Goal: Task Accomplishment & Management: Manage account settings

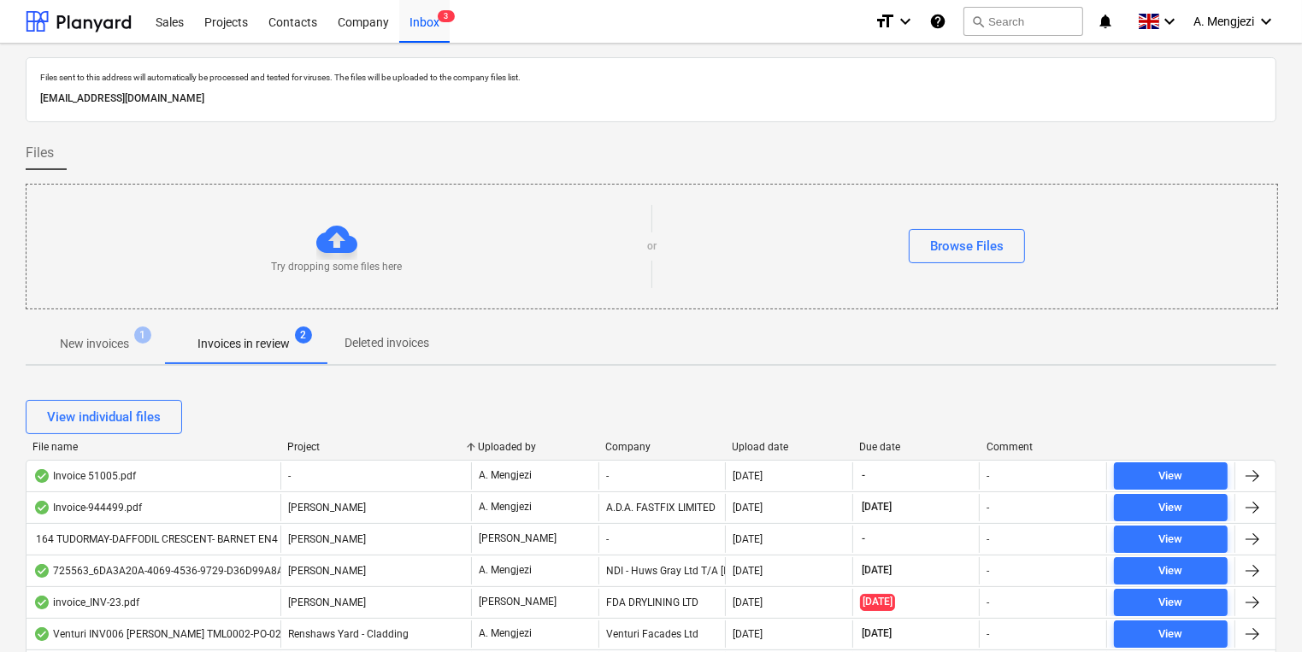
click at [117, 360] on button "New invoices 1" at bounding box center [95, 343] width 138 height 41
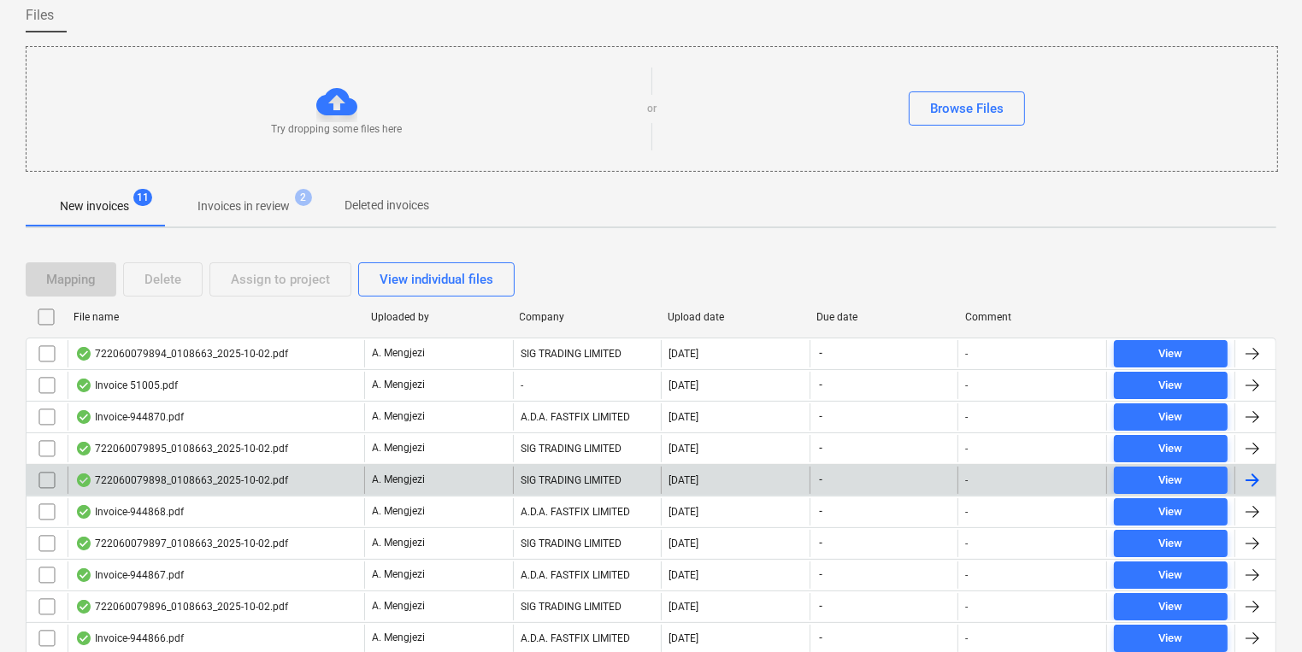
scroll to position [229, 0]
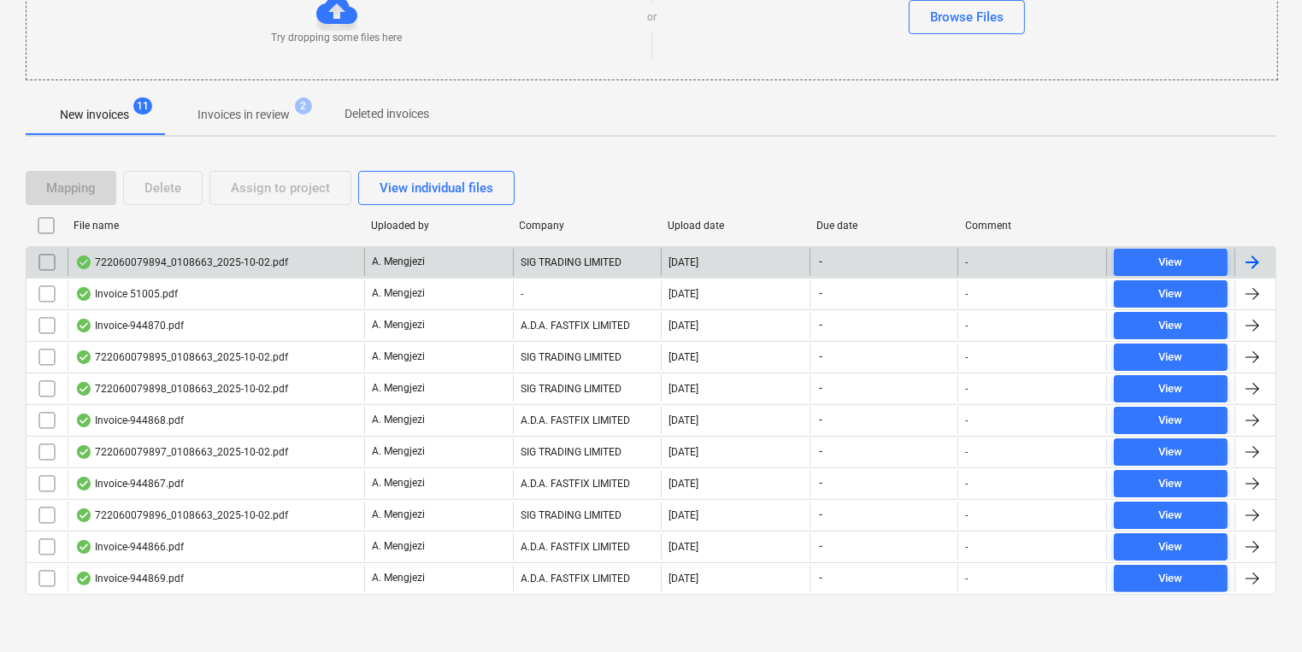
click at [315, 257] on div "722060079894_0108663_2025-10-02.pdf" at bounding box center [216, 262] width 297 height 27
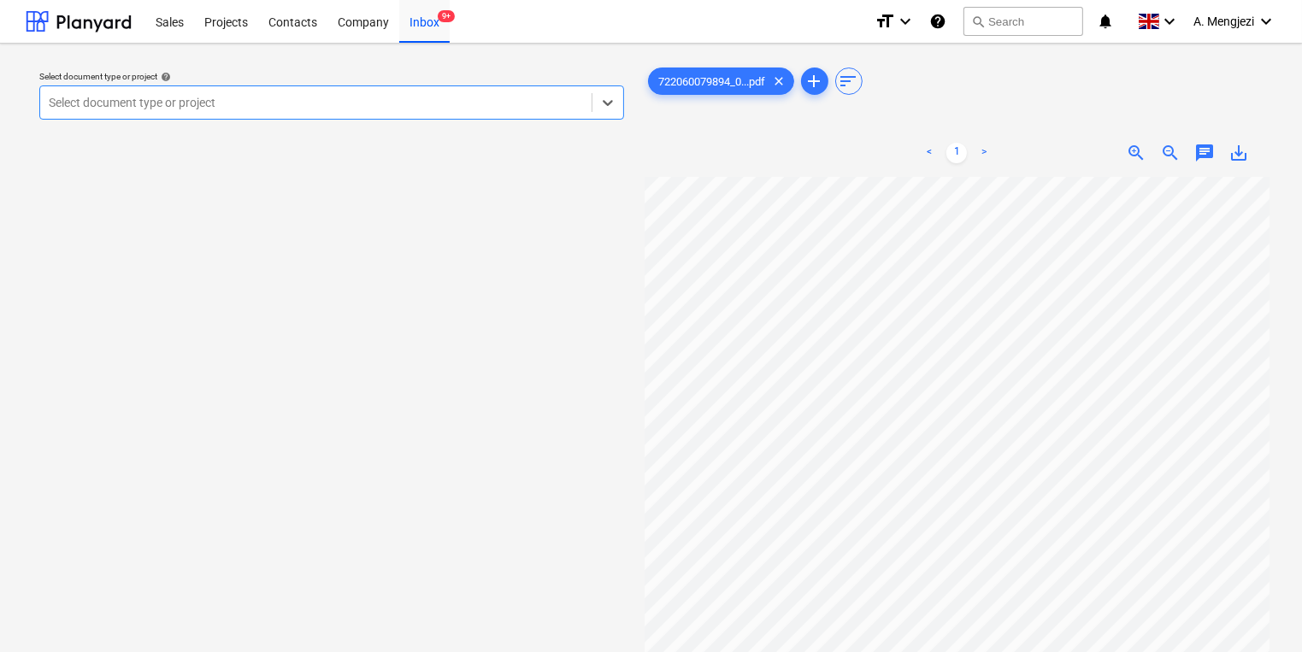
scroll to position [205, 0]
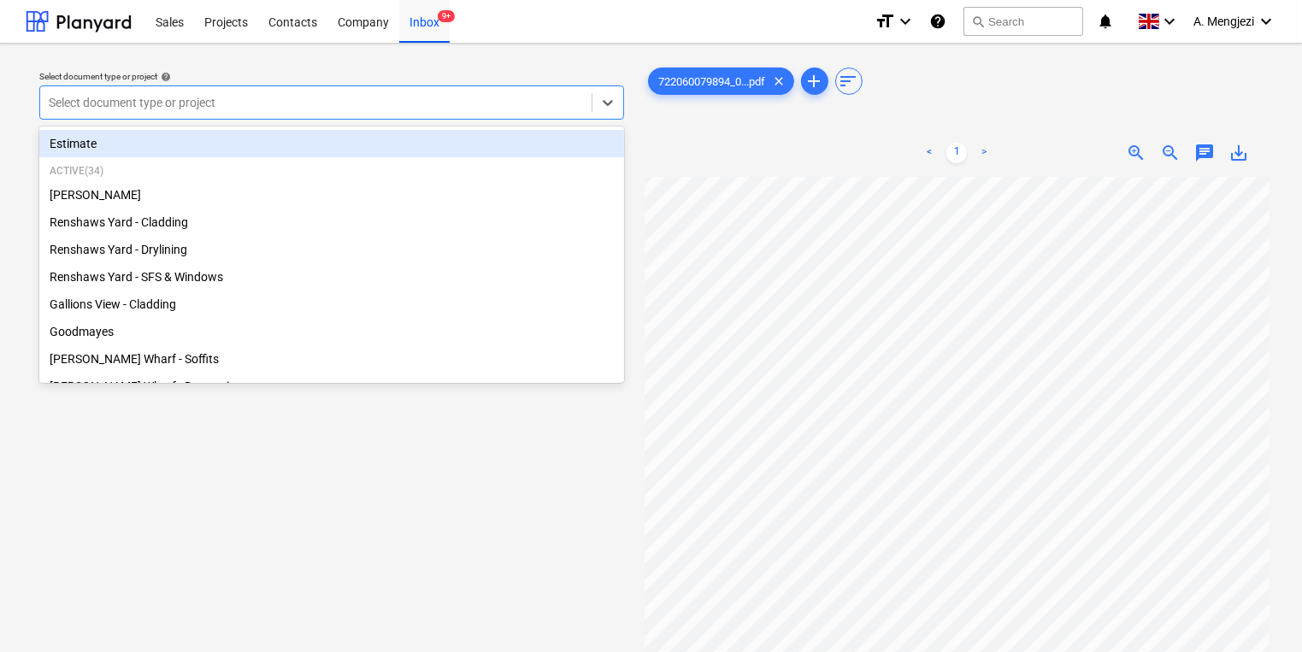
click at [510, 118] on div "Select document type or project" at bounding box center [331, 102] width 585 height 34
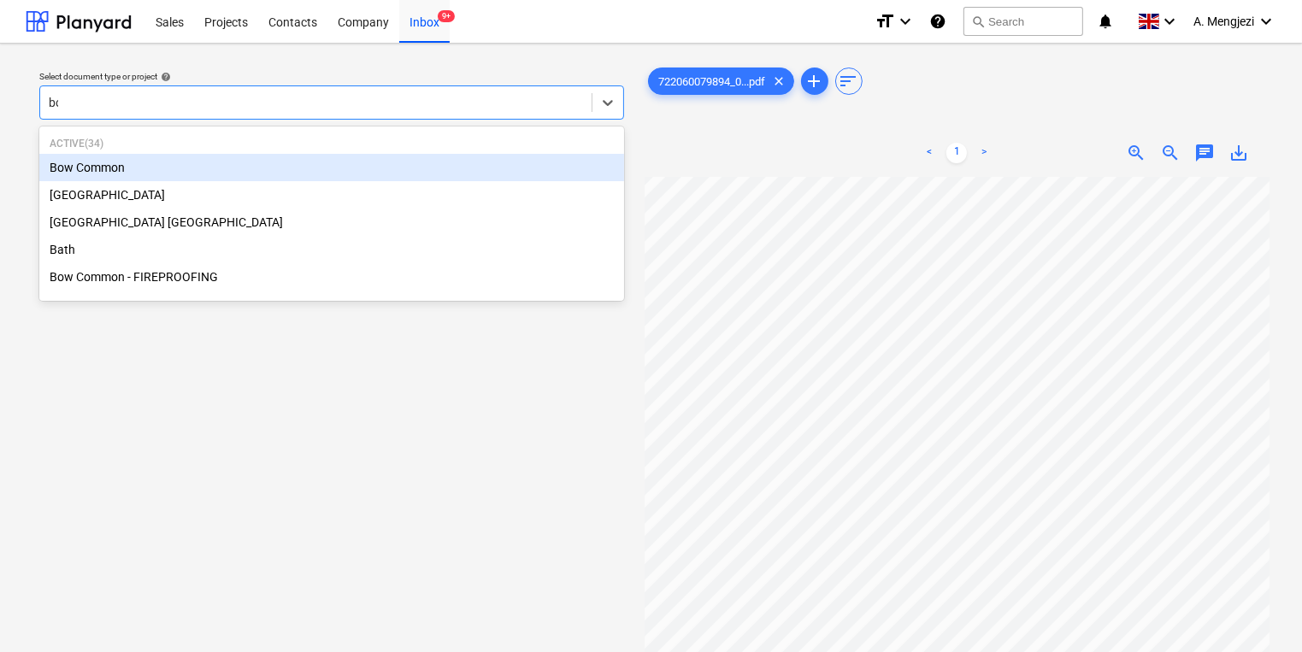
type input "bow"
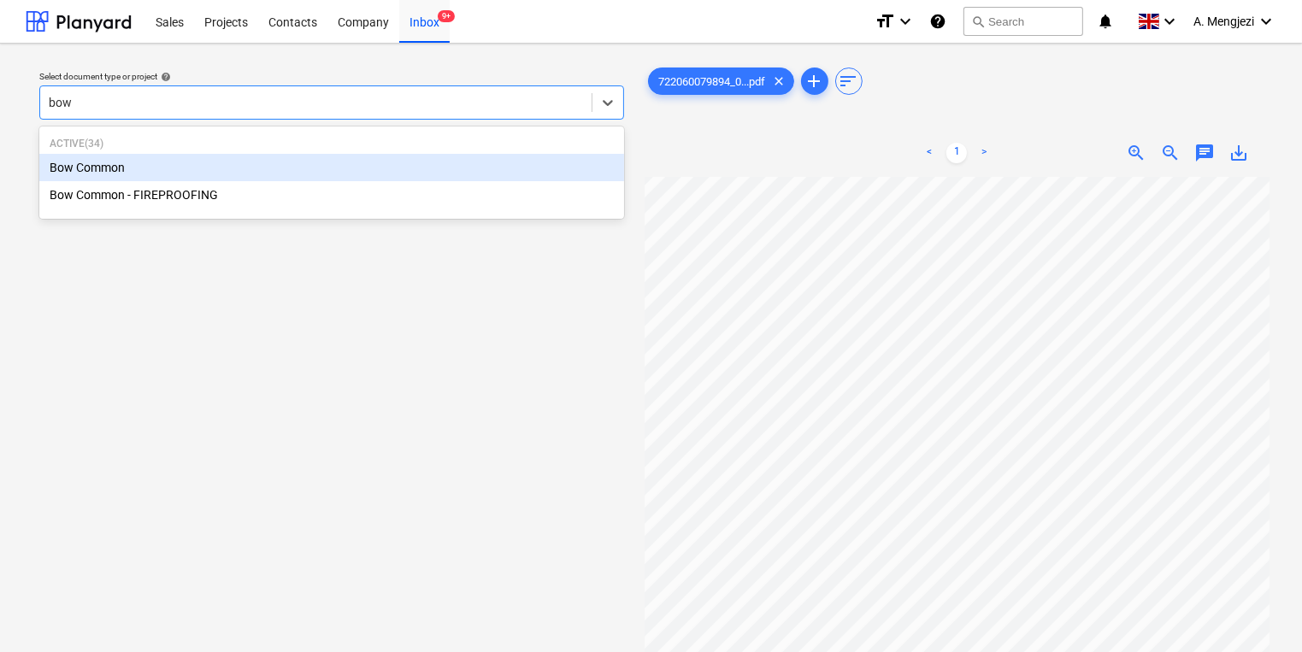
click at [520, 162] on div "Bow Common" at bounding box center [331, 167] width 585 height 27
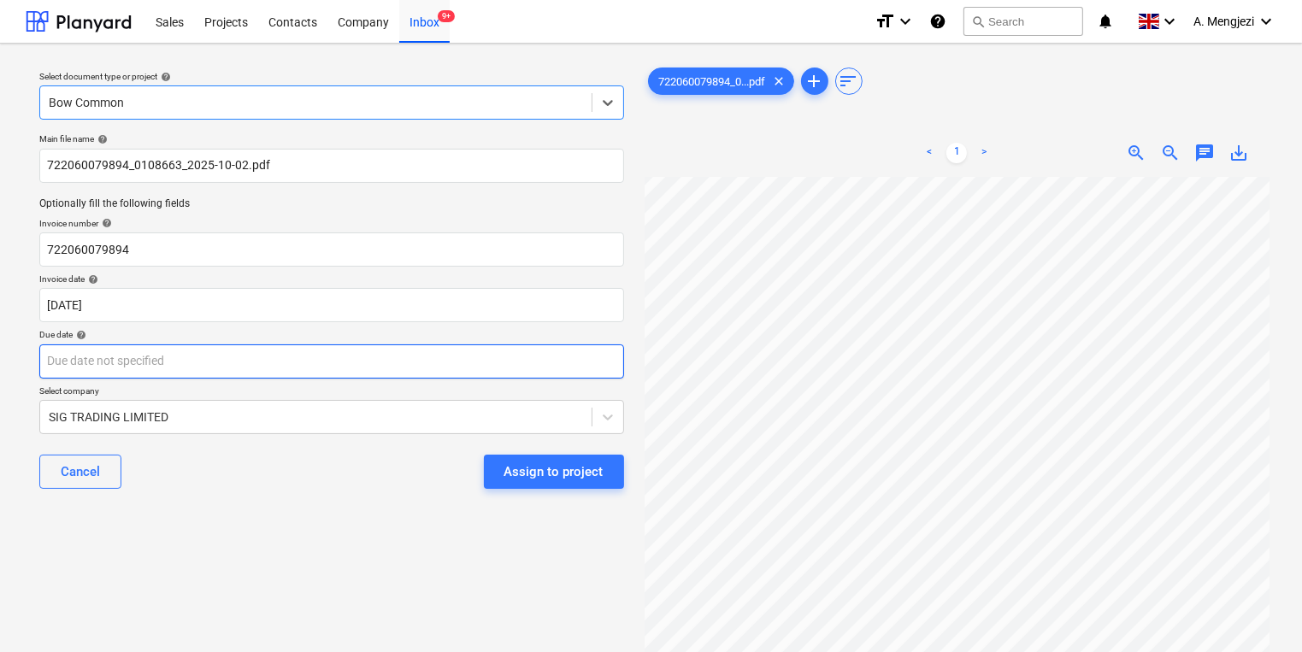
click at [436, 352] on body "Sales Projects Contacts Company Inbox 9+ format_size keyboard_arrow_down help s…" at bounding box center [651, 326] width 1302 height 652
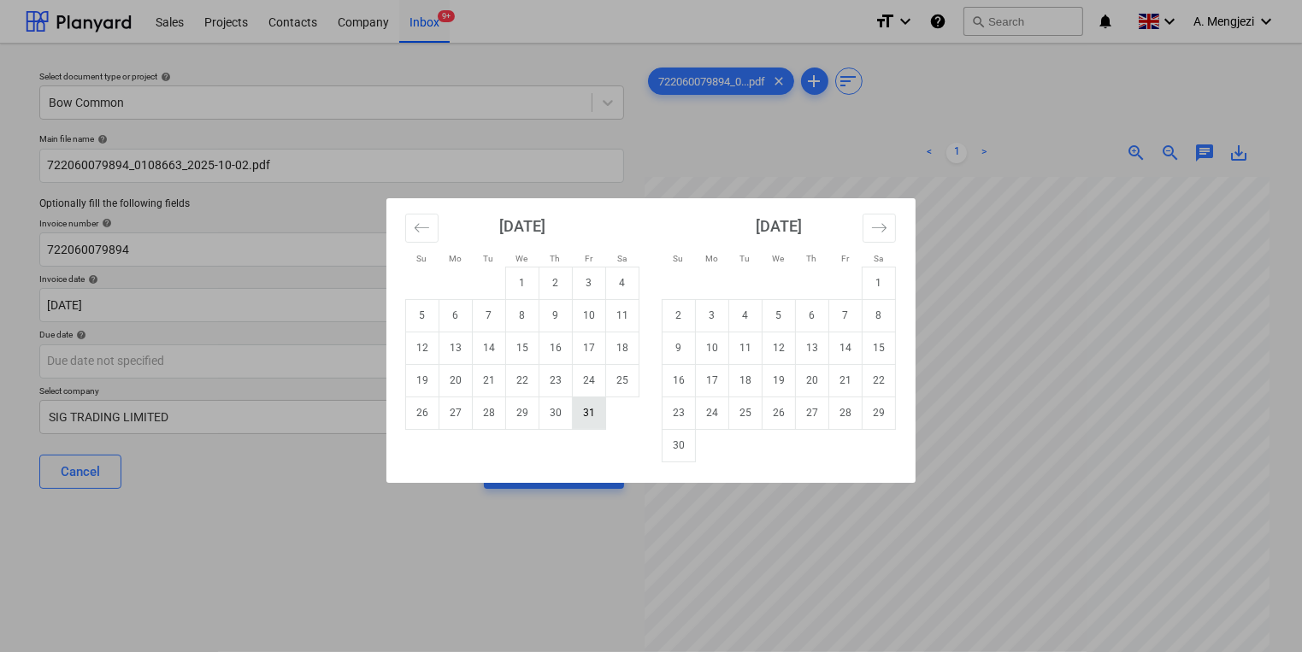
click at [595, 419] on td "31" at bounding box center [589, 413] width 33 height 32
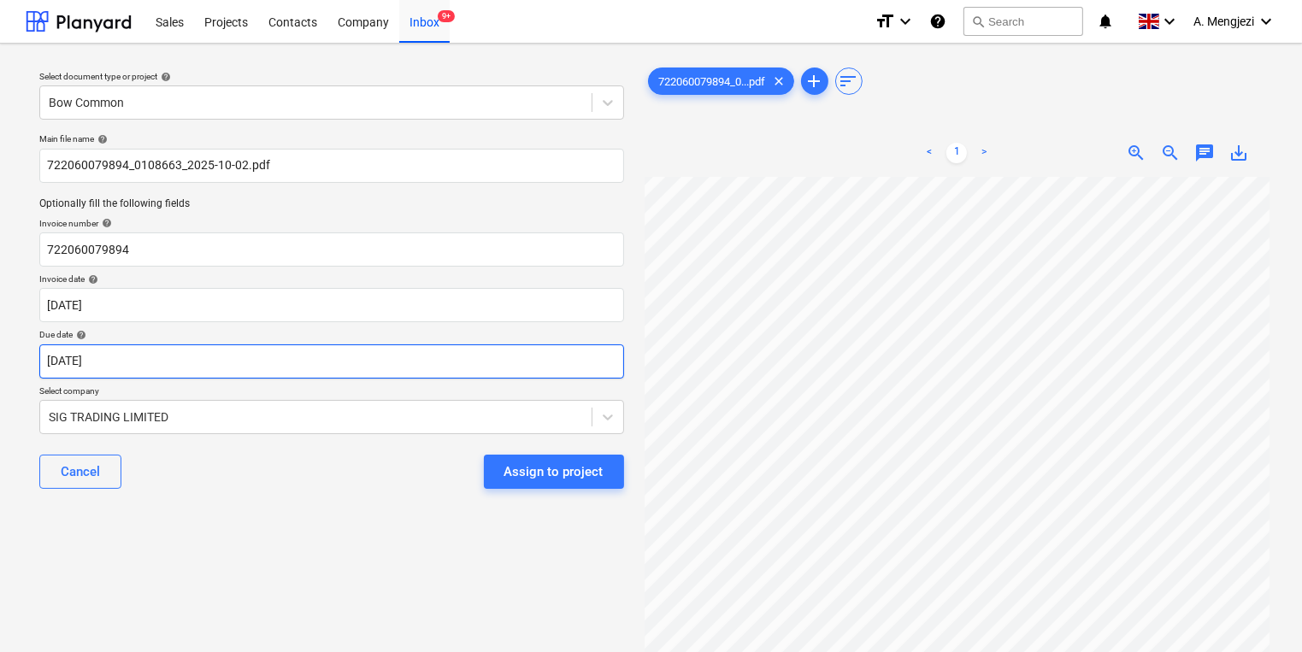
click at [537, 366] on body "Sales Projects Contacts Company Inbox 9+ format_size keyboard_arrow_down help s…" at bounding box center [651, 326] width 1302 height 652
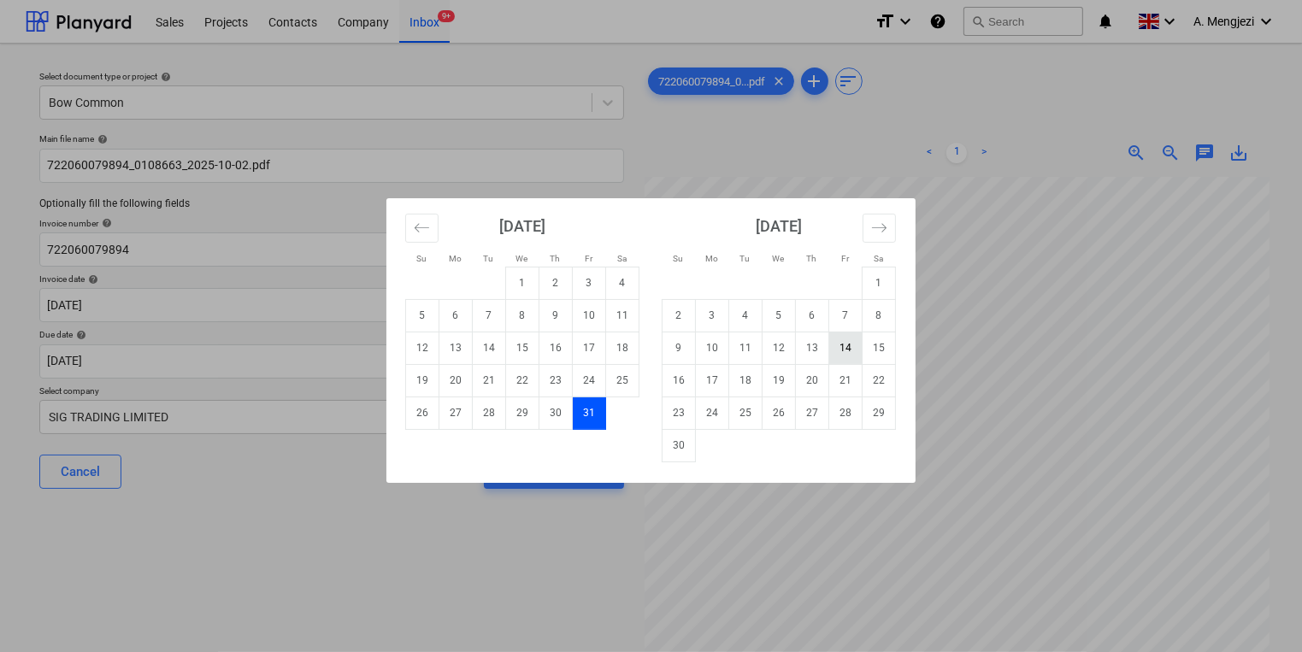
click at [860, 345] on td "14" at bounding box center [845, 348] width 33 height 32
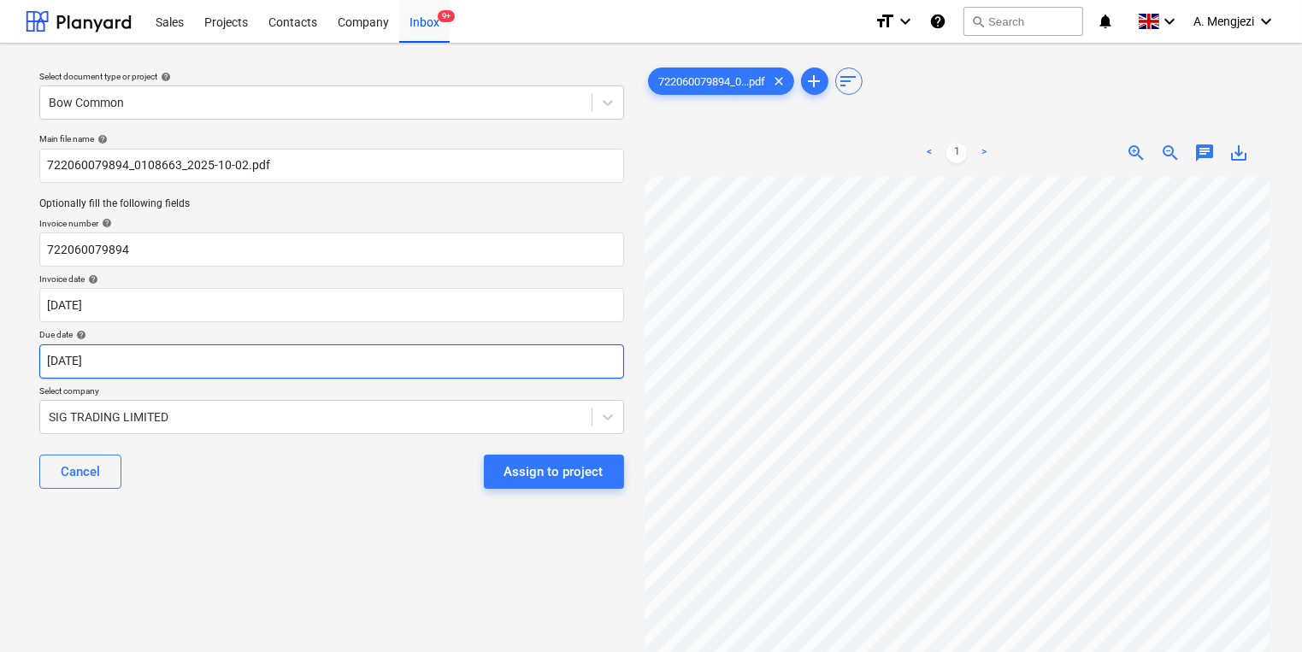
click at [403, 366] on body "Sales Projects Contacts Company Inbox 9+ format_size keyboard_arrow_down help s…" at bounding box center [651, 326] width 1302 height 652
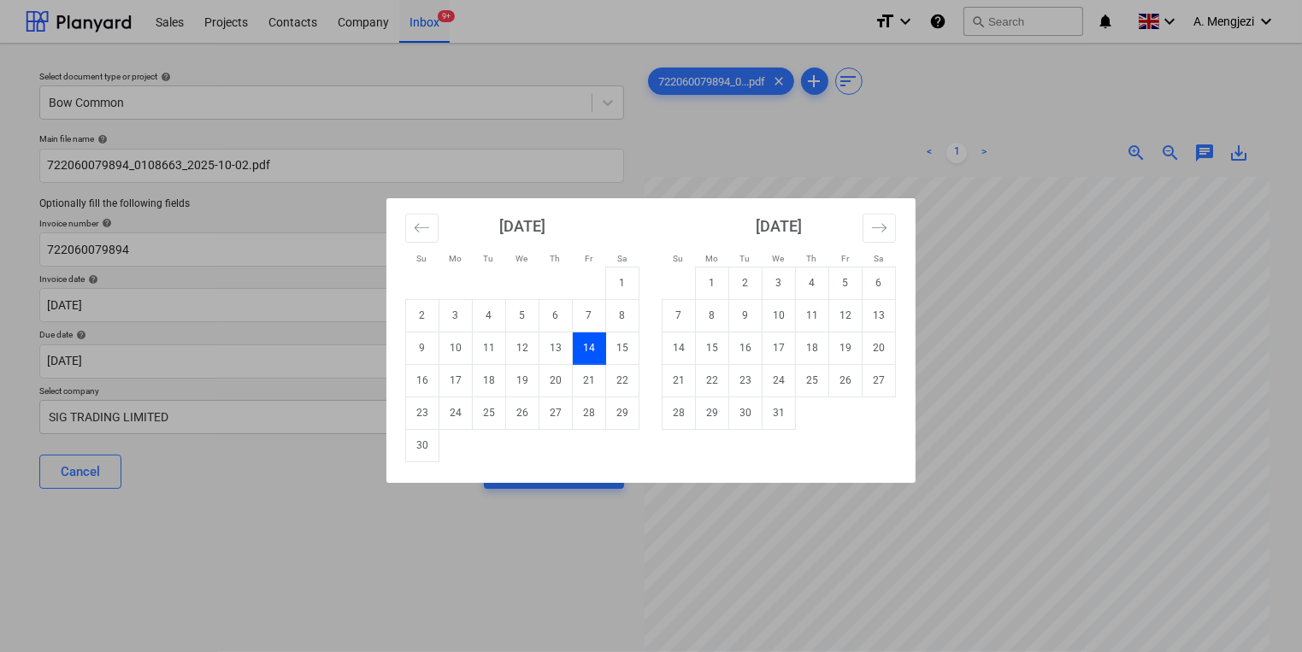
click at [640, 344] on div "[DATE] 1 2 3 4 5 6 7 8 9 10 11 12 13 14 15 16 17 18 19 20 21 22 23 24 25 26 27 …" at bounding box center [522, 330] width 256 height 264
click at [626, 344] on td "15" at bounding box center [622, 348] width 33 height 32
type input "[DATE]"
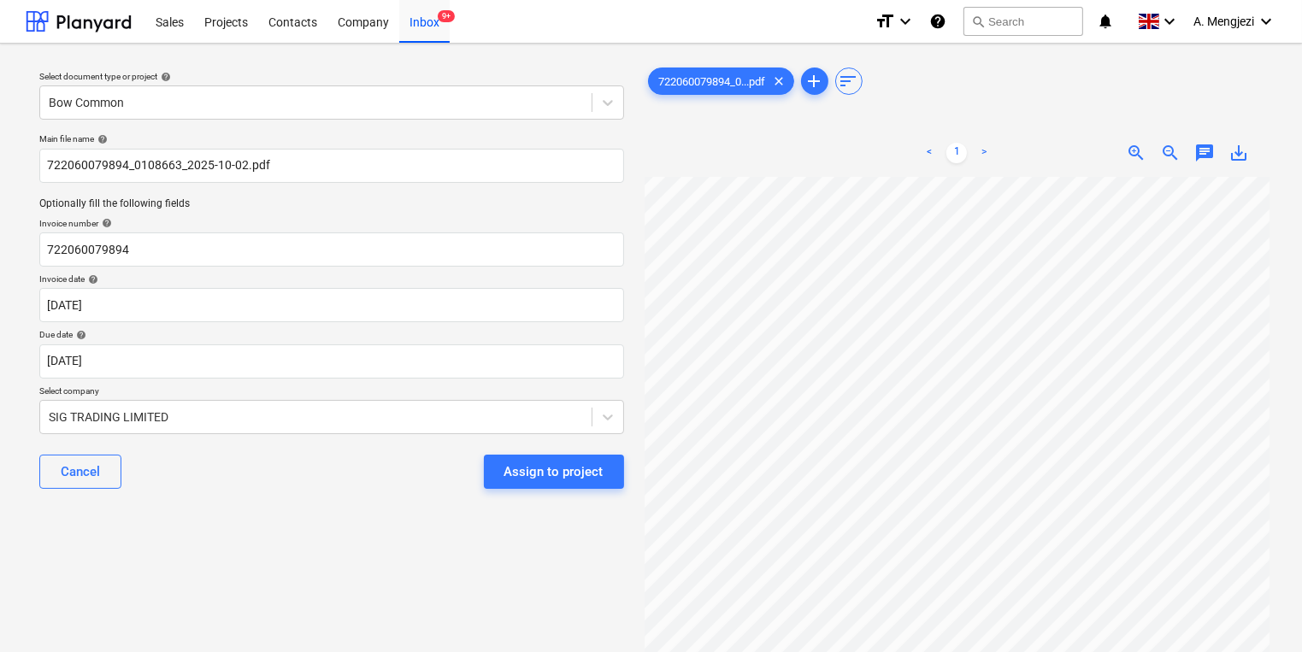
click at [601, 461] on div "Assign to project" at bounding box center [553, 472] width 99 height 22
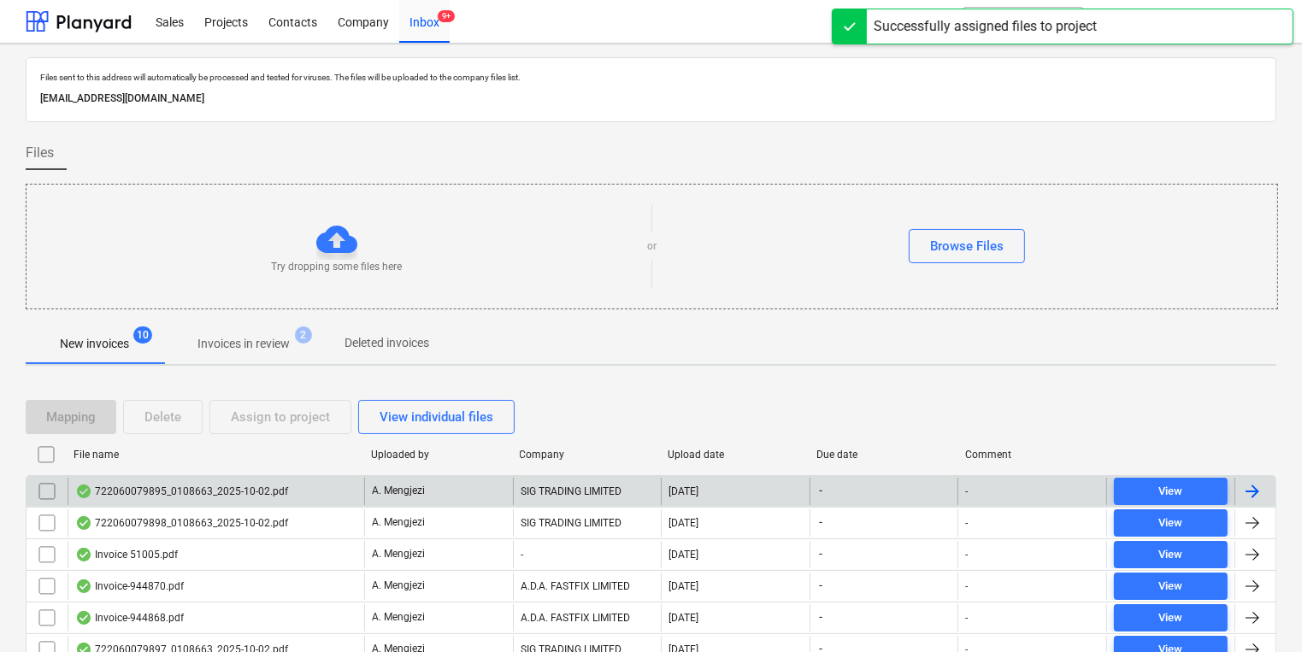
click at [598, 495] on div "SIG TRADING LIMITED" at bounding box center [587, 491] width 149 height 27
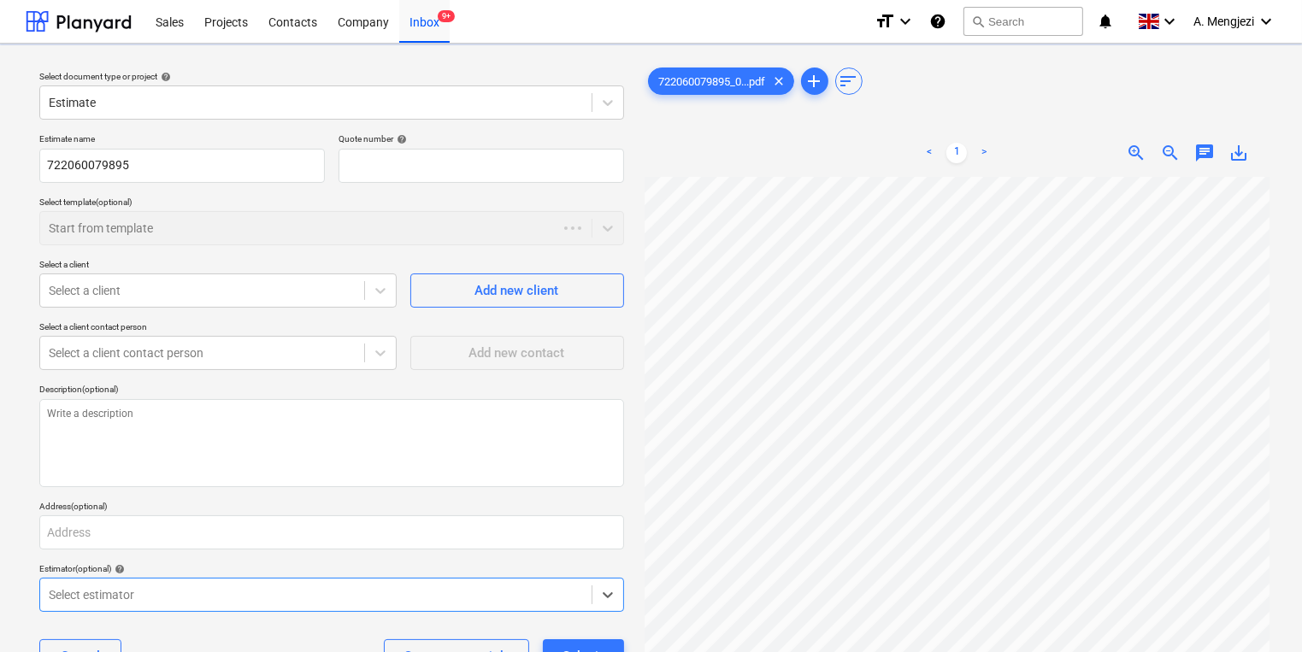
type textarea "x"
type input "QU-0007"
type textarea "x"
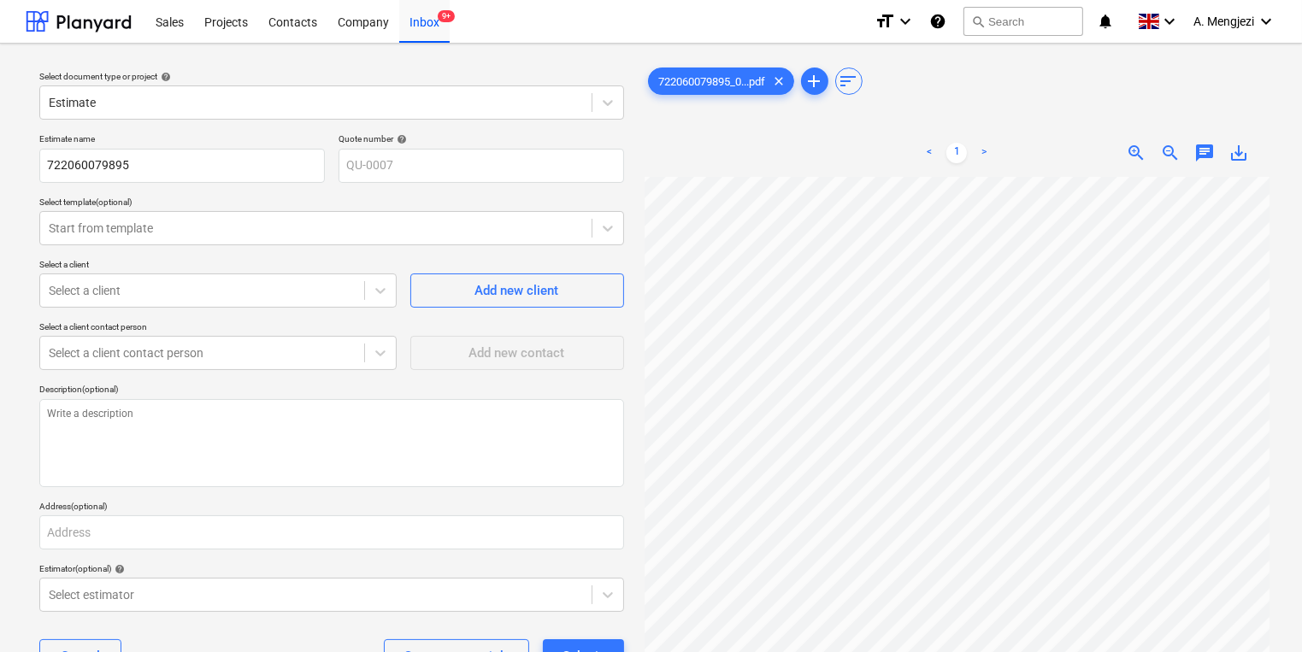
scroll to position [137, 0]
click at [424, 35] on div "Inbox 9+" at bounding box center [424, 21] width 50 height 44
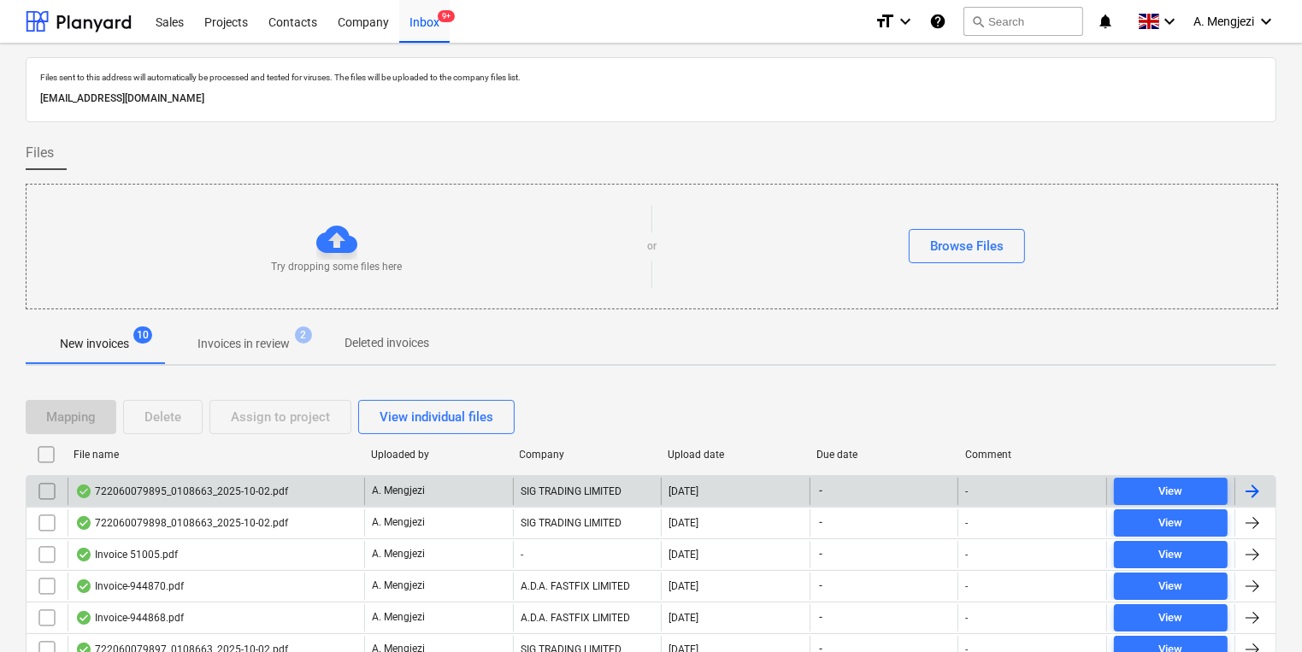
click at [235, 499] on div "722060079895_0108663_2025-10-02.pdf" at bounding box center [216, 491] width 297 height 27
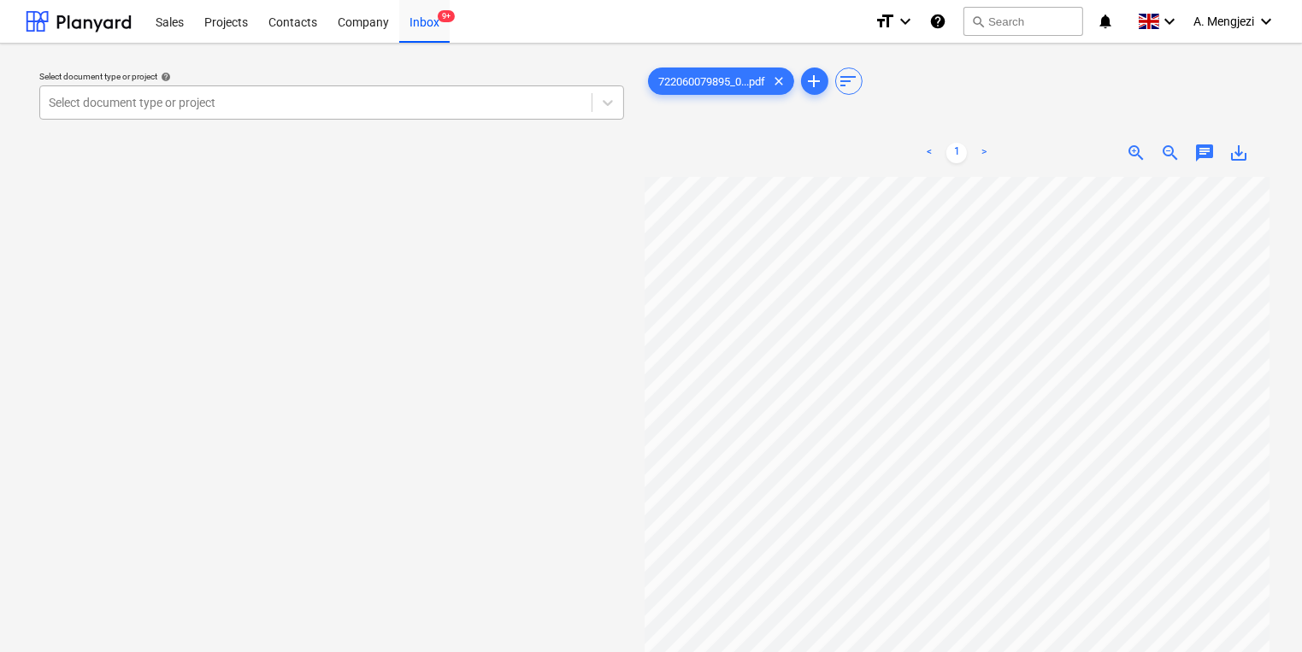
click at [491, 101] on div at bounding box center [316, 102] width 534 height 17
click at [486, 91] on div "Select document type or project" at bounding box center [315, 103] width 551 height 24
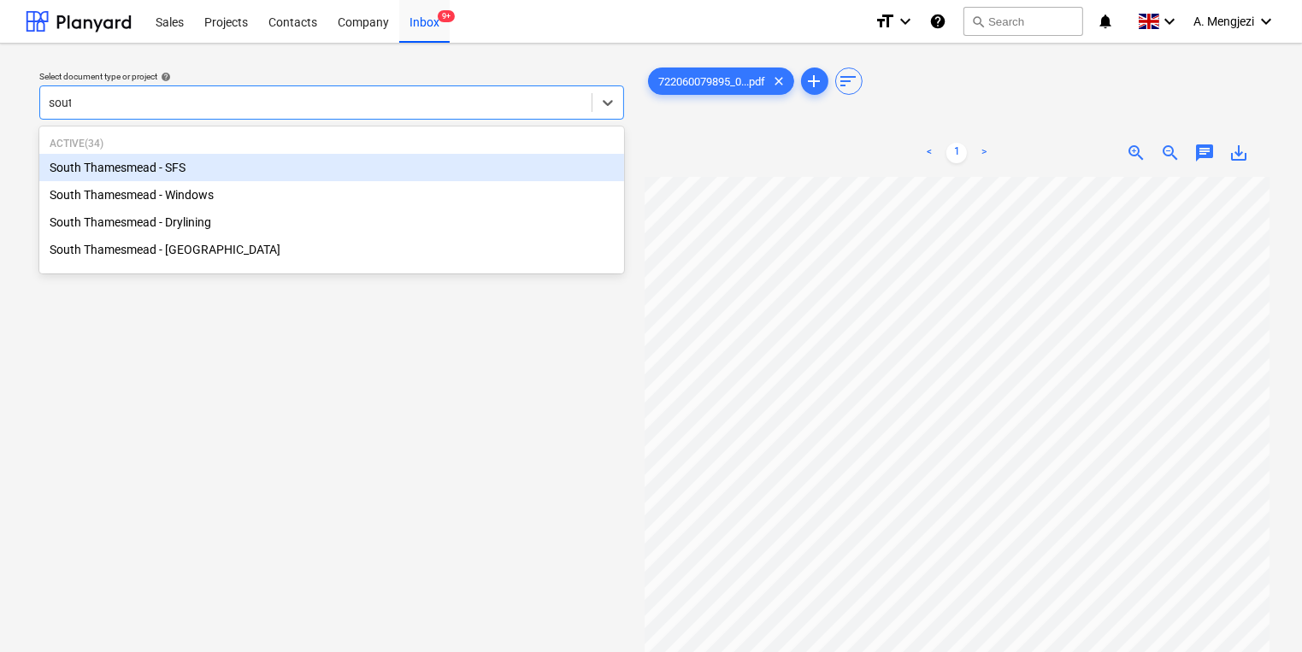
type input "south"
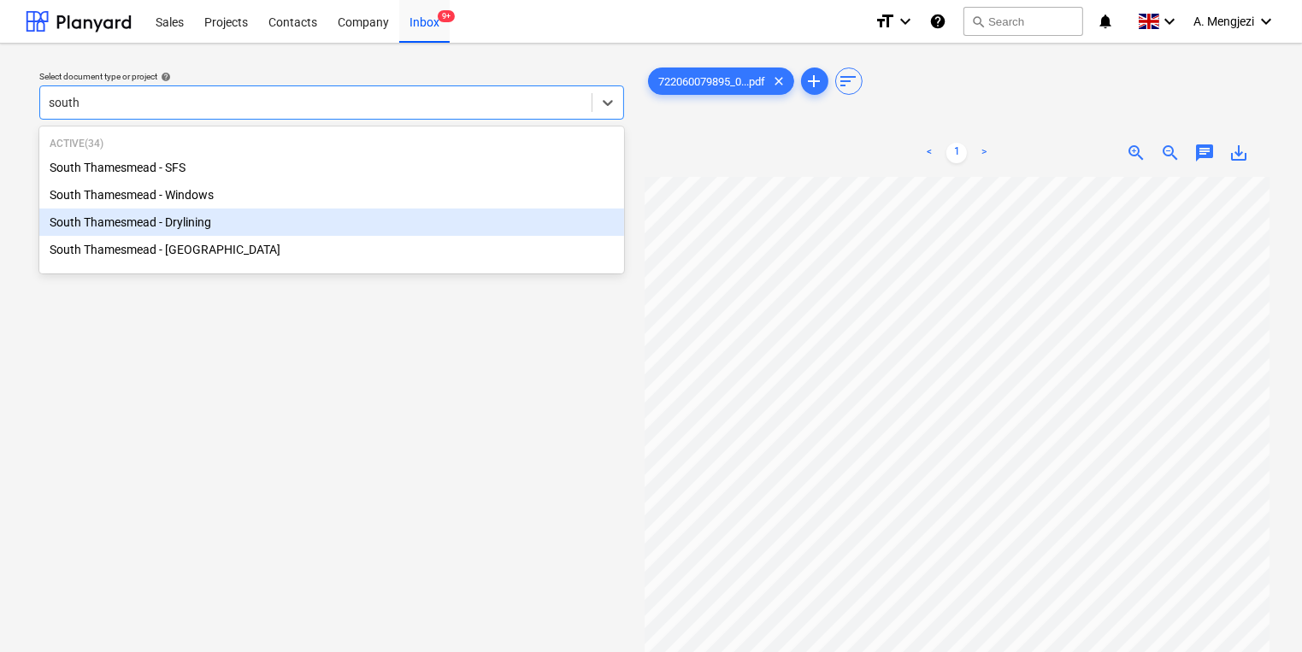
click at [516, 233] on div "South Thamesmead - Drylining" at bounding box center [331, 222] width 585 height 27
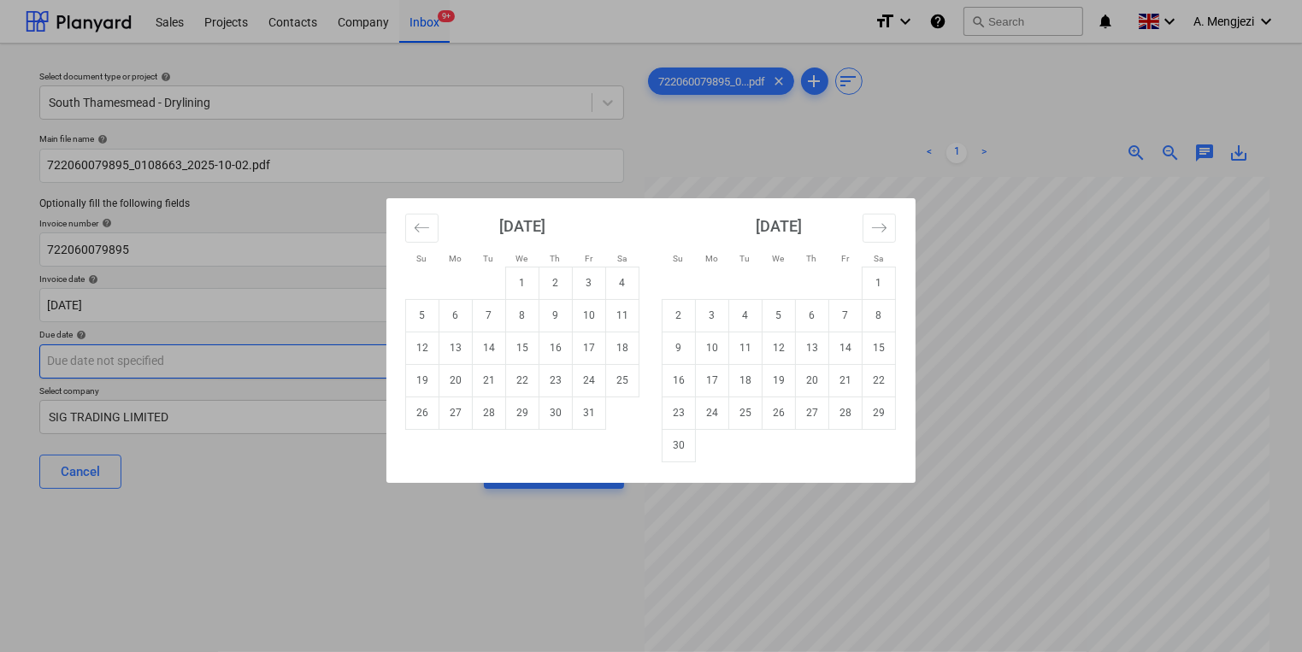
click at [399, 367] on body "Sales Projects Contacts Company Inbox 9+ format_size keyboard_arrow_down help s…" at bounding box center [651, 326] width 1302 height 652
click at [881, 345] on td "15" at bounding box center [879, 348] width 33 height 32
type input "[DATE]"
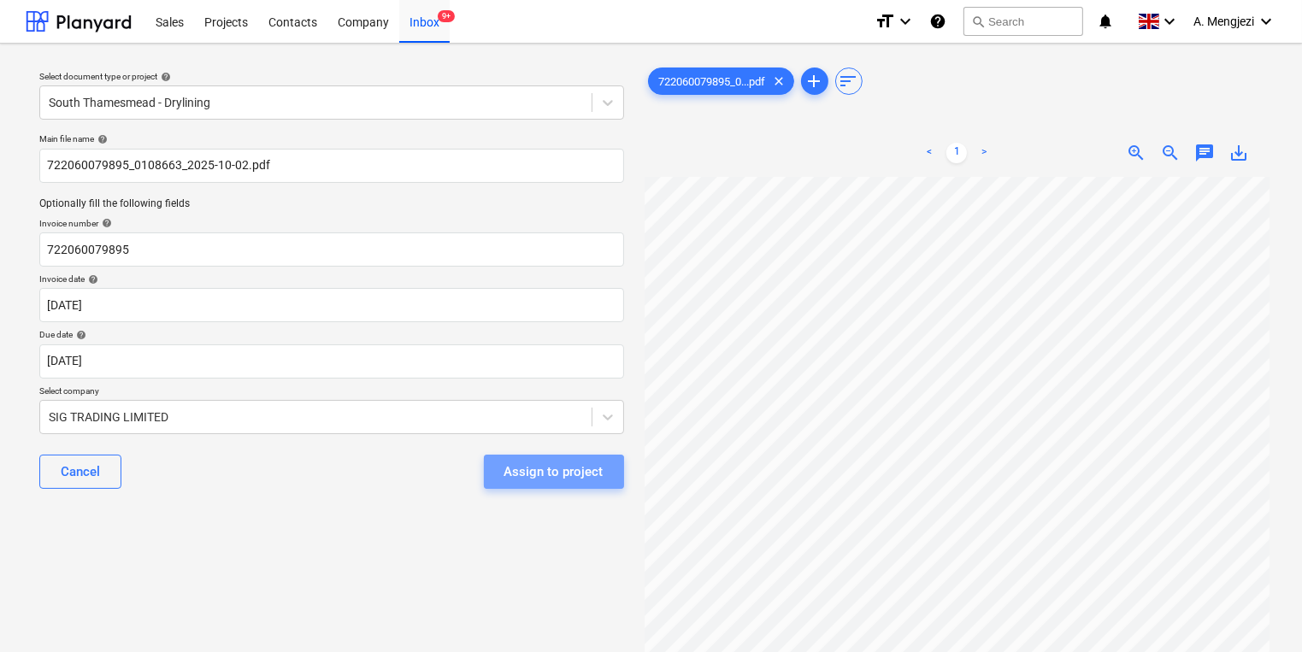
click at [541, 486] on button "Assign to project" at bounding box center [554, 472] width 140 height 34
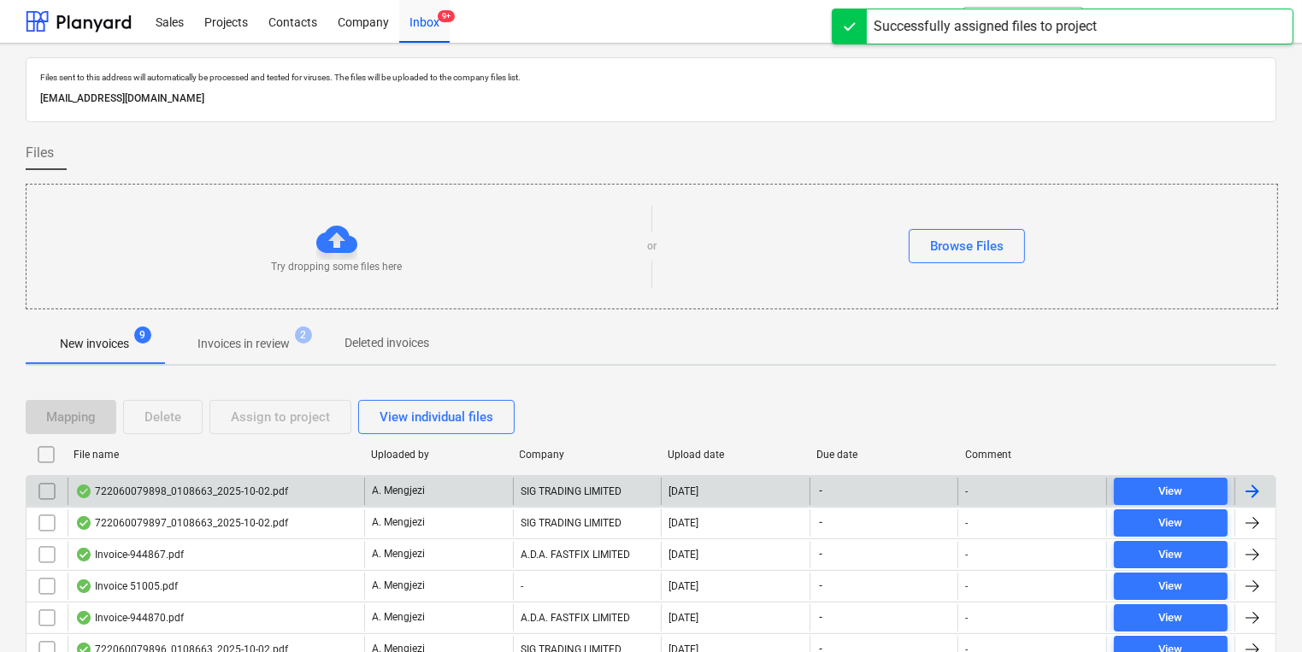
click at [262, 485] on div "722060079898_0108663_2025-10-02.pdf" at bounding box center [181, 492] width 213 height 14
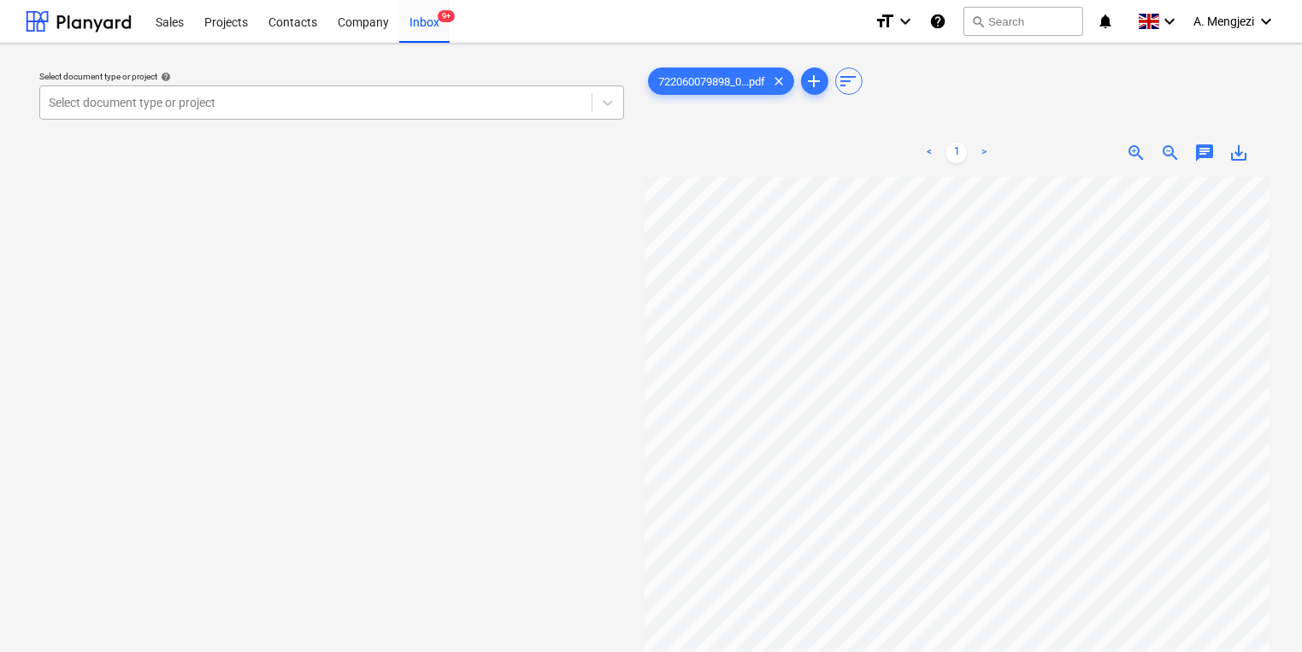
click at [536, 89] on div "Select document type or project" at bounding box center [331, 102] width 585 height 34
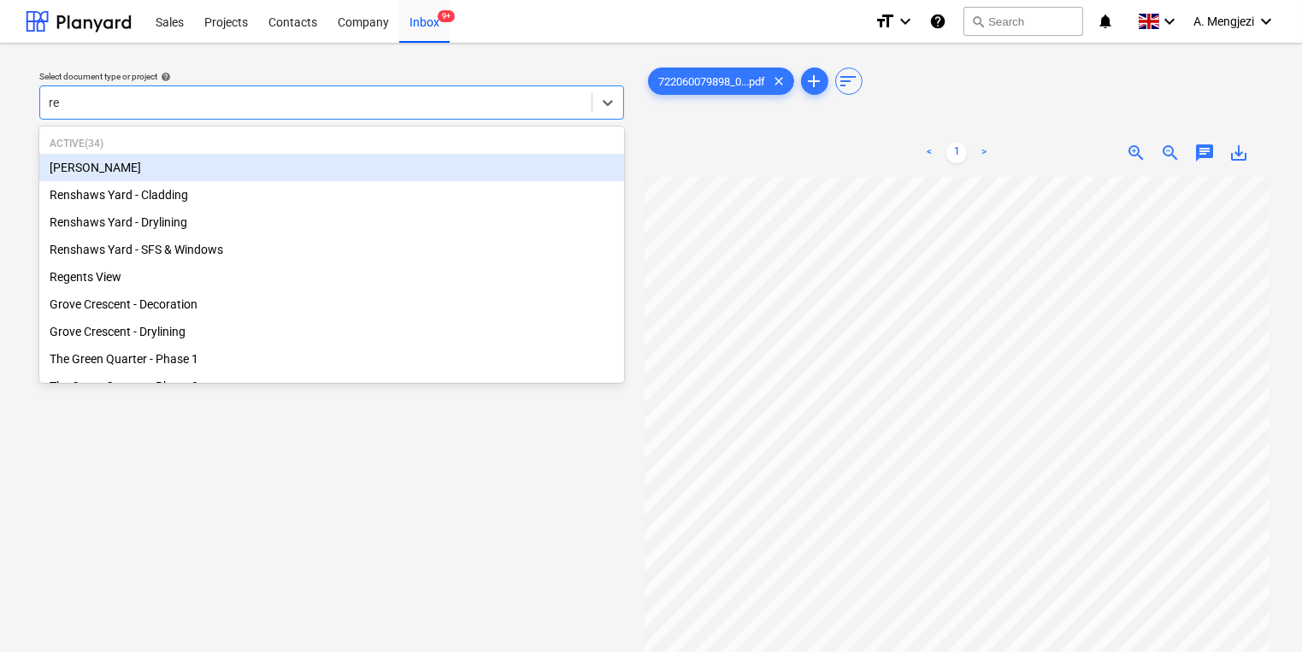
type input "ren"
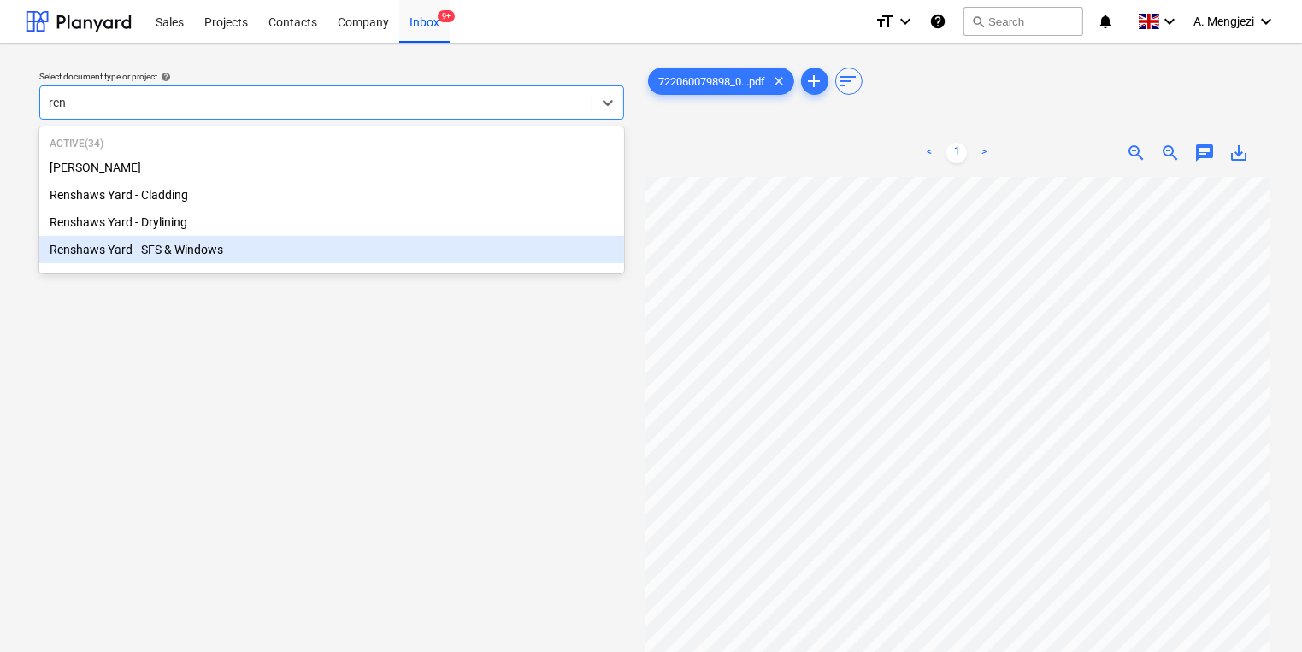
click at [280, 270] on div "Active ( 34 ) [PERSON_NAME] Renshaws Yard - Cladding Renshaws Yard - Drylining …" at bounding box center [331, 200] width 585 height 140
click at [272, 262] on div "Renshaws Yard - SFS & Windows" at bounding box center [331, 249] width 585 height 27
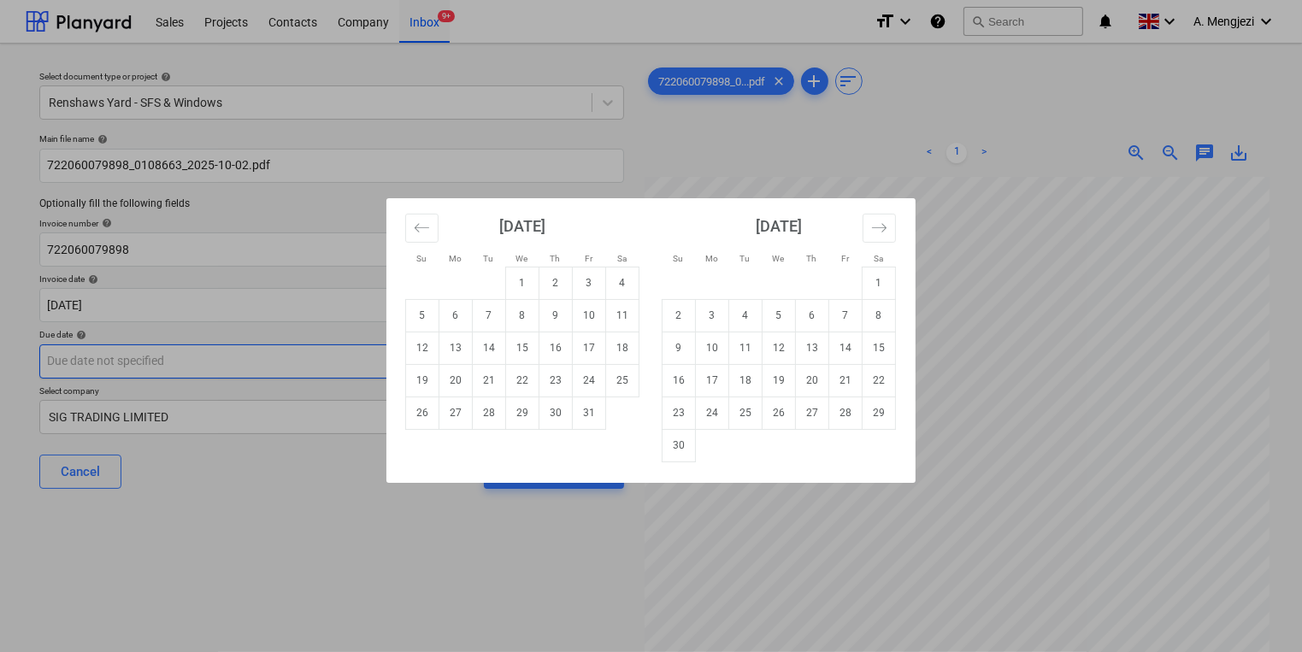
click at [256, 373] on body "Sales Projects Contacts Company Inbox 9+ format_size keyboard_arrow_down help s…" at bounding box center [651, 326] width 1302 height 652
click at [885, 350] on td "15" at bounding box center [879, 348] width 33 height 32
type input "[DATE]"
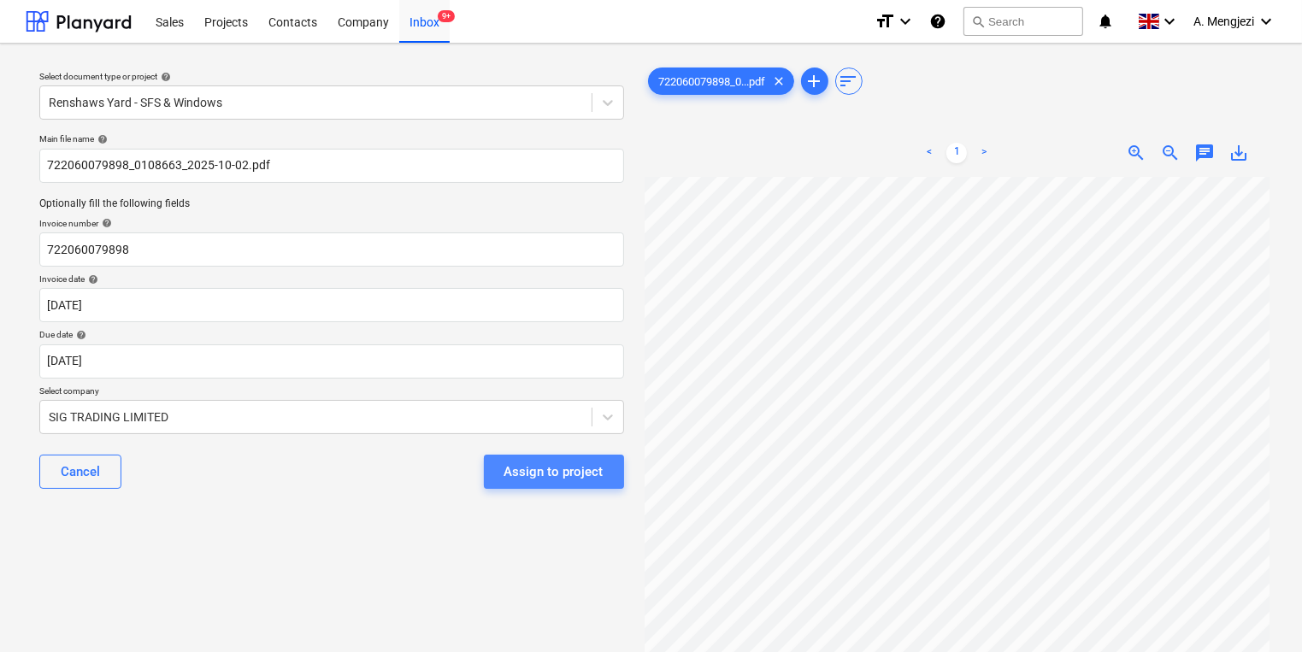
click at [560, 470] on div "Assign to project" at bounding box center [553, 472] width 99 height 22
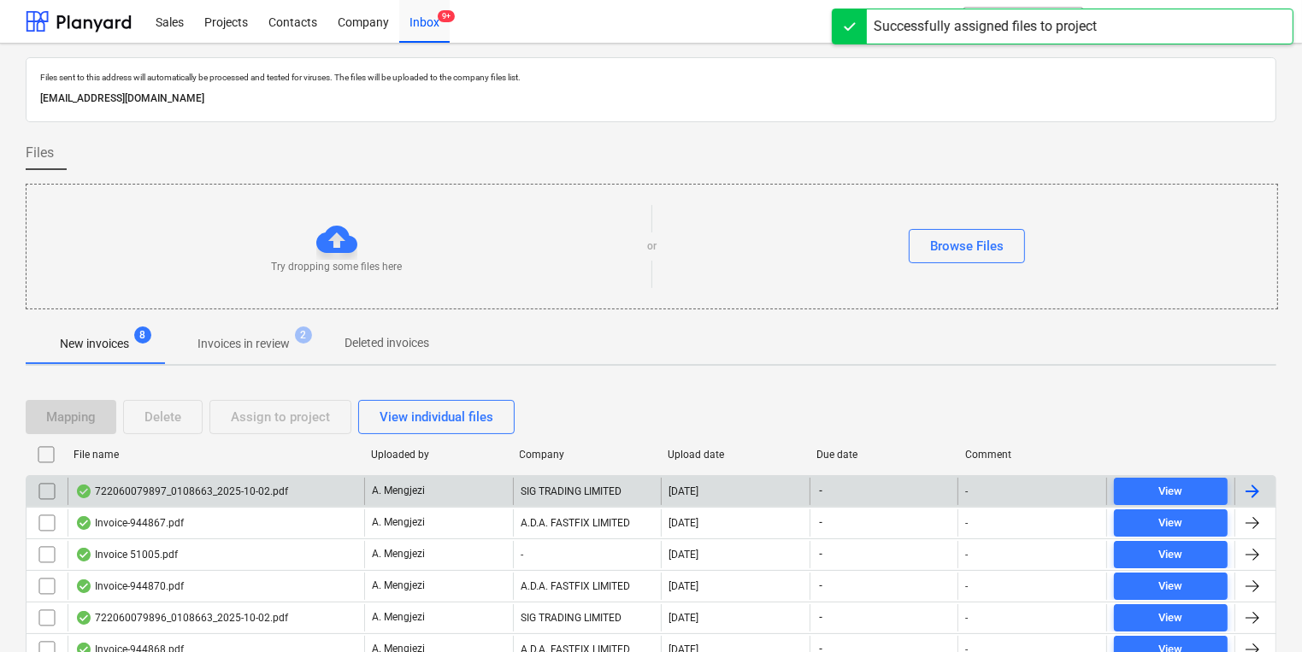
click at [256, 503] on div "722060079897_0108663_2025-10-02.pdf" at bounding box center [216, 491] width 297 height 27
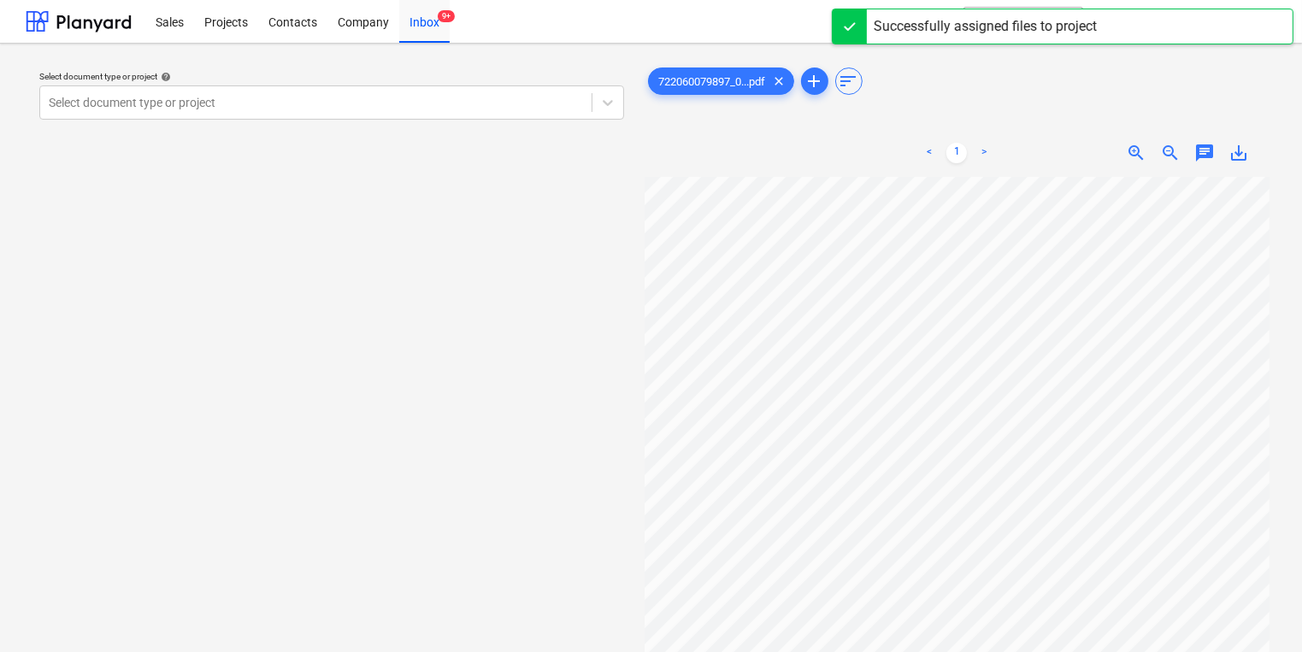
click at [557, 135] on div "Select document type or project help Select document type or project" at bounding box center [332, 422] width 612 height 731
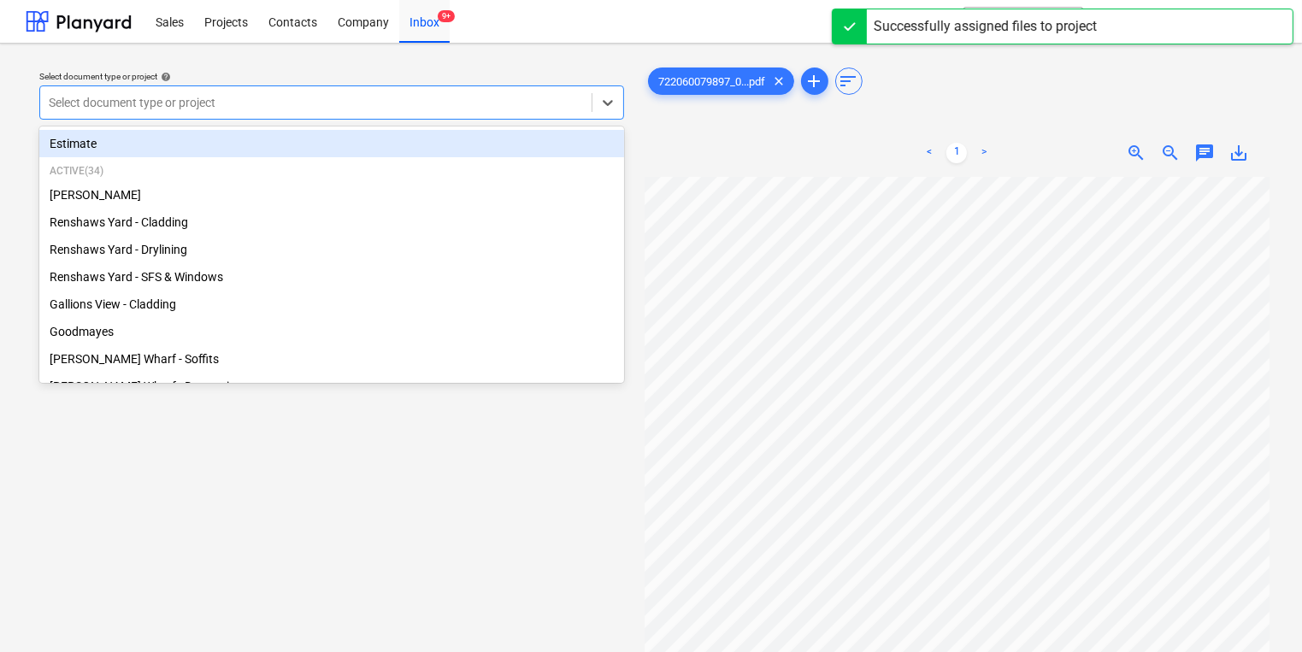
click at [539, 118] on div "Select document type or project" at bounding box center [331, 102] width 585 height 34
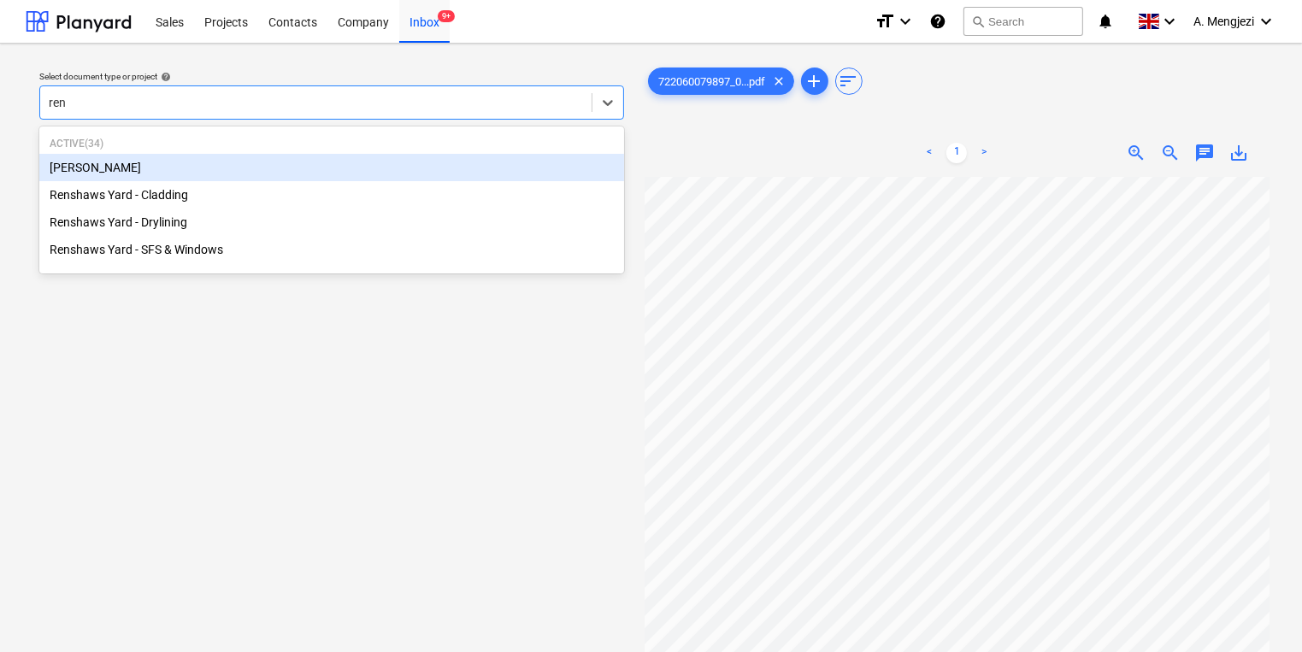
type input "rens"
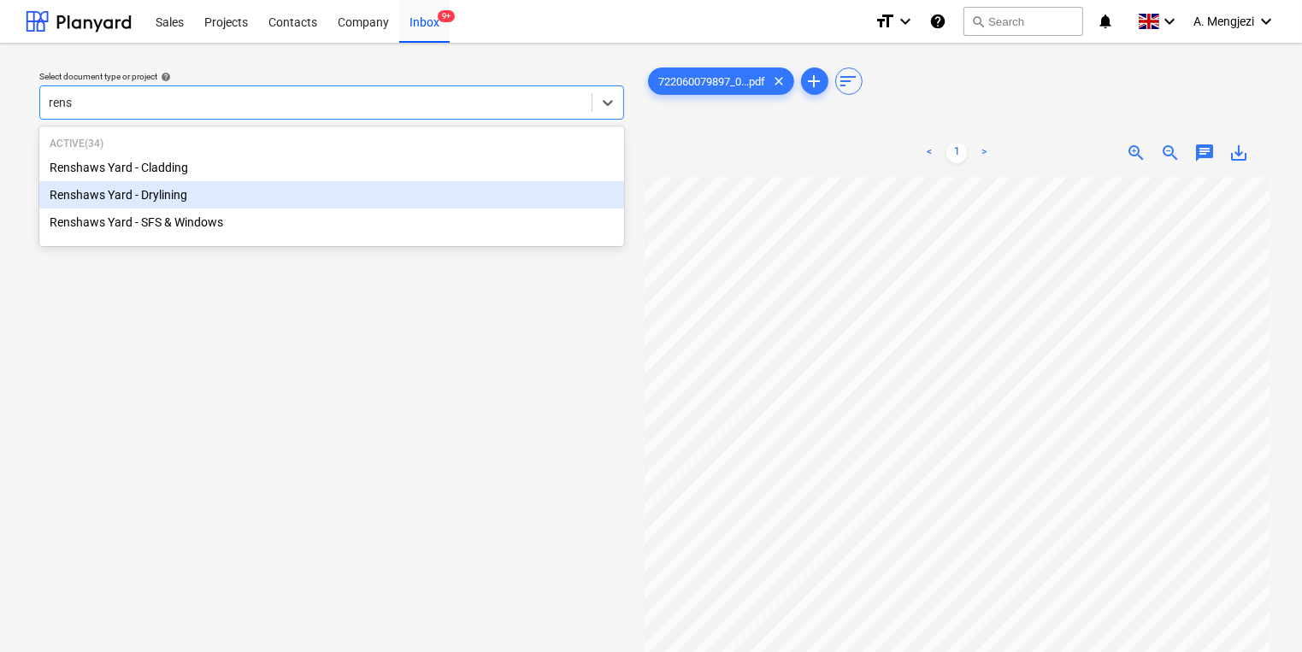
click at [281, 208] on div "Renshaws Yard - Drylining" at bounding box center [331, 194] width 585 height 27
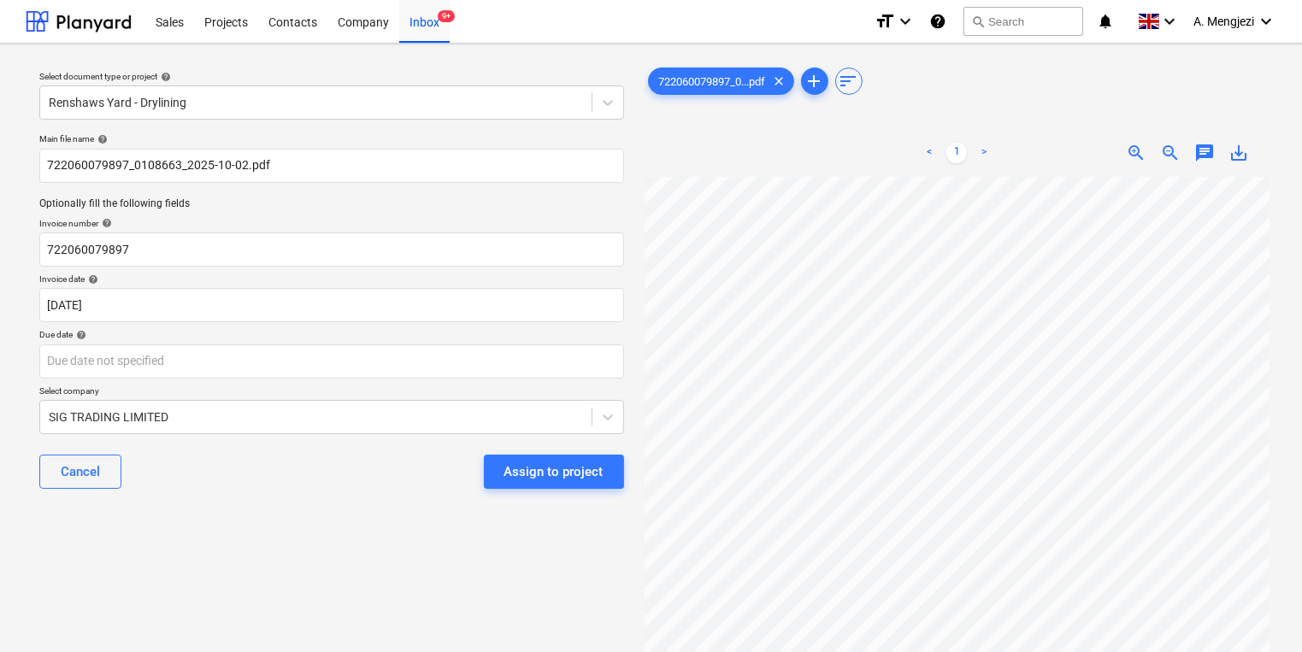
click at [290, 383] on div "Main file name help 722060079897_0108663_2025-10-02.pdf Optionally fill the fol…" at bounding box center [331, 318] width 598 height 383
click at [394, 345] on div "Due date help" at bounding box center [331, 353] width 585 height 49
click at [609, 380] on div "Main file name help 722060079897_0108663_2025-10-02.pdf Optionally fill the fol…" at bounding box center [331, 318] width 598 height 383
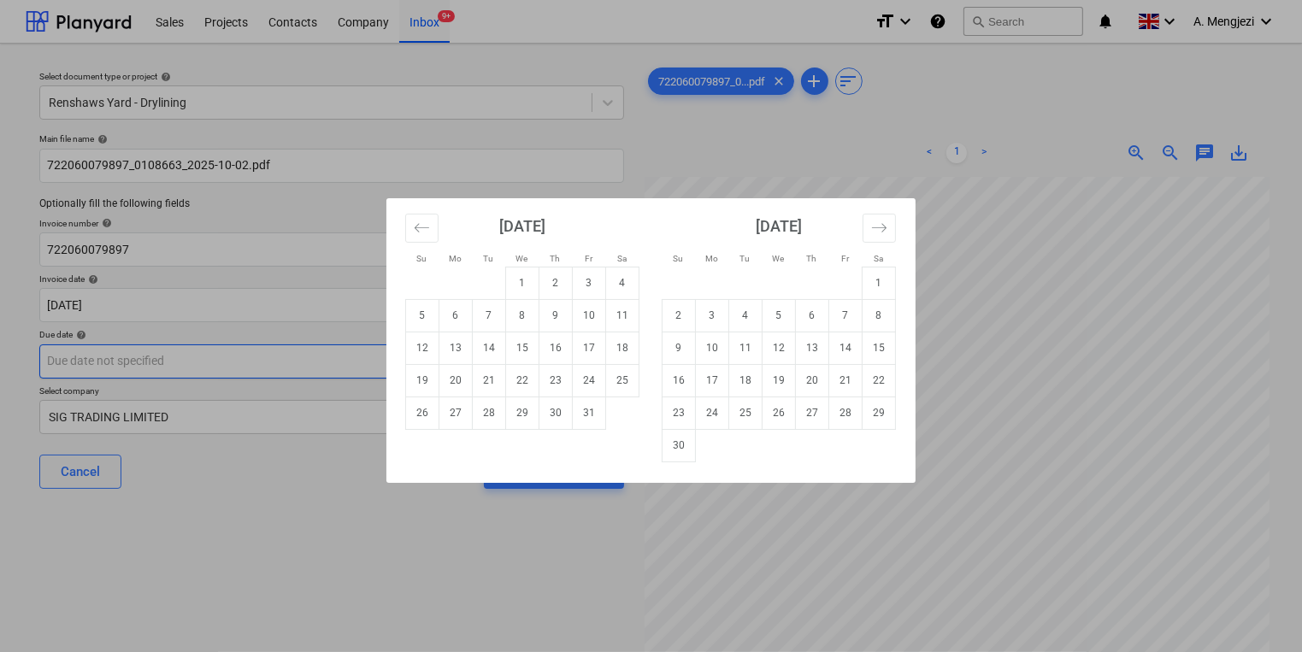
click at [605, 375] on body "Sales Projects Contacts Company Inbox 9+ format_size keyboard_arrow_down help s…" at bounding box center [651, 326] width 1302 height 652
click at [887, 352] on td "15" at bounding box center [879, 348] width 33 height 32
type input "[DATE]"
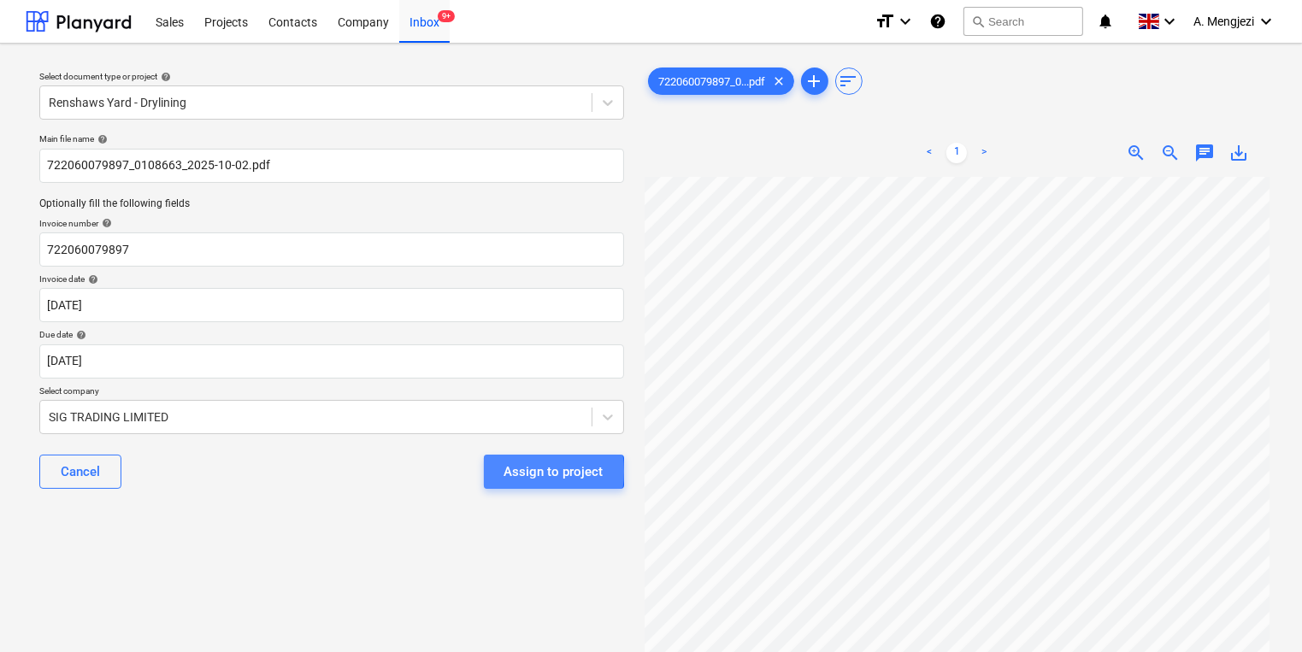
click at [513, 472] on div "Assign to project" at bounding box center [553, 472] width 99 height 22
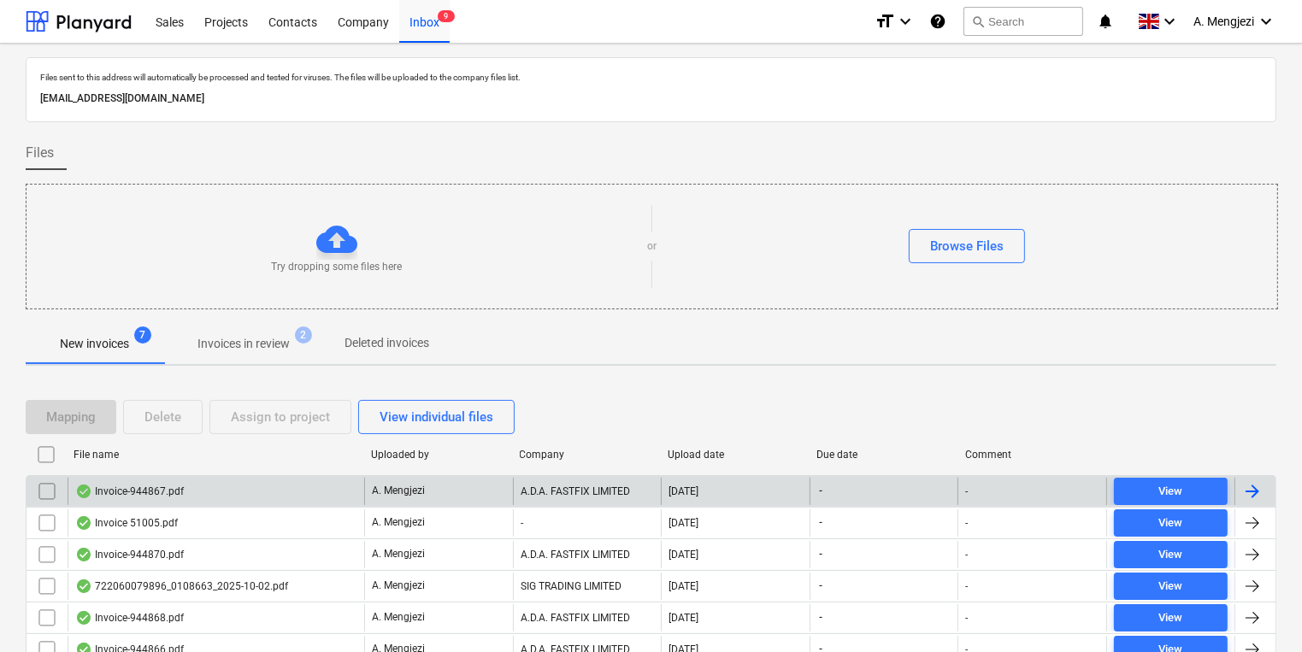
click at [363, 497] on div "Invoice-944867.pdf" at bounding box center [216, 491] width 297 height 27
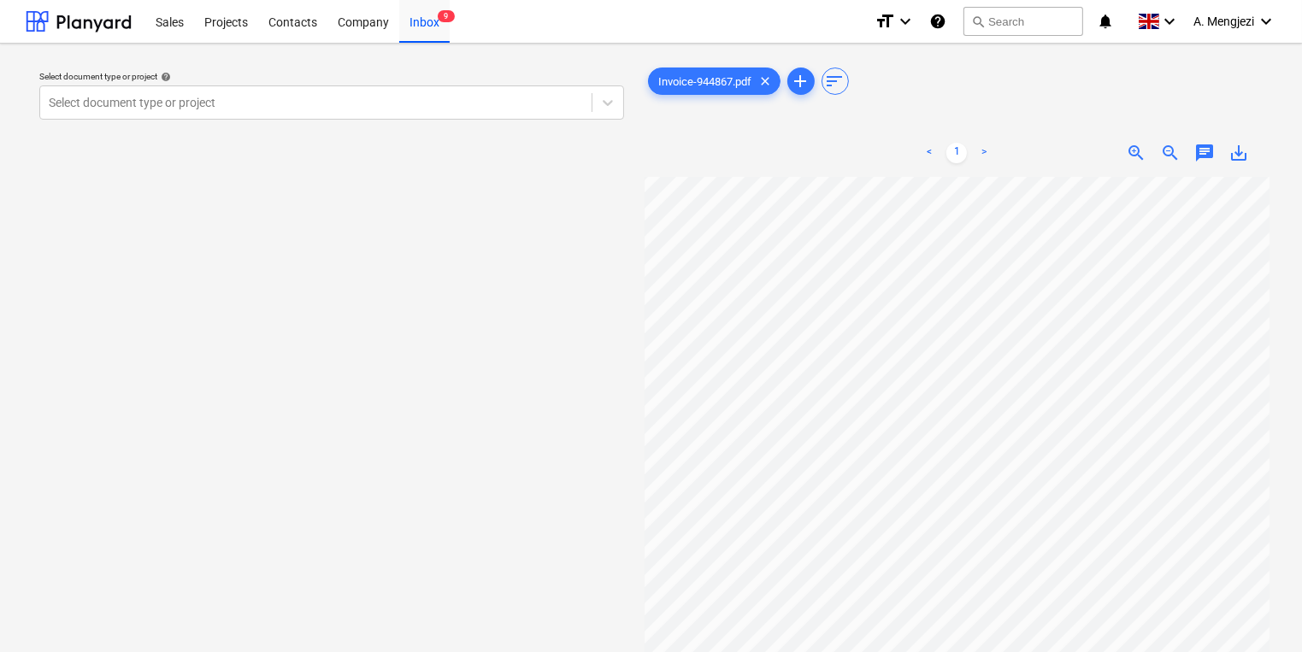
scroll to position [24, 19]
click at [306, 109] on div at bounding box center [316, 102] width 534 height 17
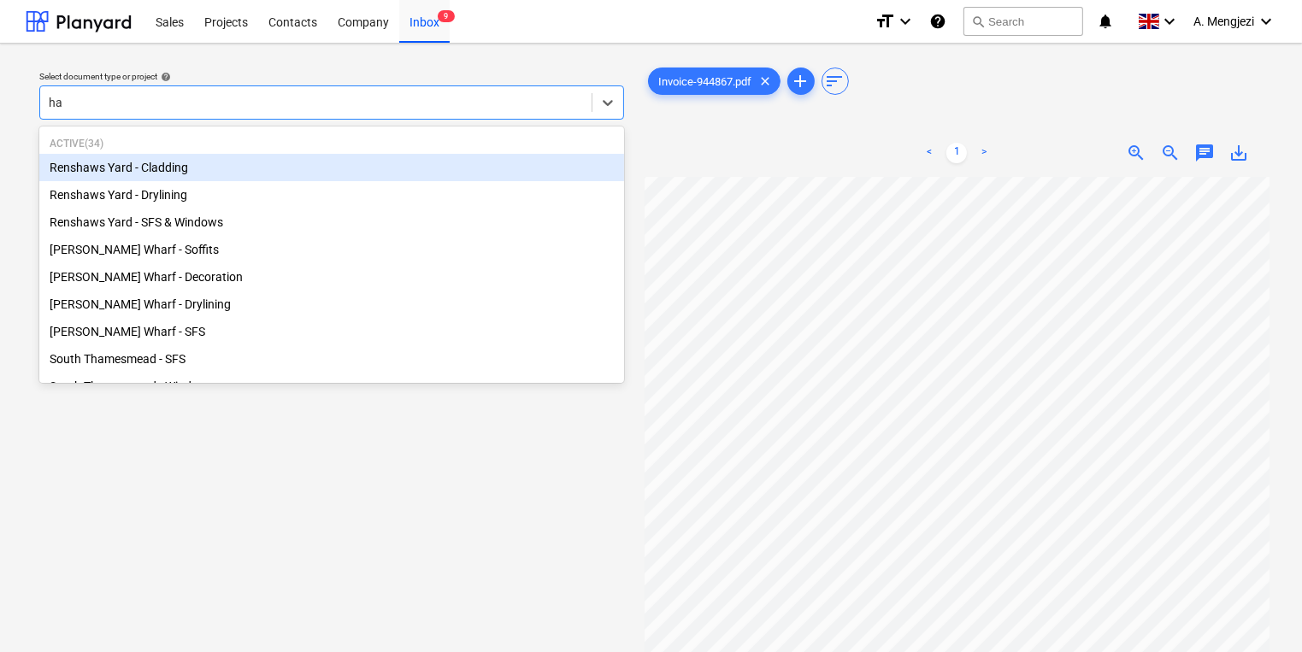
type input "ham"
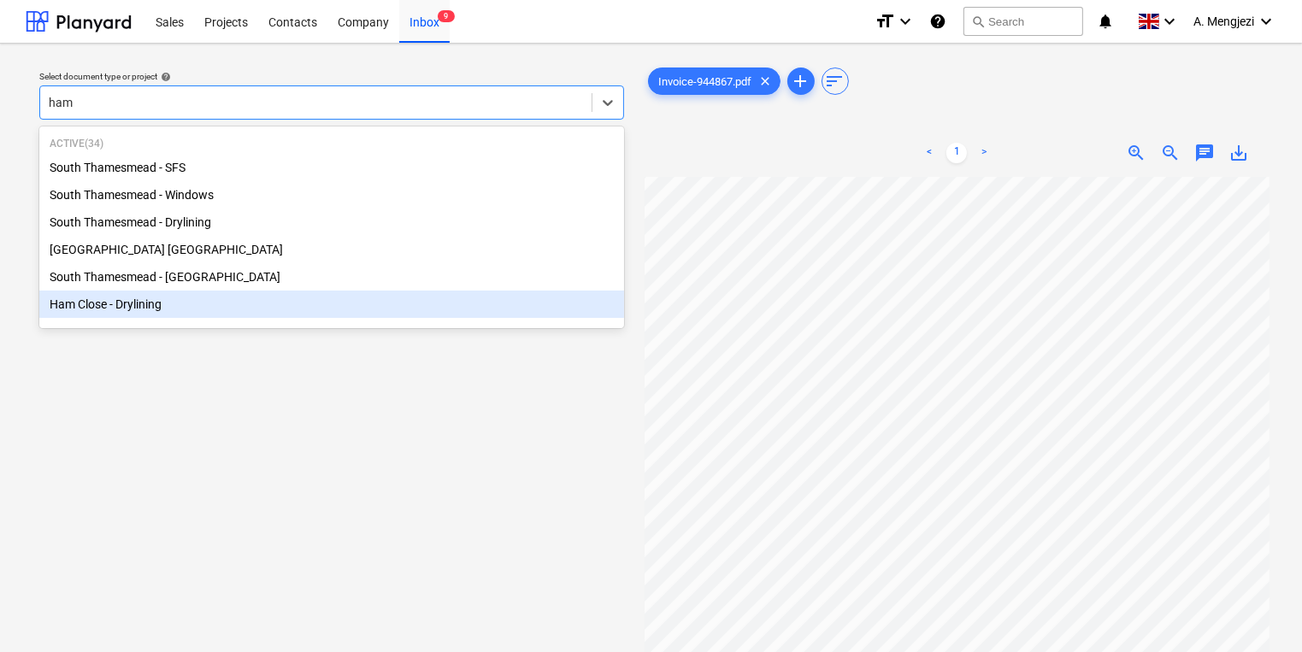
click at [204, 311] on div "Ham Close - Drylining" at bounding box center [331, 304] width 585 height 27
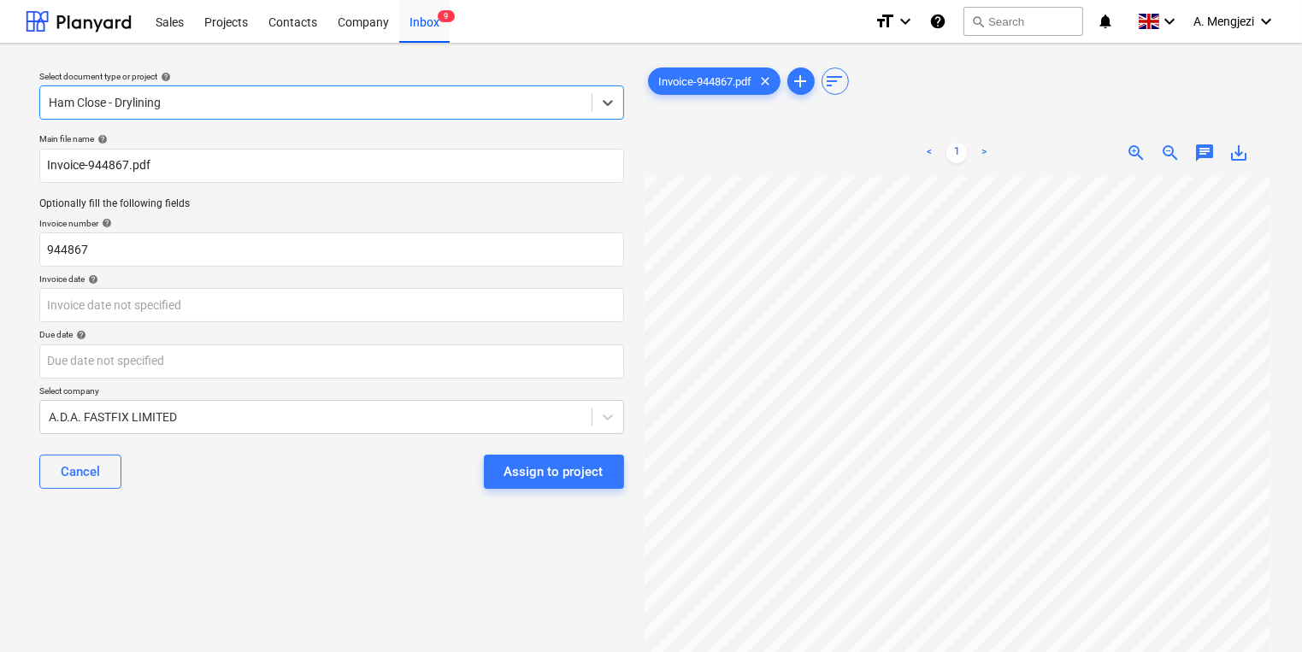
click at [200, 275] on div "Invoice date help" at bounding box center [331, 279] width 585 height 11
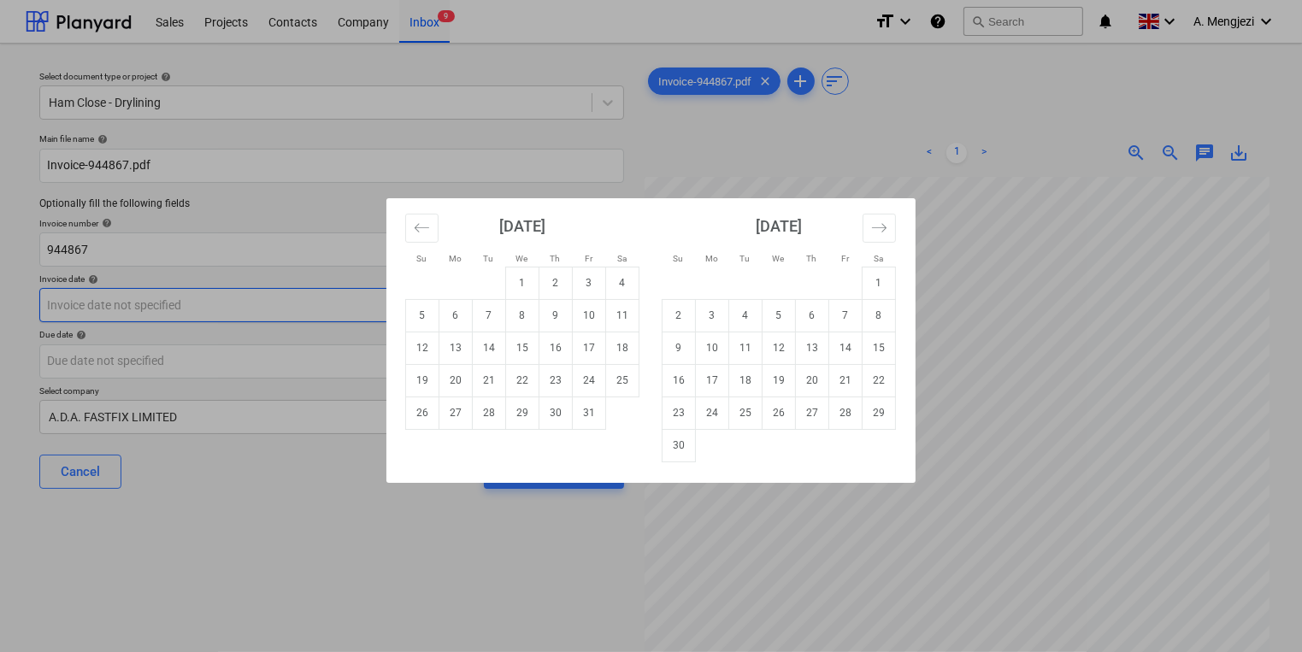
click at [198, 311] on body "Sales Projects Contacts Company Inbox 9 format_size keyboard_arrow_down help se…" at bounding box center [651, 326] width 1302 height 652
click at [563, 267] on td "2" at bounding box center [555, 283] width 33 height 32
type input "[DATE]"
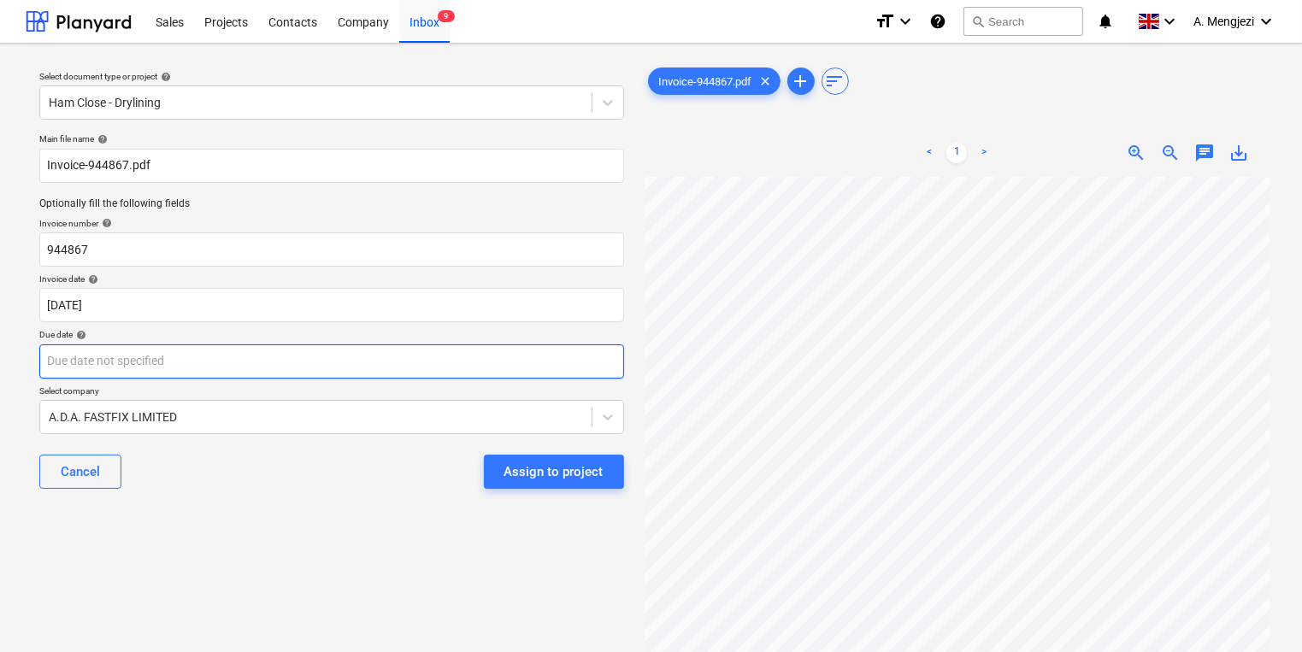
click at [523, 370] on body "Sales Projects Contacts Company Inbox 9 format_size keyboard_arrow_down help se…" at bounding box center [651, 326] width 1302 height 652
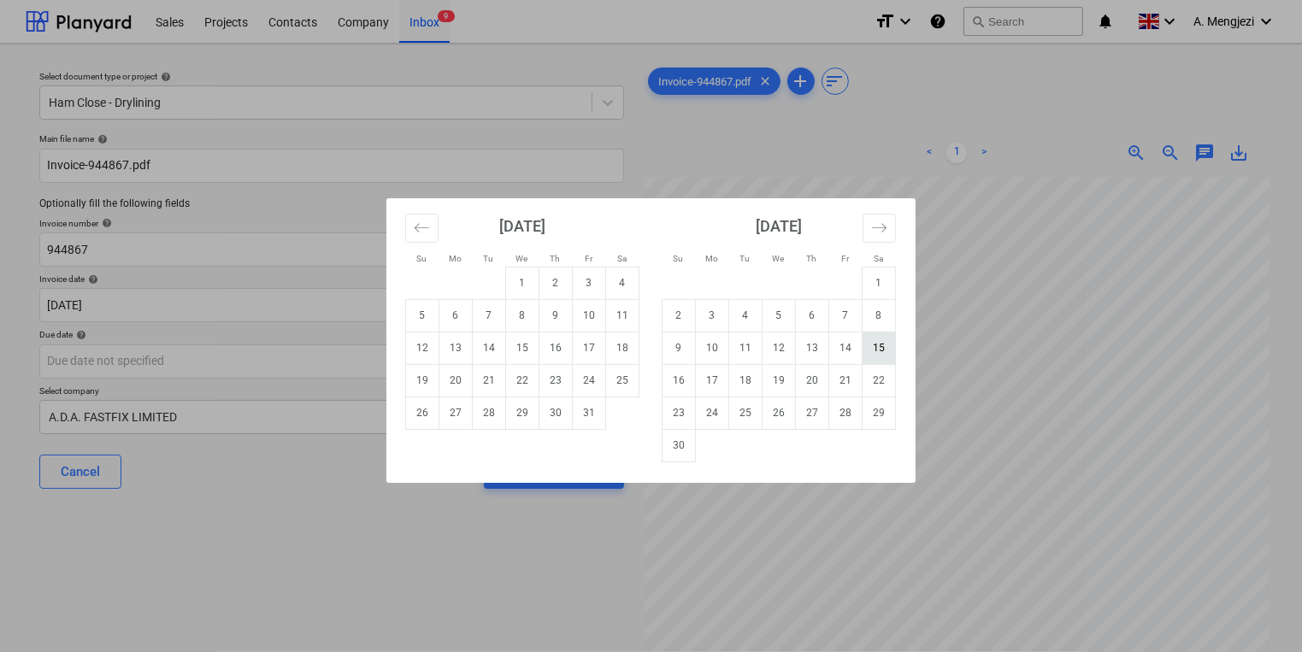
click at [892, 359] on td "15" at bounding box center [879, 348] width 33 height 32
type input "[DATE]"
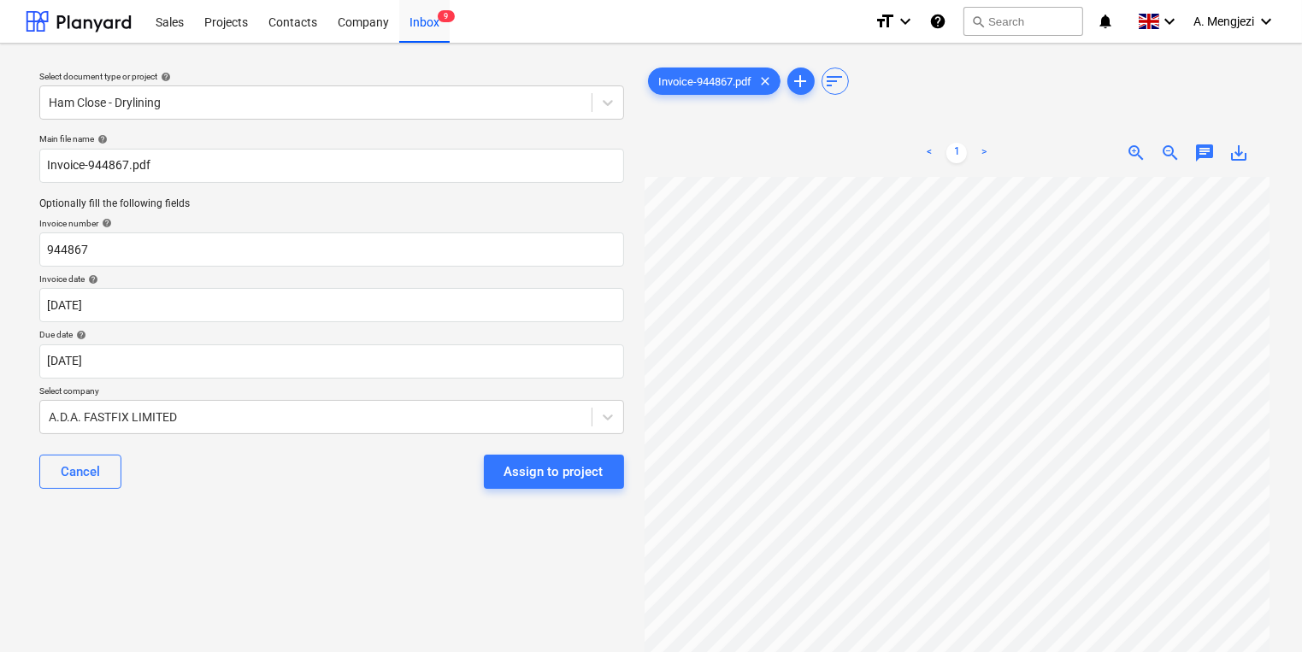
scroll to position [62, 96]
click at [528, 561] on div "Select document type or project help Ham Close - Drylining Main file name help …" at bounding box center [332, 422] width 612 height 731
click at [557, 490] on div "Cancel Assign to project" at bounding box center [331, 472] width 585 height 62
click at [557, 486] on button "Assign to project" at bounding box center [554, 472] width 140 height 34
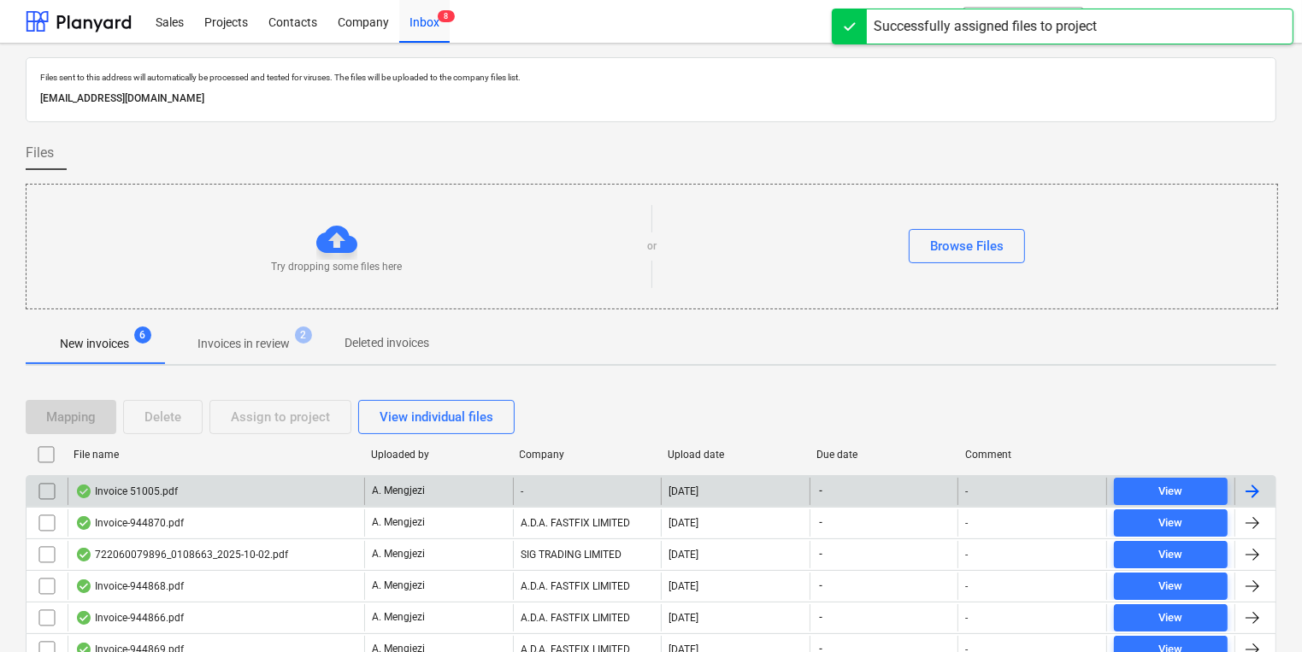
click at [360, 482] on div "Invoice 51005.pdf" at bounding box center [216, 491] width 297 height 27
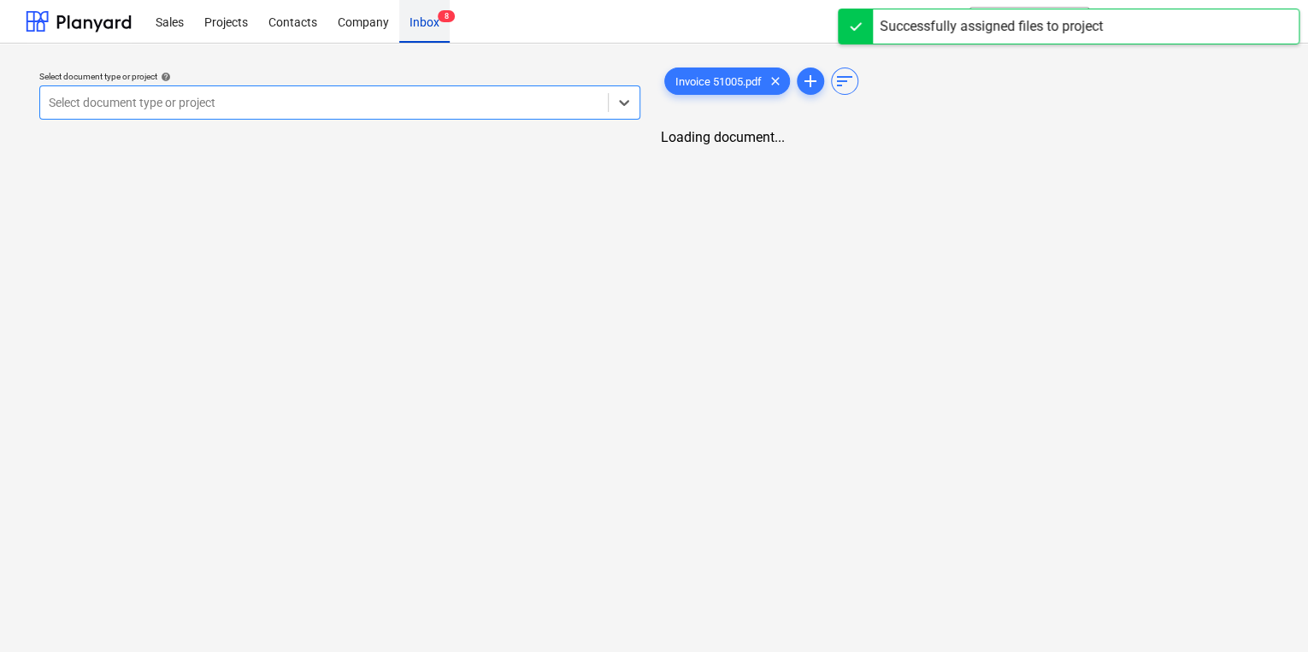
click at [434, 14] on div "Inbox 8" at bounding box center [424, 21] width 50 height 44
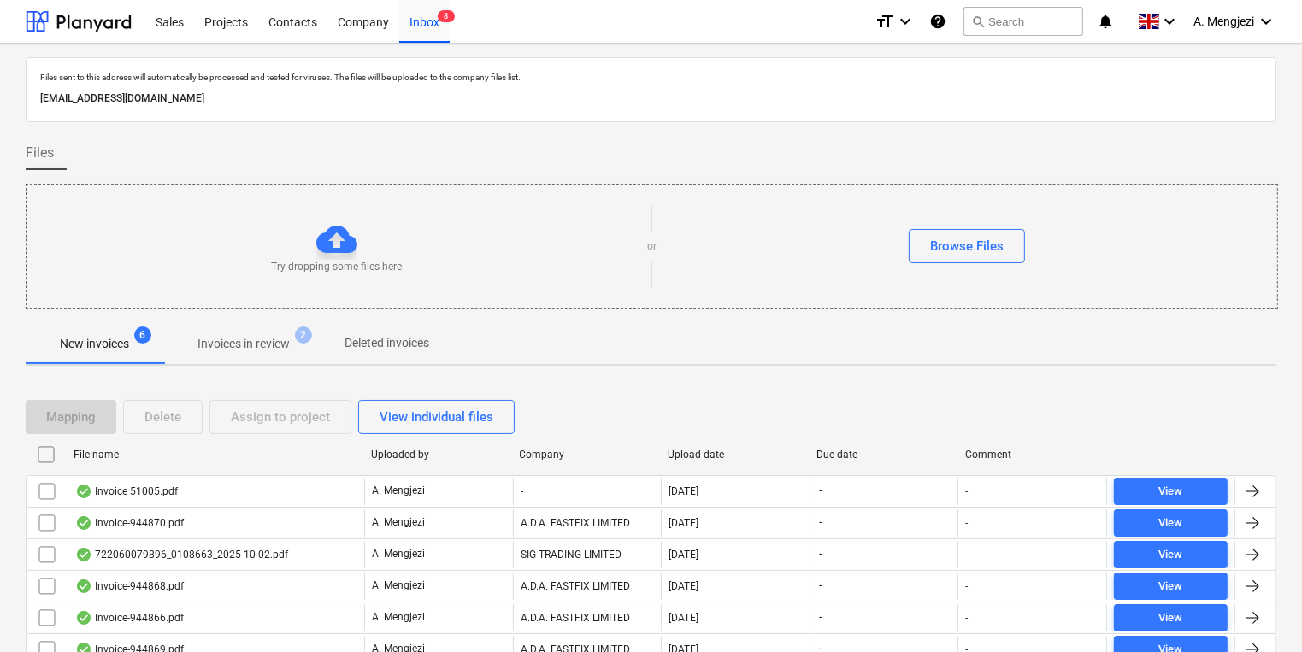
click at [247, 358] on button "Invoices in review 2" at bounding box center [243, 343] width 161 height 41
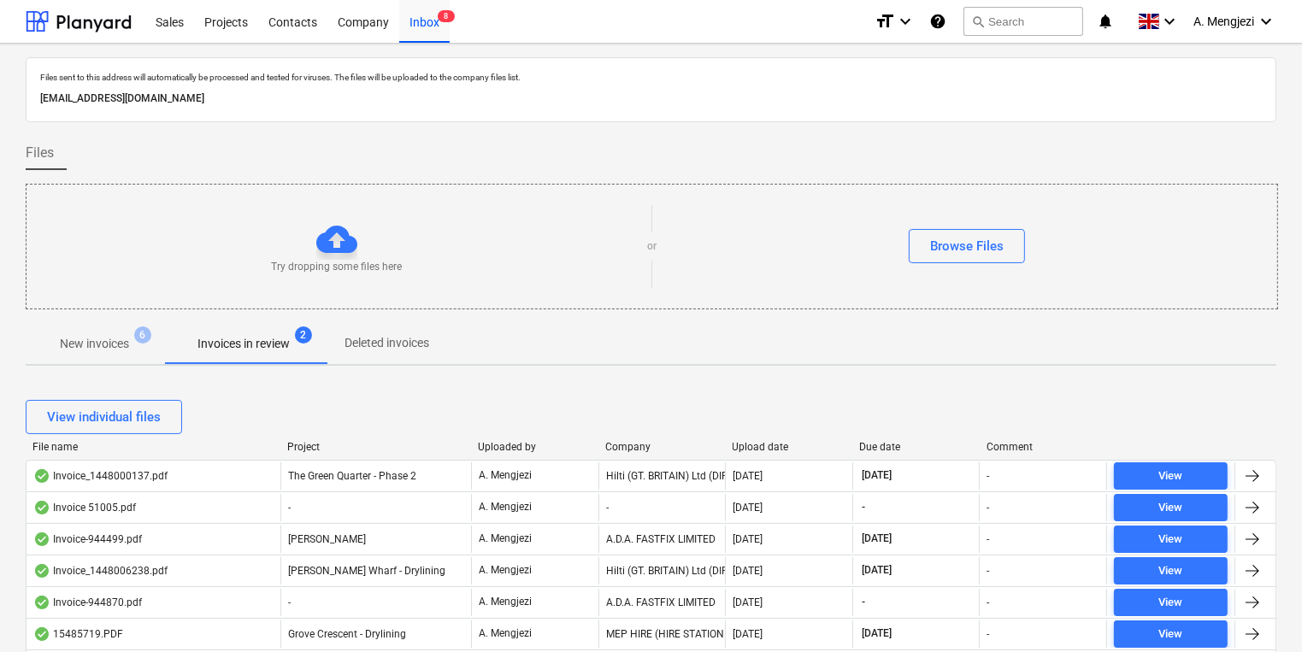
click at [143, 345] on span "New invoices 6" at bounding box center [94, 344] width 97 height 18
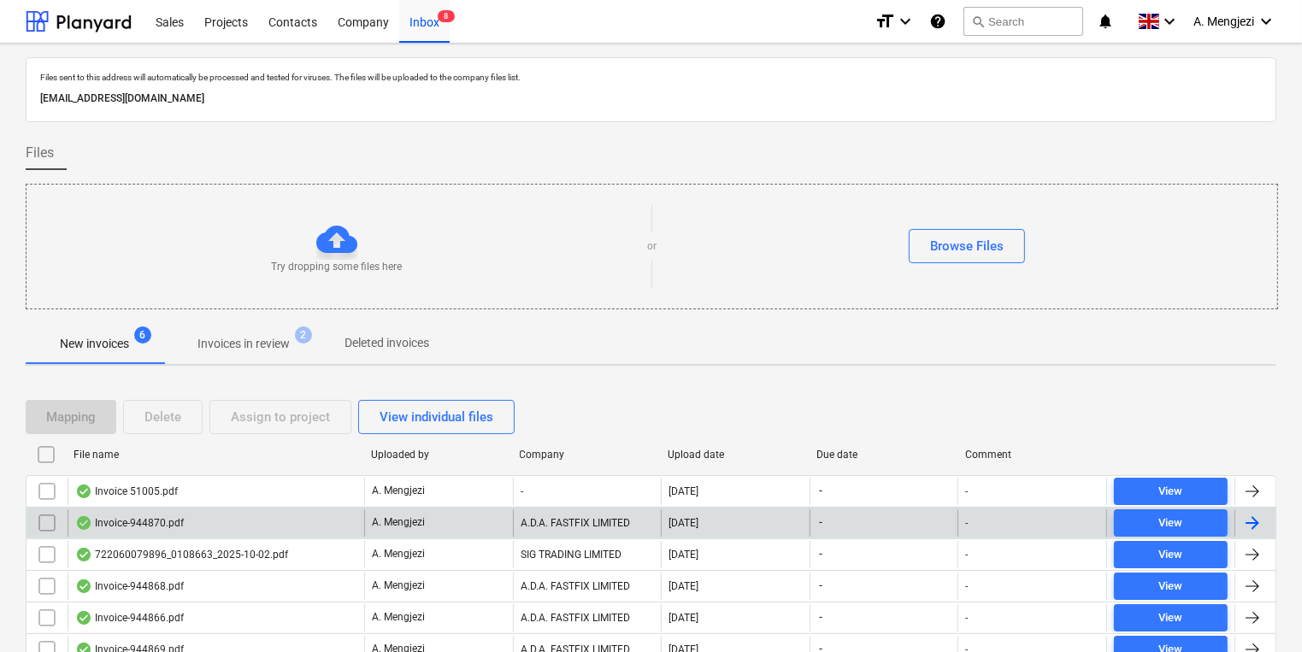
click at [256, 522] on div "Invoice-944870.pdf" at bounding box center [216, 523] width 297 height 27
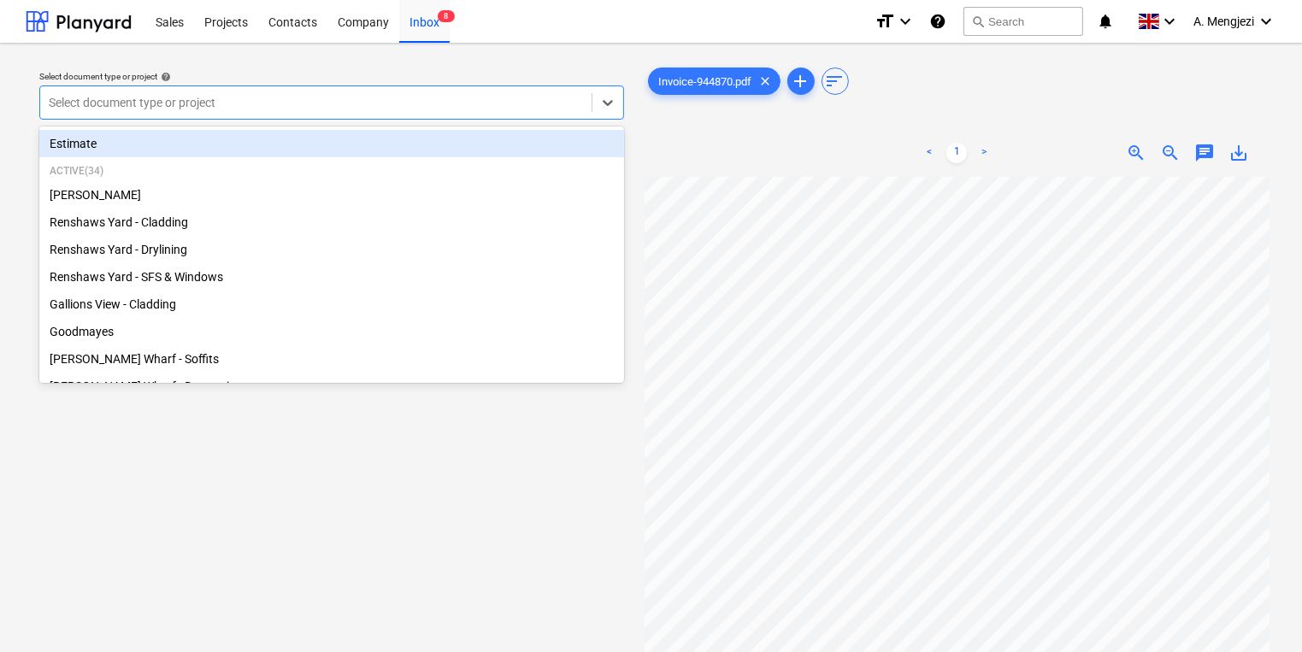
click at [531, 96] on div "Select document type or project" at bounding box center [315, 103] width 551 height 24
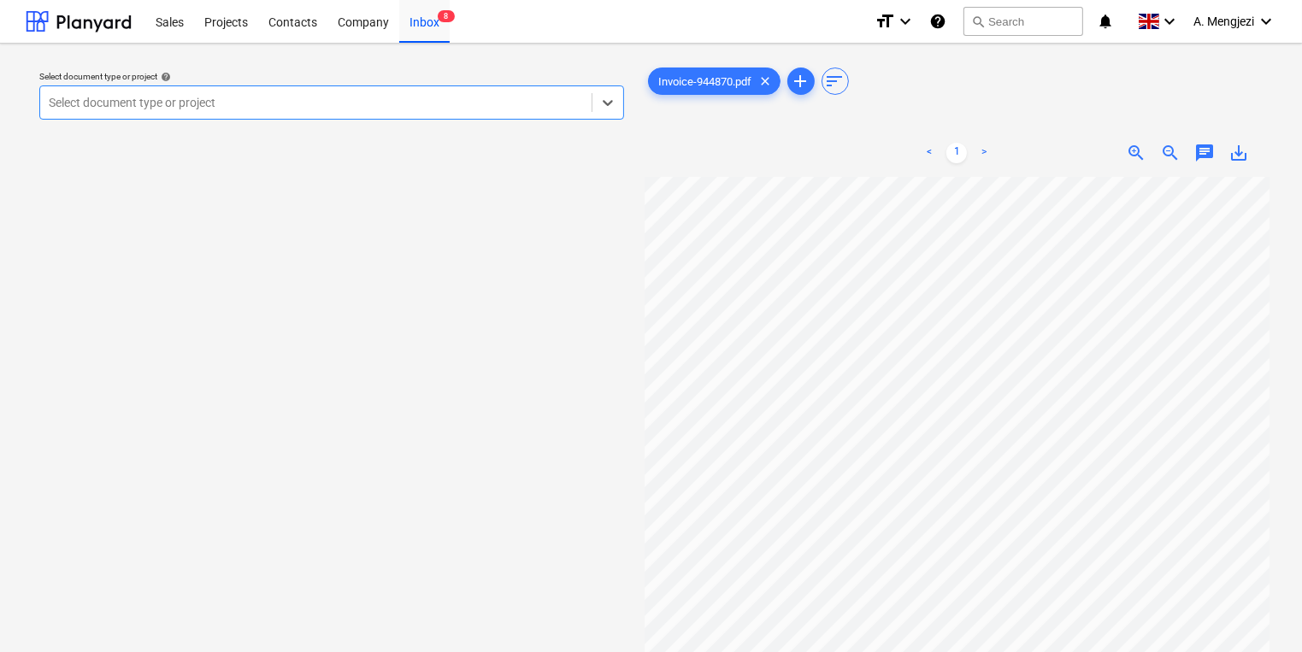
click at [303, 103] on div at bounding box center [316, 102] width 534 height 17
click at [302, 103] on div at bounding box center [316, 102] width 534 height 17
click at [316, 91] on div "Select document type or project" at bounding box center [315, 103] width 551 height 24
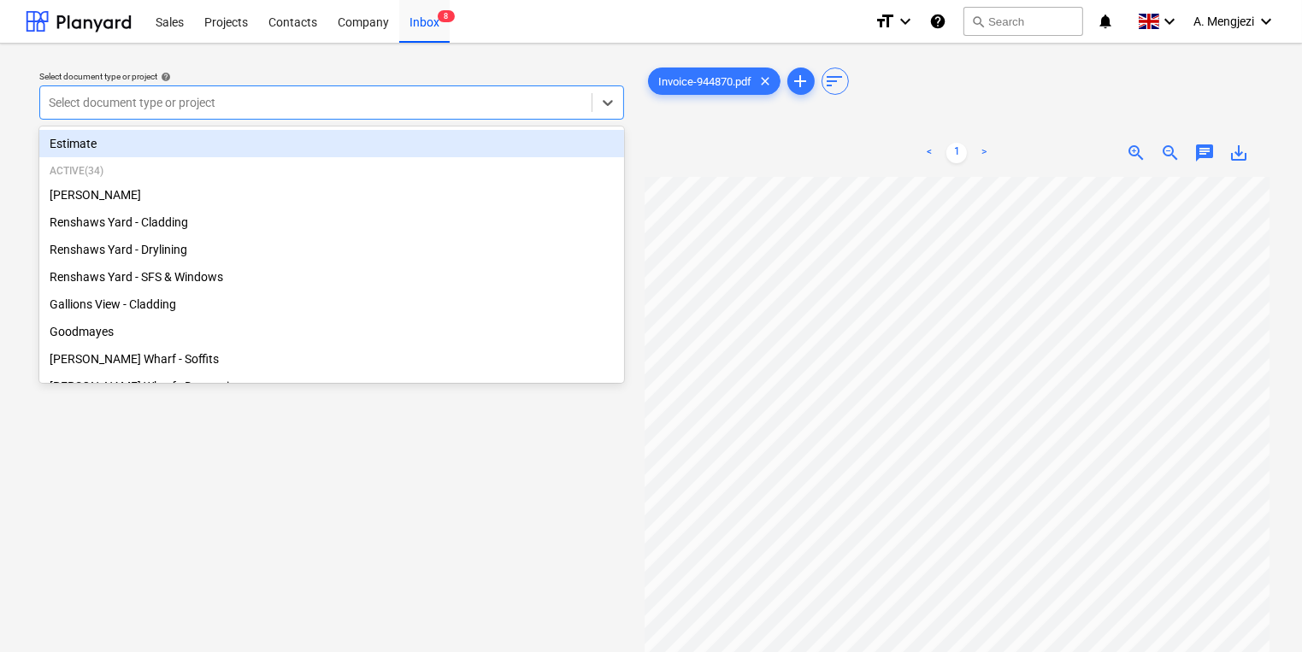
click at [318, 91] on div "Select document type or project" at bounding box center [315, 103] width 551 height 24
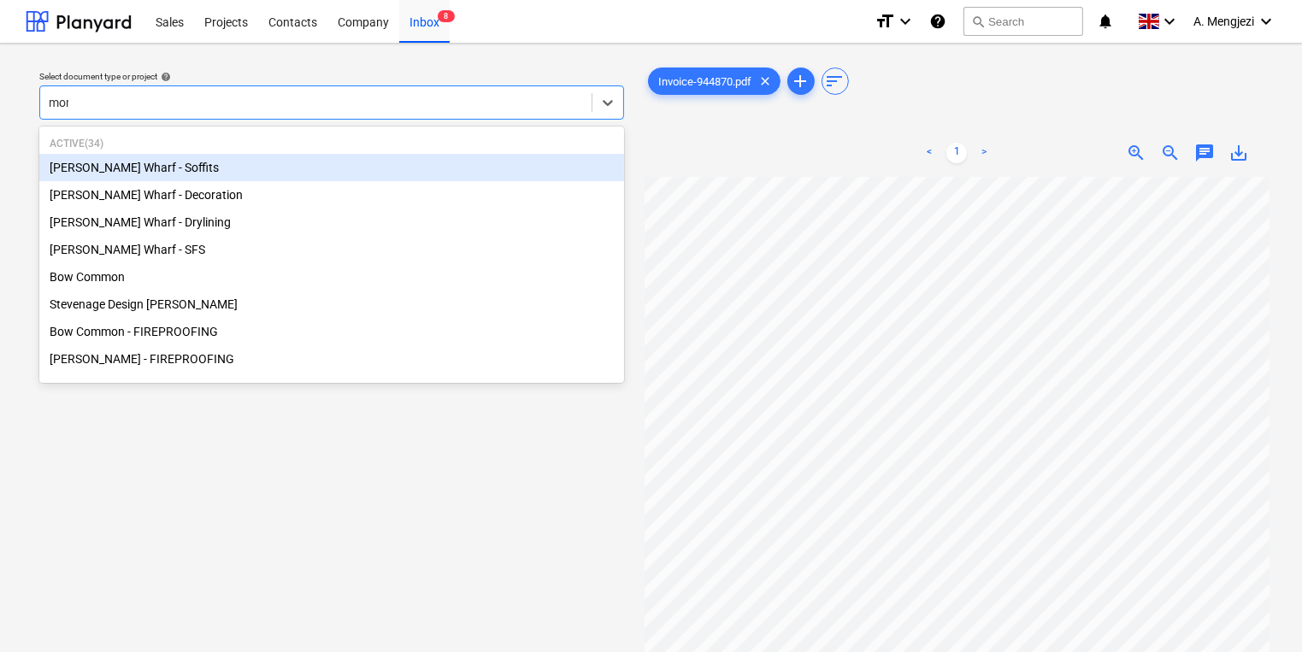
type input "mont"
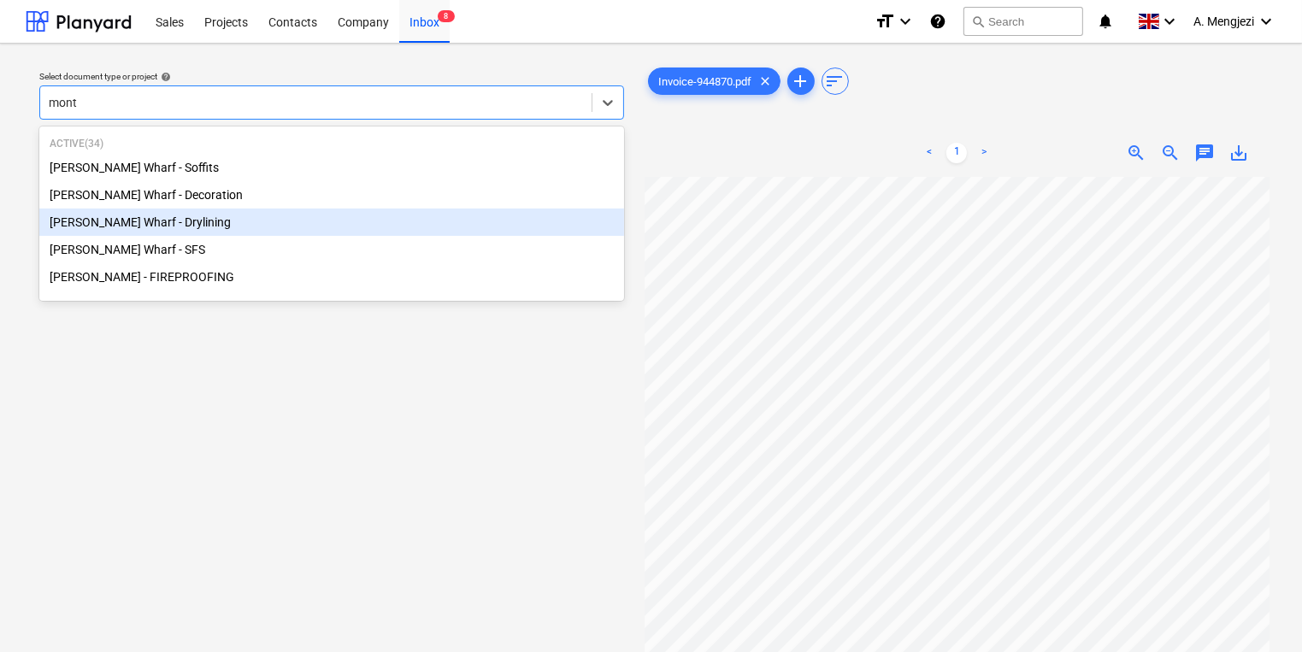
click at [166, 227] on div "[PERSON_NAME] Wharf - Drylining" at bounding box center [331, 222] width 585 height 27
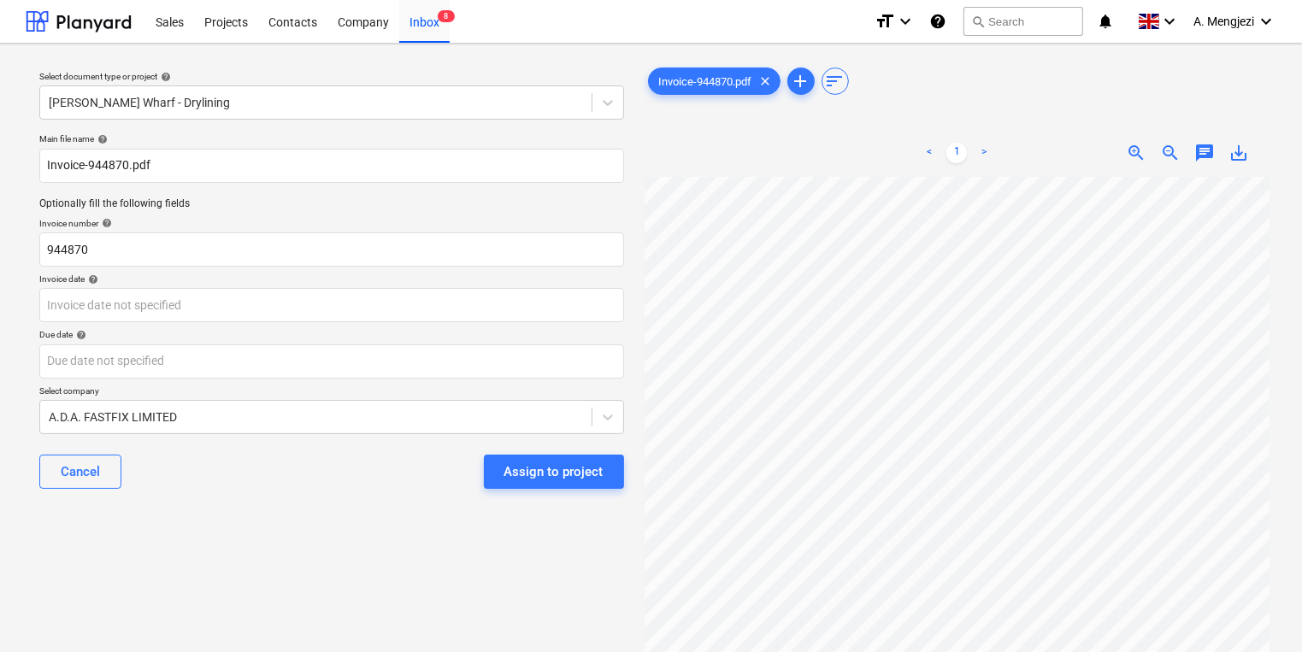
click at [171, 283] on div "Invoice date help" at bounding box center [331, 279] width 585 height 11
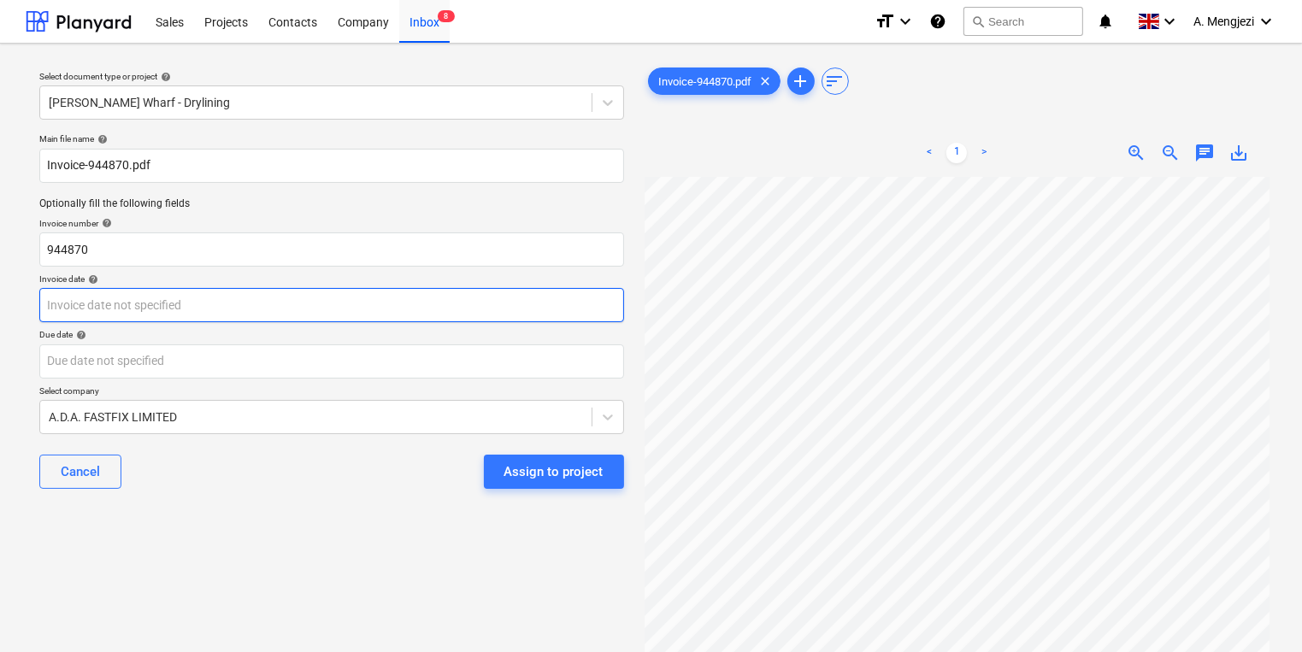
click at [171, 300] on body "Sales Projects Contacts Company Inbox 8 format_size keyboard_arrow_down help se…" at bounding box center [651, 326] width 1302 height 652
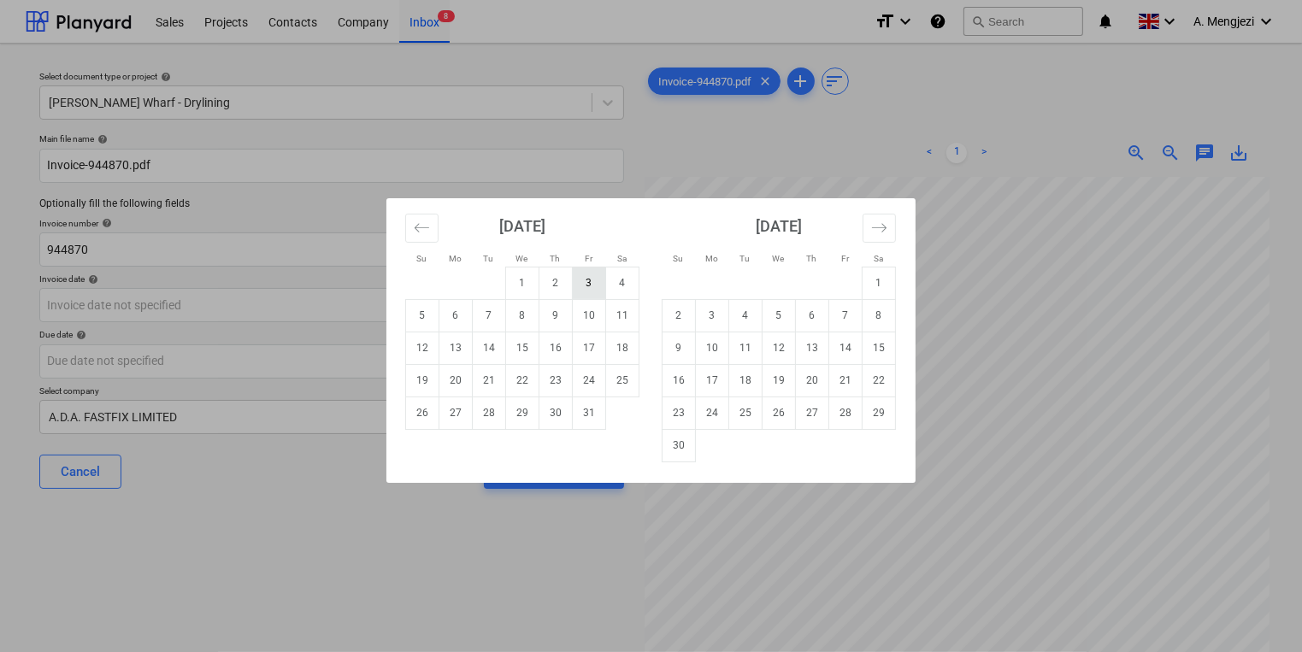
click at [600, 289] on td "3" at bounding box center [589, 283] width 33 height 32
type input "[DATE]"
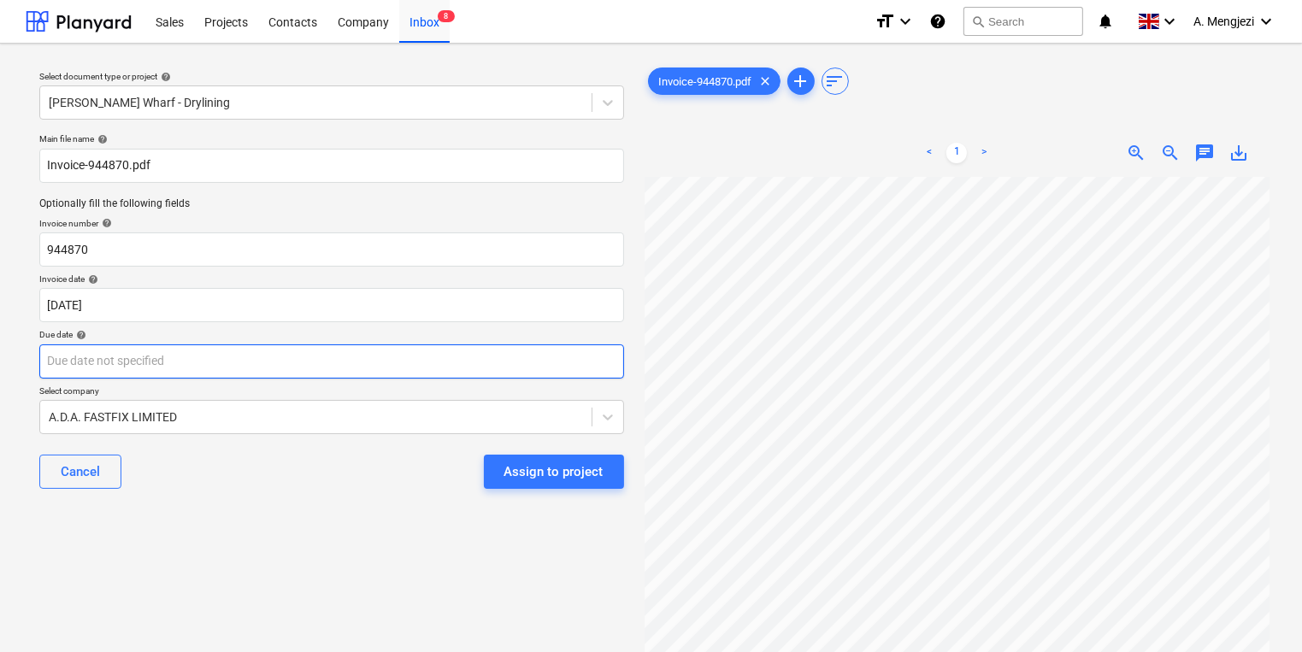
click at [589, 354] on body "Sales Projects Contacts Company Inbox 8 format_size keyboard_arrow_down help se…" at bounding box center [651, 326] width 1302 height 652
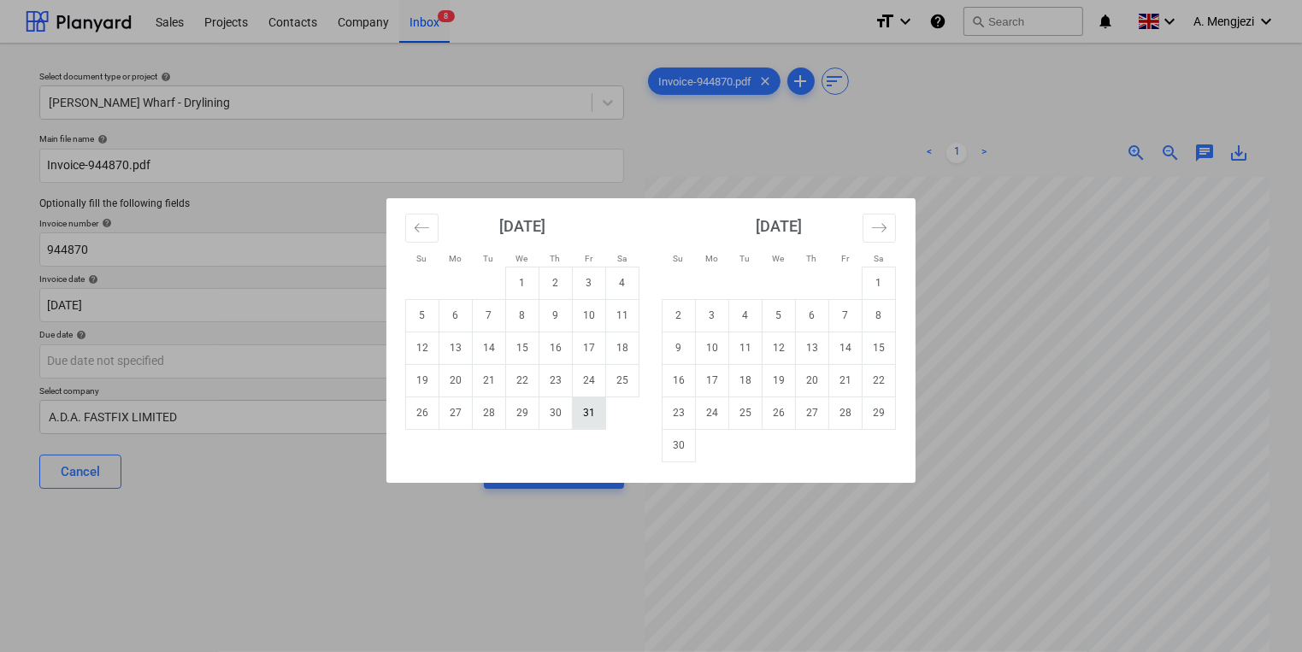
click at [598, 420] on td "31" at bounding box center [589, 413] width 33 height 32
type input "[DATE]"
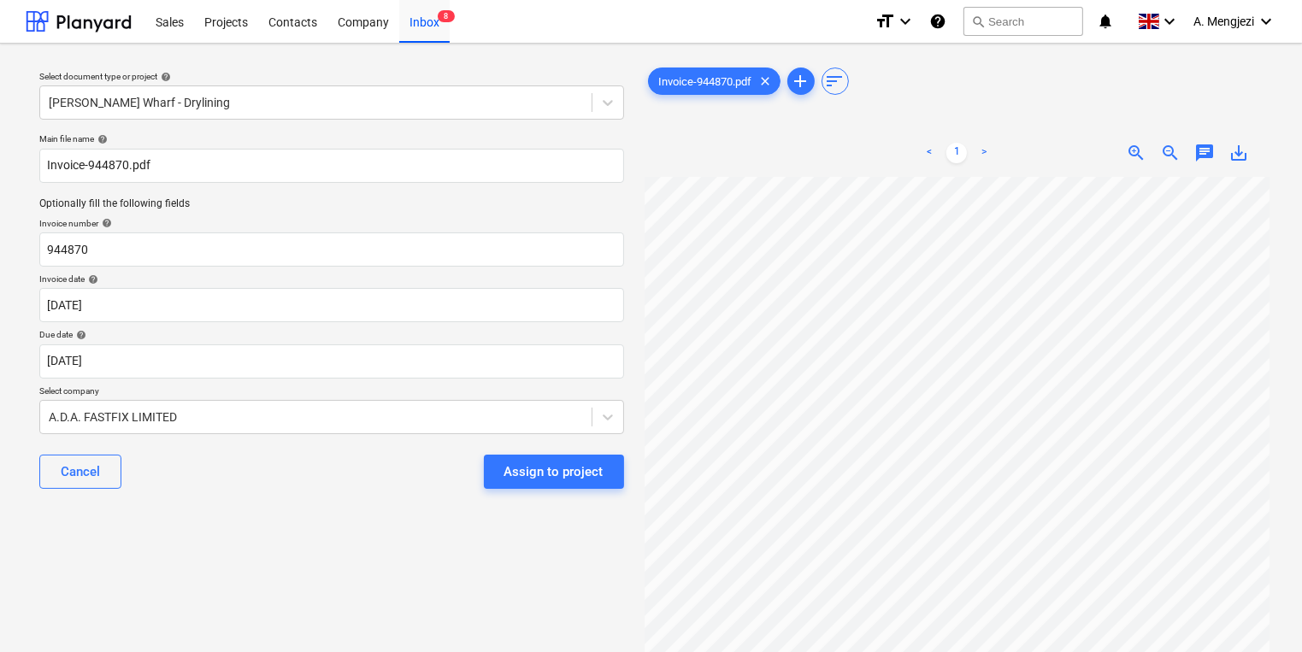
click at [564, 475] on div "Assign to project" at bounding box center [553, 472] width 99 height 22
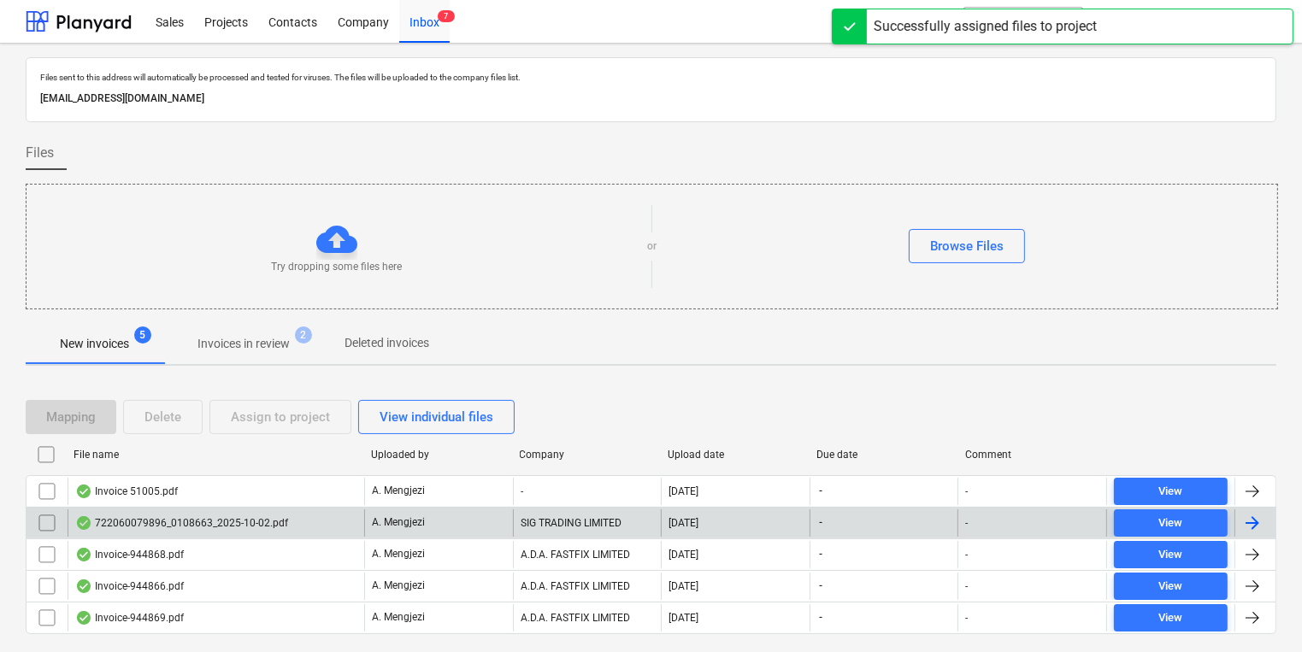
click at [396, 507] on div "722060079896_0108663_2025-10-02.pdf A. Mengjezi SIG TRADING LIMITED [DATE] - - …" at bounding box center [651, 523] width 1251 height 32
click at [410, 531] on div "A. Mengjezi" at bounding box center [438, 523] width 149 height 27
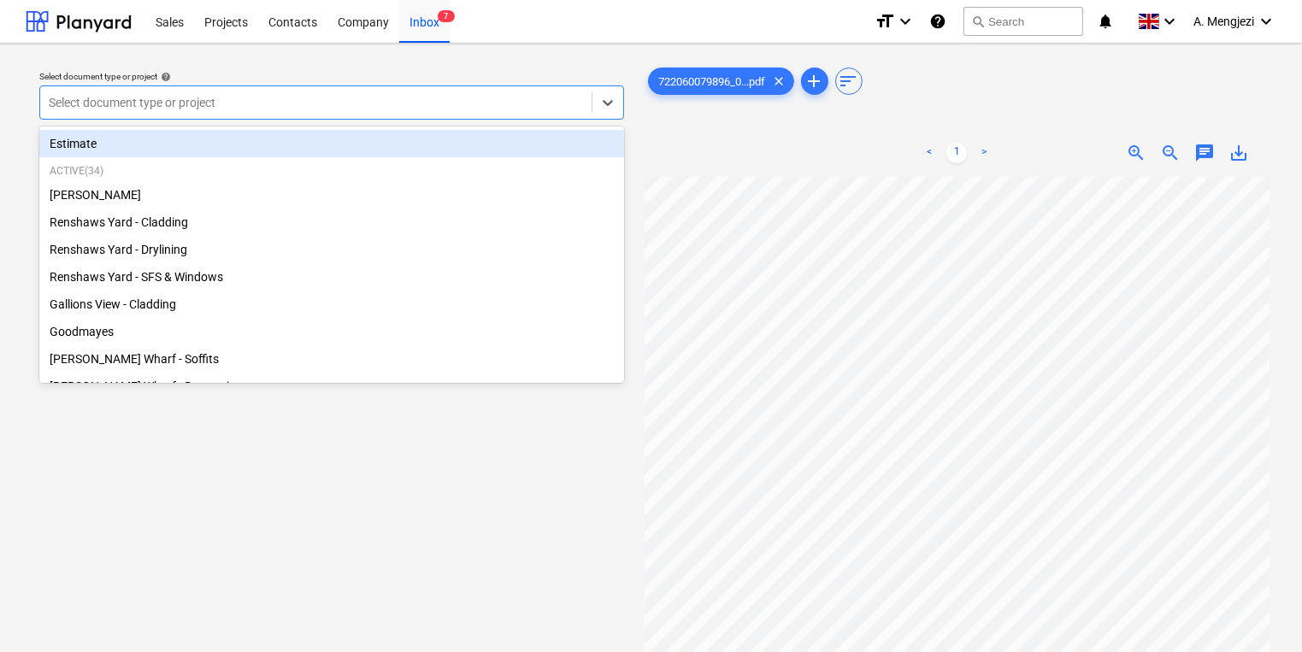
click at [550, 92] on div "Select document type or project" at bounding box center [315, 103] width 551 height 24
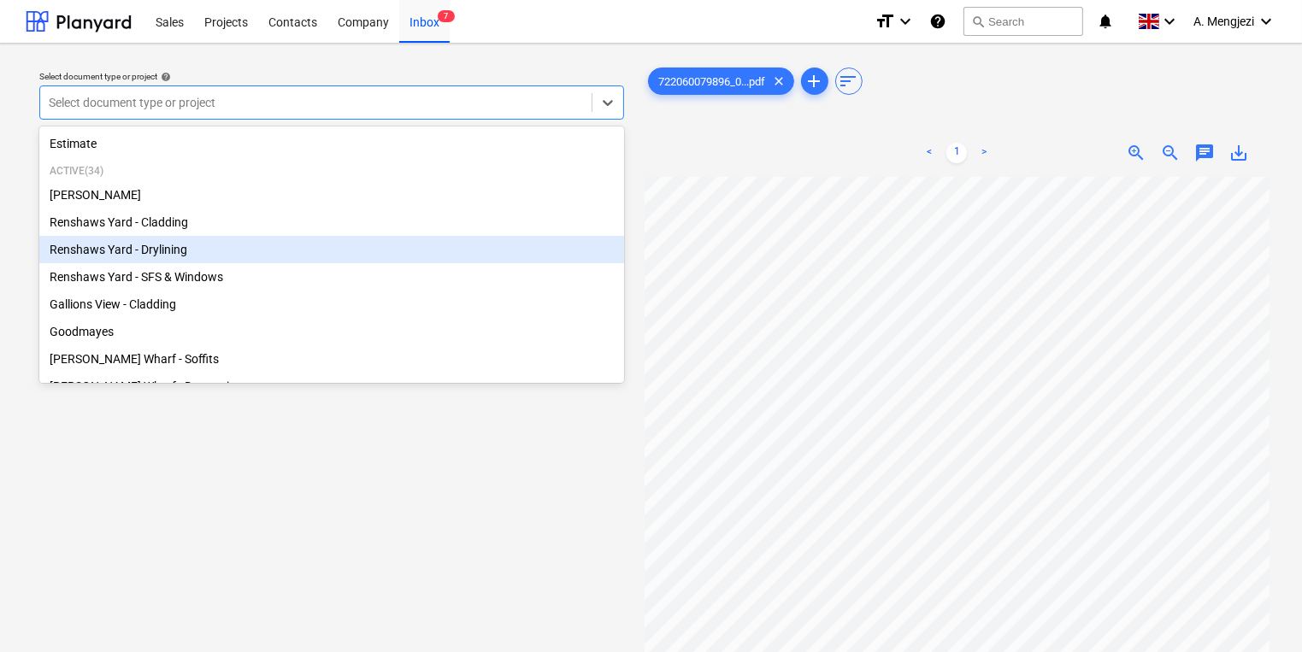
click at [386, 255] on div "Renshaws Yard - Drylining" at bounding box center [331, 249] width 585 height 27
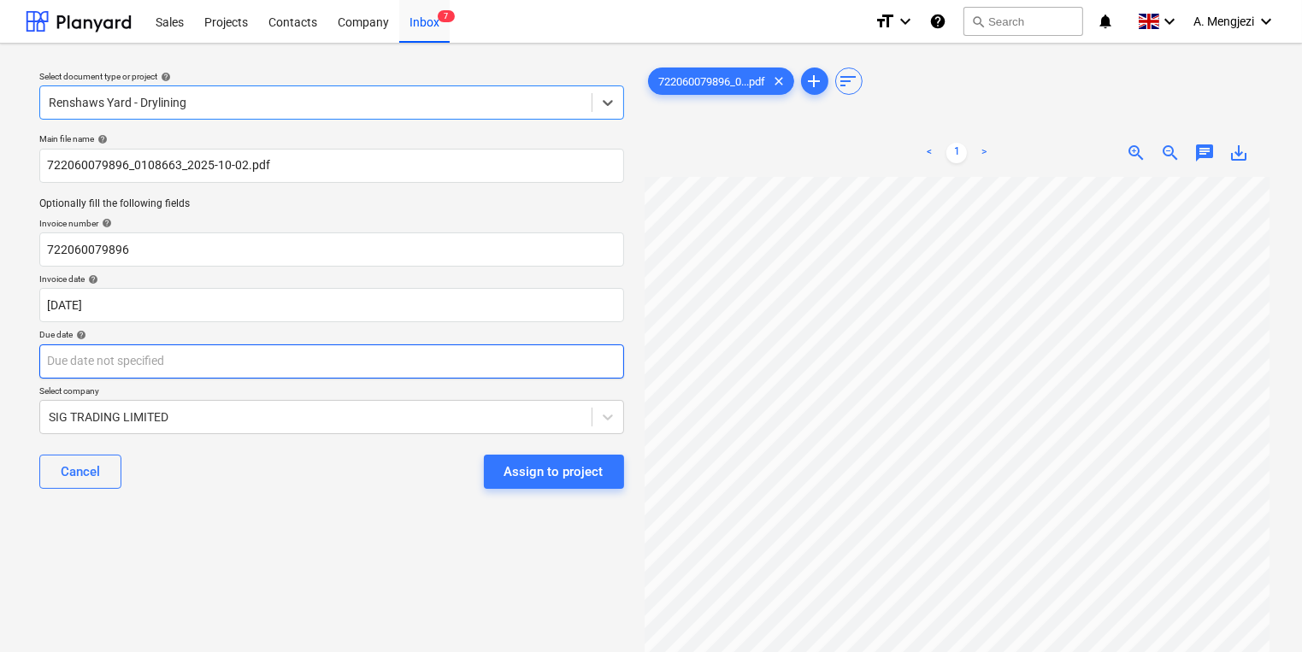
click at [368, 359] on body "Sales Projects Contacts Company Inbox 7 format_size keyboard_arrow_down help se…" at bounding box center [651, 326] width 1302 height 652
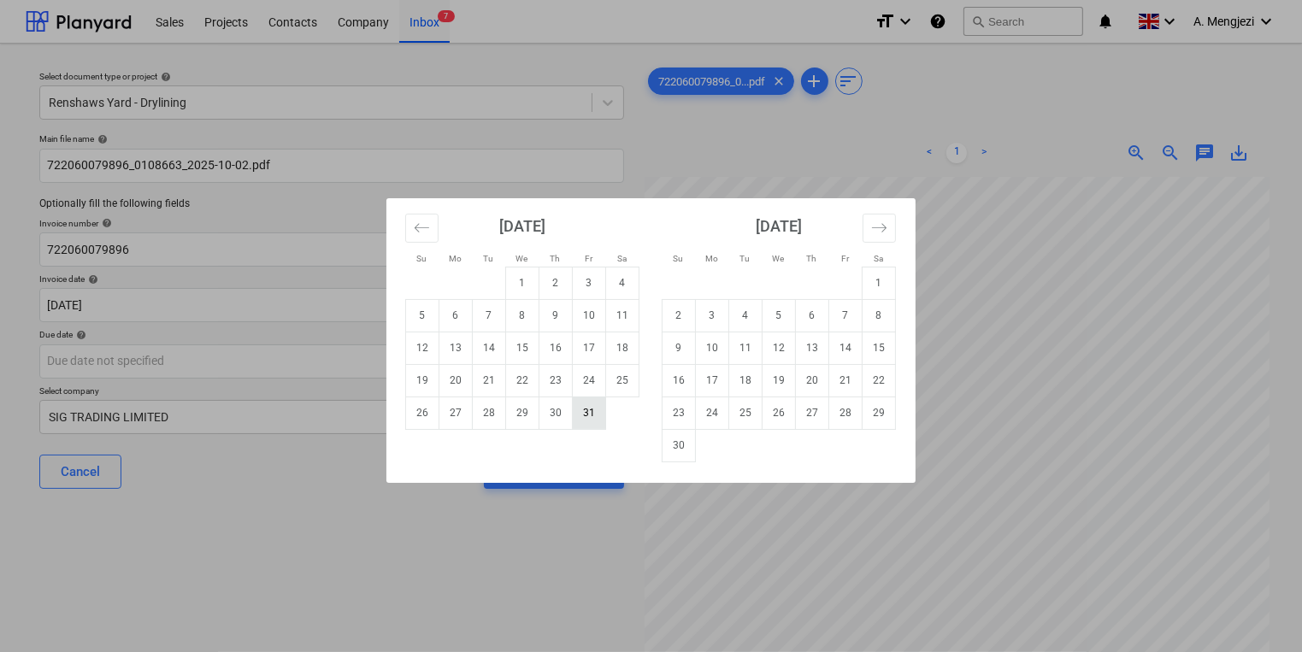
click at [599, 422] on td "31" at bounding box center [589, 413] width 33 height 32
type input "[DATE]"
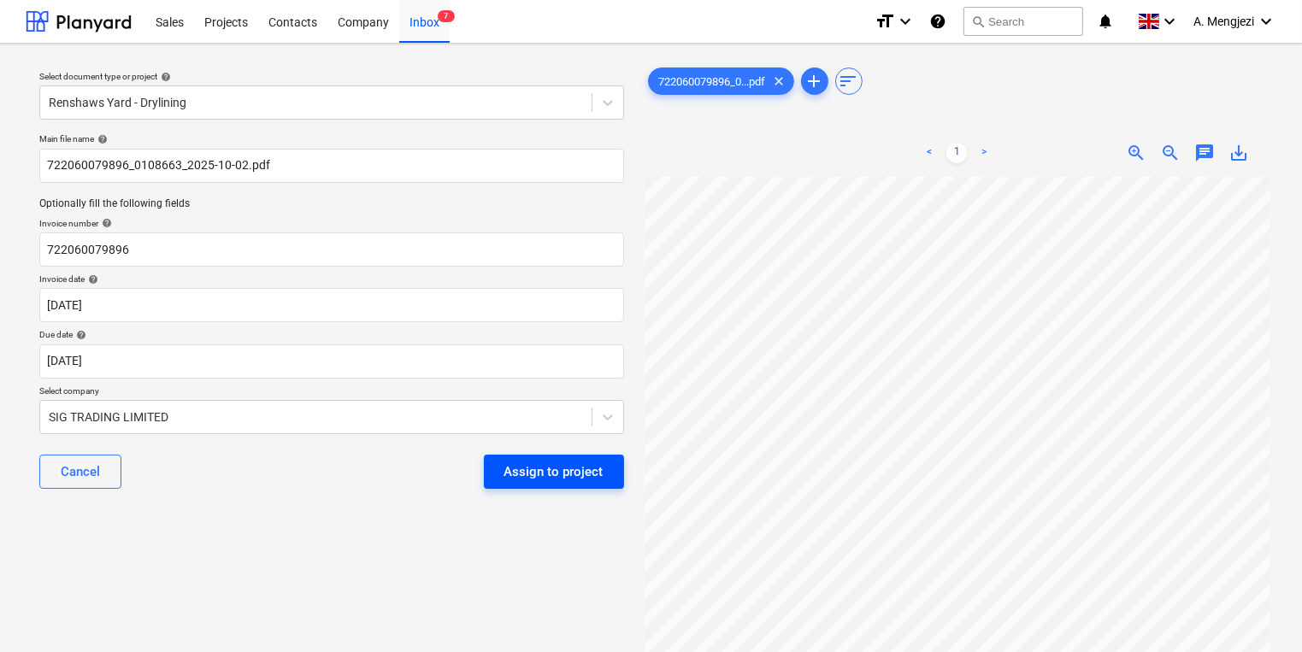
click at [556, 465] on div "Assign to project" at bounding box center [553, 472] width 99 height 22
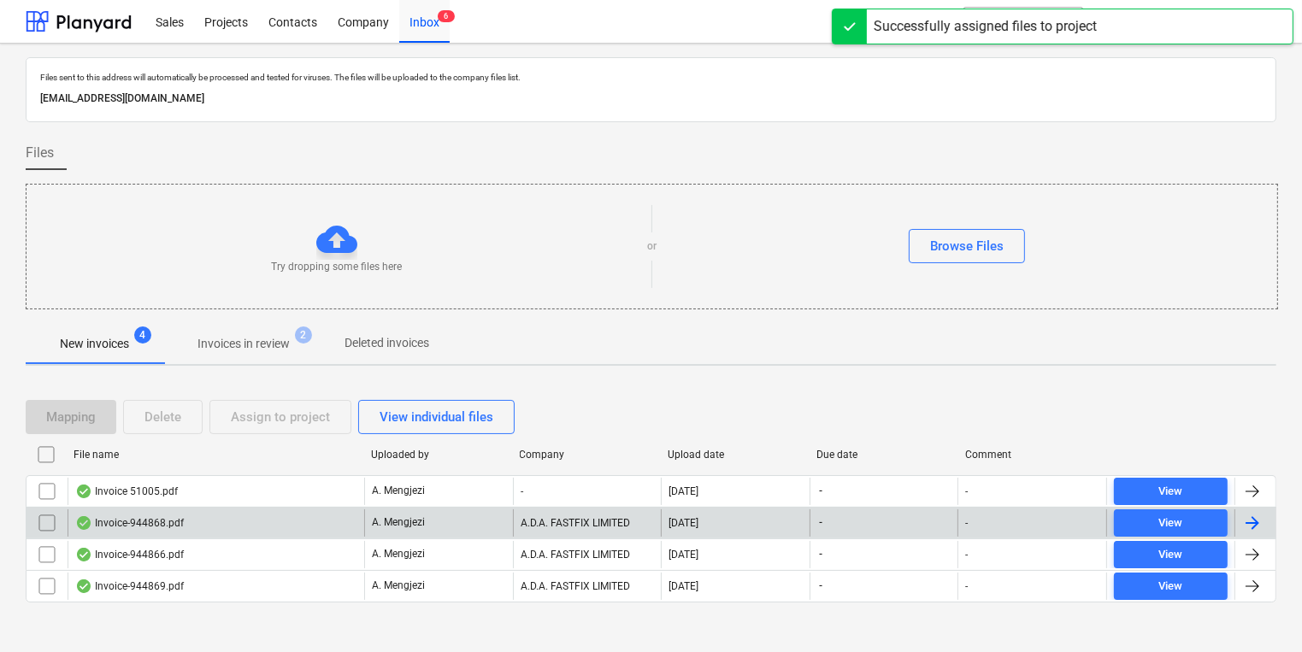
click at [498, 523] on div "A. Mengjezi" at bounding box center [438, 523] width 149 height 27
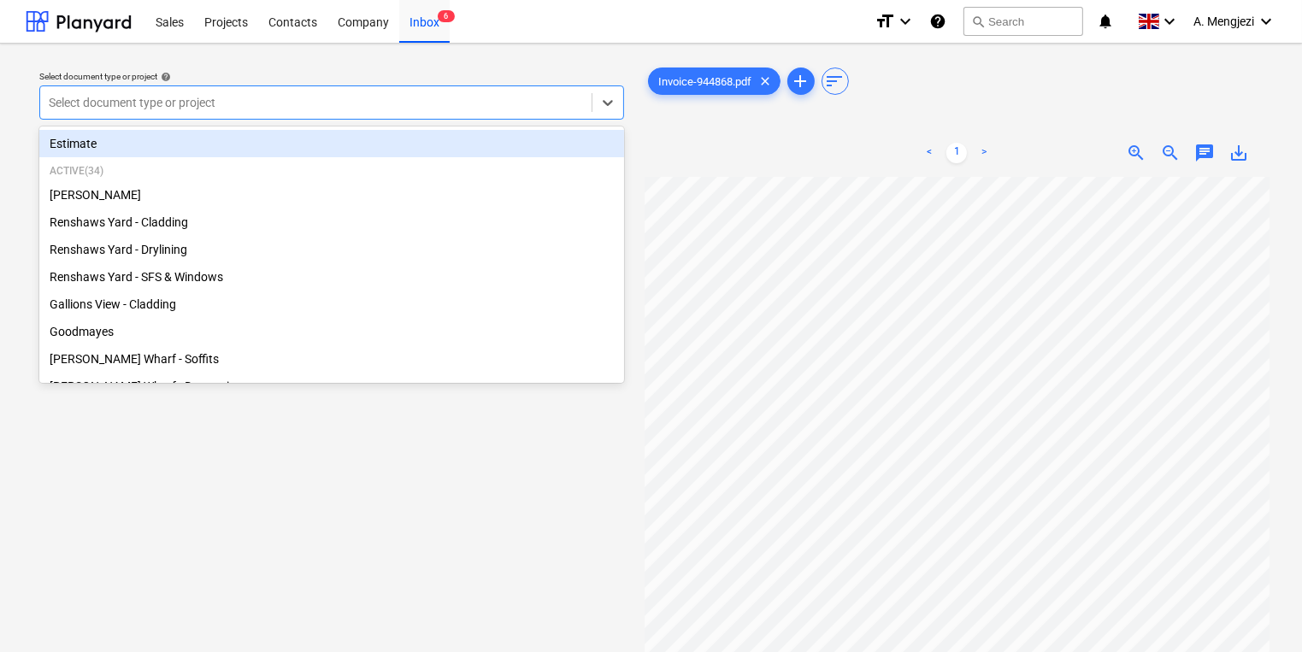
click at [427, 102] on div at bounding box center [316, 102] width 534 height 17
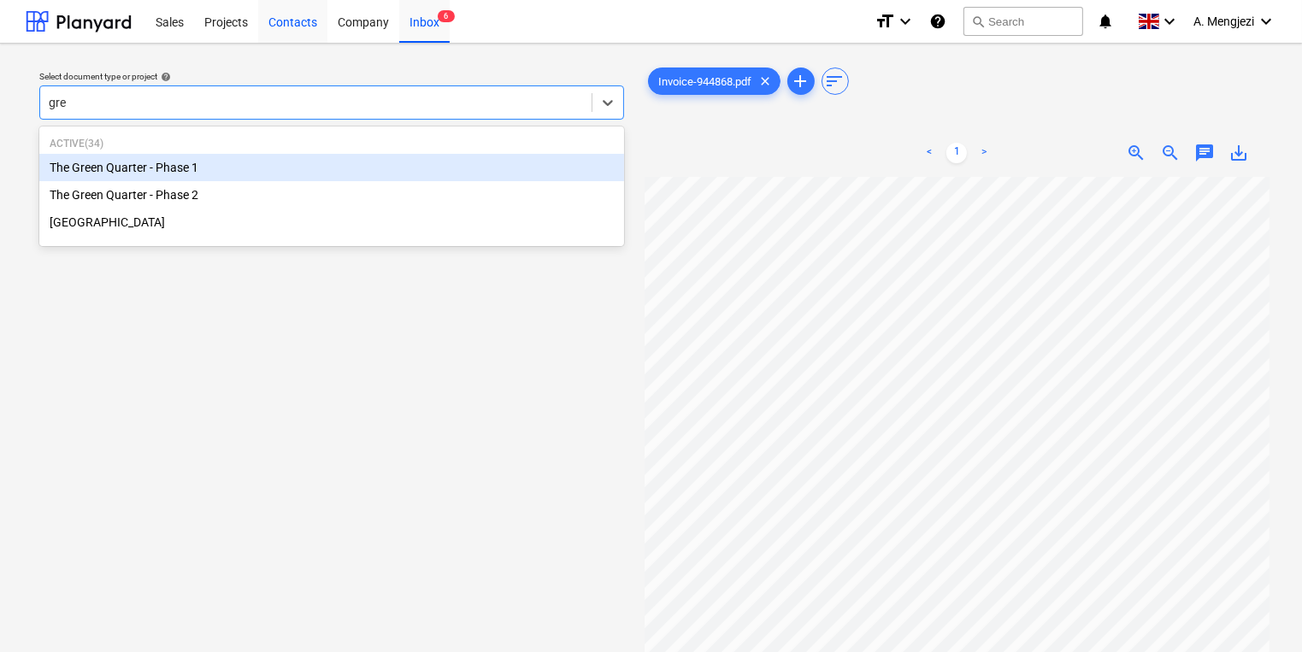
type input "gree"
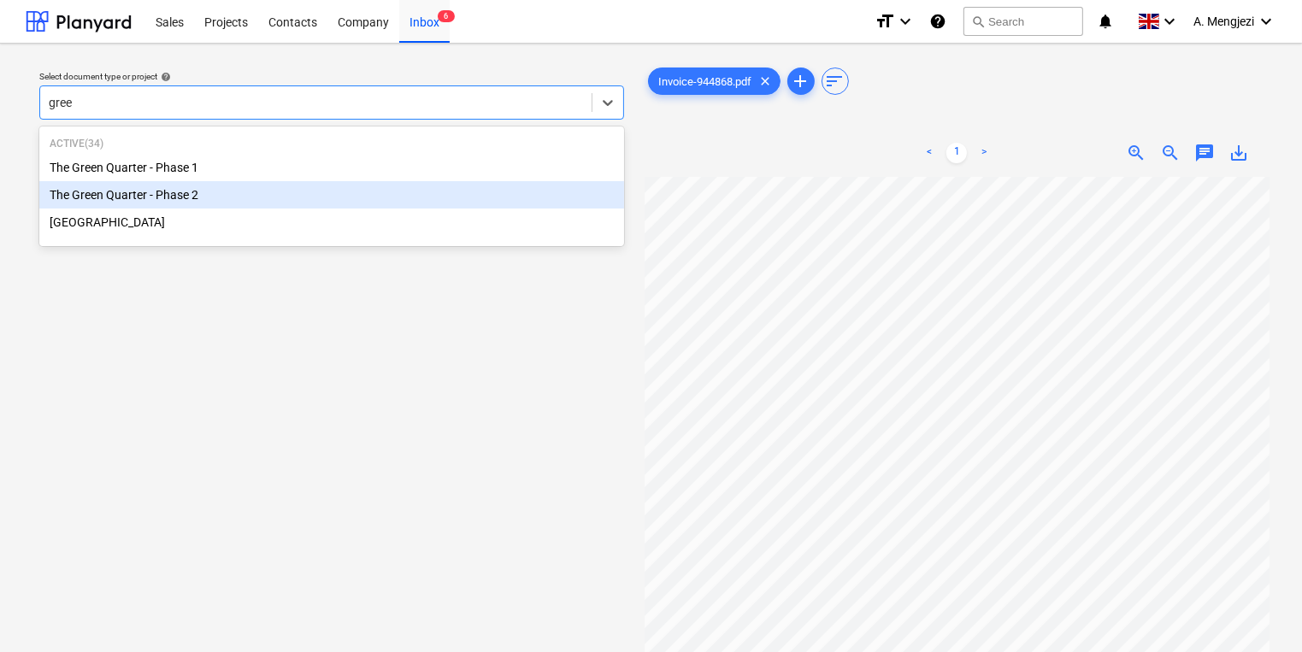
click at [246, 188] on div "The Green Quarter - Phase 2" at bounding box center [331, 194] width 585 height 27
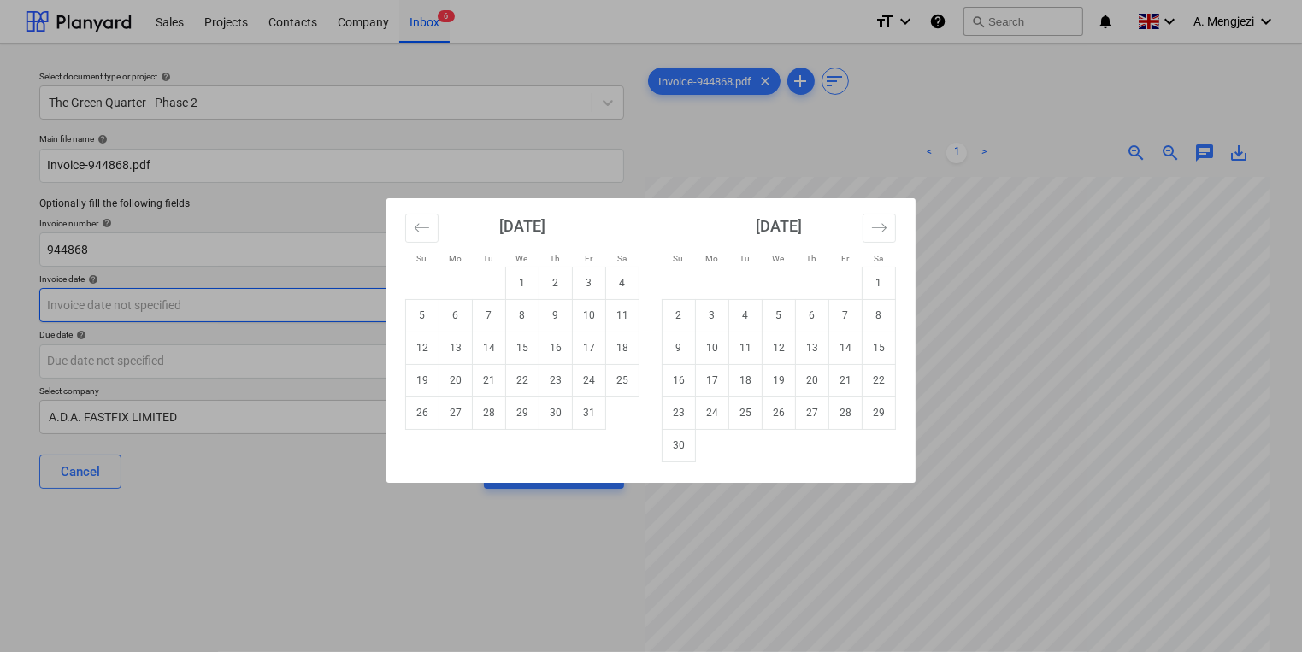
click at [246, 299] on body "Sales Projects Contacts Company Inbox 6 format_size keyboard_arrow_down help se…" at bounding box center [651, 326] width 1302 height 652
click at [548, 284] on td "2" at bounding box center [555, 283] width 33 height 32
type input "[DATE]"
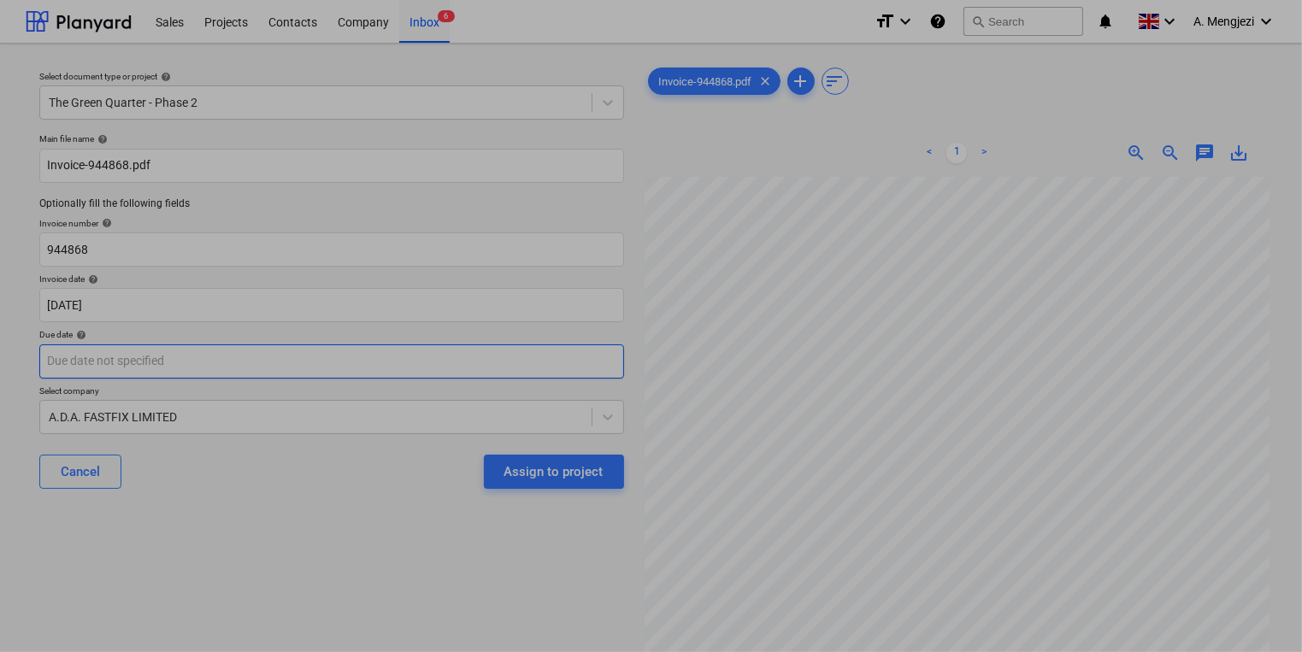
click at [554, 369] on body "Sales Projects Contacts Company Inbox 6 format_size keyboard_arrow_down help se…" at bounding box center [651, 326] width 1302 height 652
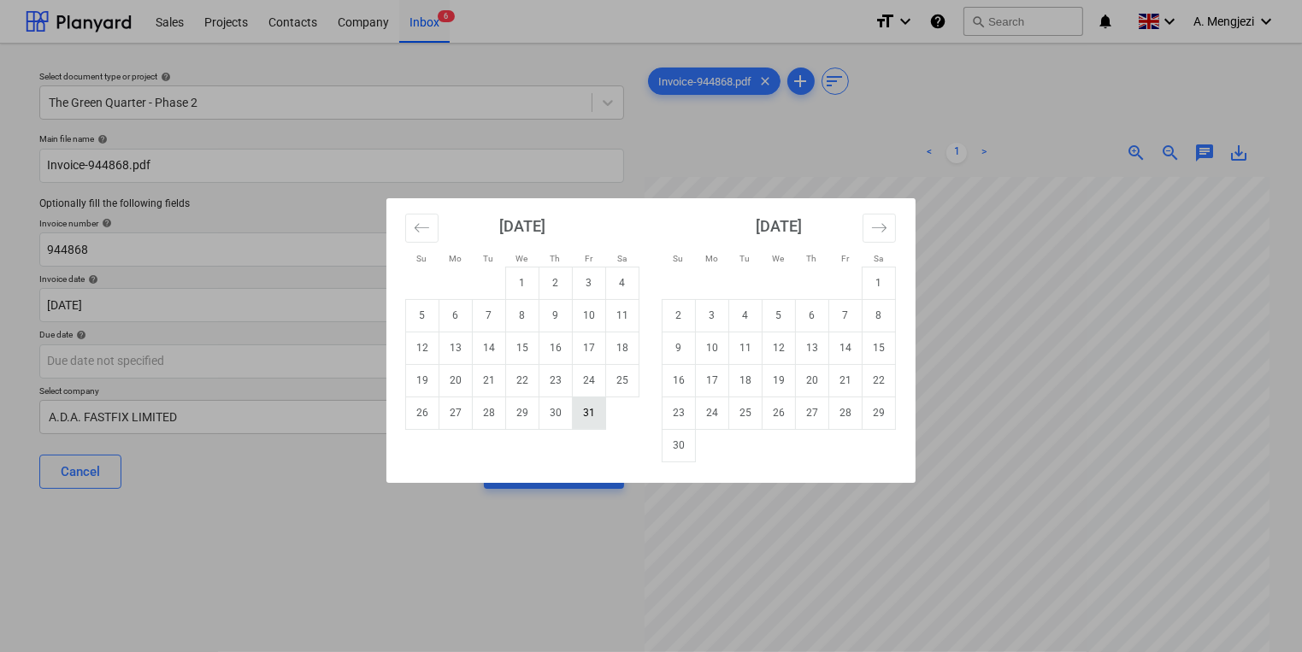
click at [602, 416] on td "31" at bounding box center [589, 413] width 33 height 32
type input "[DATE]"
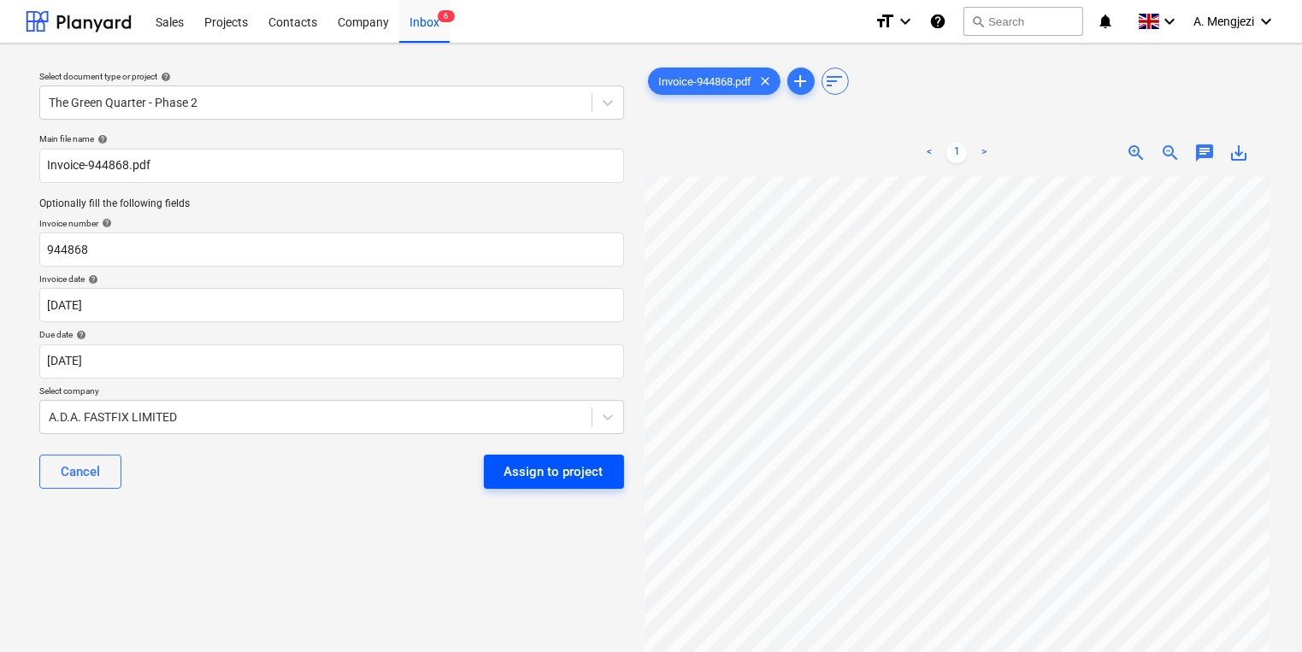
click at [562, 480] on div "Assign to project" at bounding box center [553, 472] width 99 height 22
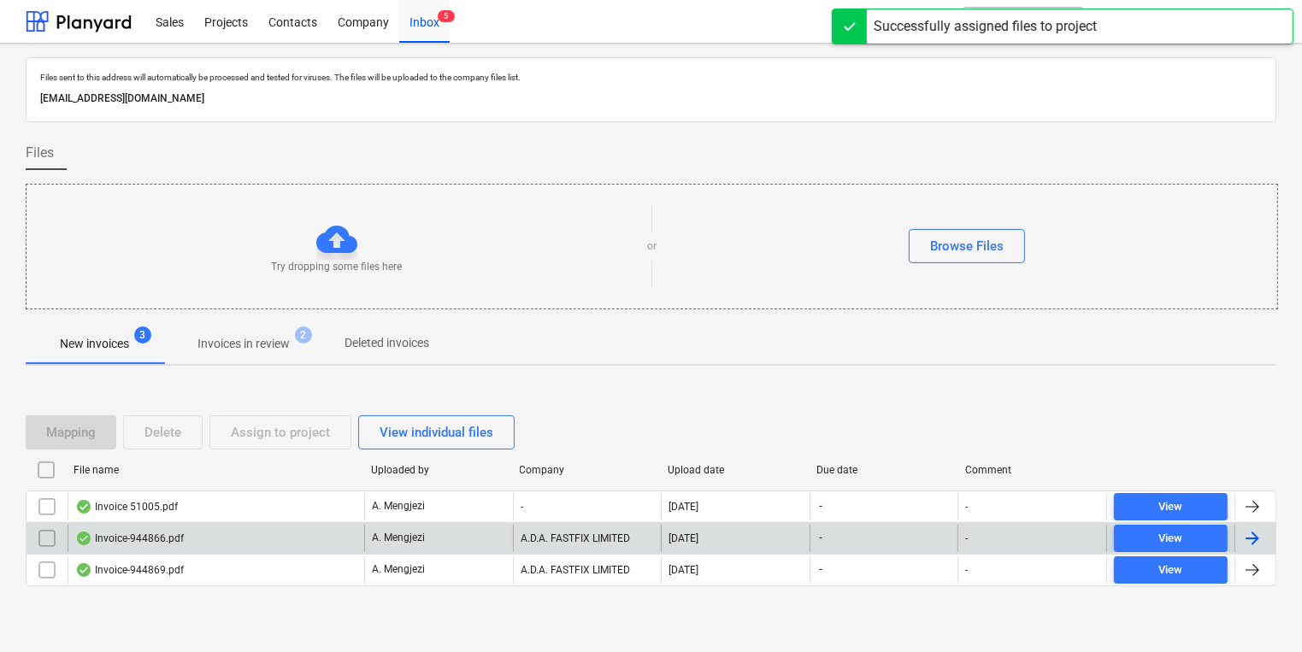
click at [298, 543] on div "Invoice-944866.pdf" at bounding box center [216, 538] width 297 height 27
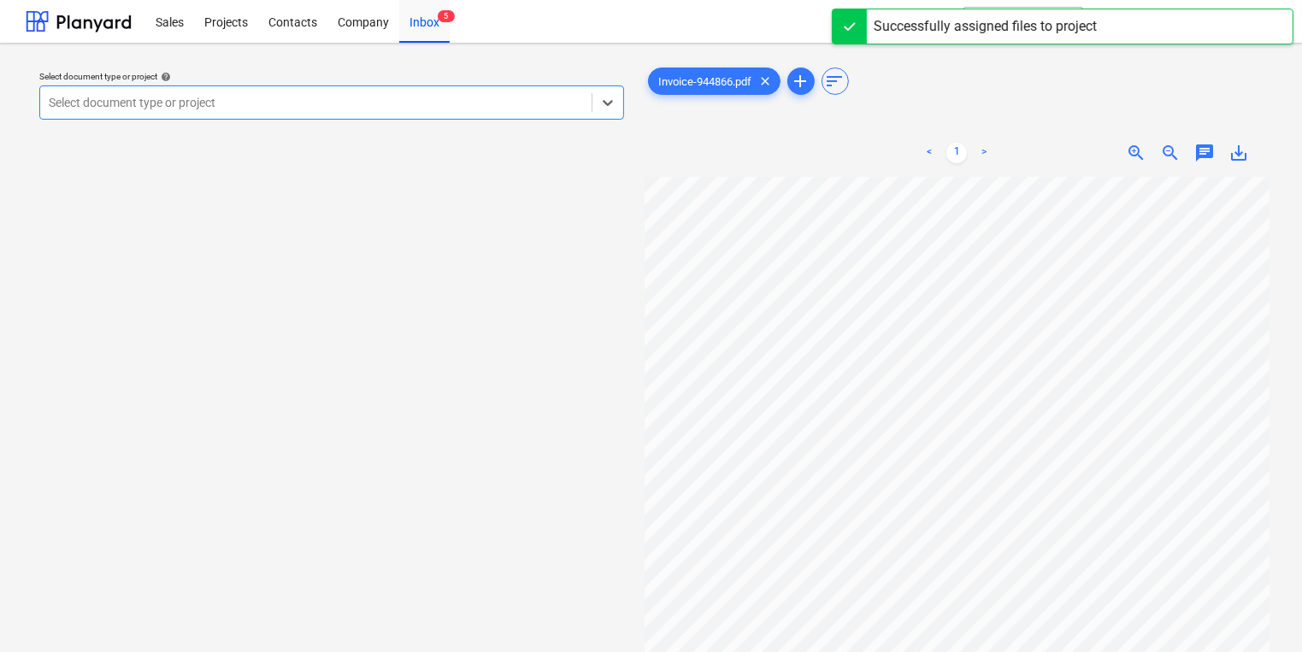
click at [205, 109] on div at bounding box center [316, 102] width 534 height 17
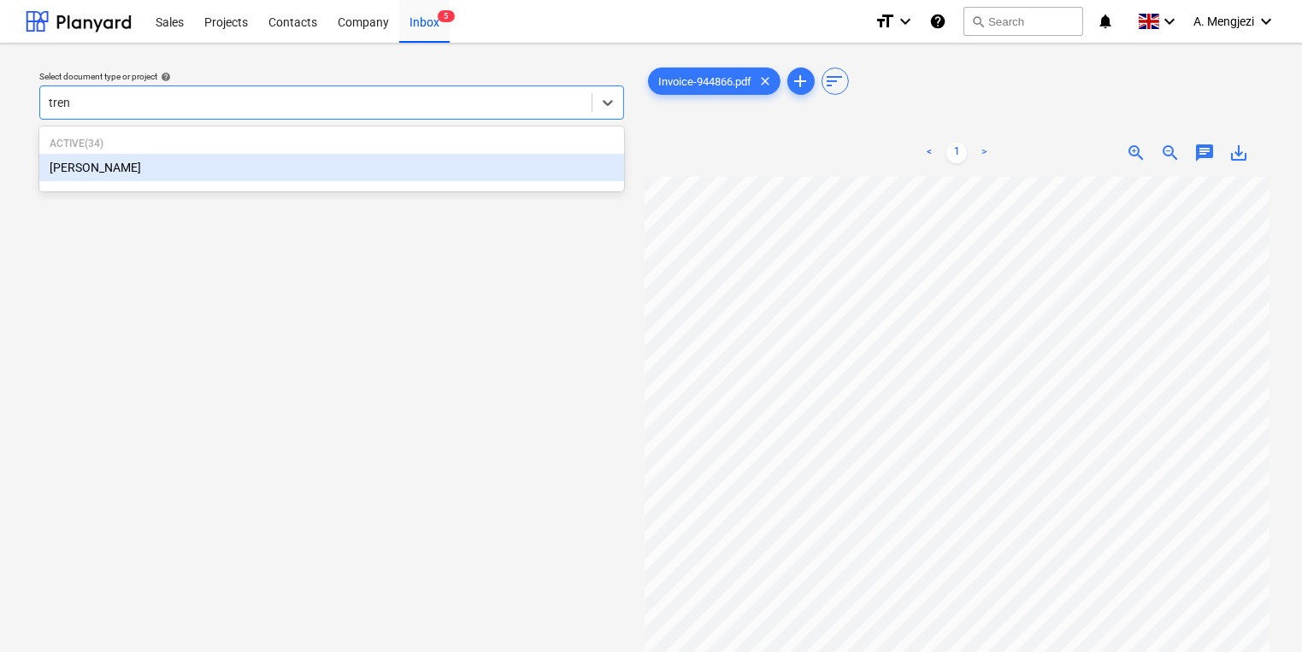
type input "trent"
click at [202, 181] on div "Active ( 34 ) [PERSON_NAME]" at bounding box center [331, 159] width 585 height 58
click at [203, 181] on div "Active ( 34 ) [PERSON_NAME]" at bounding box center [331, 159] width 585 height 58
click at [197, 174] on div "[PERSON_NAME]" at bounding box center [331, 167] width 585 height 27
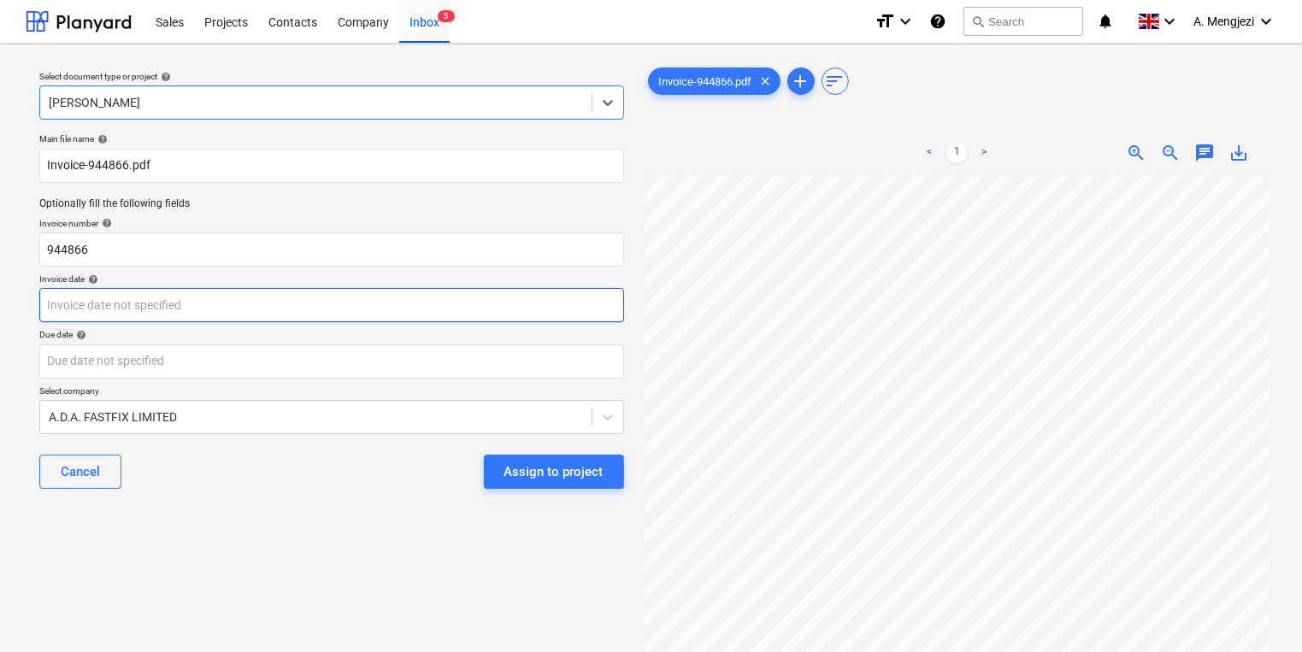
click at [191, 324] on body "Sales Projects Contacts Company Inbox 5 format_size keyboard_arrow_down help se…" at bounding box center [651, 326] width 1302 height 652
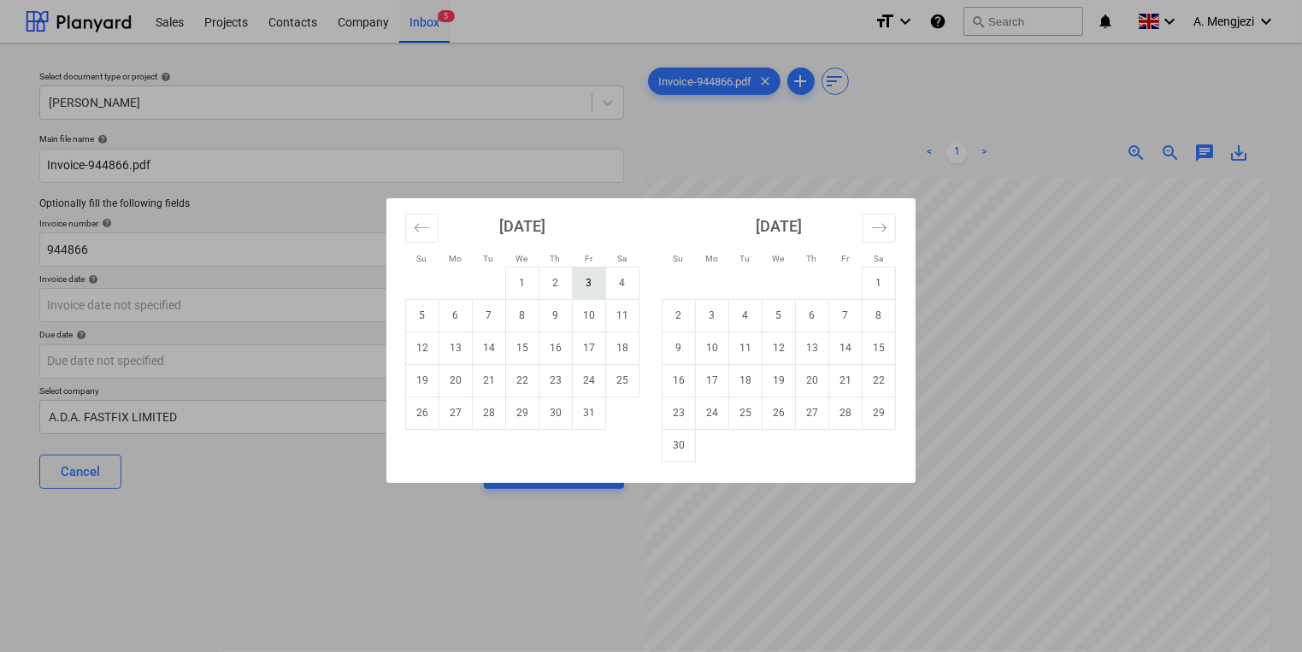
click at [592, 280] on td "3" at bounding box center [589, 283] width 33 height 32
type input "[DATE]"
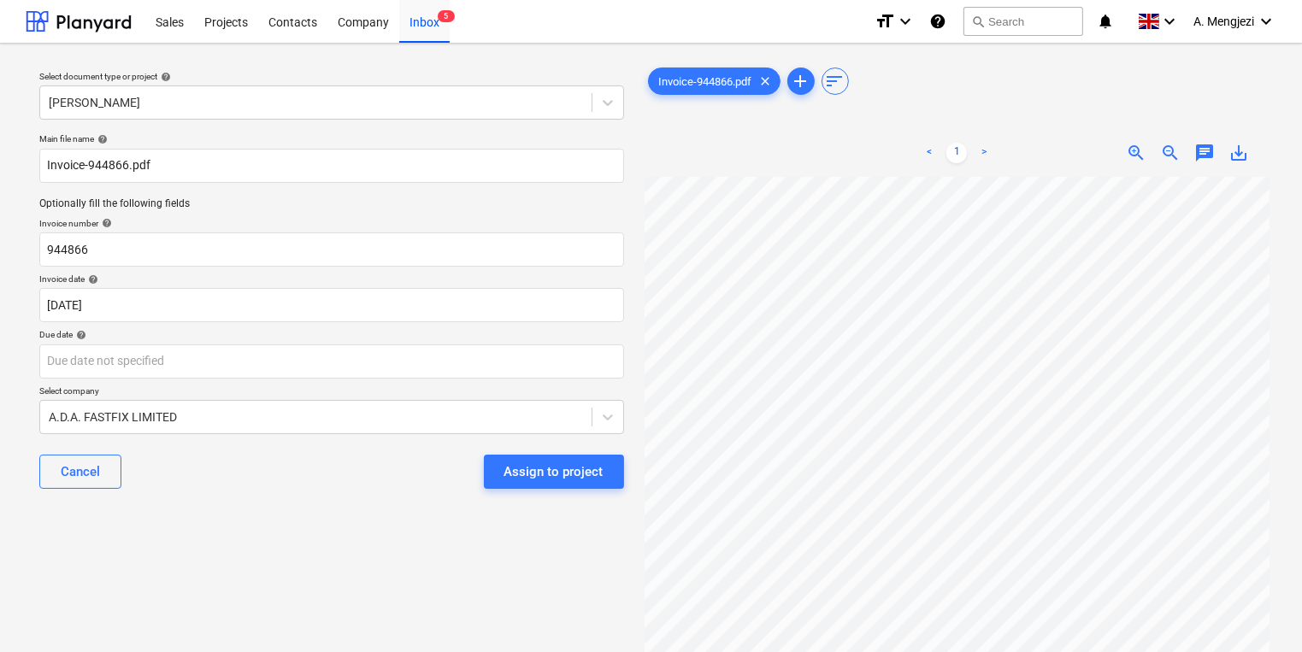
click at [592, 380] on div "Main file name help Invoice-944866.pdf Optionally fill the following fields Inv…" at bounding box center [331, 318] width 598 height 383
click at [587, 368] on body "Sales Projects Contacts Company Inbox 5 format_size keyboard_arrow_down help se…" at bounding box center [651, 326] width 1302 height 652
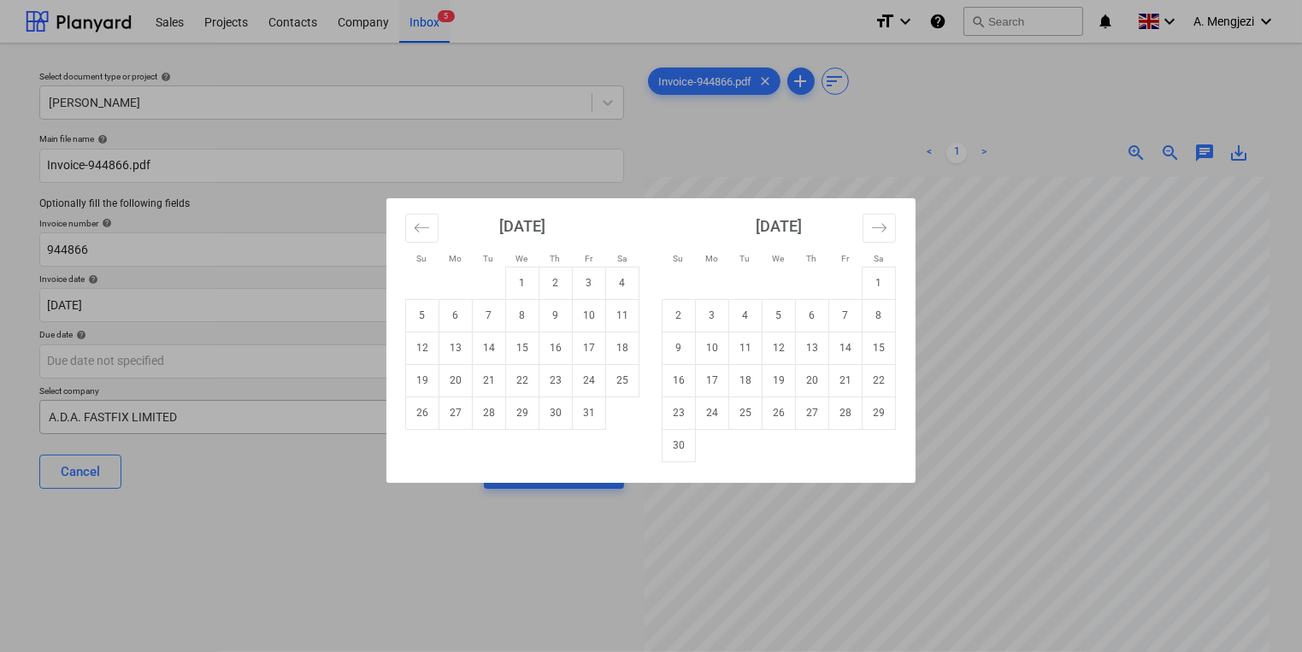
click at [602, 419] on td "31" at bounding box center [589, 413] width 33 height 32
type input "[DATE]"
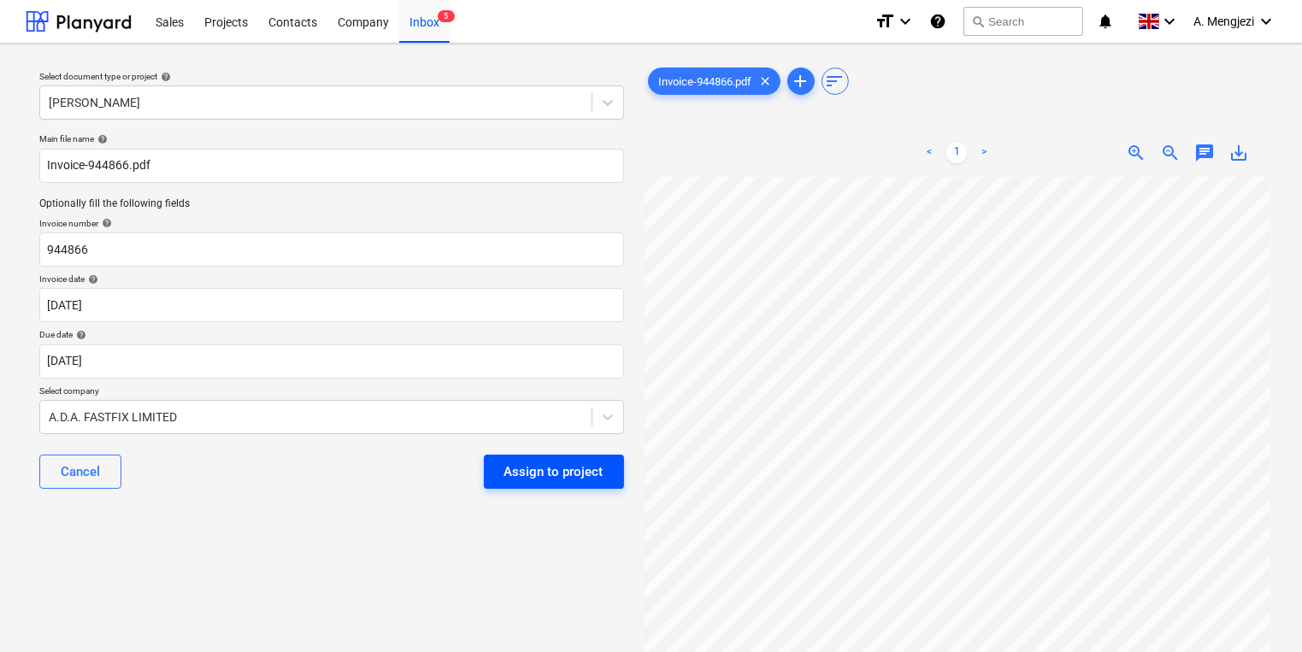
click at [598, 469] on div "Assign to project" at bounding box center [553, 472] width 99 height 22
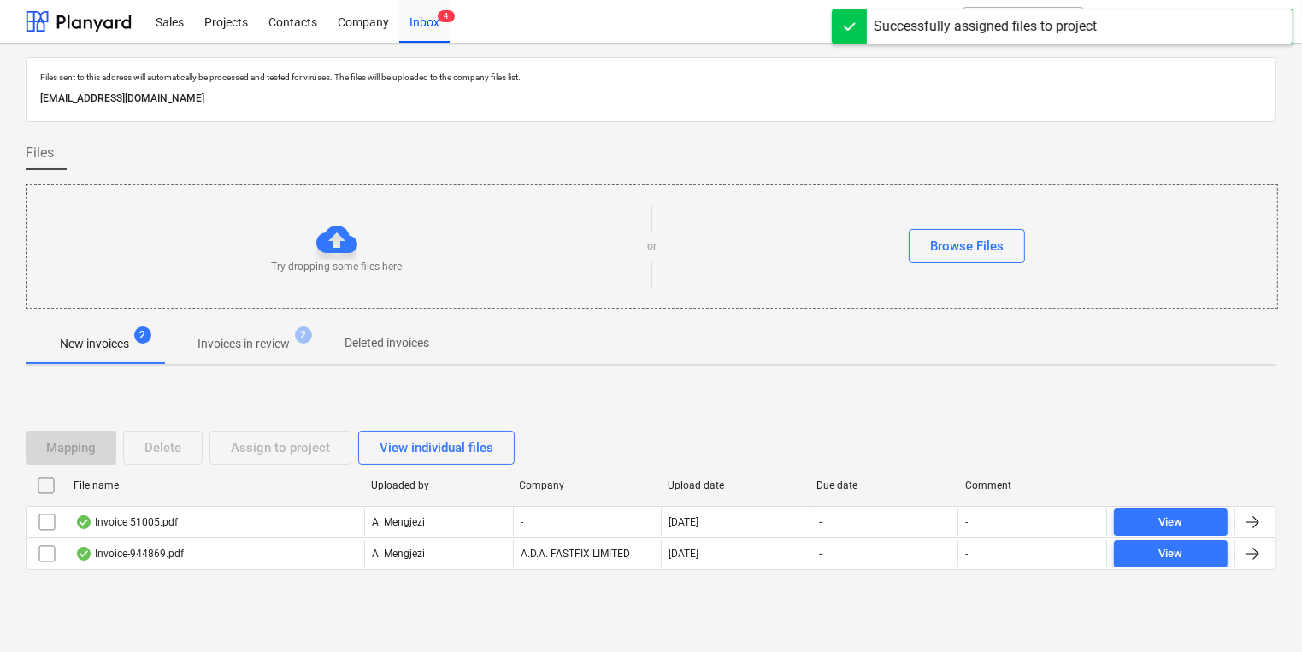
drag, startPoint x: 85, startPoint y: 500, endPoint x: 68, endPoint y: 492, distance: 18.8
click at [85, 500] on div "File name Uploaded by Company Upload date Due date Comment" at bounding box center [651, 489] width 1251 height 34
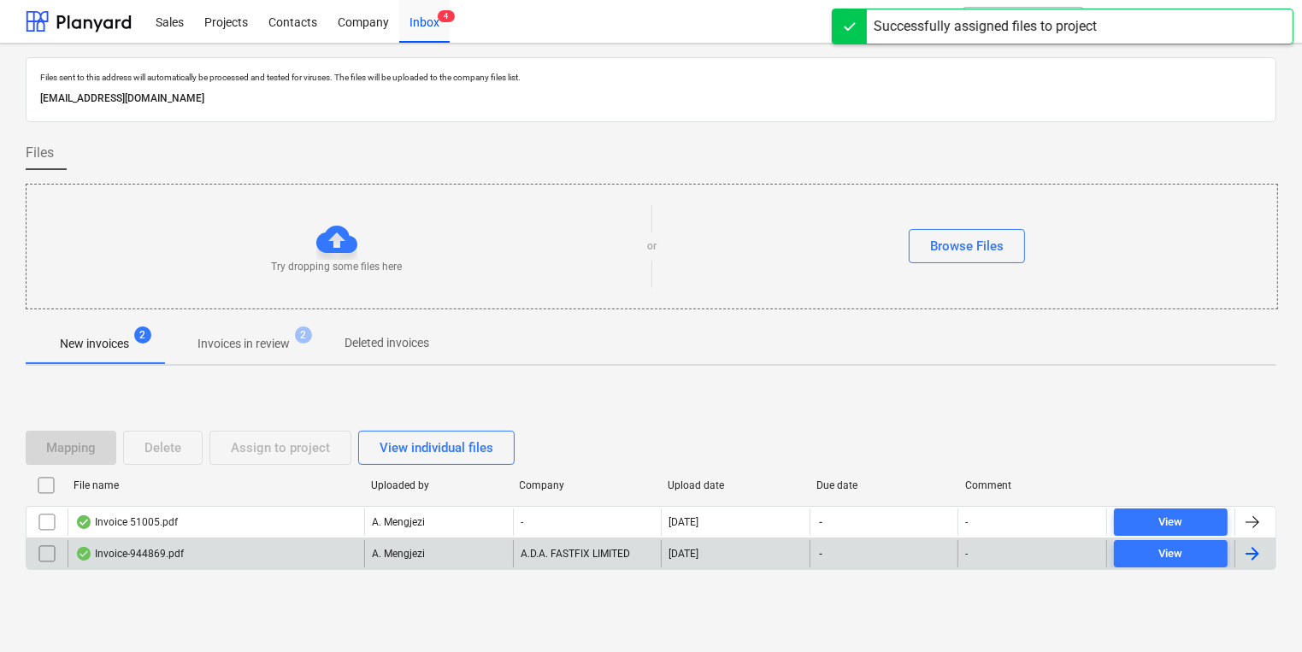
click at [417, 551] on p "A. Mengjezi" at bounding box center [398, 554] width 53 height 15
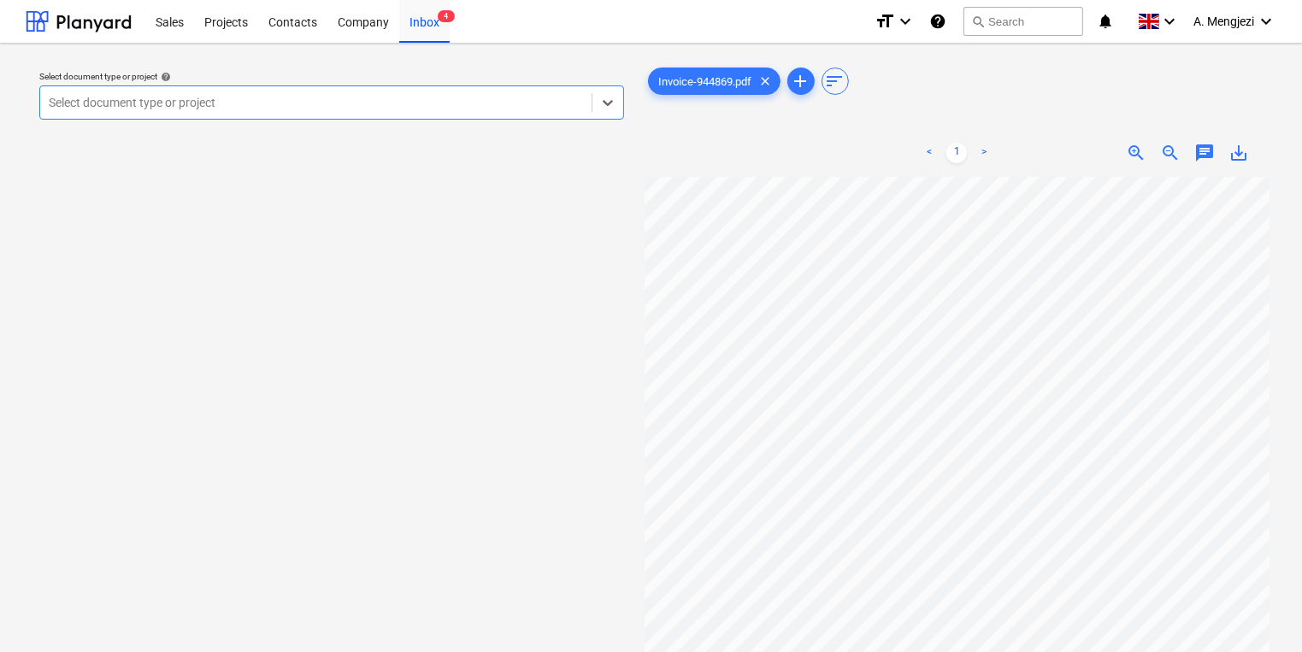
click at [489, 121] on div "Select document type or project help Select is focused ,type to refine list, pr…" at bounding box center [331, 95] width 598 height 62
click at [474, 101] on div at bounding box center [316, 102] width 534 height 17
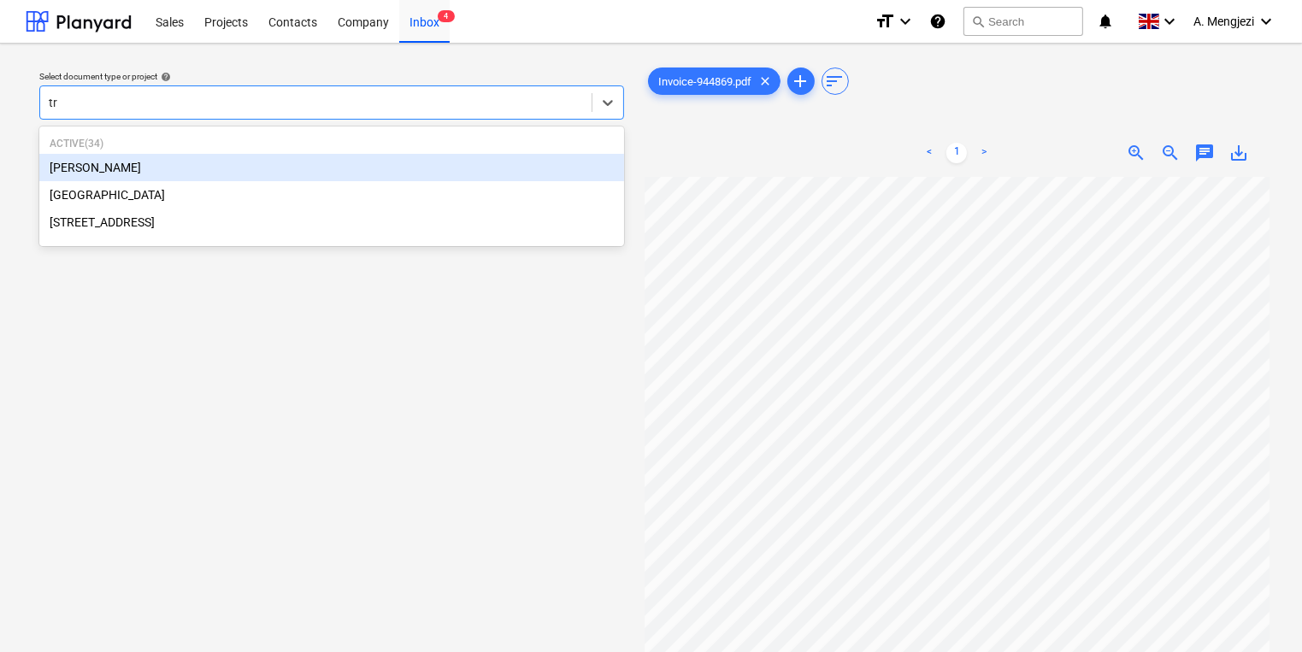
type input "tre"
click at [296, 174] on div "[PERSON_NAME]" at bounding box center [331, 167] width 585 height 27
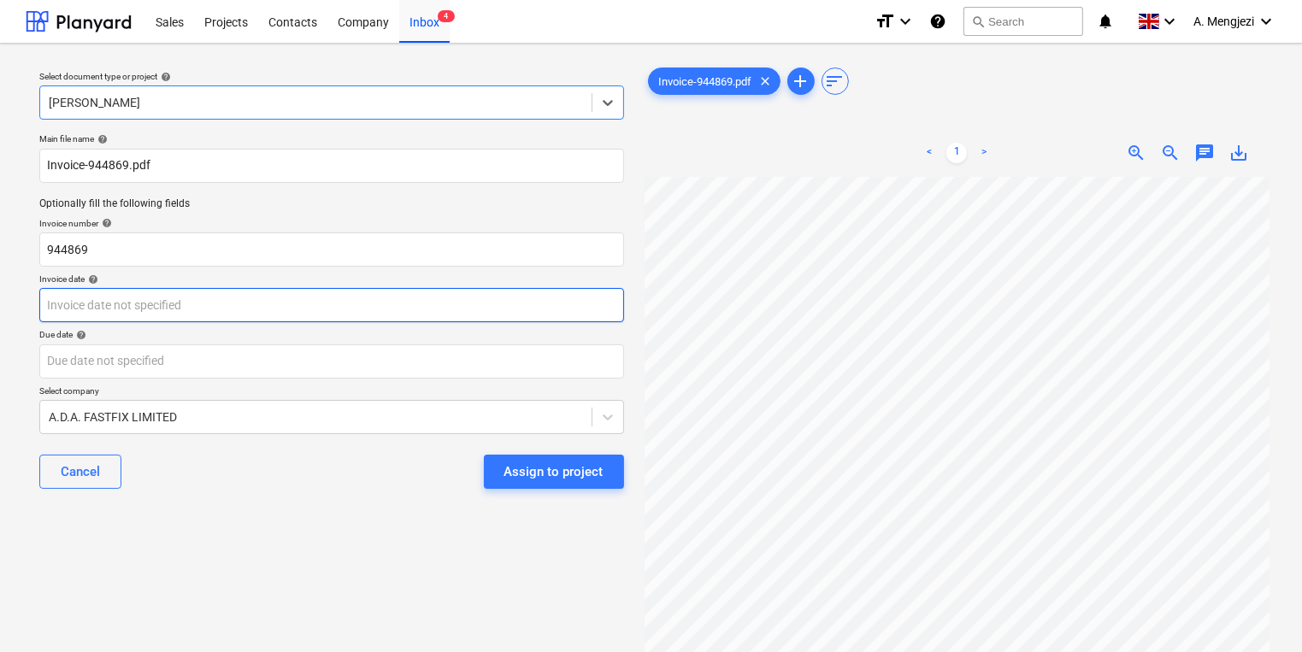
click at [469, 294] on body "Sales Projects Contacts Company Inbox 4 format_size keyboard_arrow_down help se…" at bounding box center [651, 326] width 1302 height 652
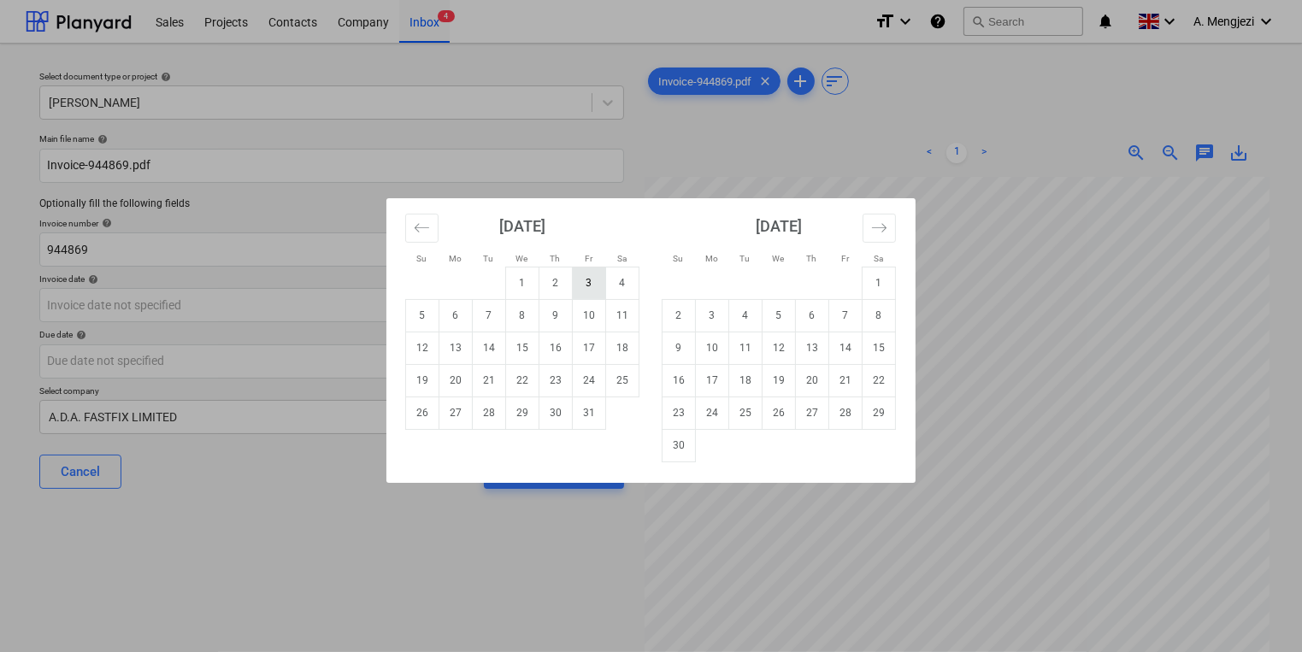
click at [597, 274] on td "3" at bounding box center [589, 283] width 33 height 32
type input "[DATE]"
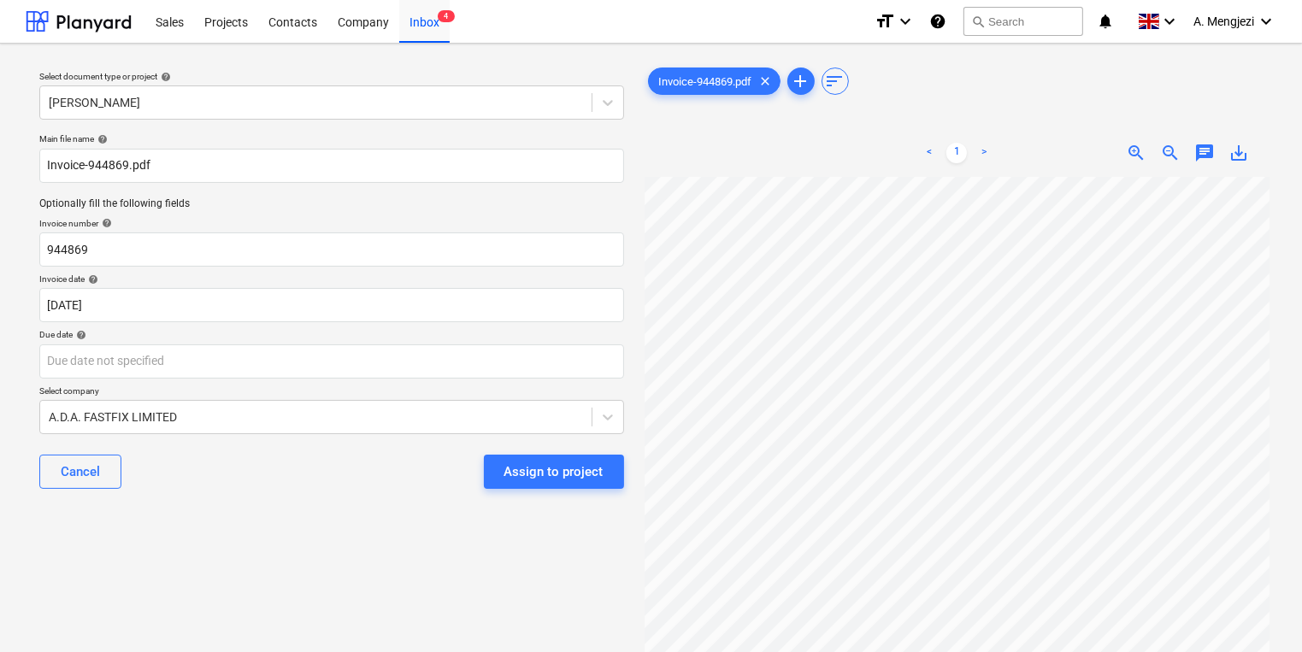
click at [537, 342] on p "Due date help" at bounding box center [331, 336] width 585 height 15
click at [537, 352] on body "Sales Projects Contacts Company Inbox 4 format_size keyboard_arrow_down help se…" at bounding box center [651, 326] width 1302 height 652
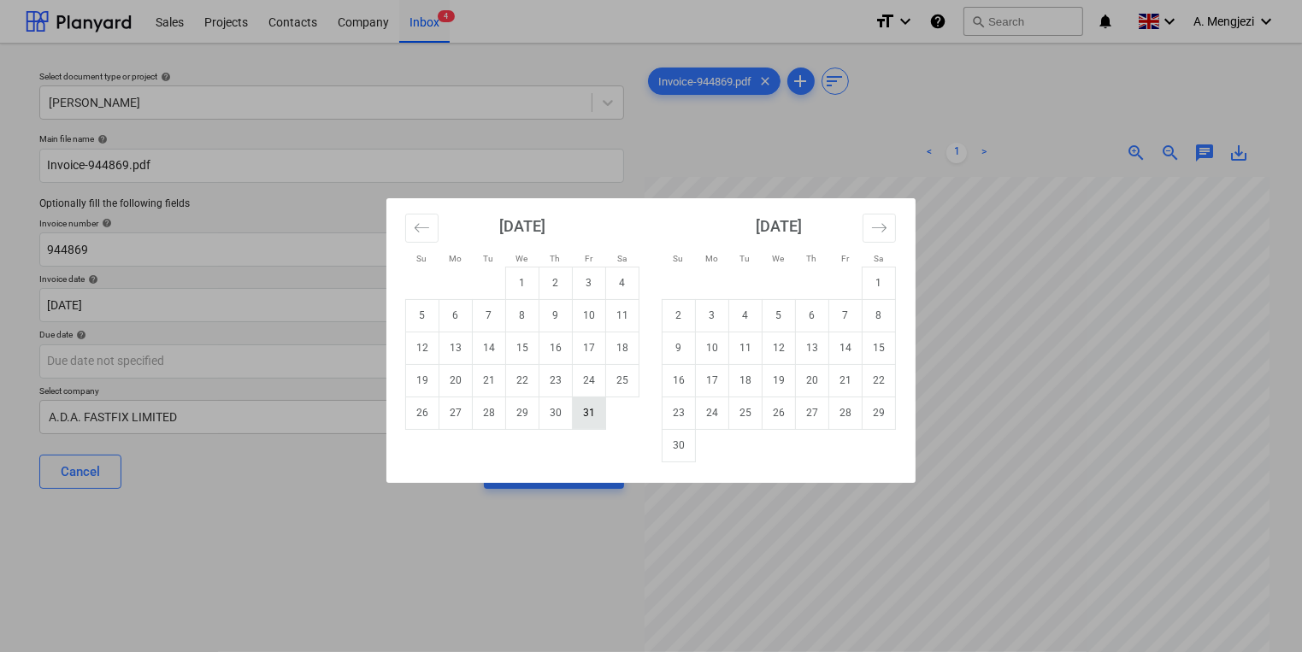
click at [575, 403] on td "31" at bounding box center [589, 413] width 33 height 32
type input "[DATE]"
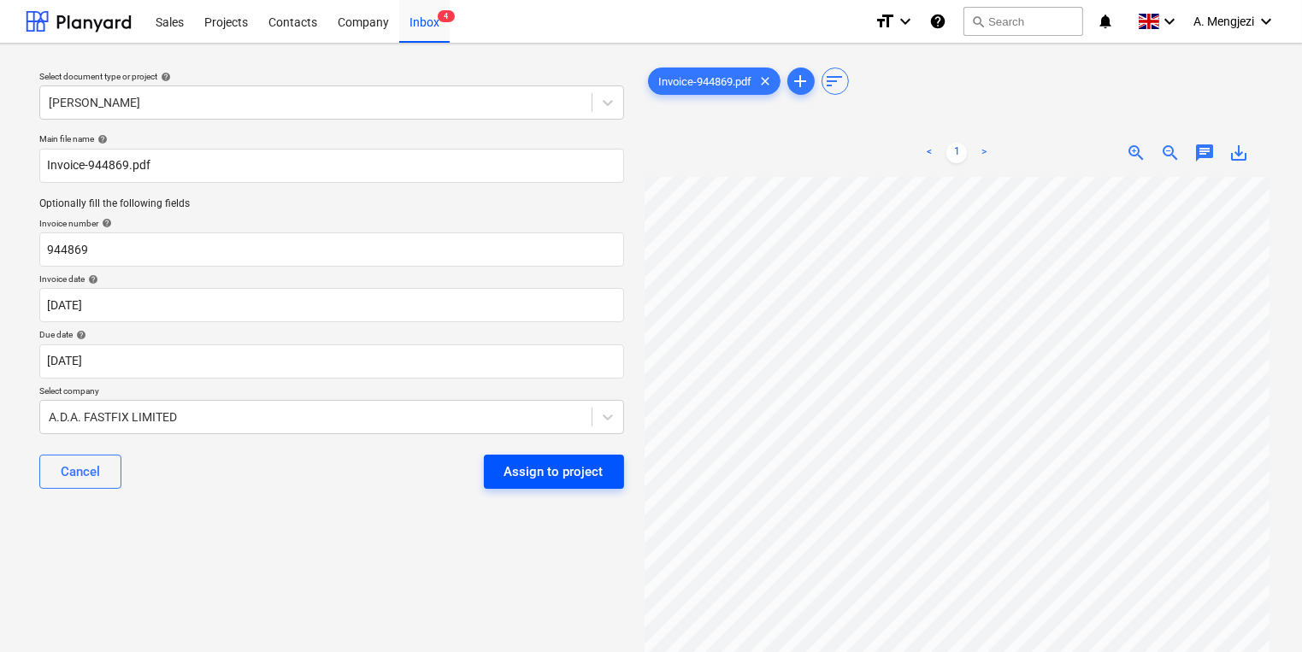
click at [539, 472] on div "Assign to project" at bounding box center [553, 472] width 99 height 22
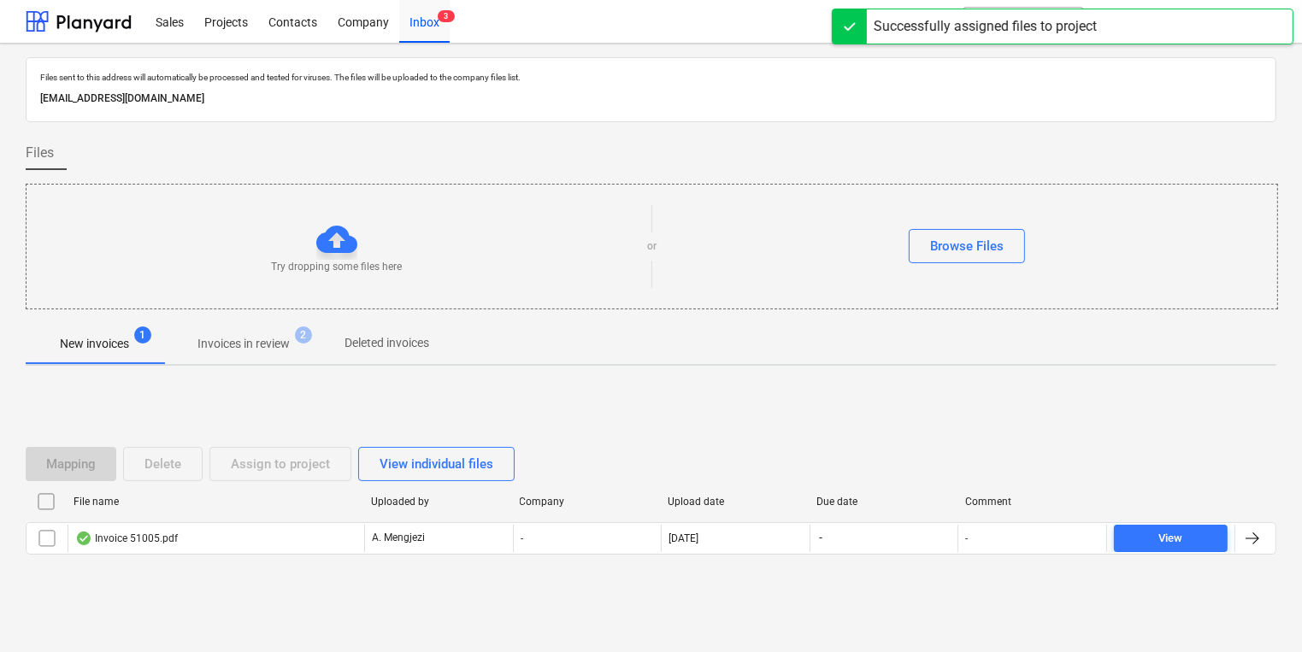
click at [508, 555] on div "File name Uploaded by Company Upload date Due date Comment Invoice 51005.pdf A.…" at bounding box center [651, 525] width 1251 height 74
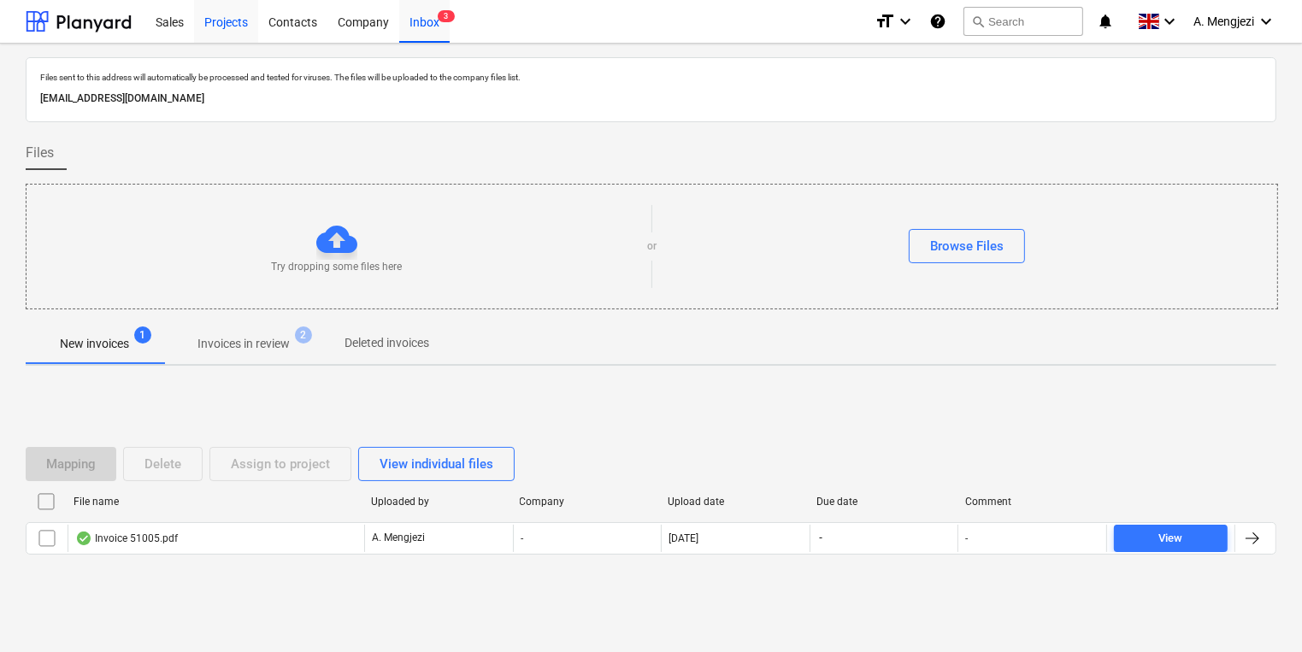
click at [242, 26] on div "Projects" at bounding box center [226, 21] width 64 height 44
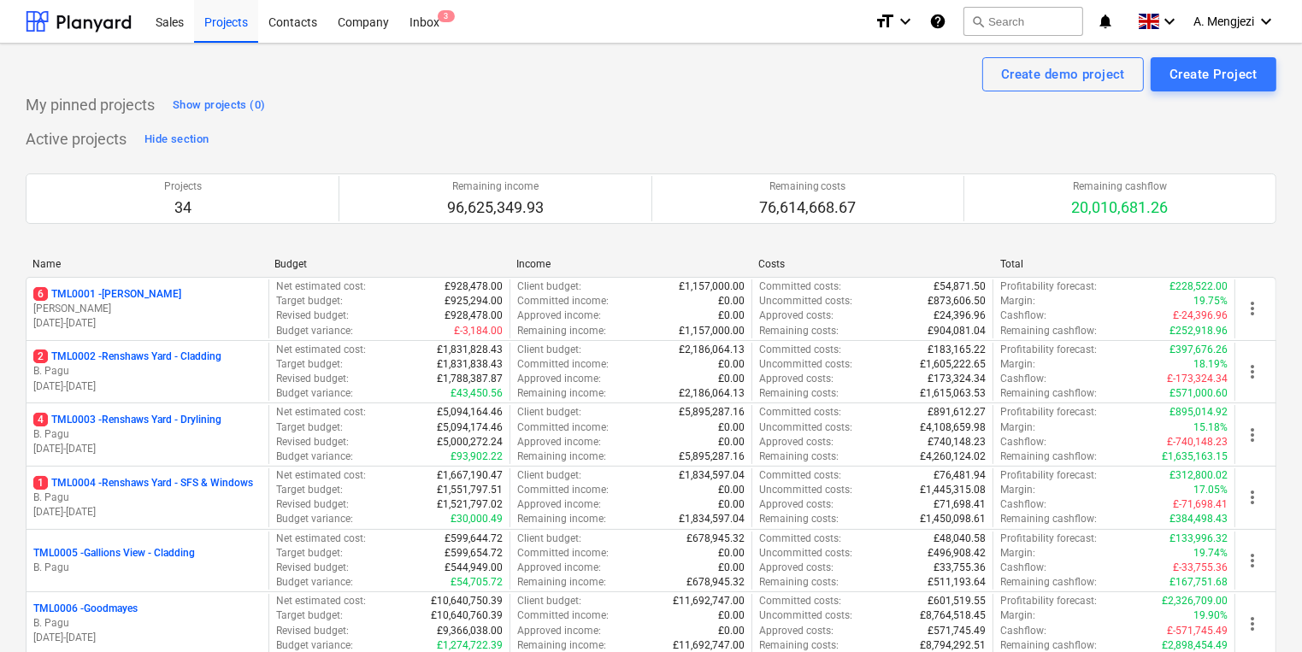
click at [454, 32] on div "Sales Projects Contacts Company Inbox 3" at bounding box center [503, 21] width 716 height 43
click at [363, 38] on div "Company" at bounding box center [363, 21] width 72 height 44
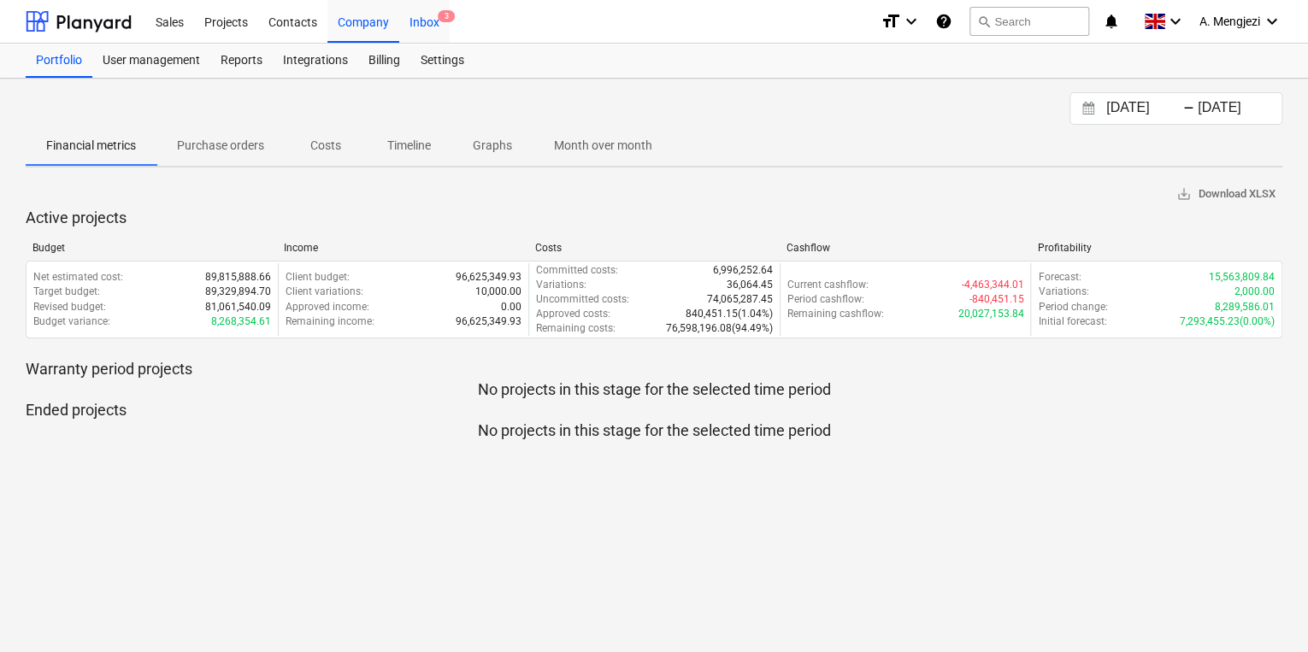
drag, startPoint x: 431, startPoint y: 22, endPoint x: 441, endPoint y: 22, distance: 10.3
click at [431, 22] on div "Inbox 3" at bounding box center [424, 21] width 50 height 44
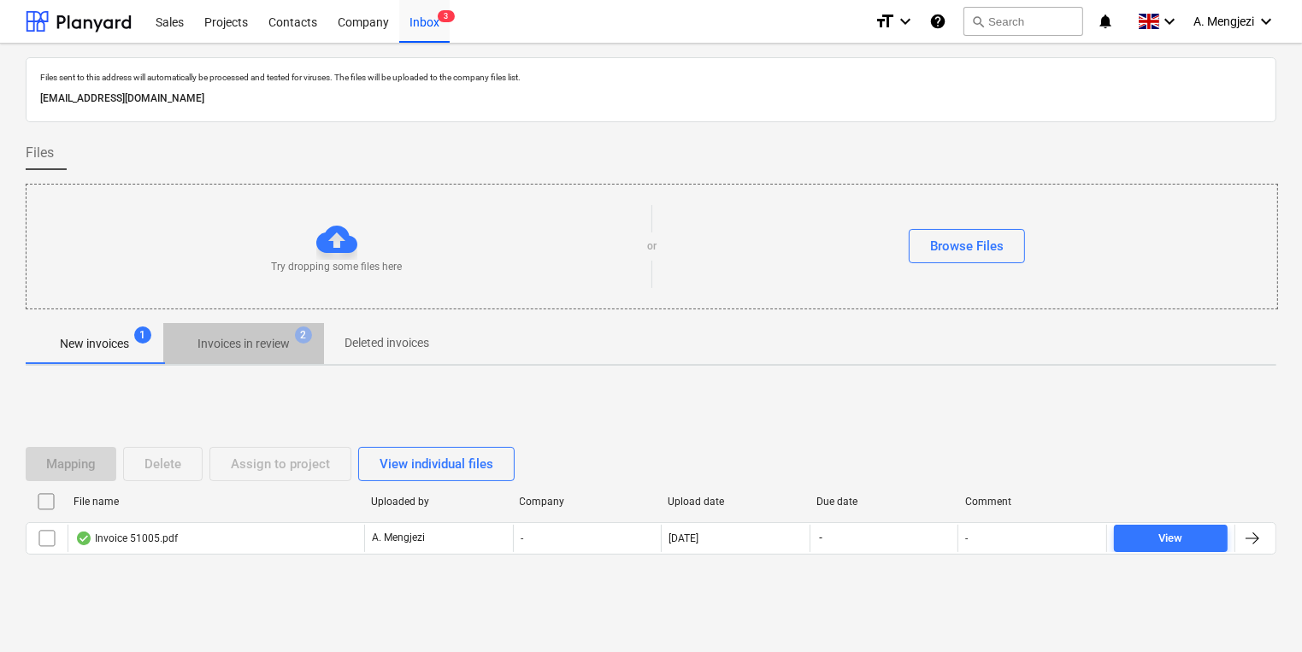
click at [226, 357] on span "Invoices in review 2" at bounding box center [243, 343] width 161 height 31
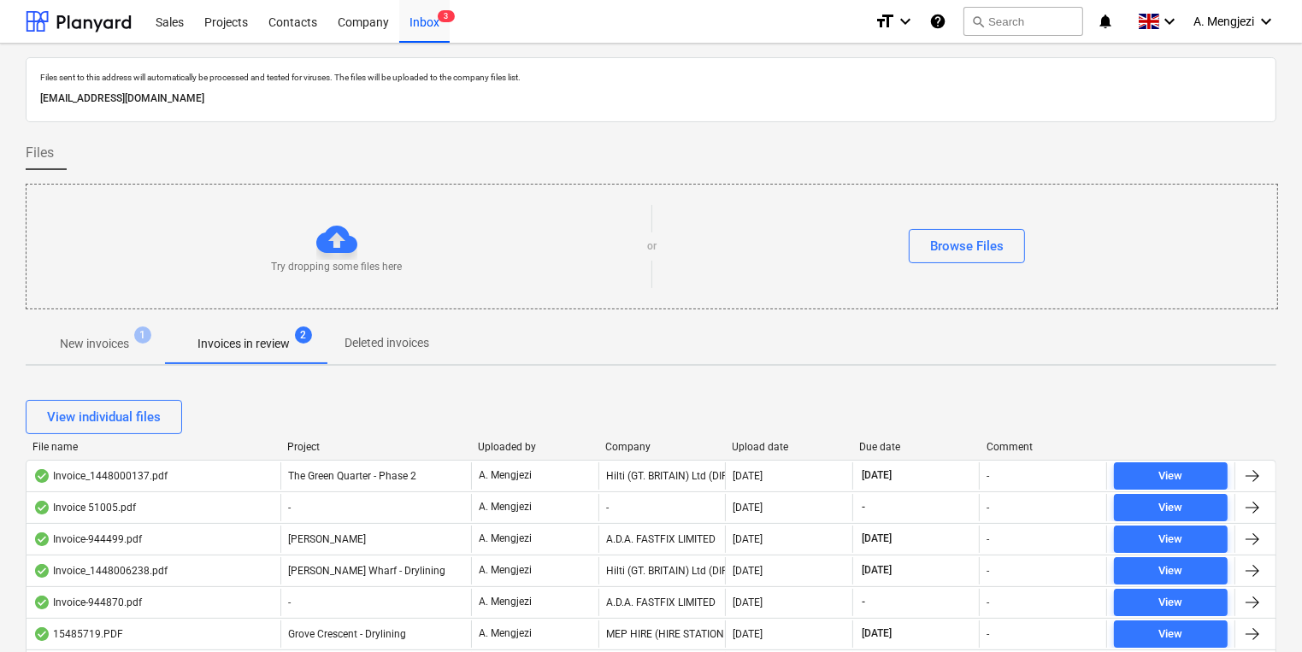
click at [760, 442] on div "Upload date" at bounding box center [790, 447] width 114 height 12
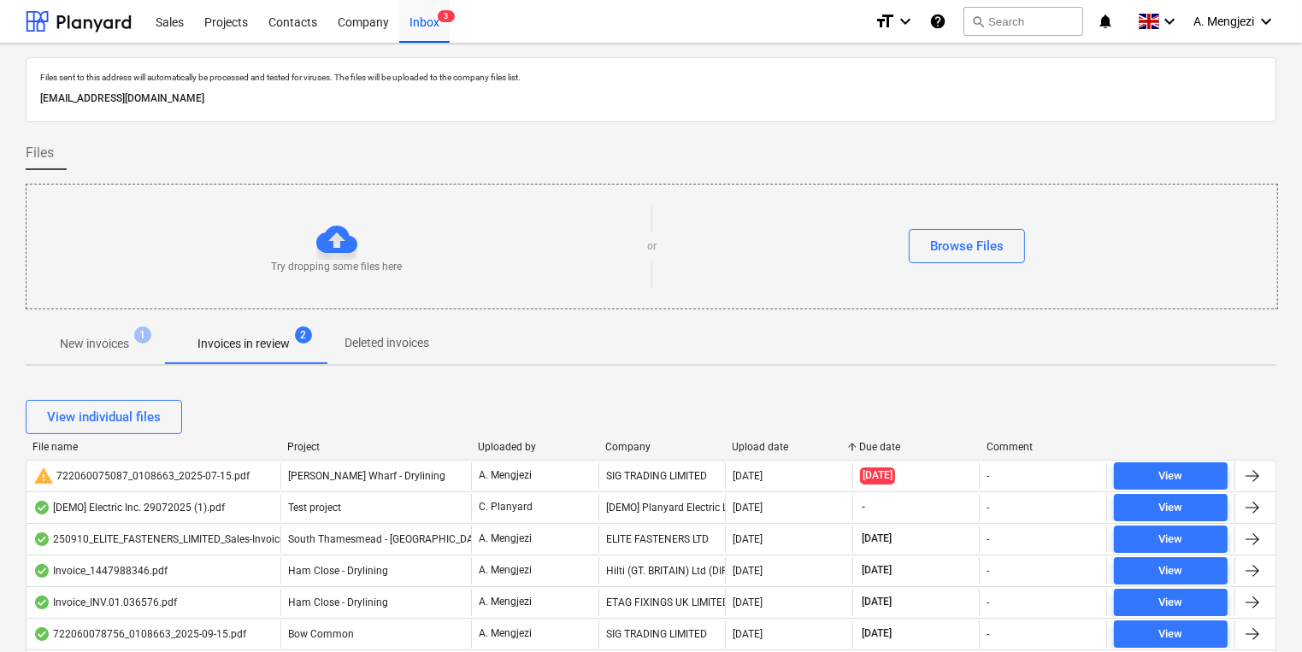
click at [760, 442] on div "Upload date" at bounding box center [790, 447] width 114 height 12
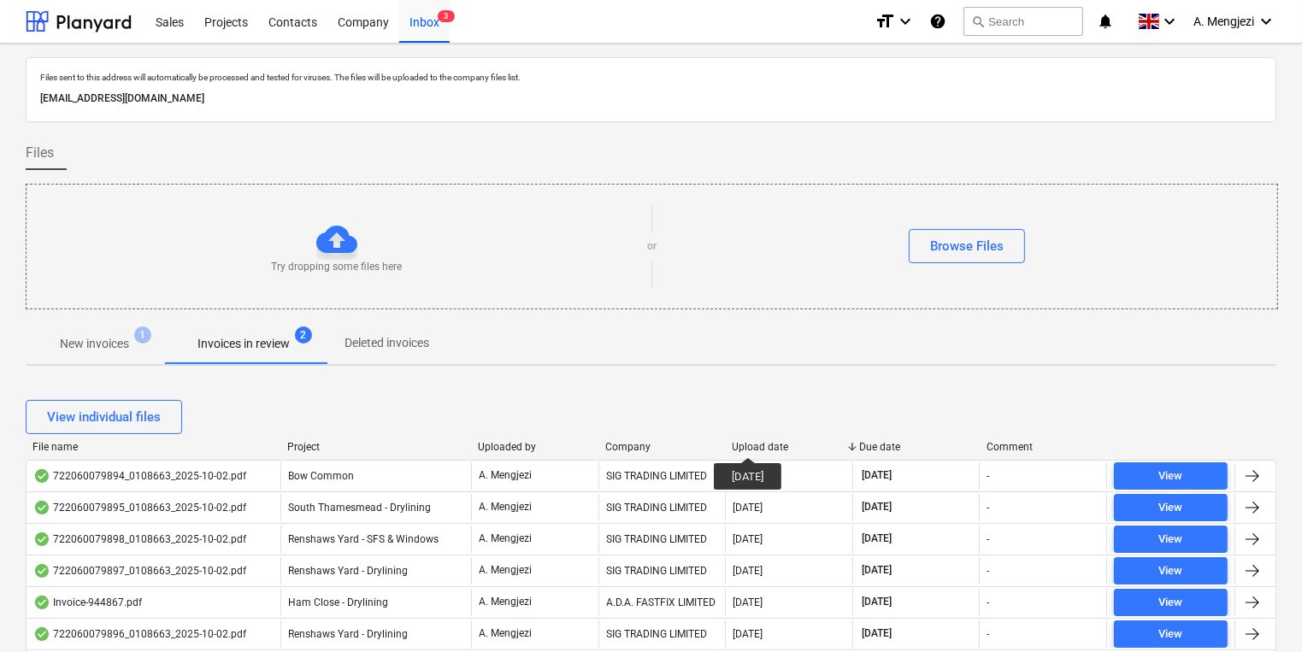
scroll to position [205, 0]
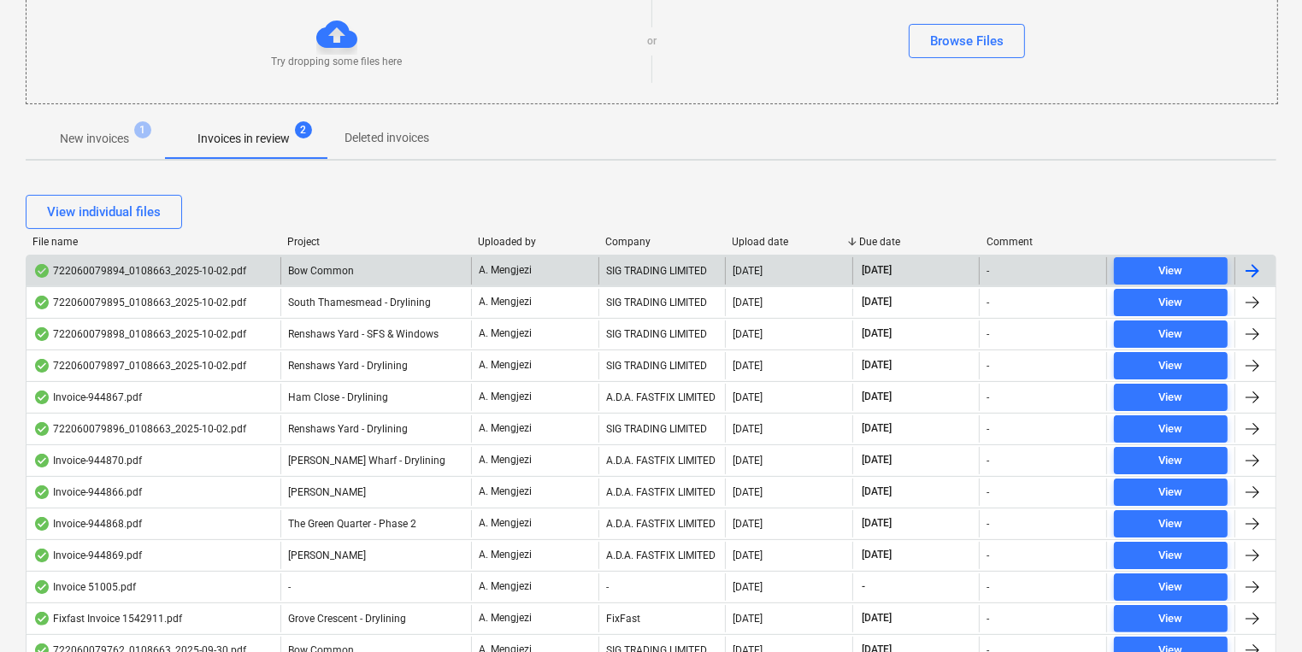
click at [304, 265] on span "Bow Common" at bounding box center [321, 271] width 66 height 12
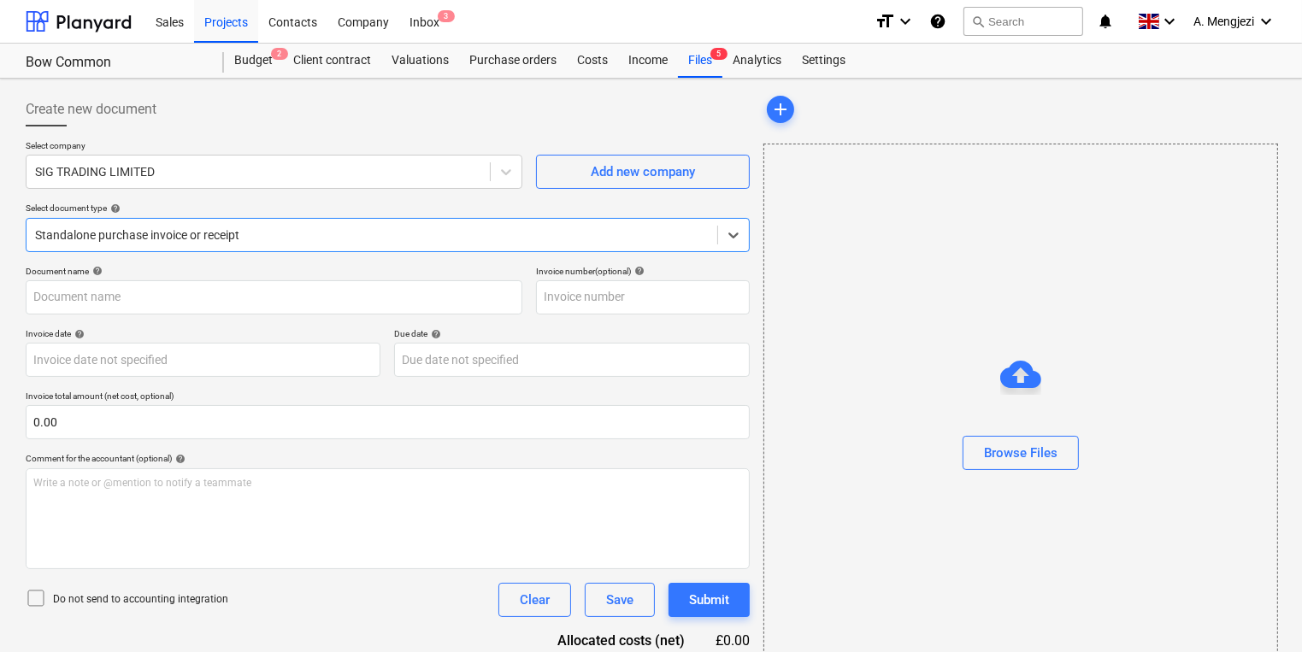
type input "722060079894"
type input "[DATE]"
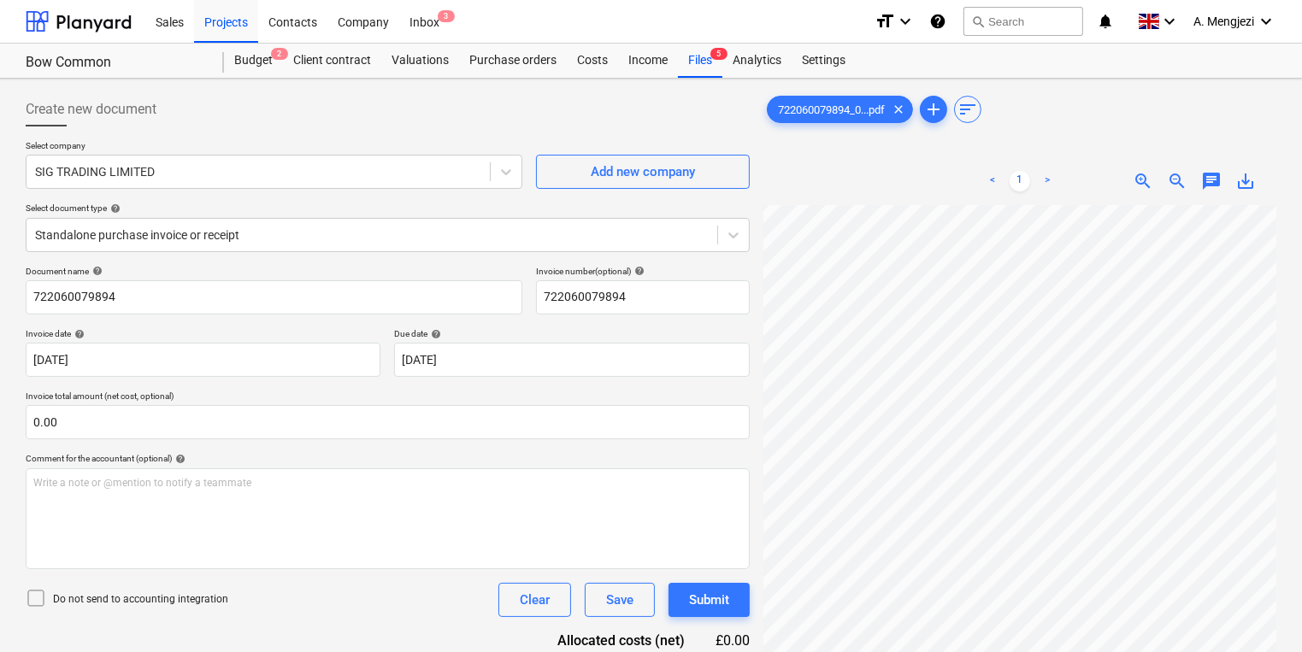
click at [960, 150] on div "722060079894_0...pdf clear add sort < 1 > zoom_in zoom_out chat 0 save_alt" at bounding box center [1019, 450] width 513 height 717
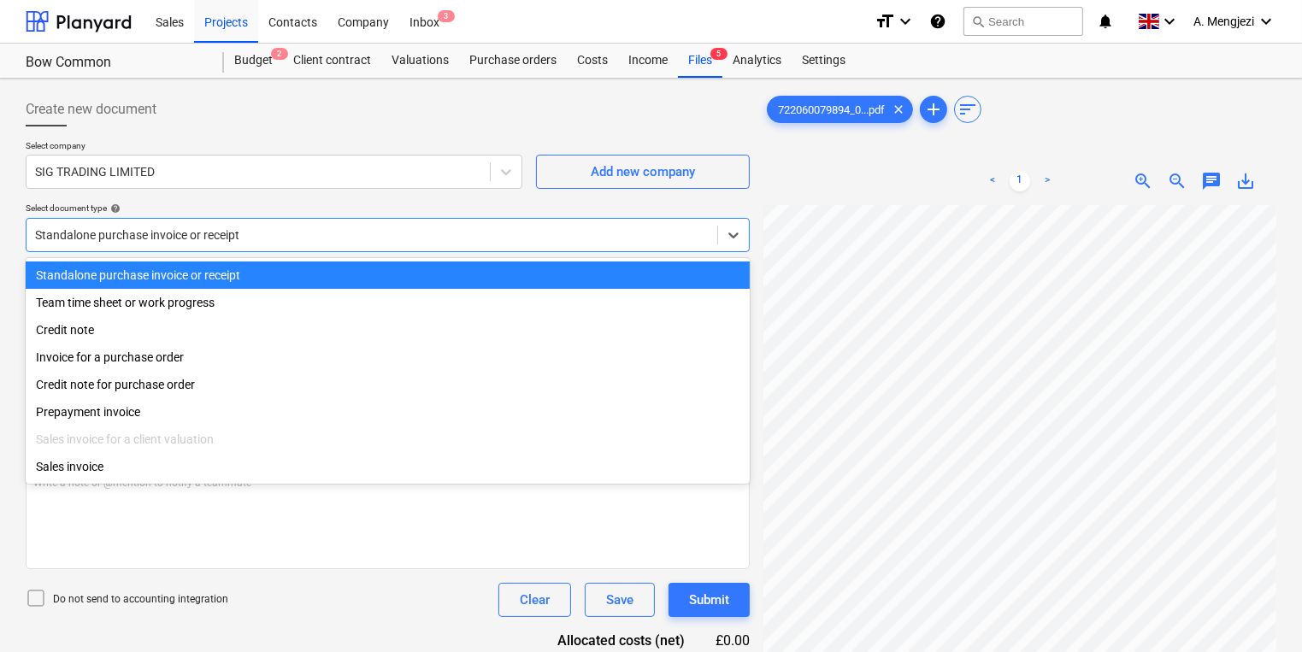
click at [125, 230] on div at bounding box center [372, 235] width 674 height 17
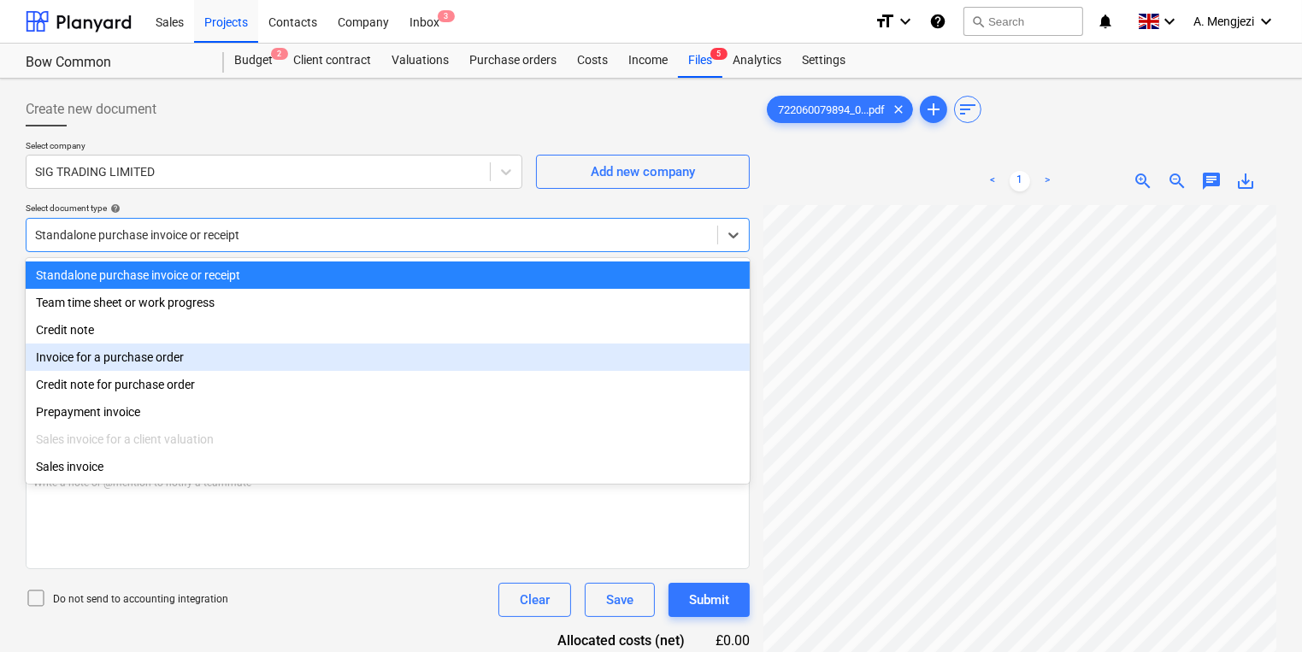
click at [140, 364] on div "Invoice for a purchase order" at bounding box center [388, 357] width 724 height 27
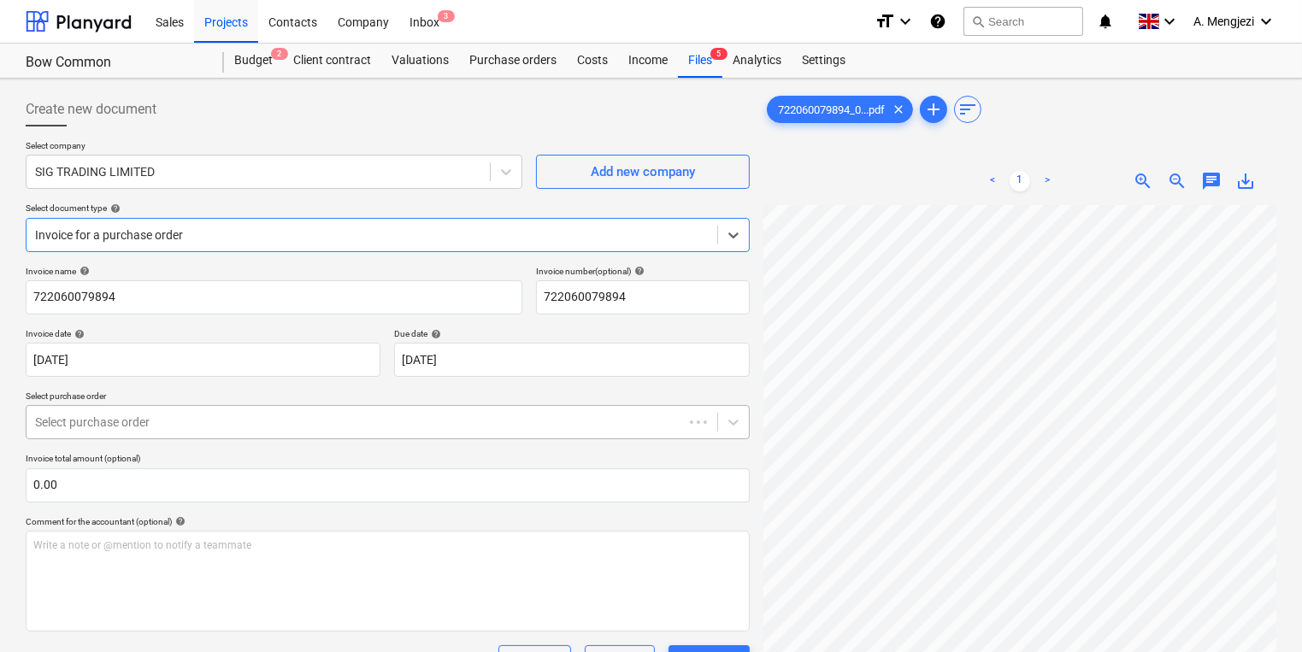
click at [157, 414] on div at bounding box center [355, 422] width 640 height 17
click at [492, 44] on div "Purchase orders" at bounding box center [513, 61] width 108 height 34
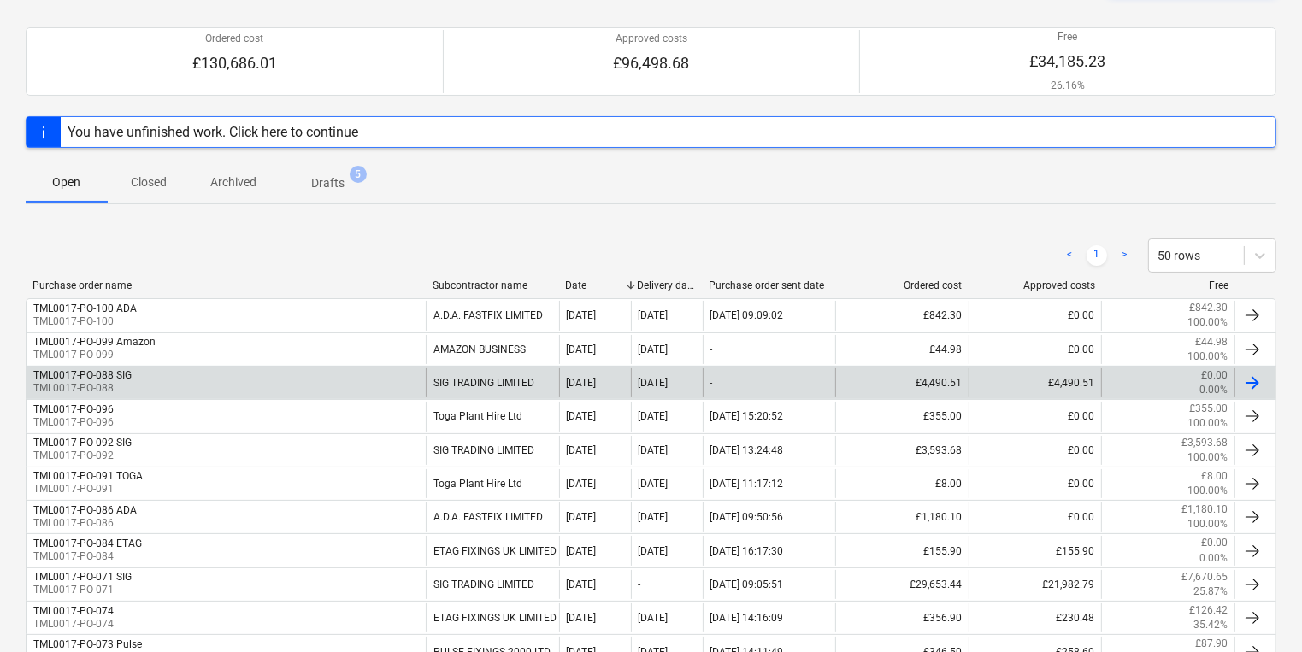
scroll to position [137, 0]
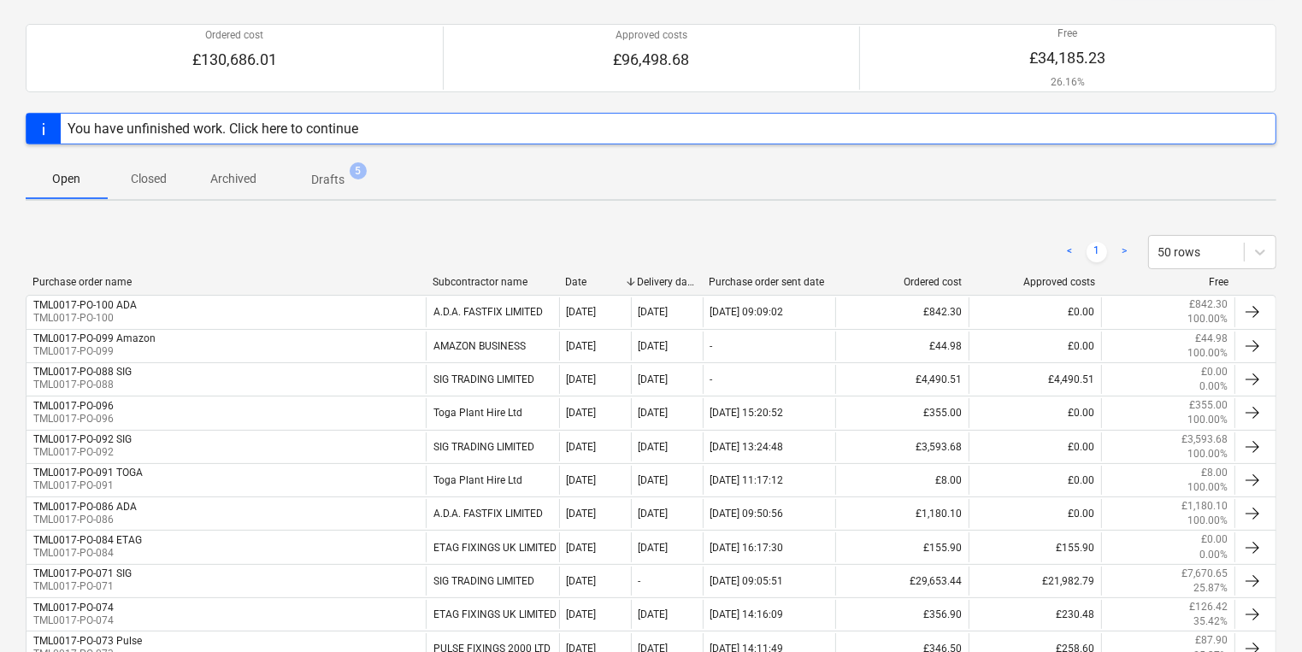
click at [168, 175] on span "Closed" at bounding box center [149, 179] width 82 height 28
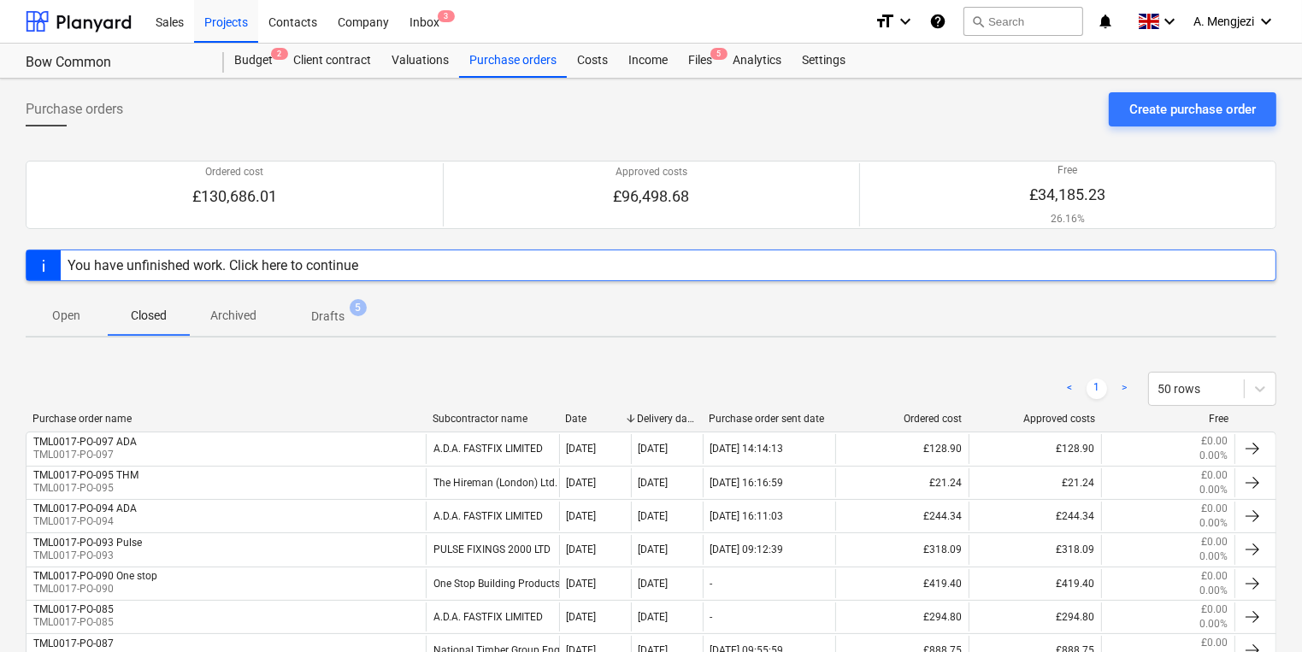
click at [55, 307] on p "Open" at bounding box center [66, 316] width 41 height 18
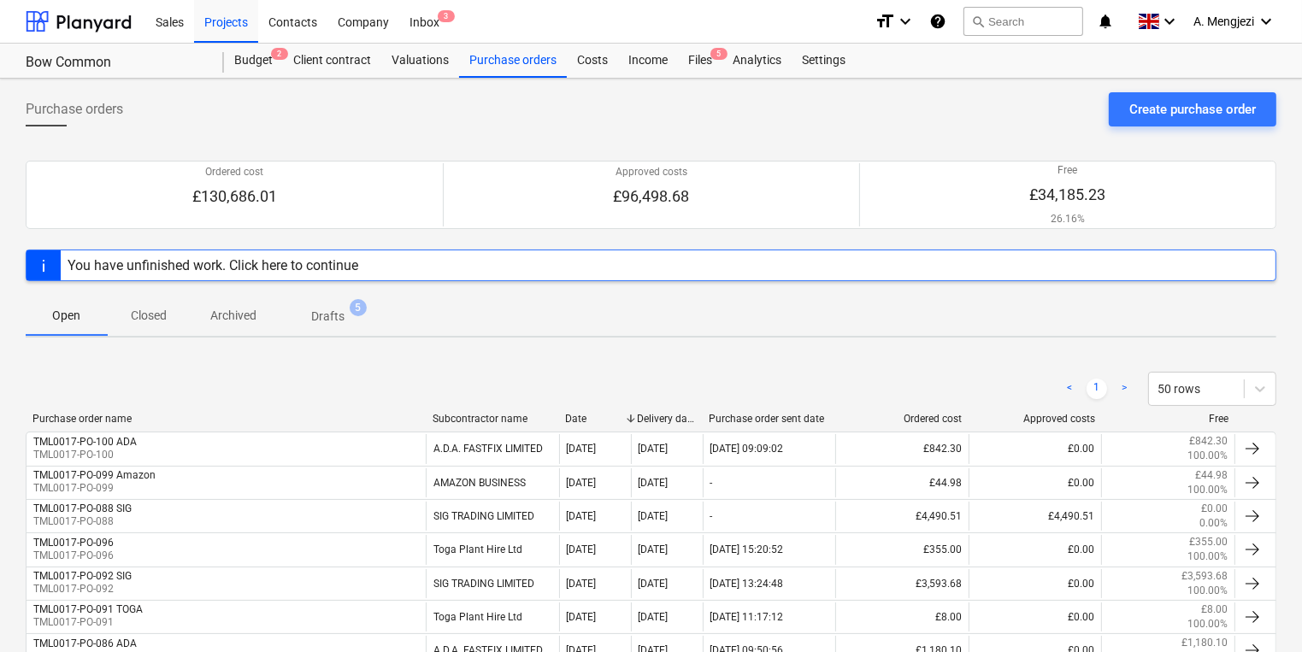
click at [684, 56] on div "Files 5" at bounding box center [700, 61] width 44 height 34
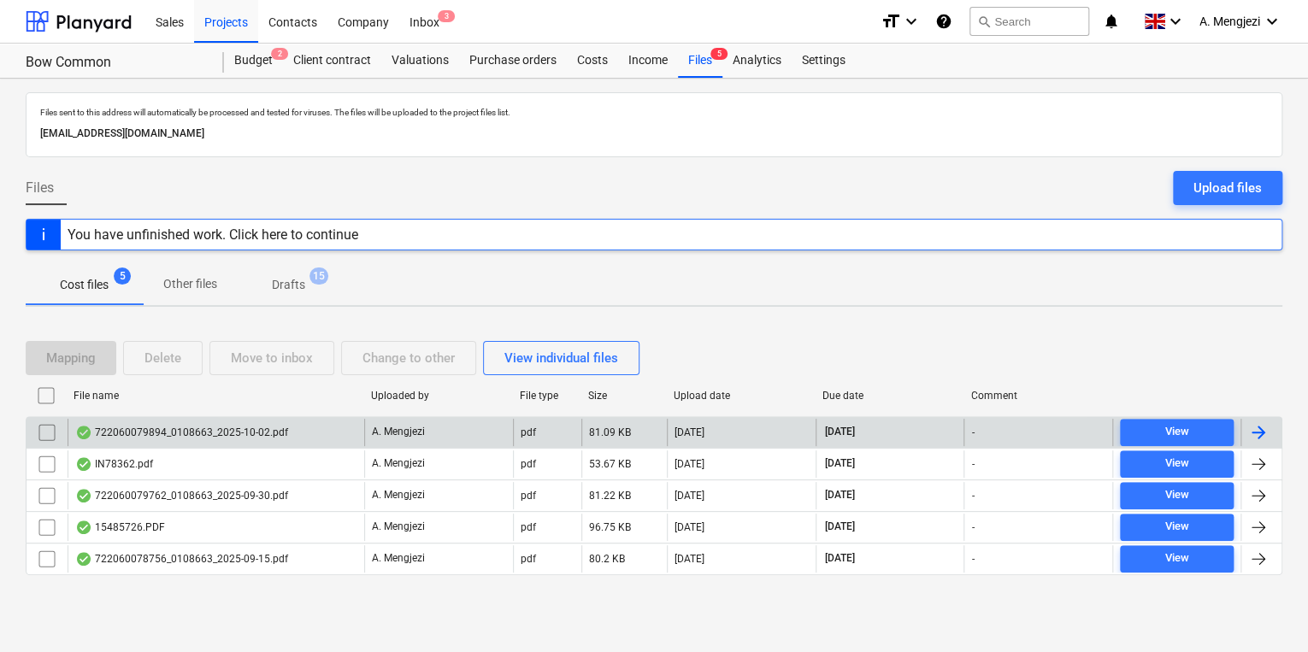
click at [343, 433] on div "722060079894_0108663_2025-10-02.pdf" at bounding box center [216, 432] width 297 height 27
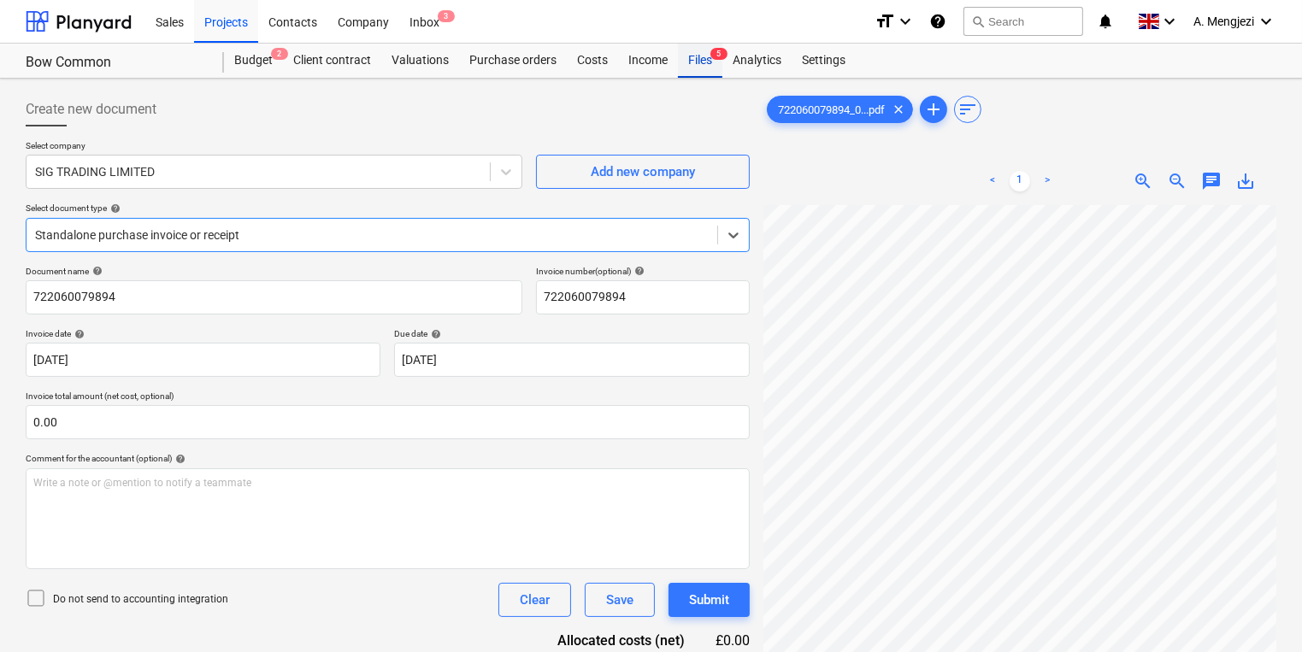
click at [696, 56] on div "Files 5" at bounding box center [700, 61] width 44 height 34
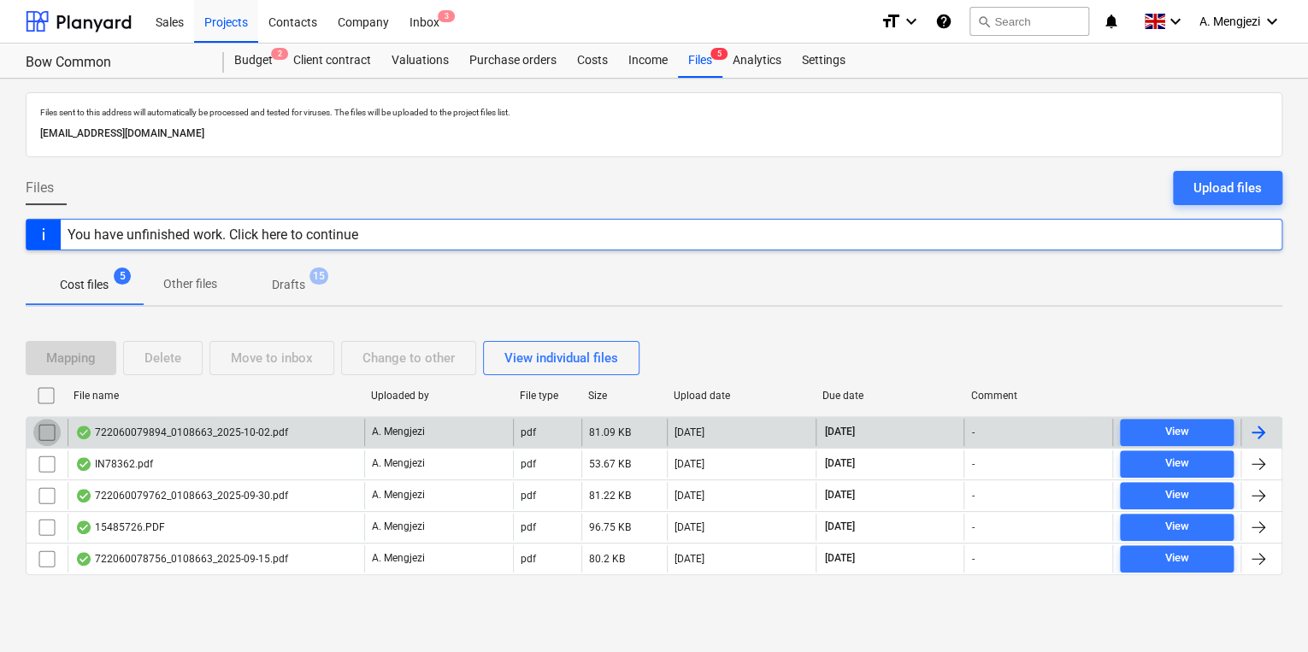
click at [42, 431] on input "checkbox" at bounding box center [46, 432] width 27 height 27
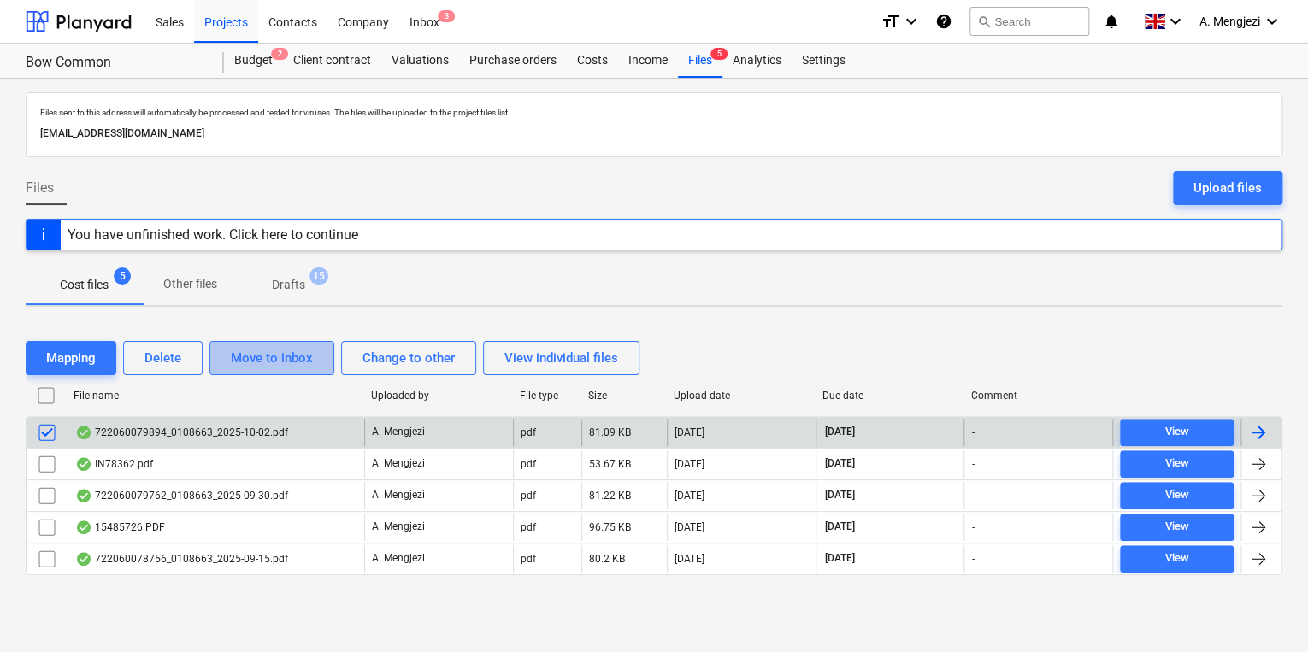
click at [309, 344] on button "Move to inbox" at bounding box center [271, 358] width 125 height 34
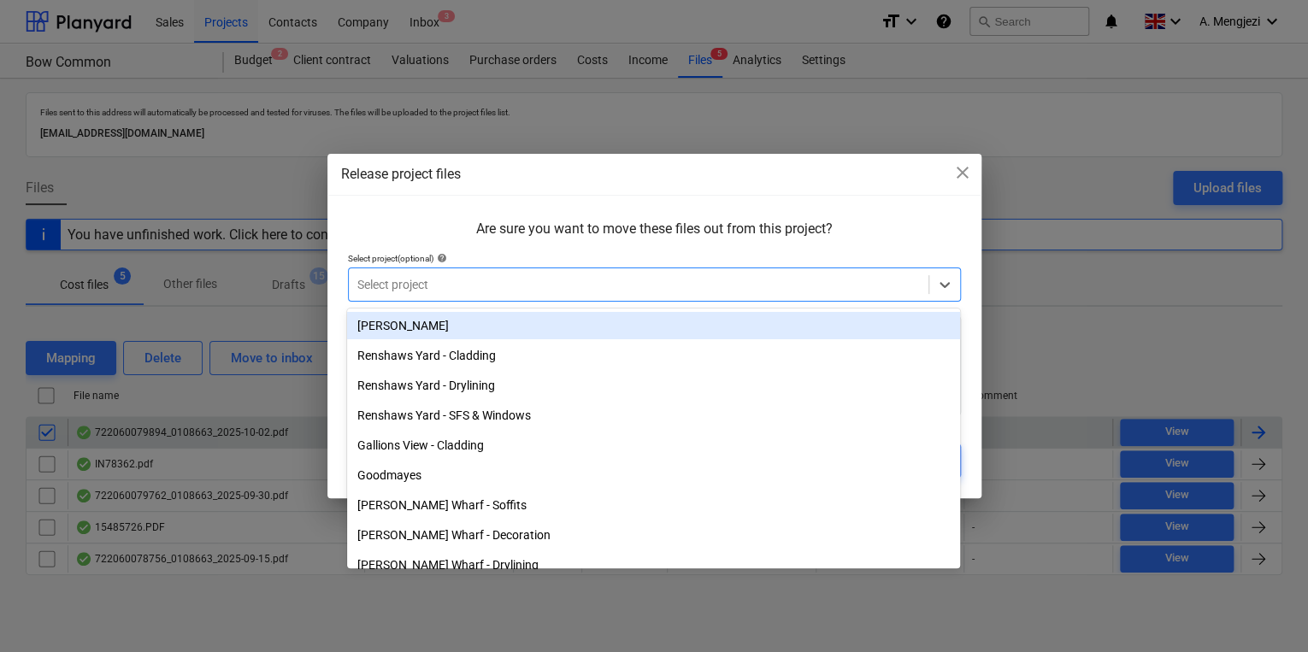
click at [427, 270] on div "Select project" at bounding box center [654, 285] width 613 height 34
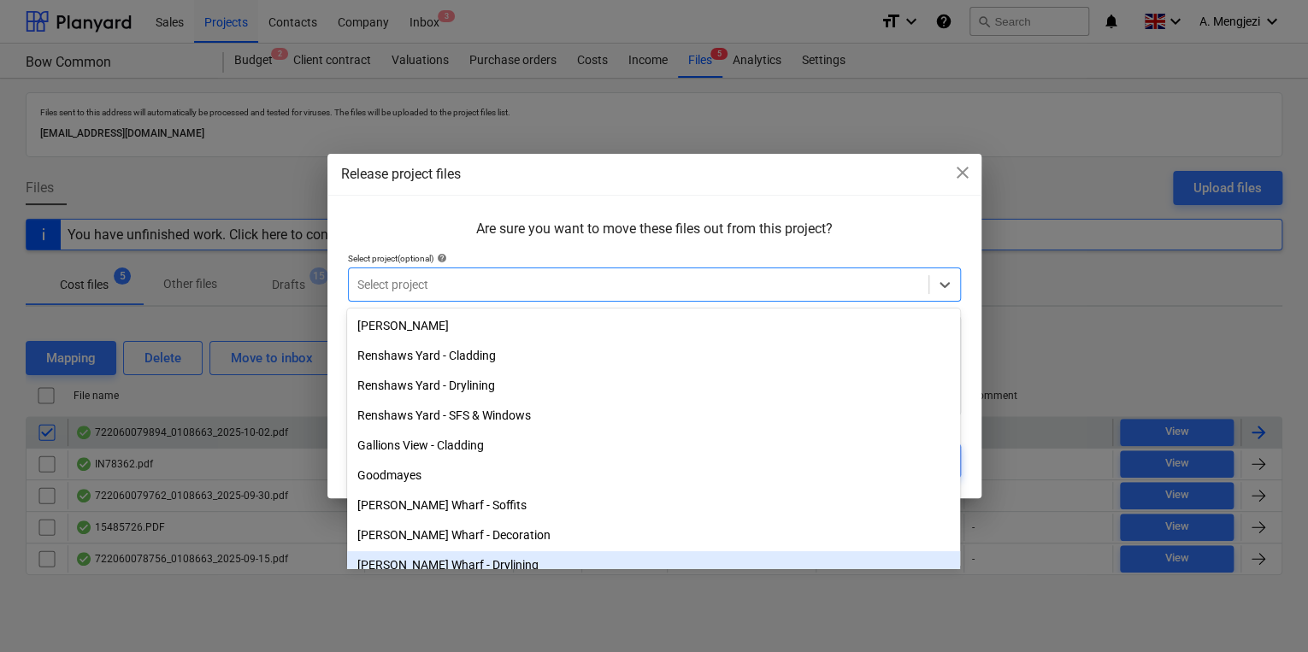
click at [422, 565] on div "[PERSON_NAME] Wharf - Drylining" at bounding box center [653, 564] width 613 height 27
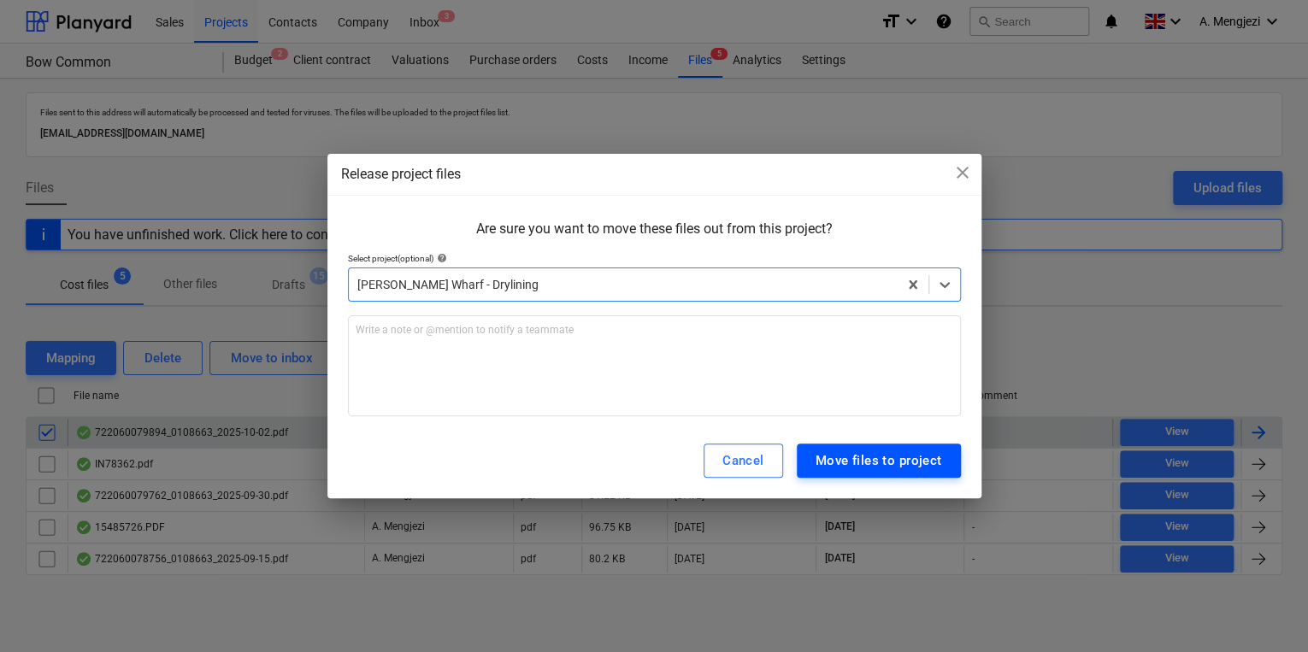
click at [850, 464] on div "Move files to project" at bounding box center [879, 461] width 127 height 22
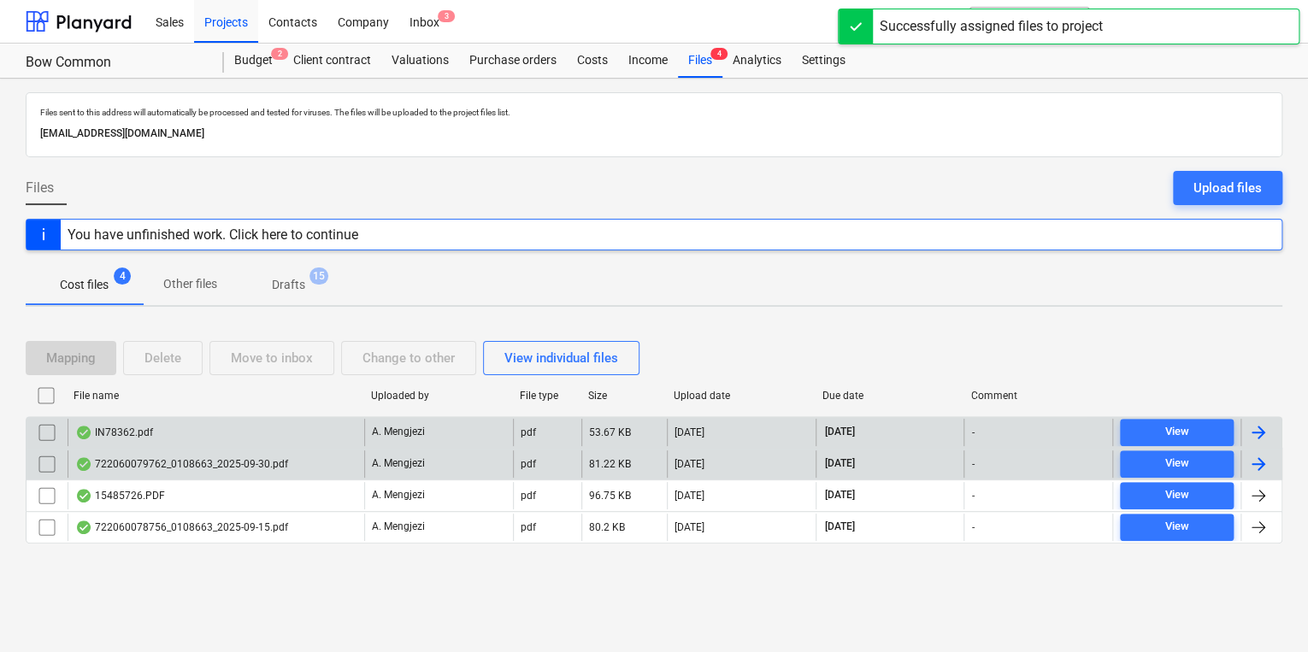
click at [361, 454] on div "722060079762_0108663_2025-09-30.pdf" at bounding box center [216, 464] width 297 height 27
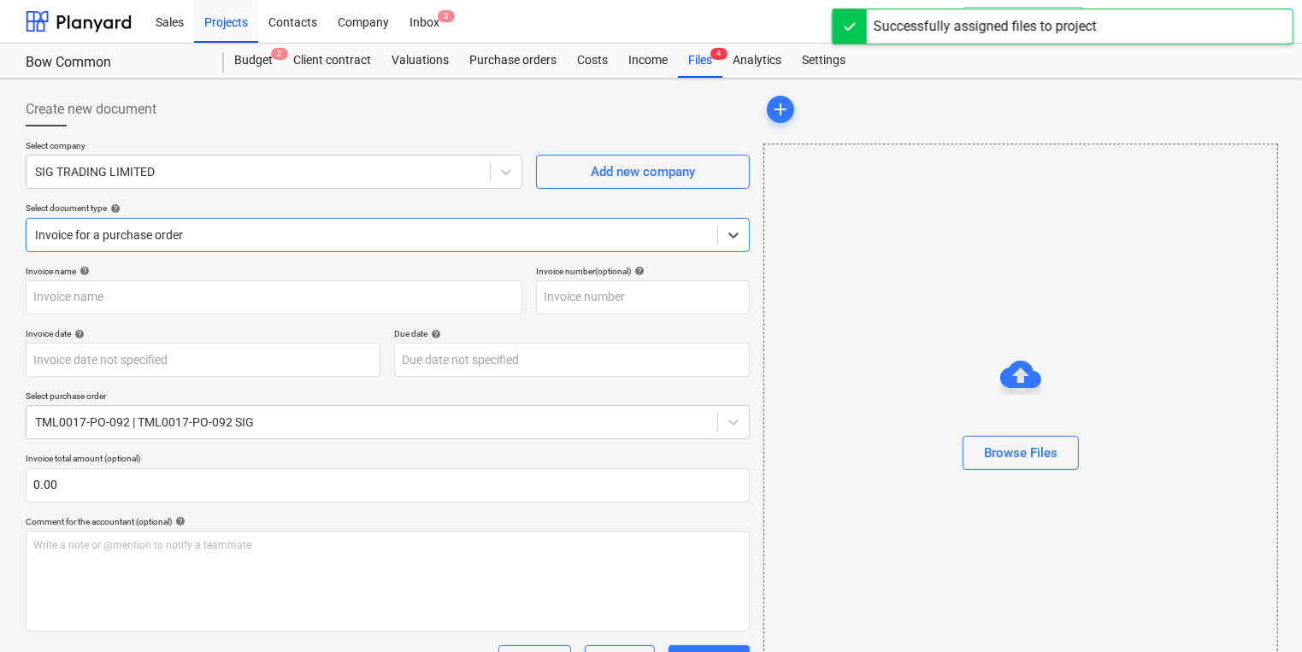
type input "722060079762"
type input "[DATE]"
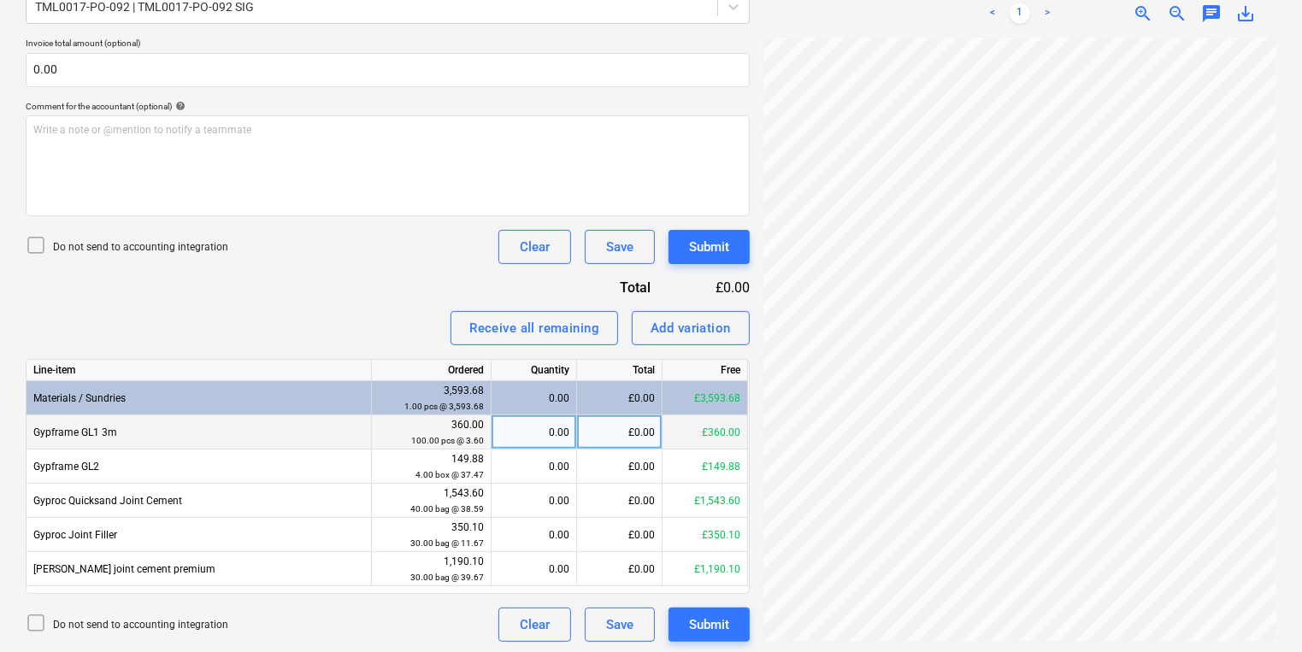
scroll to position [418, 0]
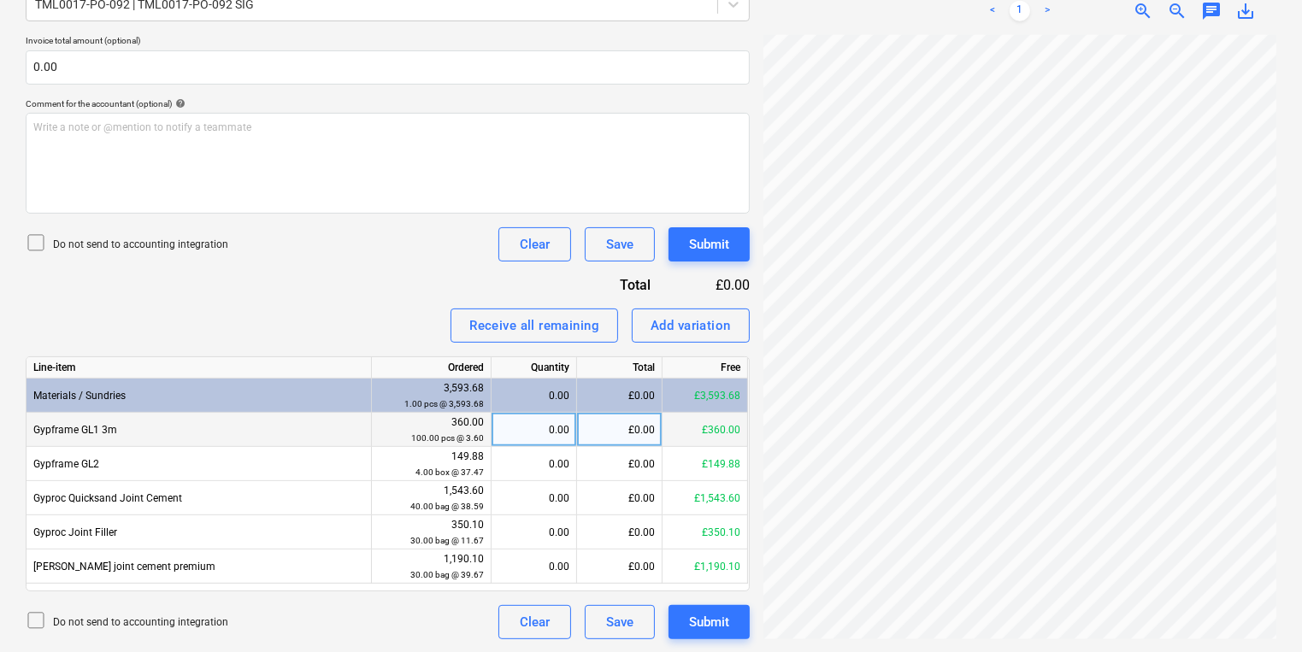
click at [520, 421] on div "0.00" at bounding box center [533, 430] width 71 height 34
type input "100"
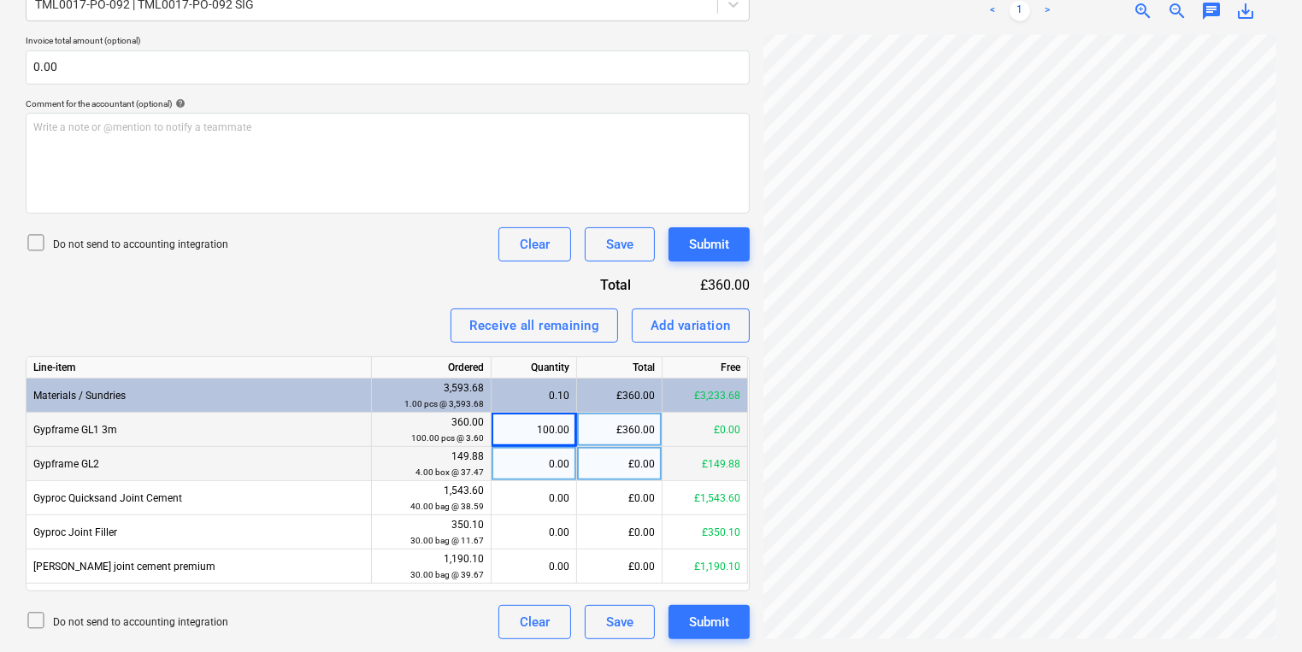
click at [529, 472] on div "0.00" at bounding box center [533, 464] width 71 height 34
type input "4"
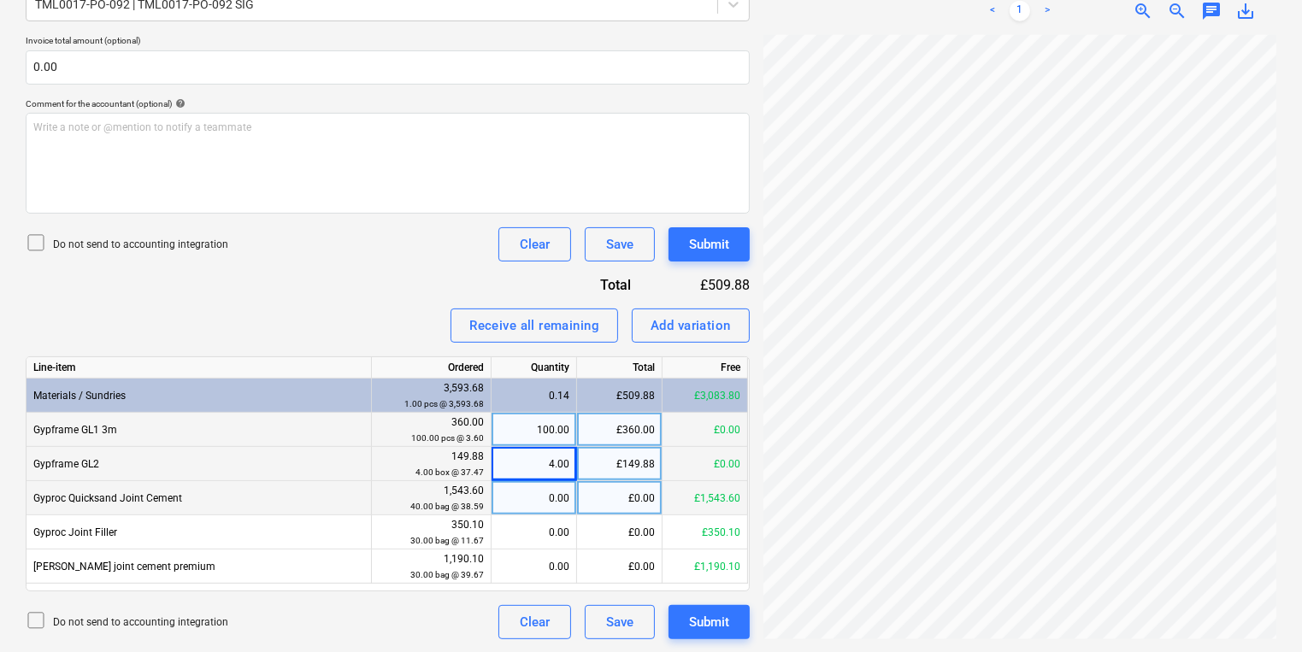
click at [496, 486] on div "0.00" at bounding box center [534, 498] width 85 height 34
type input "4"
type input "40"
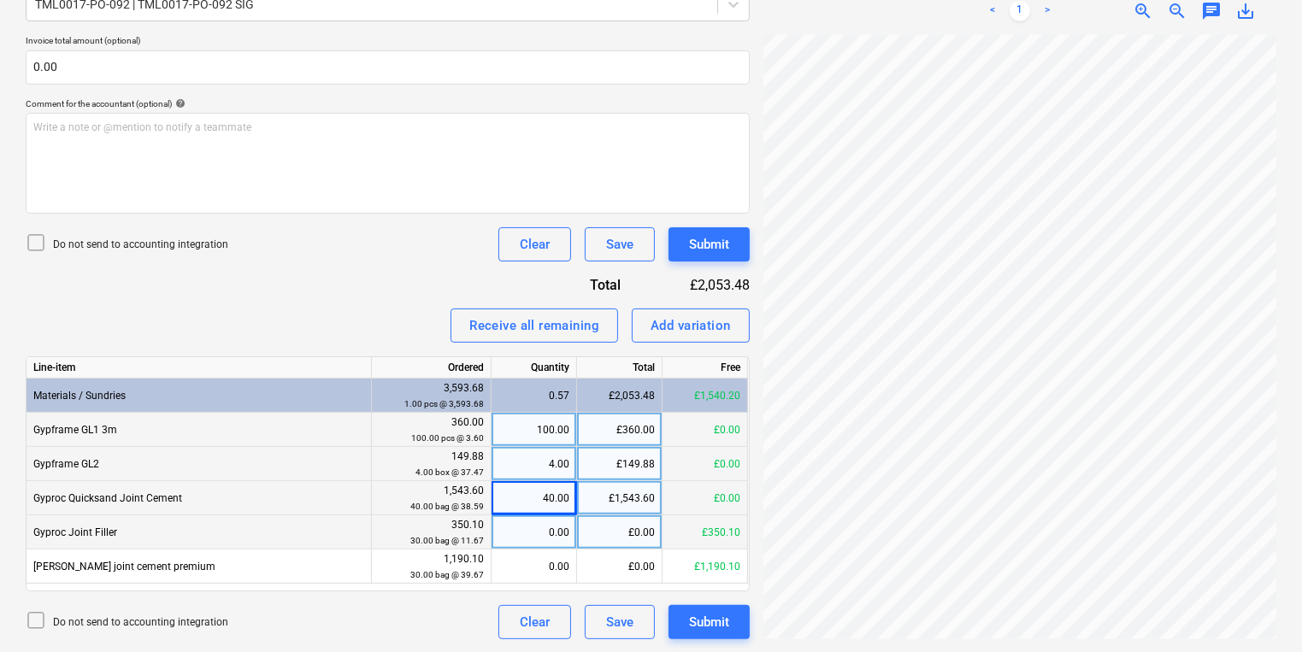
click at [527, 528] on div "0.00" at bounding box center [533, 533] width 71 height 34
type input "30"
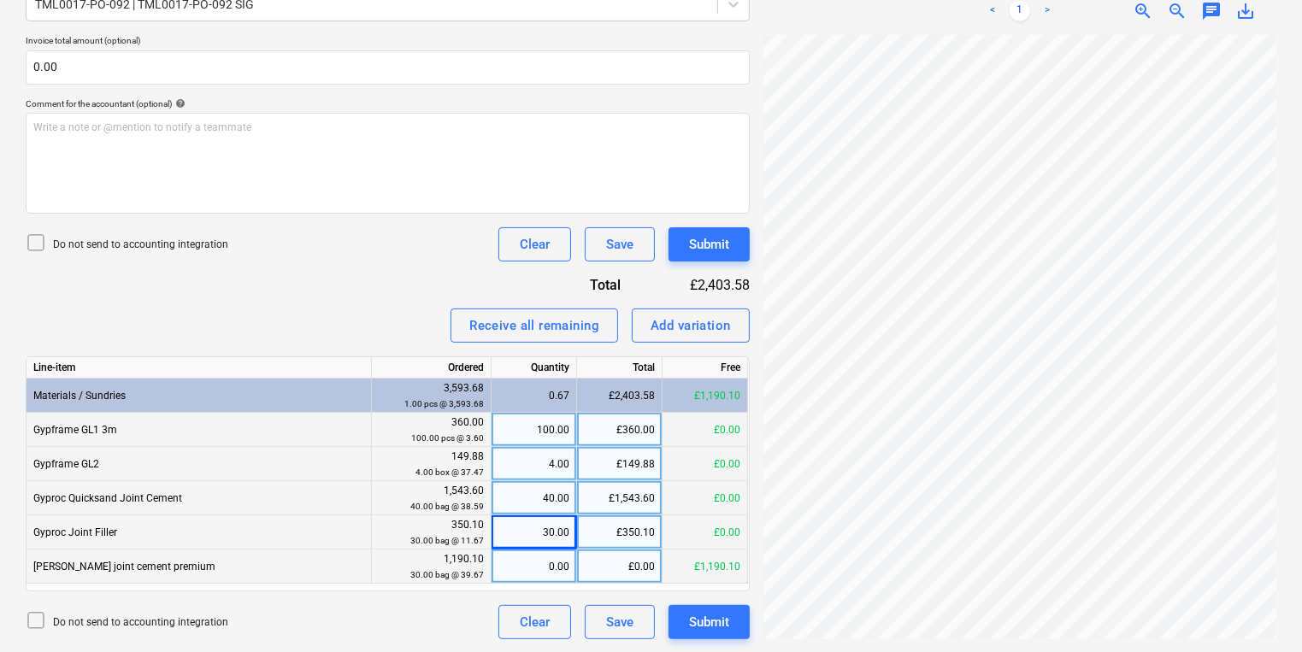
click at [504, 569] on div "0.00" at bounding box center [533, 567] width 71 height 34
type input "30"
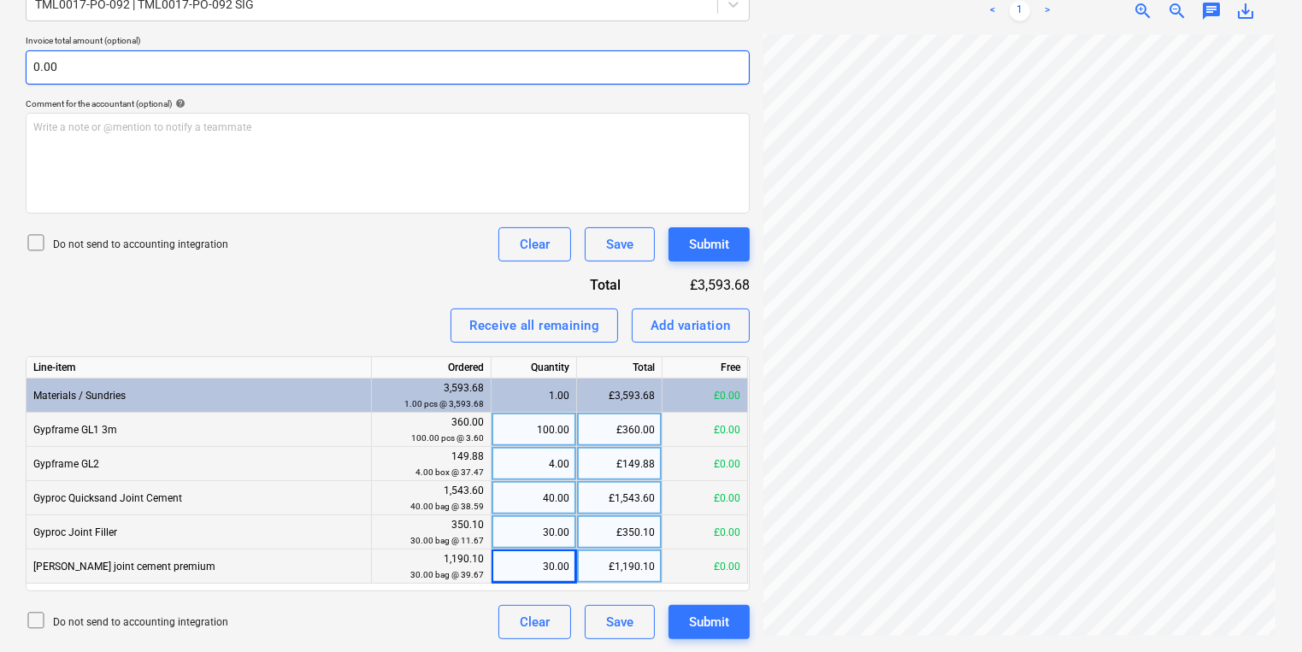
click at [483, 68] on div "Create new document Select company SIG TRADING LIMITED Add new company Select d…" at bounding box center [651, 156] width 1265 height 979
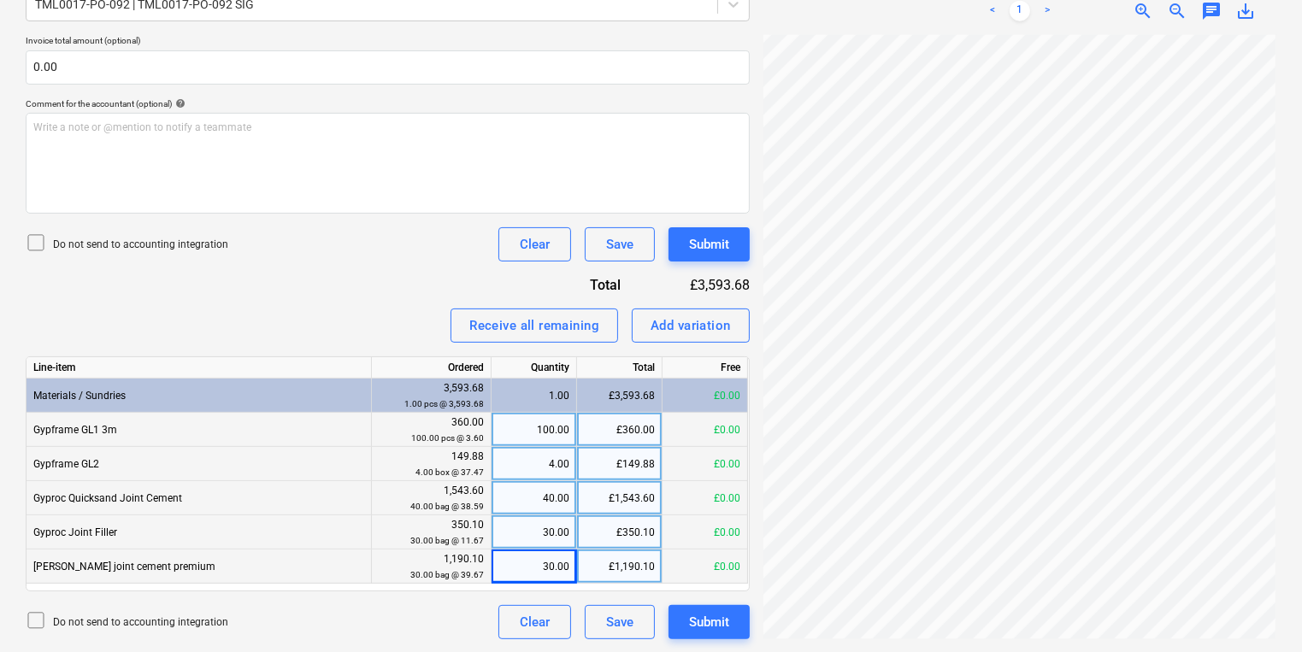
scroll to position [486, 259]
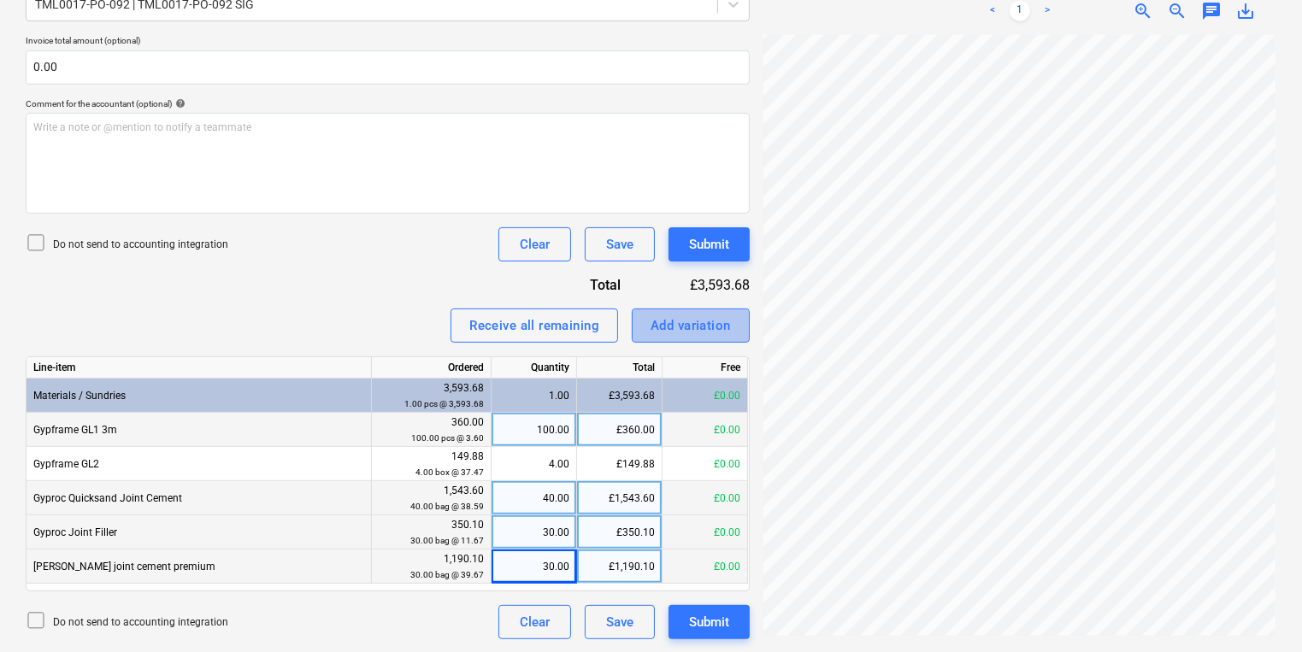
click at [721, 320] on div "Add variation" at bounding box center [691, 326] width 80 height 22
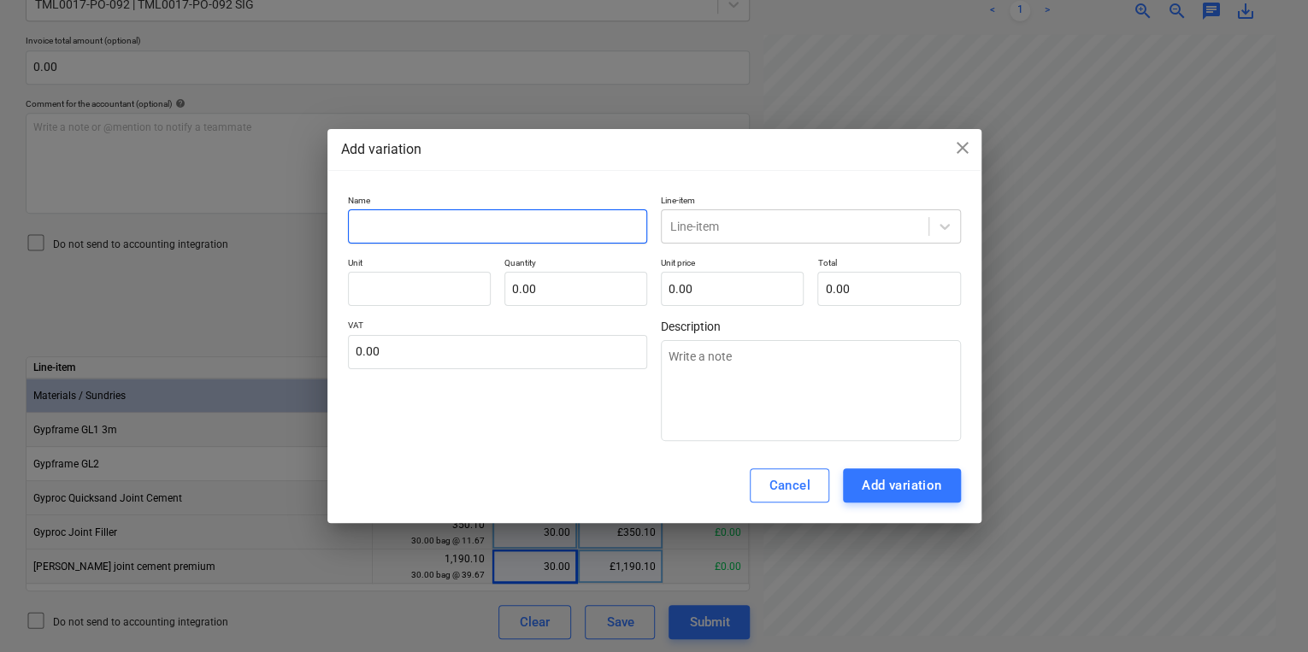
click at [554, 222] on input "text" at bounding box center [498, 226] width 300 height 34
type textarea "x"
type input "r"
type textarea "x"
type input "ro"
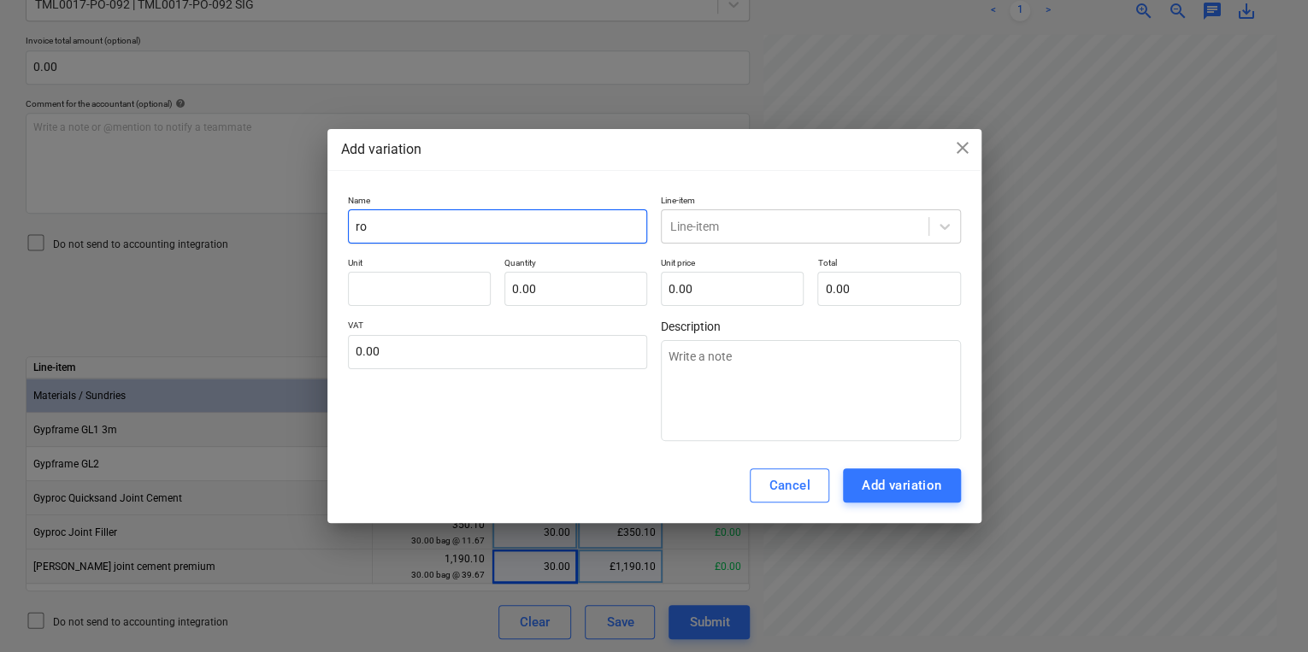
type textarea "x"
type input "rou"
type textarea "x"
type input "rounf"
type textarea "x"
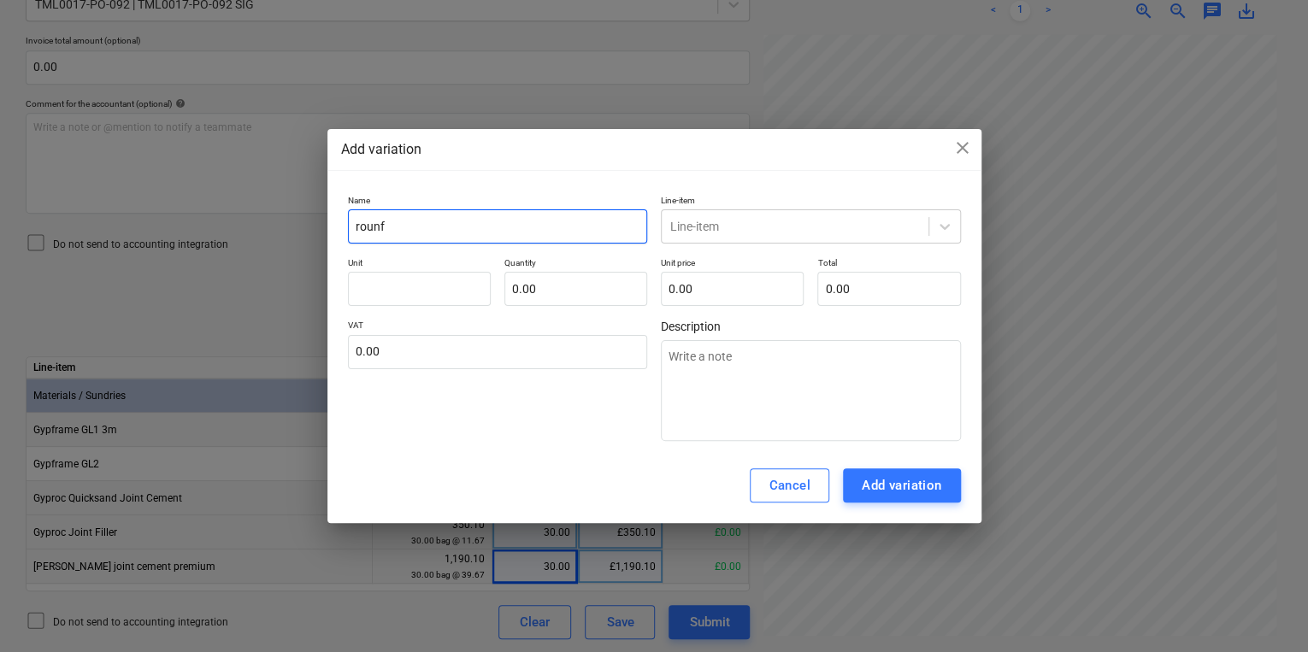
type input "rounfd"
type textarea "x"
type input "rounfdi"
type textarea "x"
type input "rounfd"
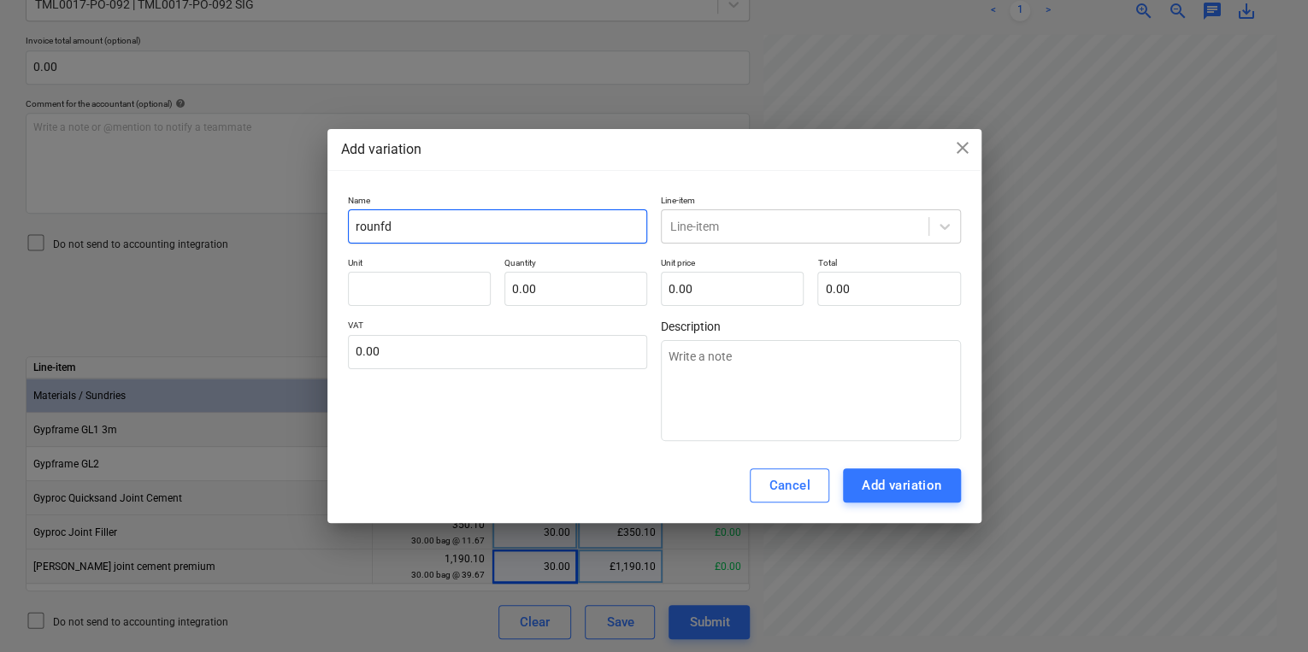
type textarea "x"
type input "rounf"
type textarea "x"
type input "roun"
type textarea "x"
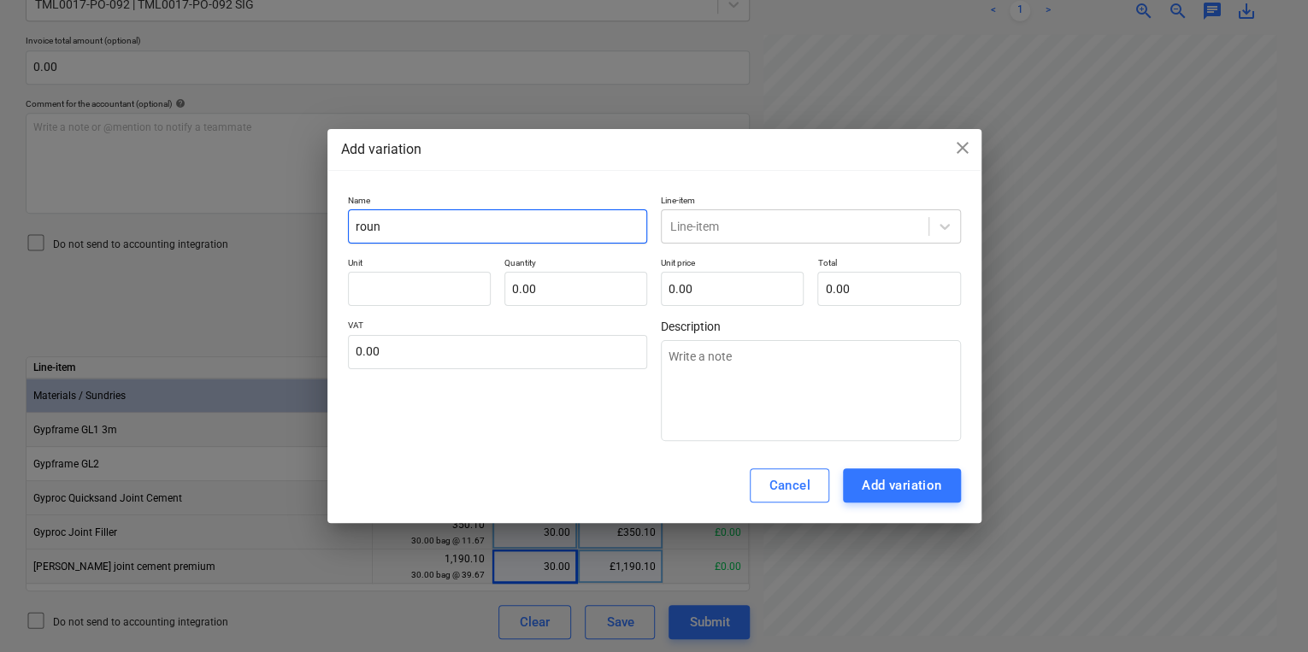
type input "round"
type textarea "x"
type input "roundi"
type textarea "x"
type input "roundin"
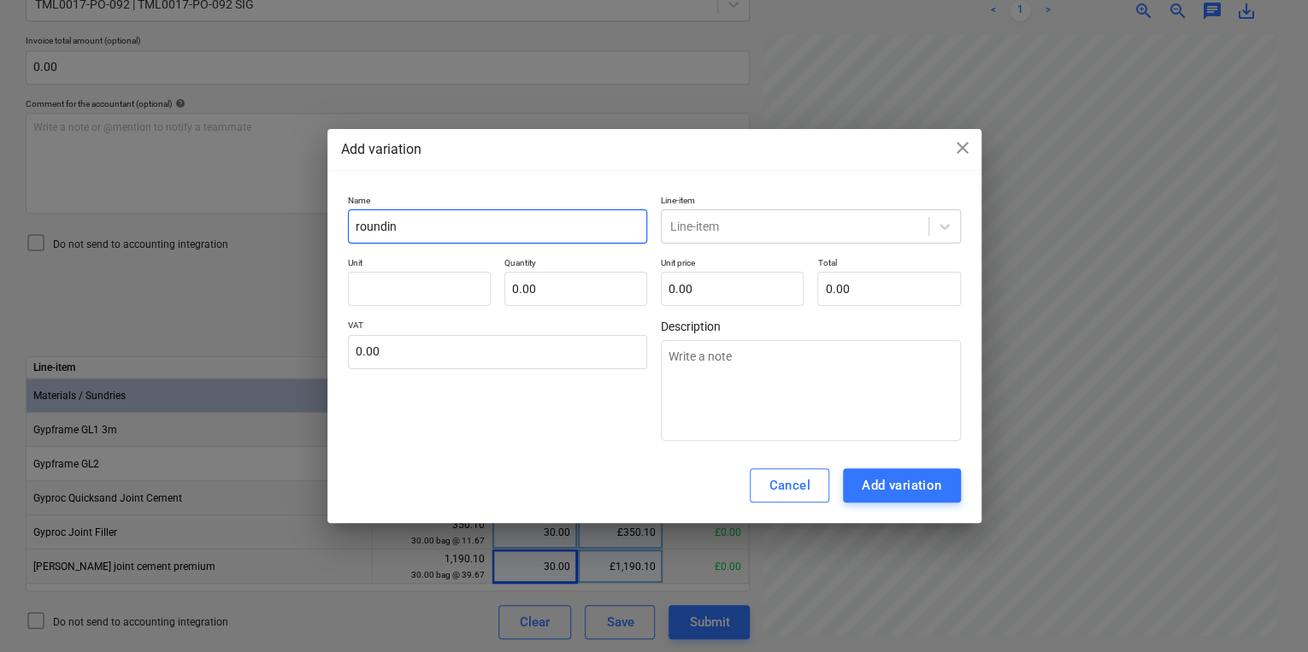
type textarea "x"
type input "rounding"
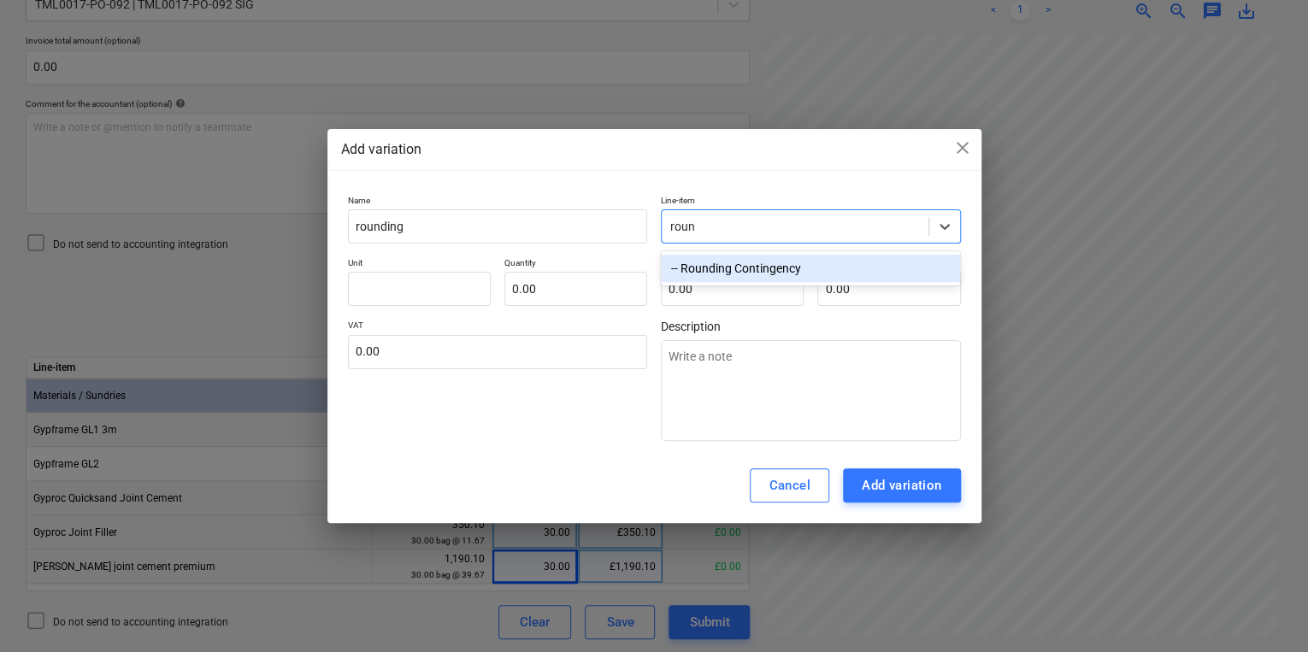
type input "round"
type textarea "x"
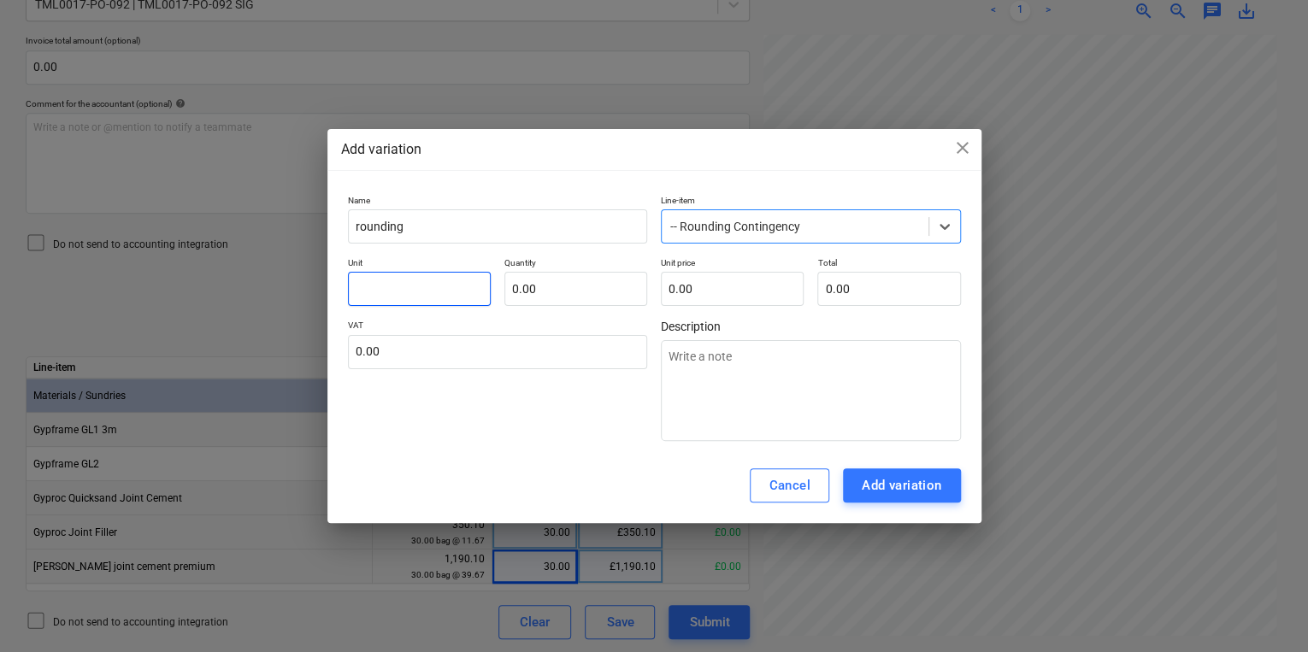
click at [383, 279] on input "text" at bounding box center [419, 289] width 143 height 34
type textarea "x"
type input "1"
type textarea "x"
type input "1.00"
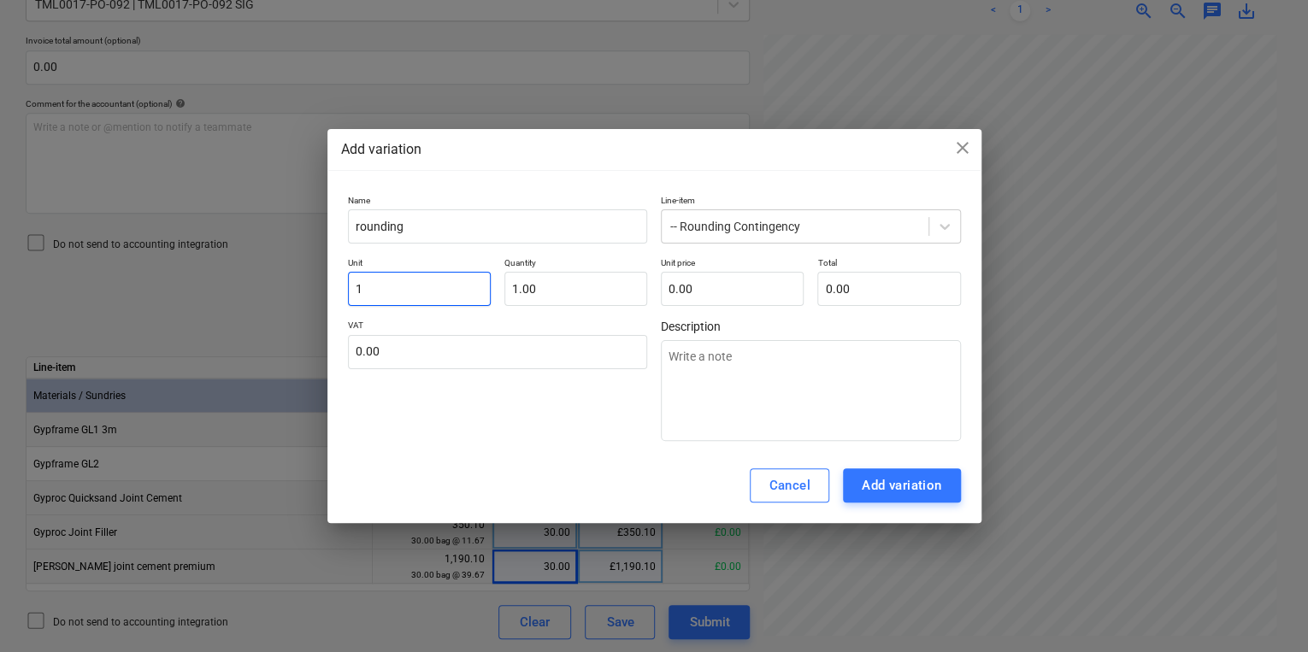
click at [416, 287] on input "1" at bounding box center [419, 289] width 143 height 34
type textarea "x"
type input "p"
type textarea "x"
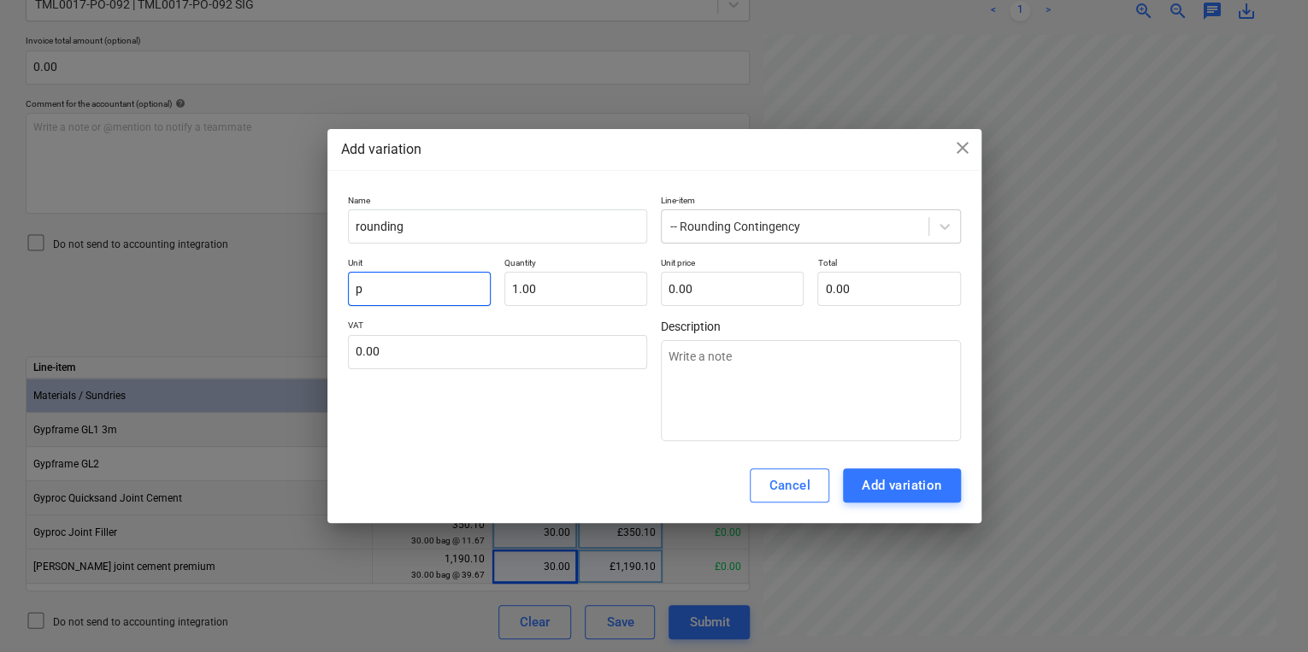
type input "pc"
type textarea "x"
type input "pcs"
type input "1.00"
type textarea "x"
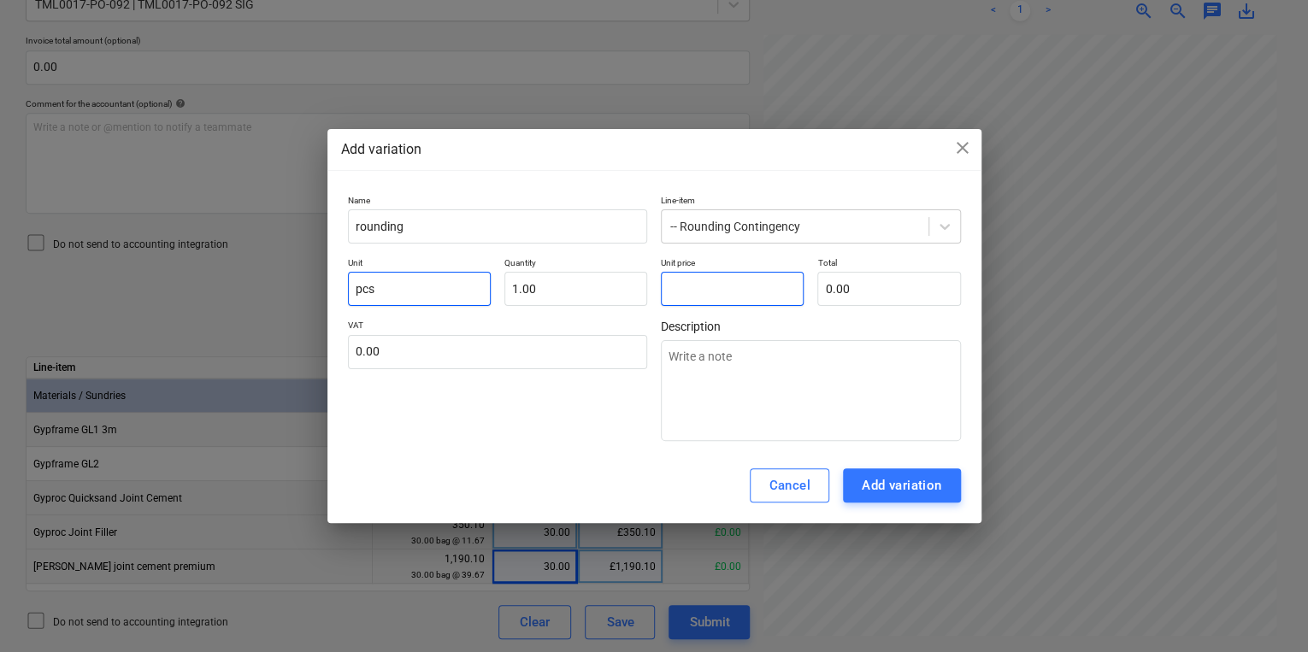
type input "0"
type textarea "x"
type input "0."
type textarea "x"
type input "0.1"
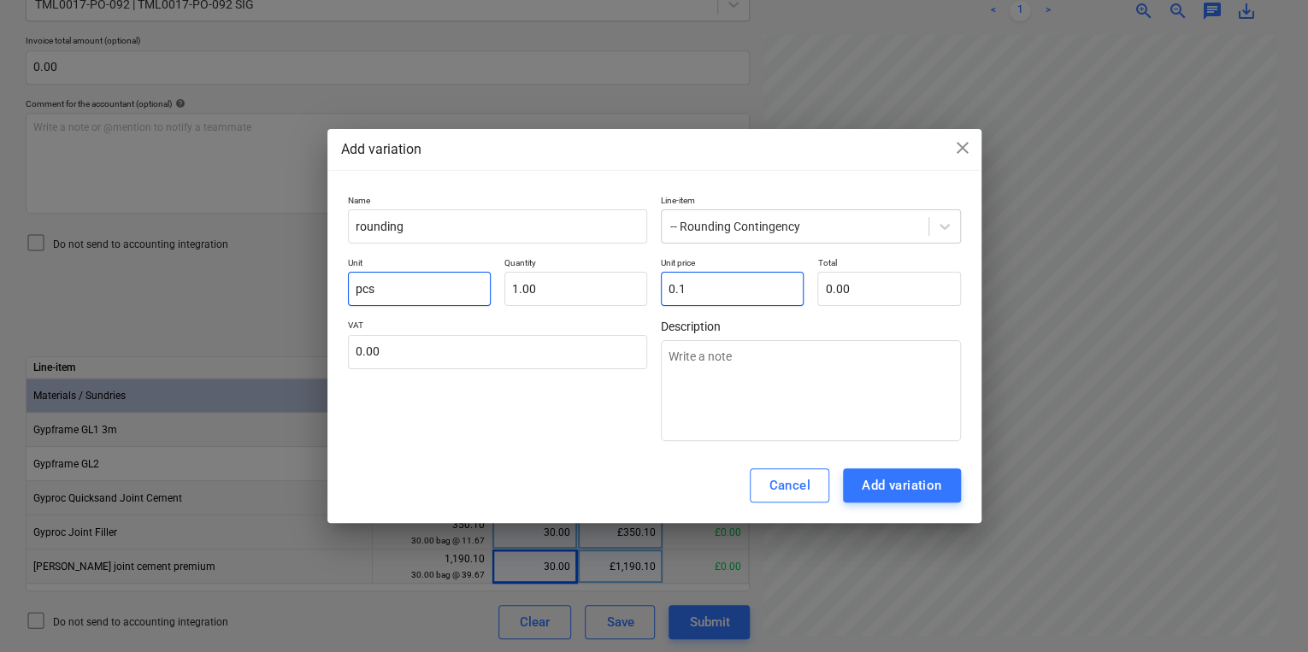
type input "0.10"
type textarea "x"
type input "0.10"
click at [934, 490] on div "Add variation" at bounding box center [902, 486] width 80 height 22
type textarea "x"
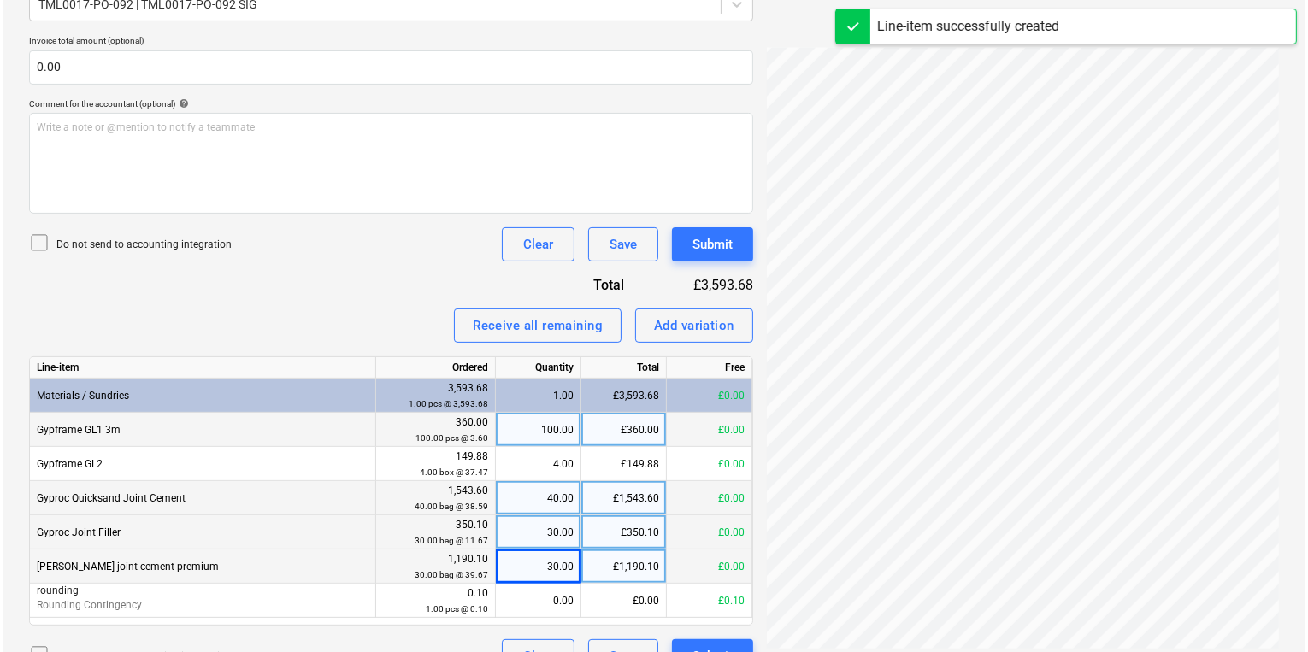
scroll to position [452, 0]
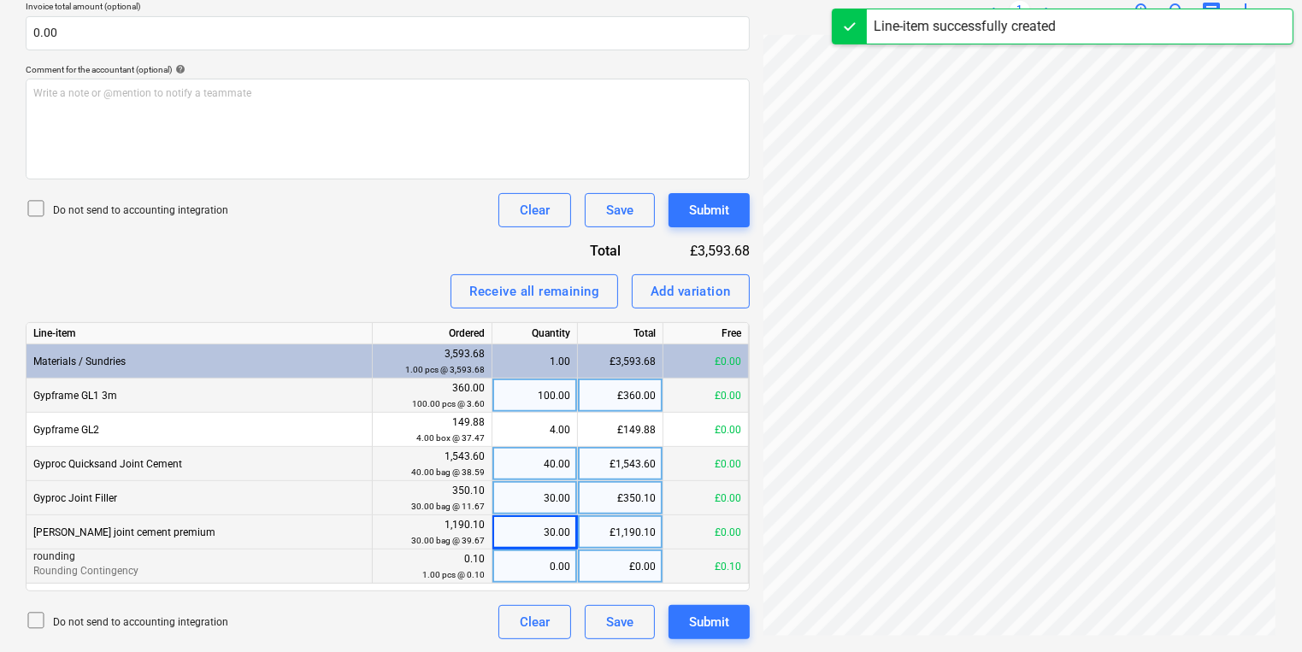
click at [554, 581] on div "0.00" at bounding box center [534, 567] width 71 height 34
type input "1"
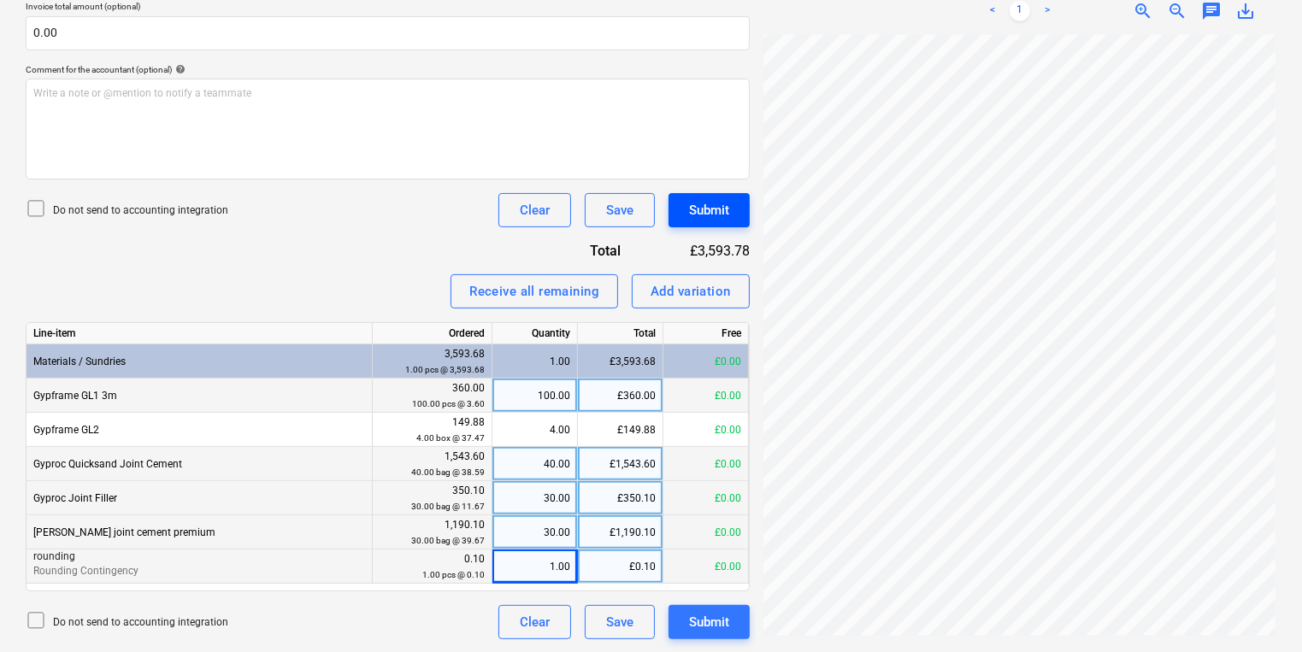
click at [687, 203] on button "Submit" at bounding box center [709, 210] width 81 height 34
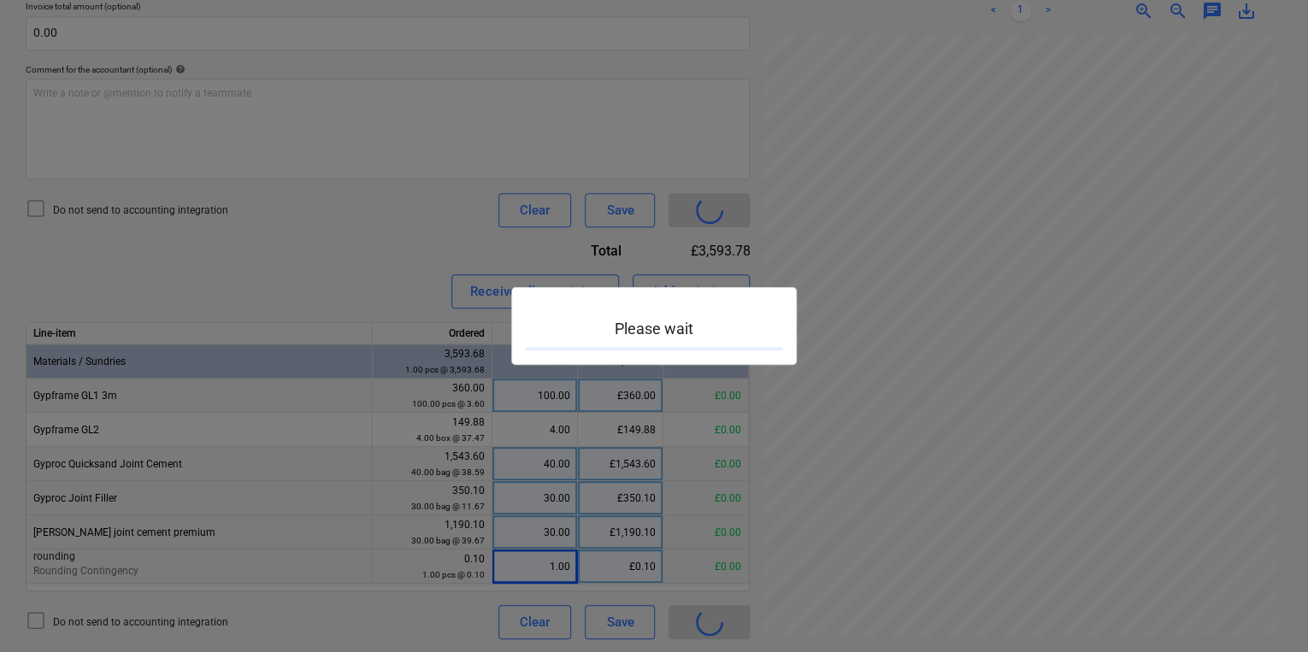
scroll to position [486, 258]
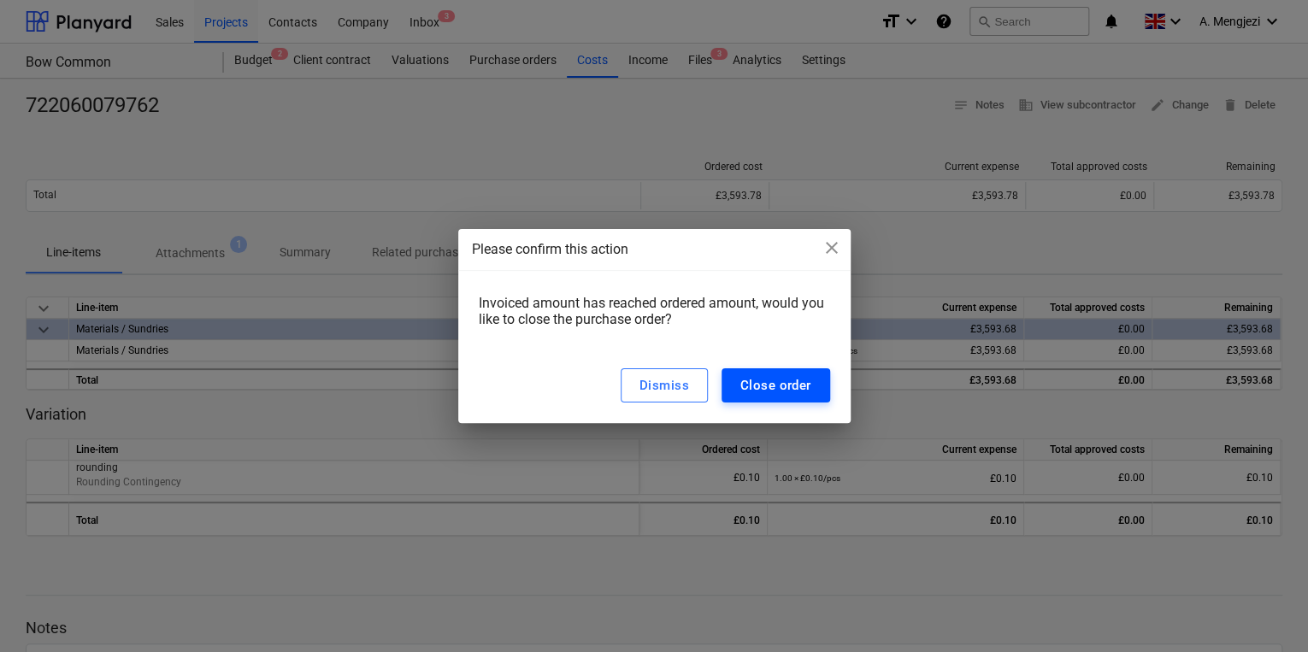
click at [755, 389] on div "Close order" at bounding box center [775, 385] width 71 height 22
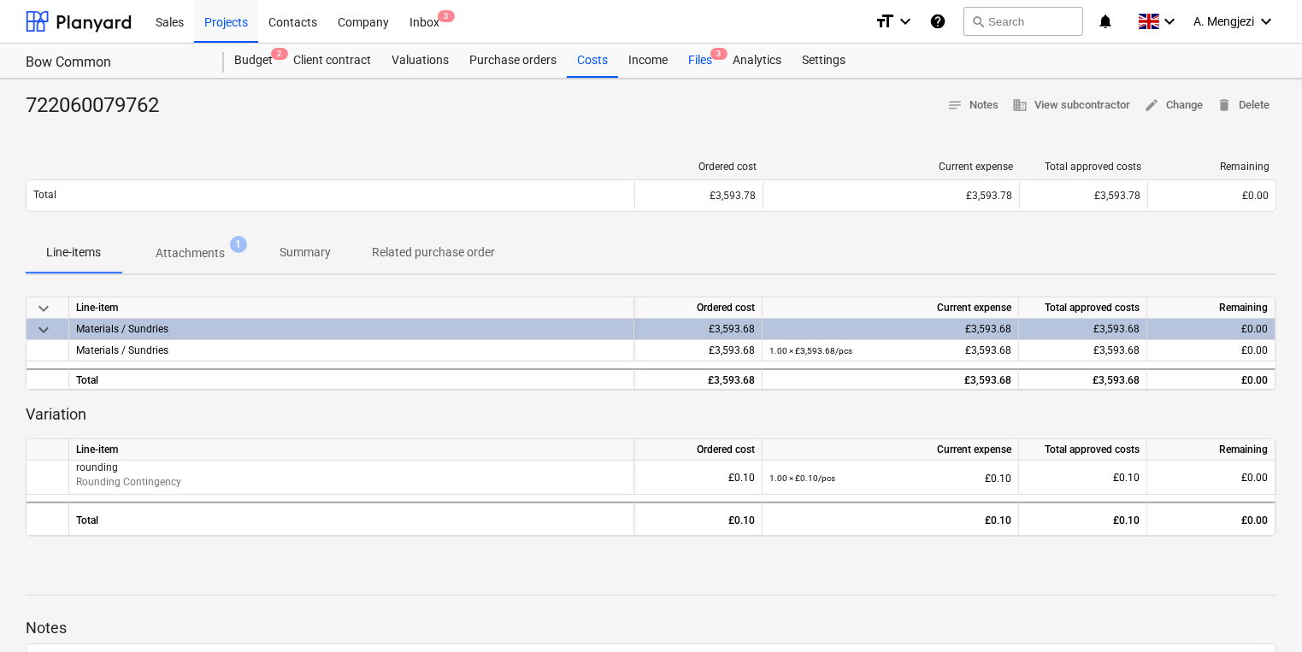
click at [687, 53] on div "Files 3" at bounding box center [700, 61] width 44 height 34
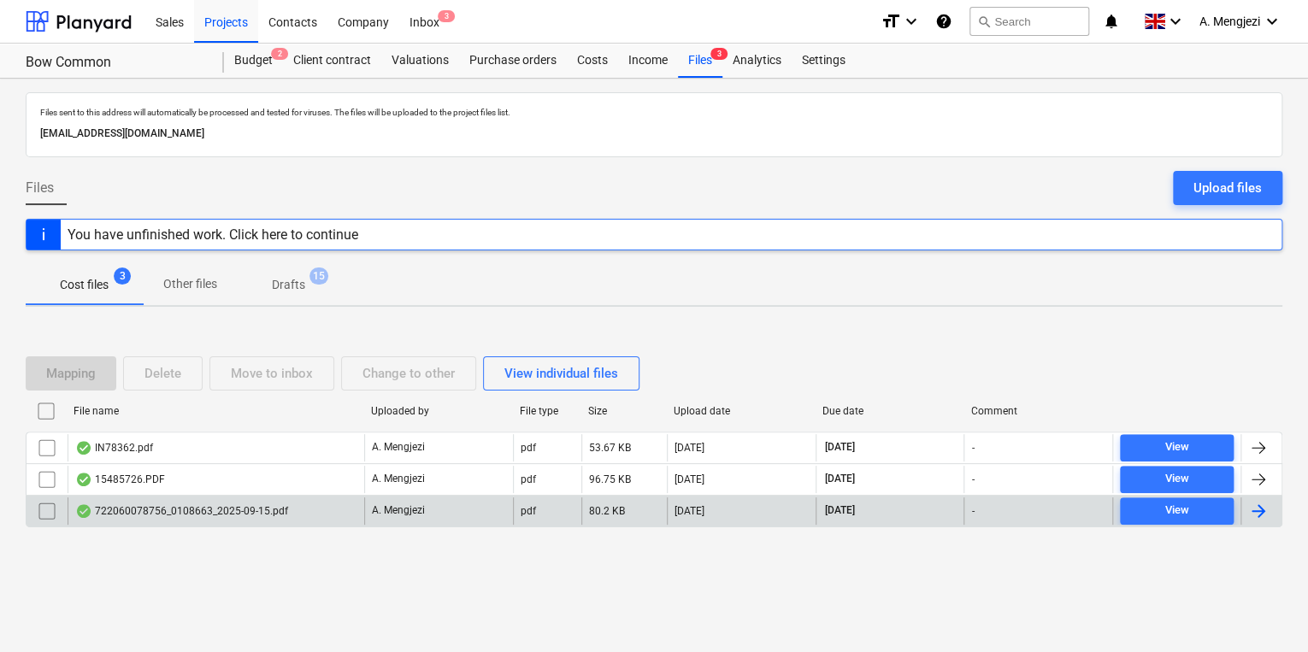
click at [277, 517] on div "722060078756_0108663_2025-09-15.pdf" at bounding box center [216, 511] width 297 height 27
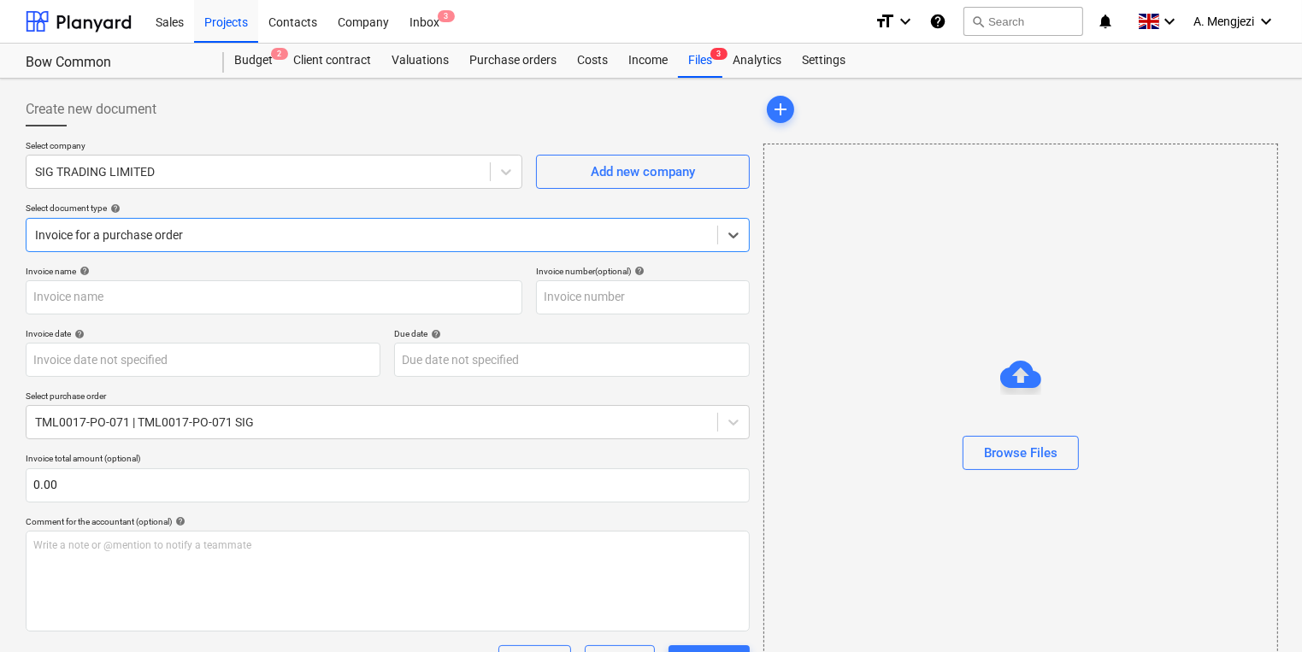
type input "722060078756"
type input "[DATE]"
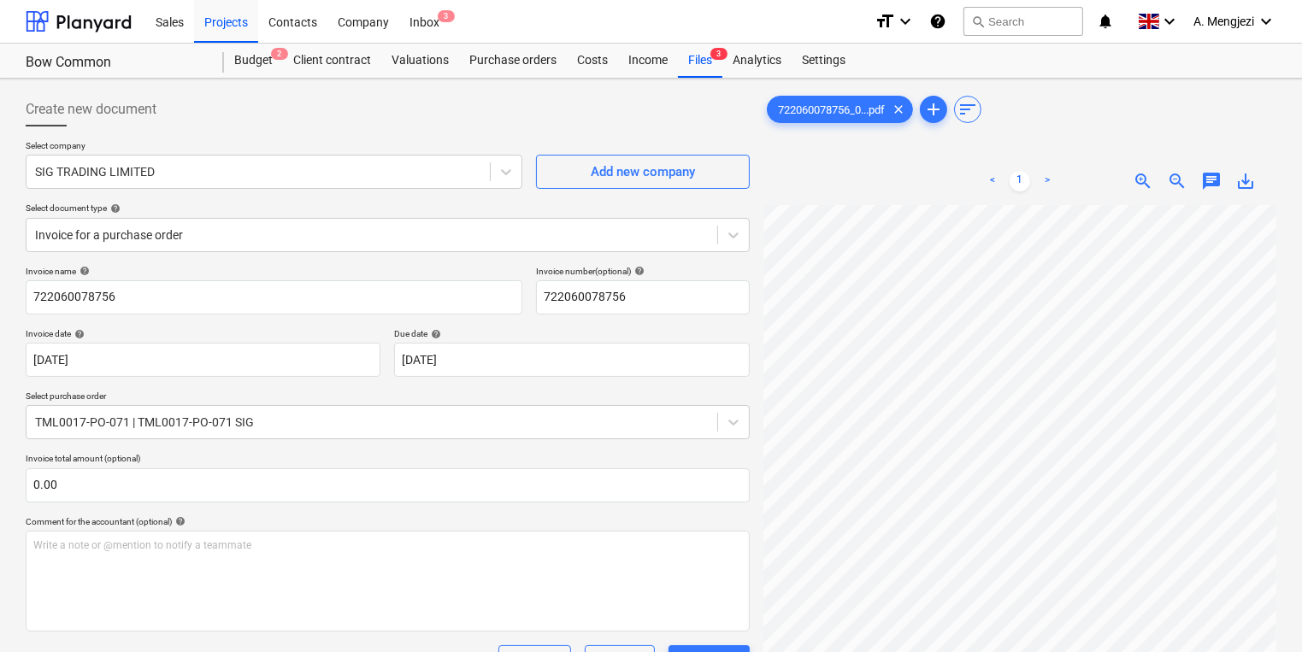
scroll to position [342, 0]
drag, startPoint x: 598, startPoint y: 124, endPoint x: 523, endPoint y: 89, distance: 82.2
click at [598, 124] on div "Create new document" at bounding box center [388, 109] width 724 height 34
click at [252, 38] on div "Projects" at bounding box center [226, 21] width 64 height 44
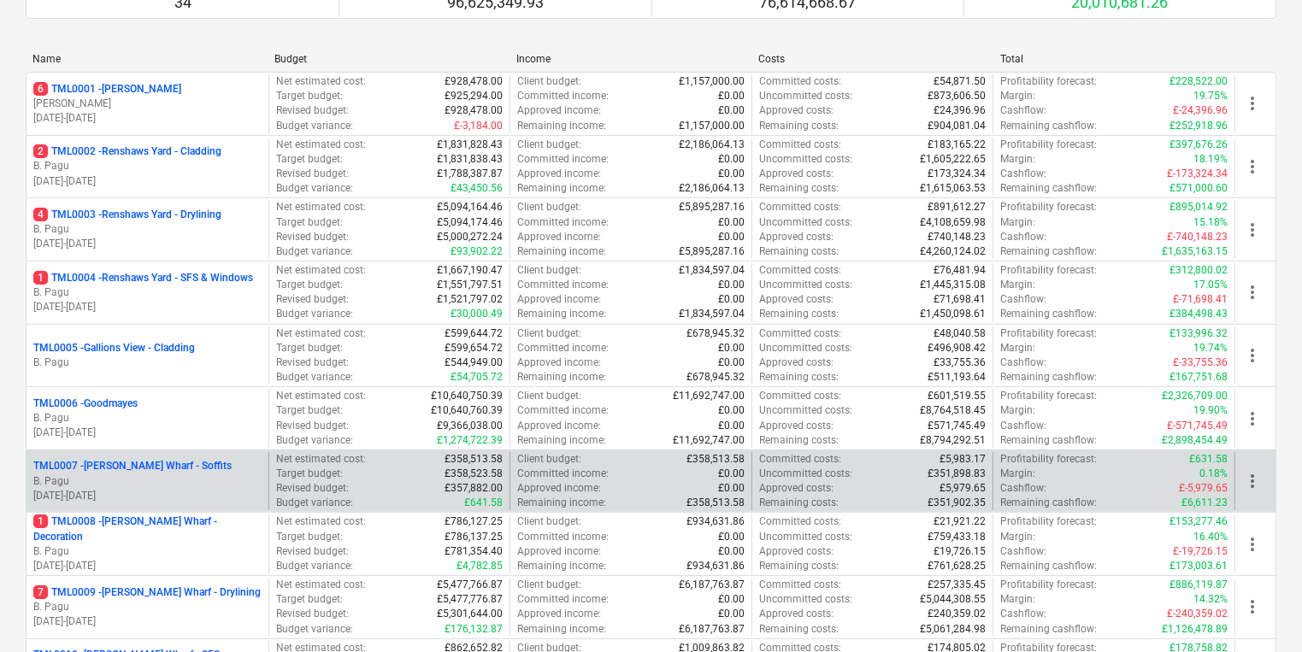
scroll to position [547, 0]
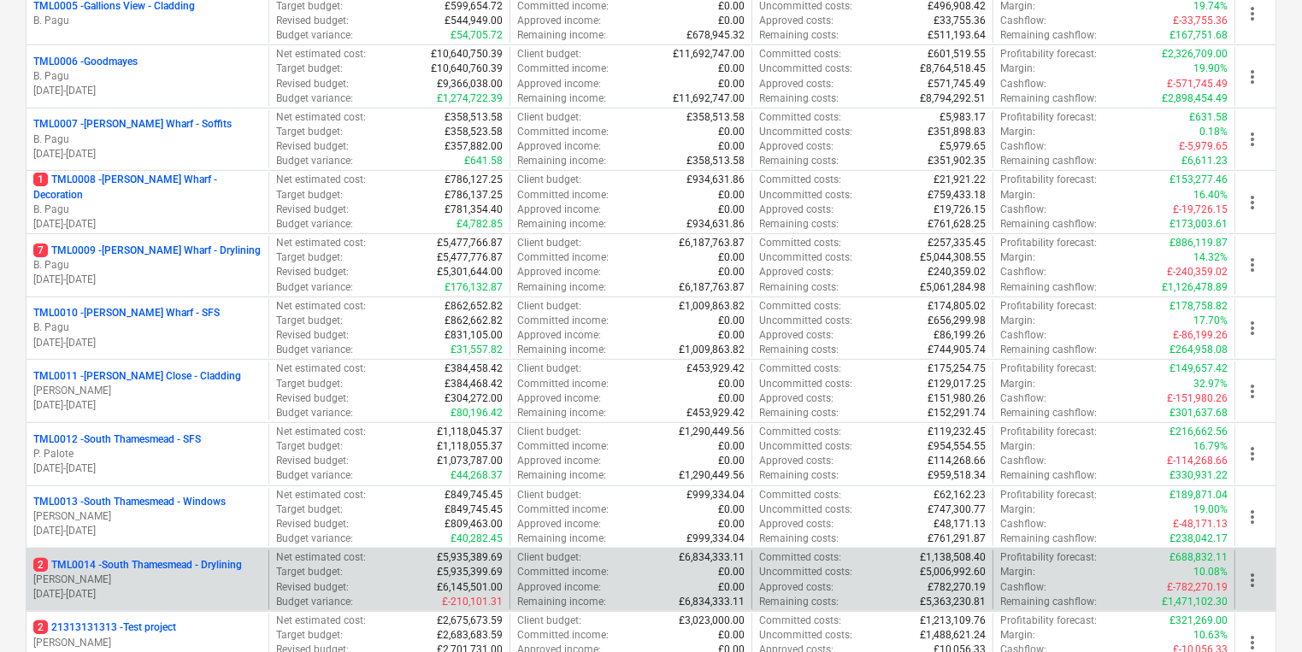
click at [133, 565] on p "2 TML0014 - [GEOGRAPHIC_DATA] - Drylining" at bounding box center [137, 565] width 209 height 15
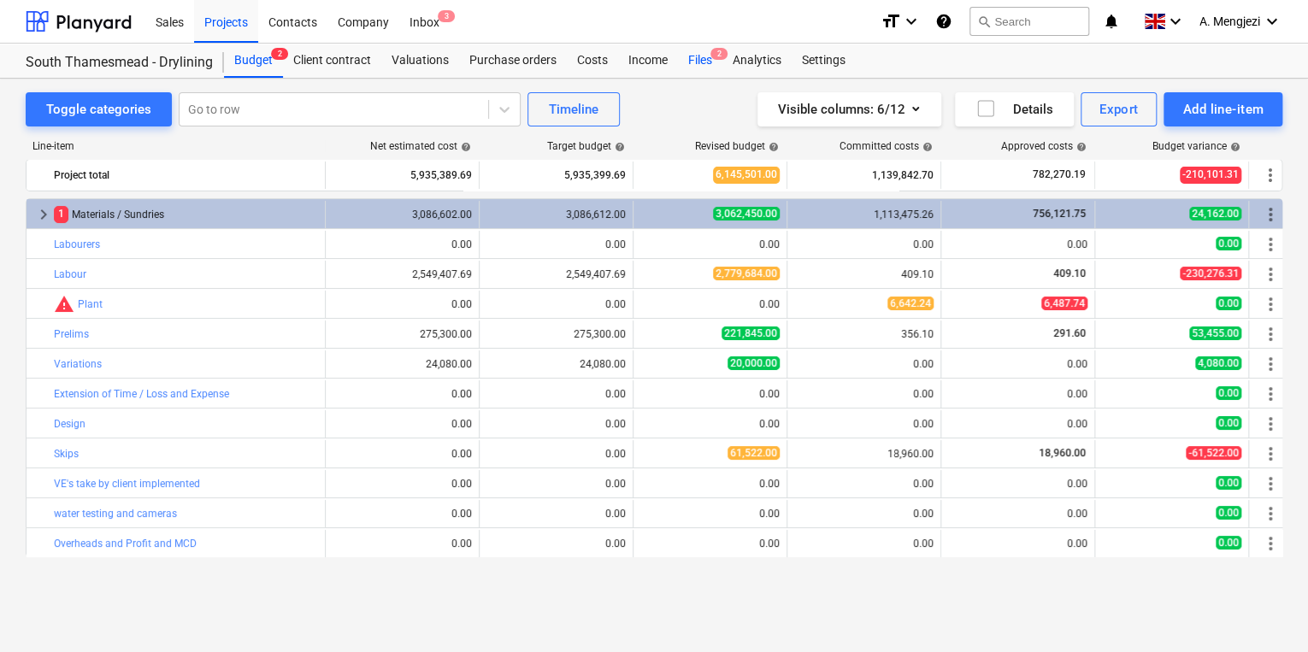
click at [691, 58] on div "Files 2" at bounding box center [700, 61] width 44 height 34
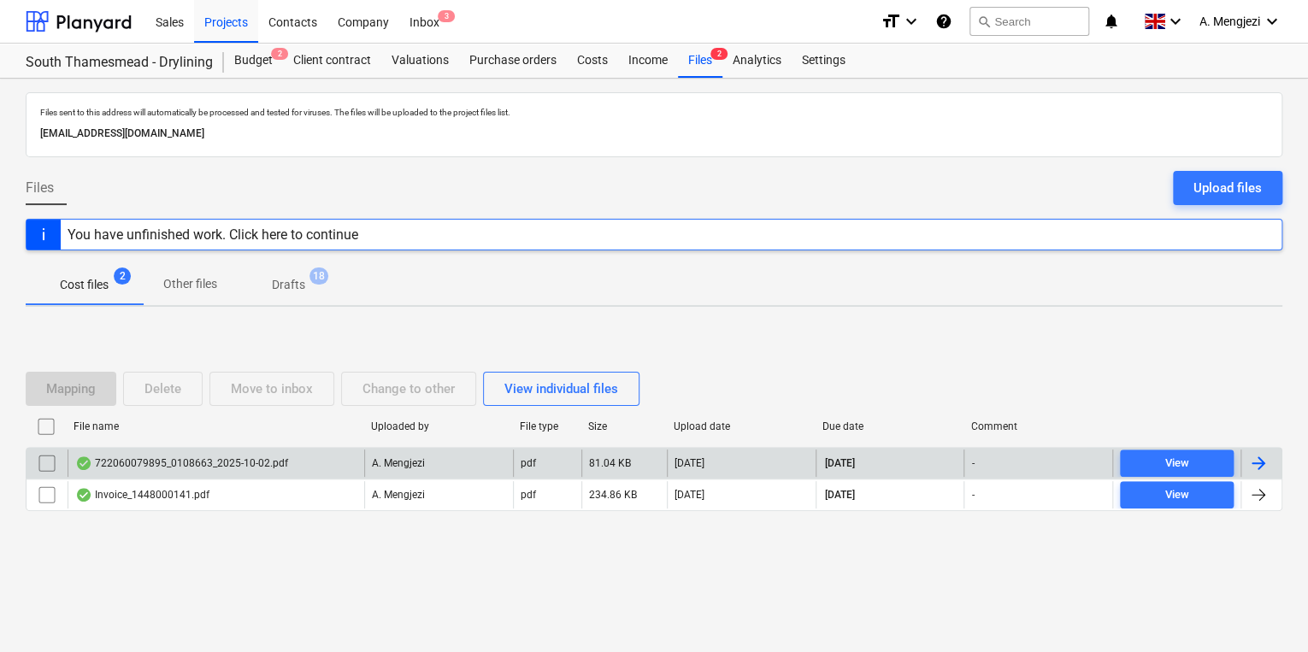
click at [243, 460] on div "722060079895_0108663_2025-10-02.pdf" at bounding box center [181, 464] width 213 height 14
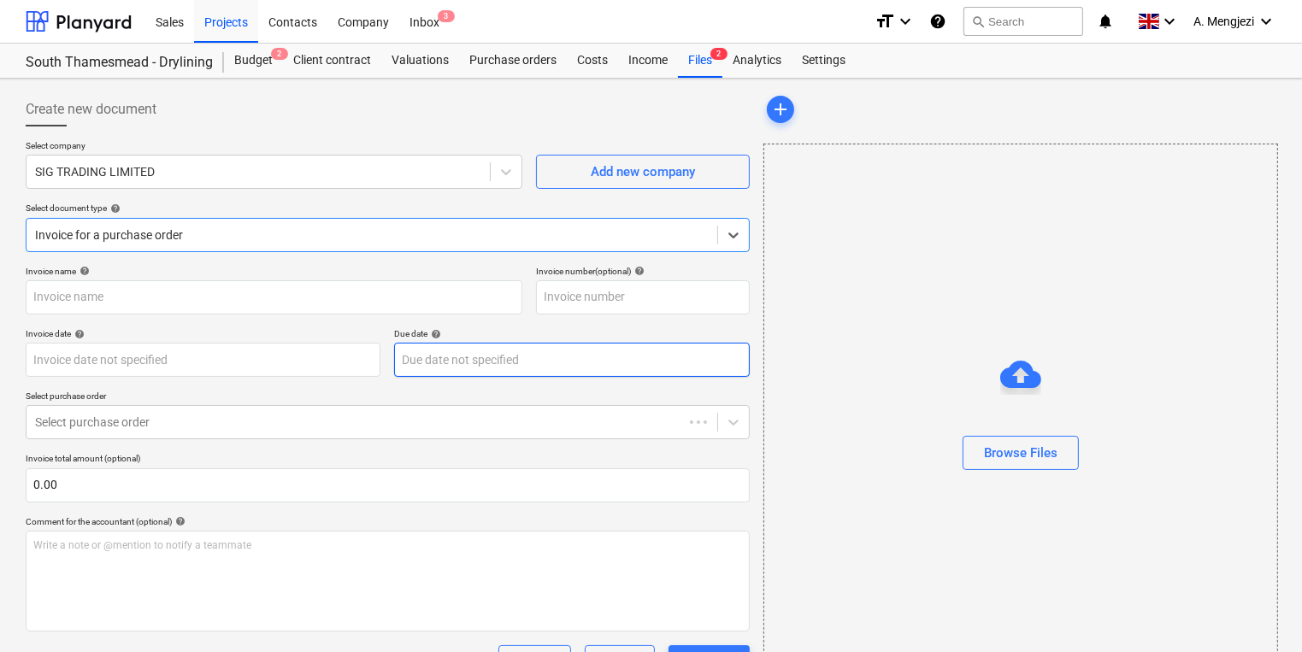
type input "722060079895"
type input "[DATE]"
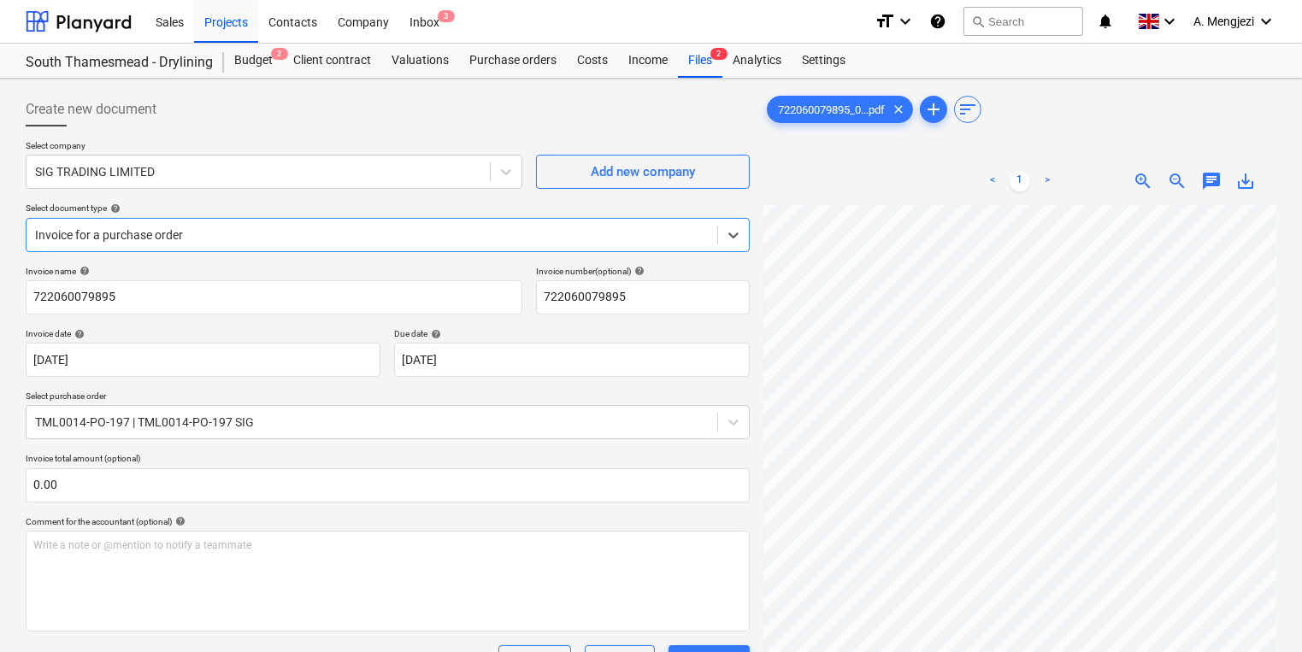
scroll to position [137, 0]
click at [687, 62] on div "Files 2" at bounding box center [700, 61] width 44 height 34
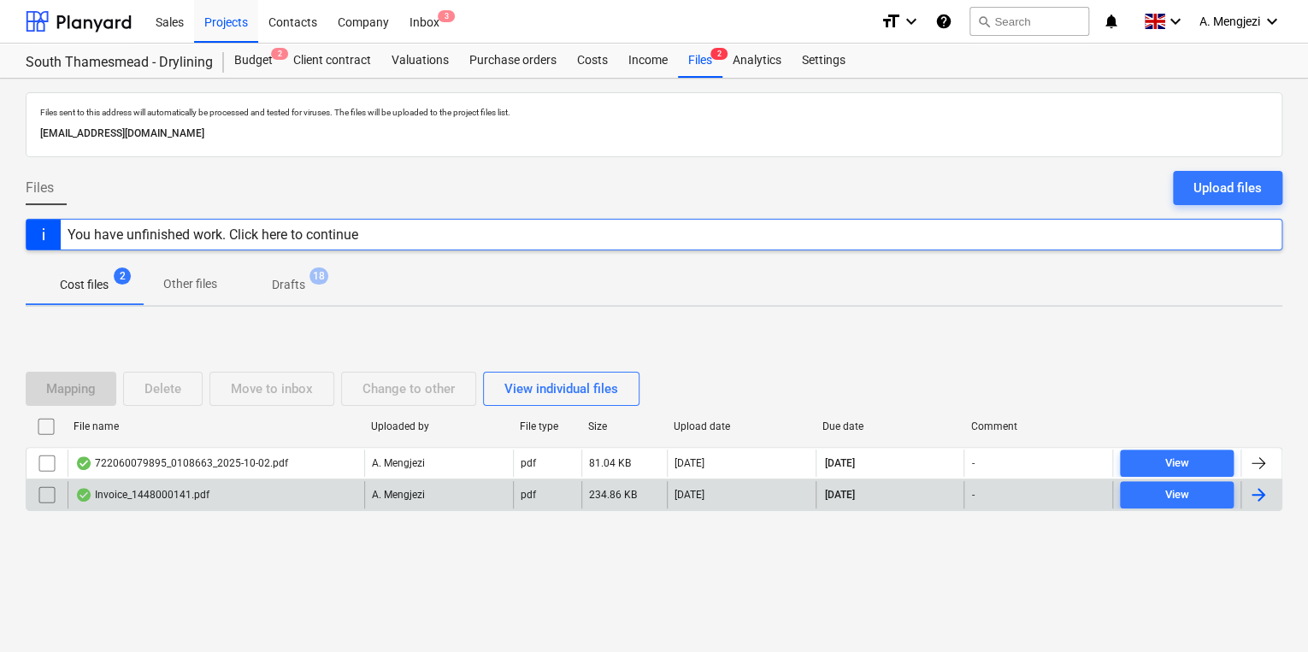
click at [294, 505] on div "Invoice_1448000141.pdf" at bounding box center [216, 494] width 297 height 27
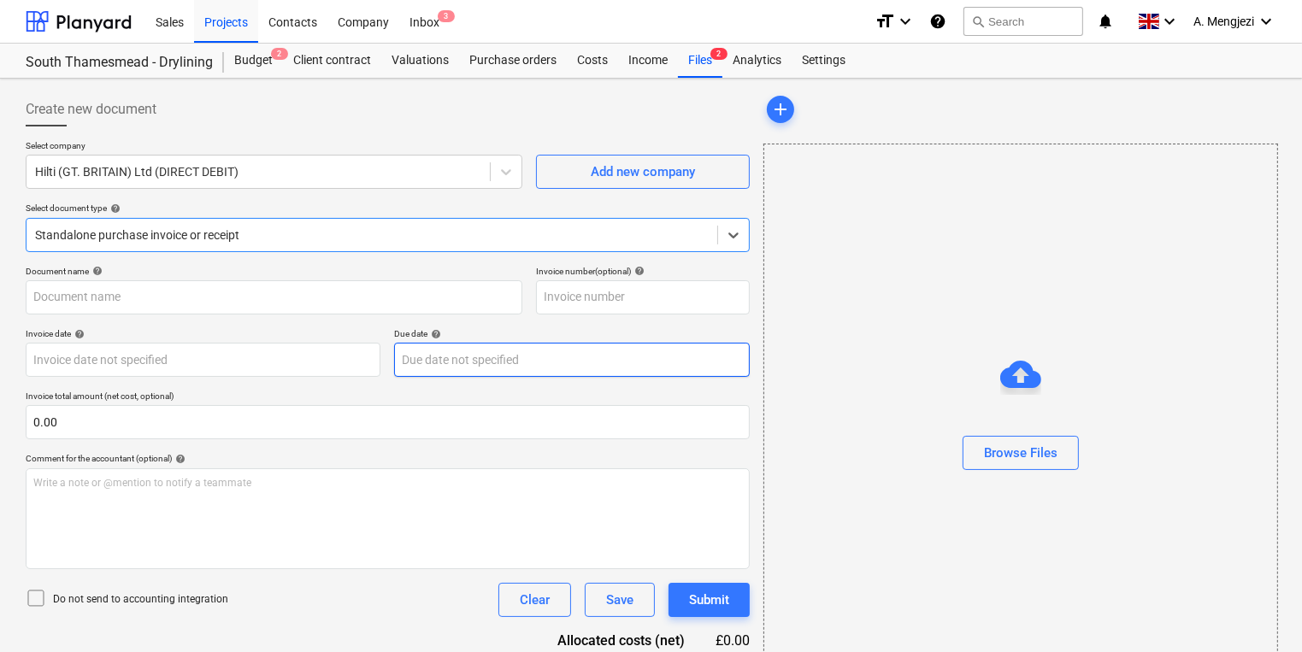
type input "1448000141"
type input "[DATE]"
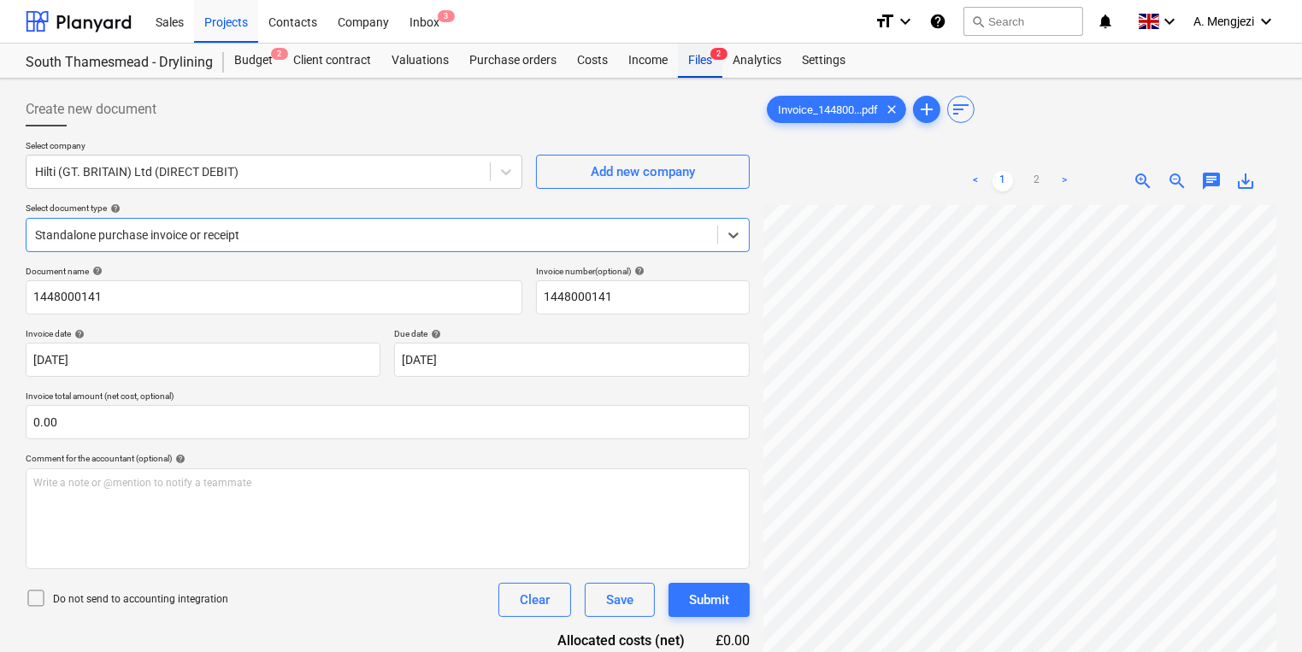
click at [691, 74] on div "Files 2" at bounding box center [700, 61] width 44 height 34
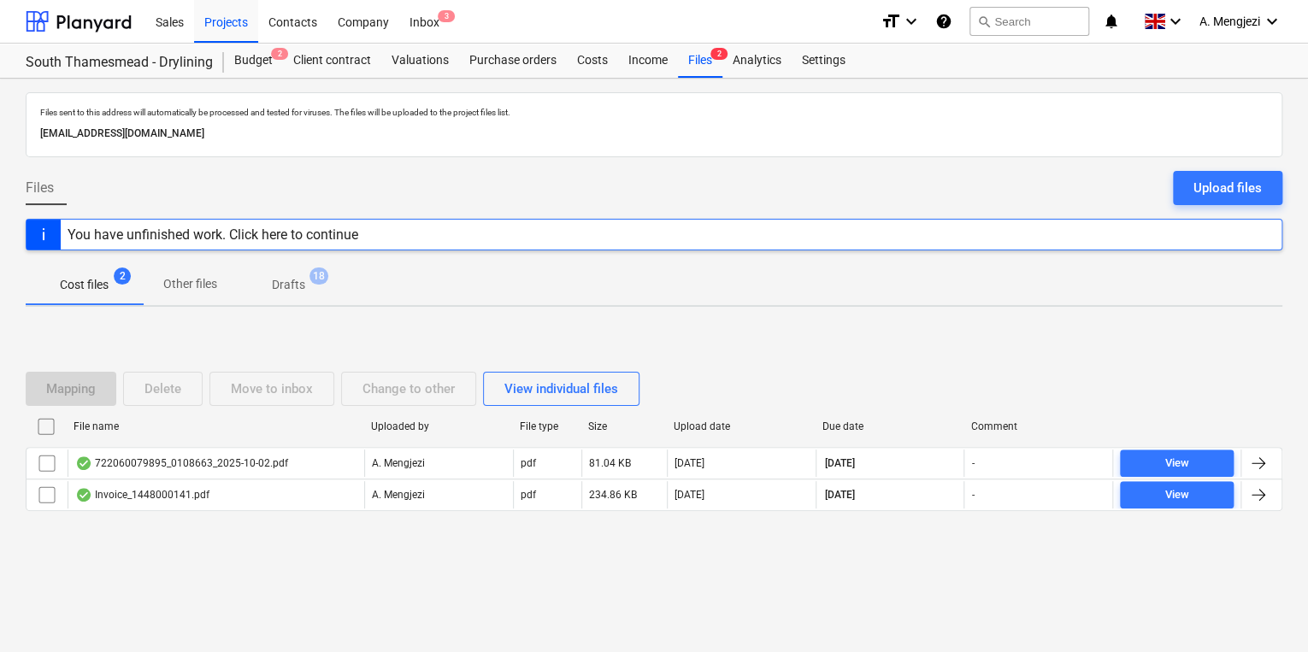
click at [169, 285] on p "Other files" at bounding box center [190, 284] width 54 height 18
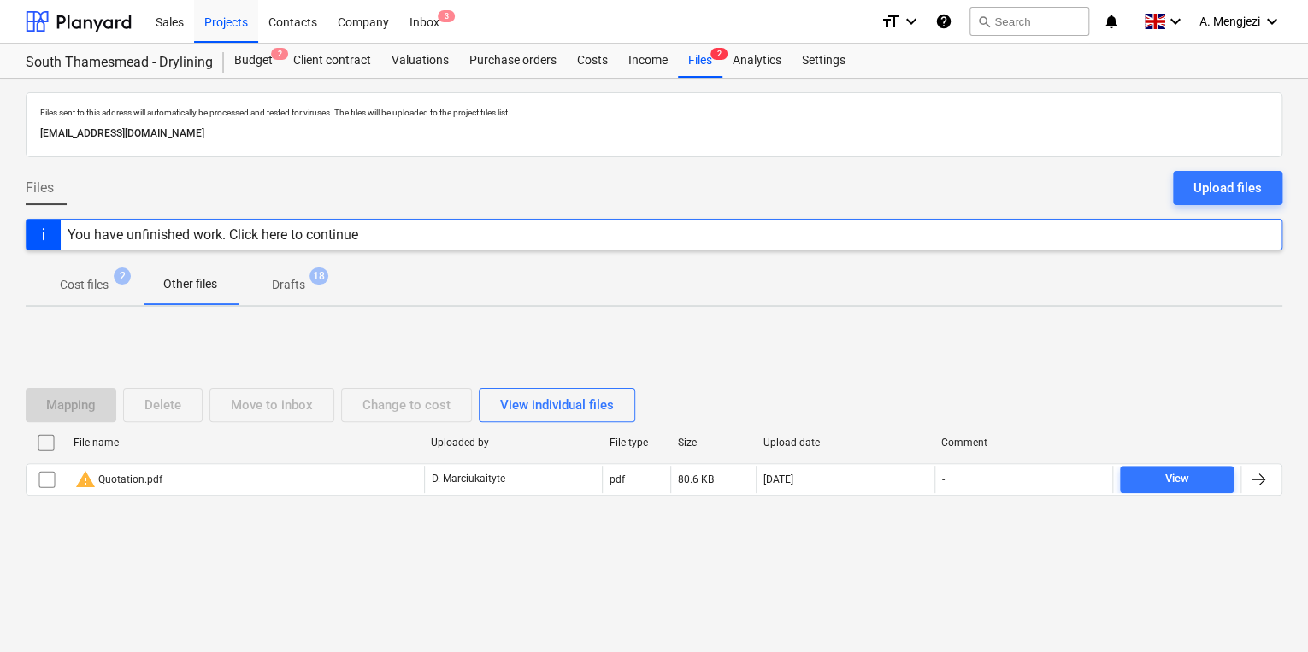
click at [312, 280] on span "18" at bounding box center [319, 276] width 19 height 17
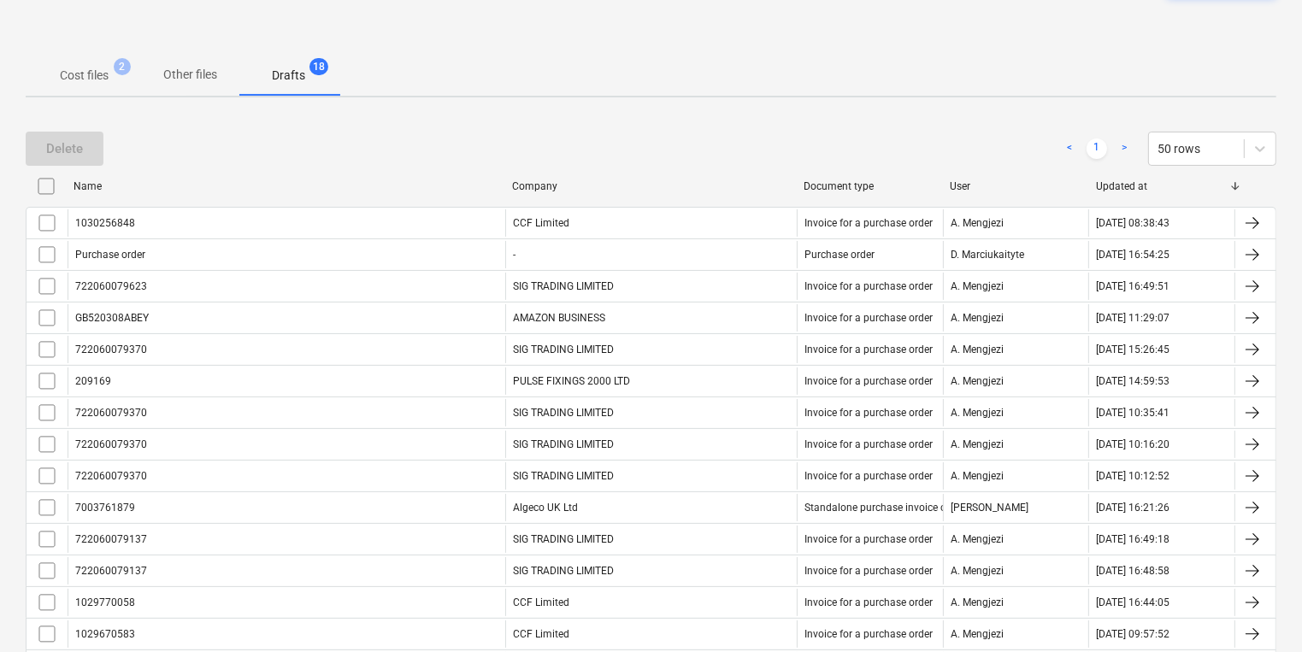
scroll to position [205, 0]
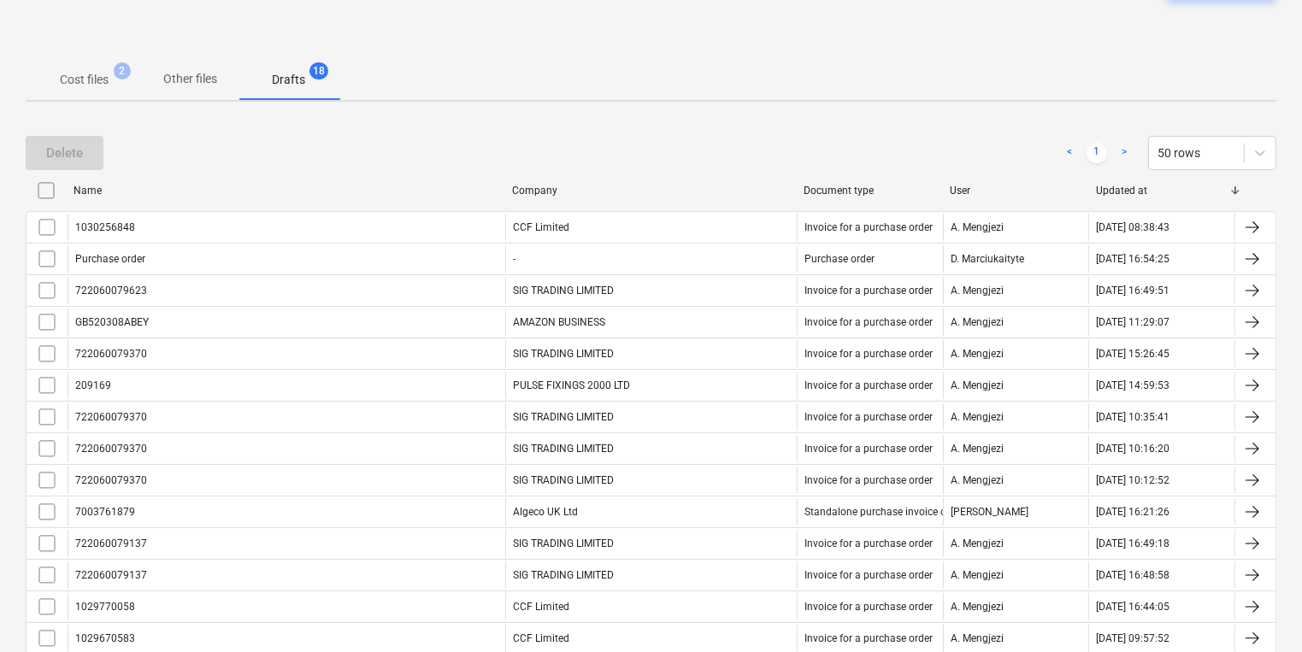
click at [109, 87] on span "Cost files 2" at bounding box center [84, 80] width 76 height 18
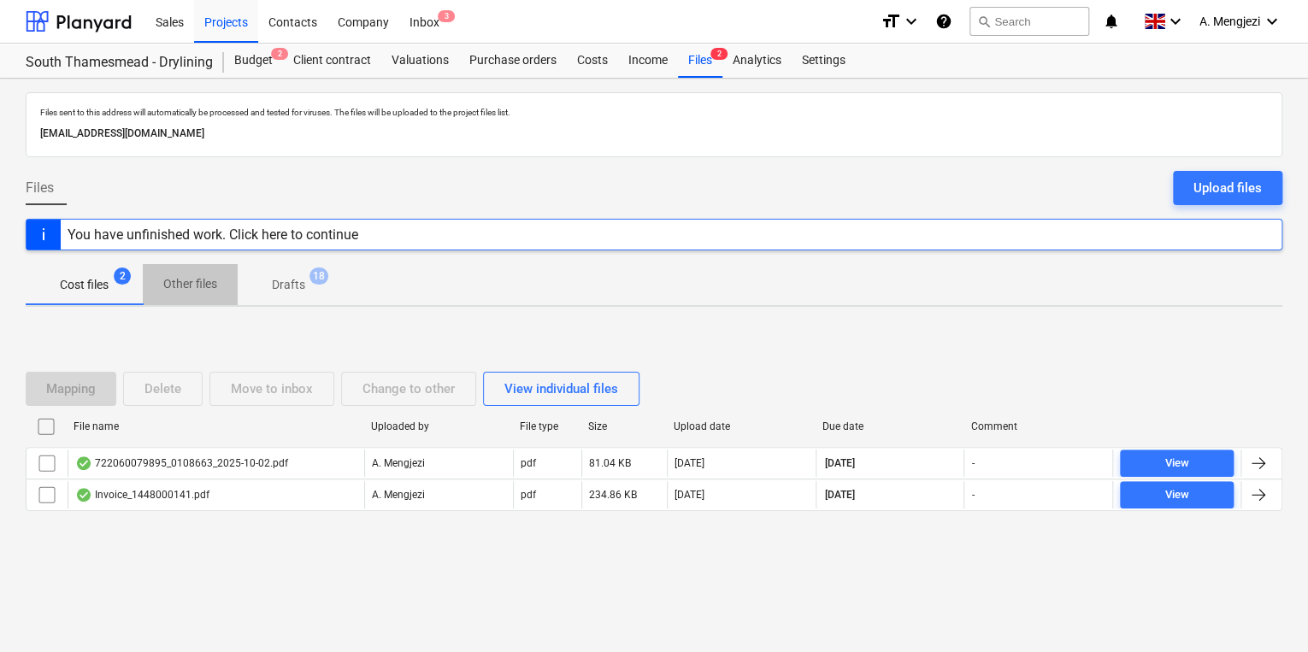
click at [192, 294] on span "Other files" at bounding box center [190, 284] width 95 height 28
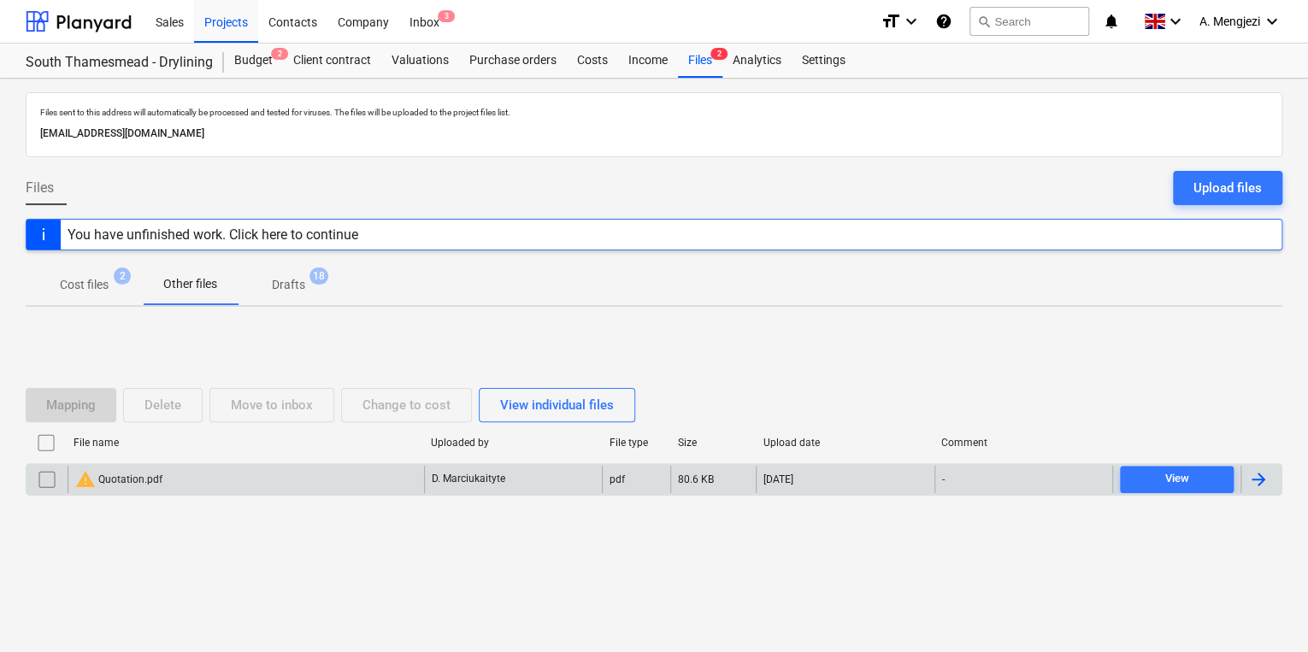
click at [265, 463] on div "warning Quotation.pdf D. Marciukaityte pdf 80.6 KB [DATE] - View" at bounding box center [654, 479] width 1257 height 32
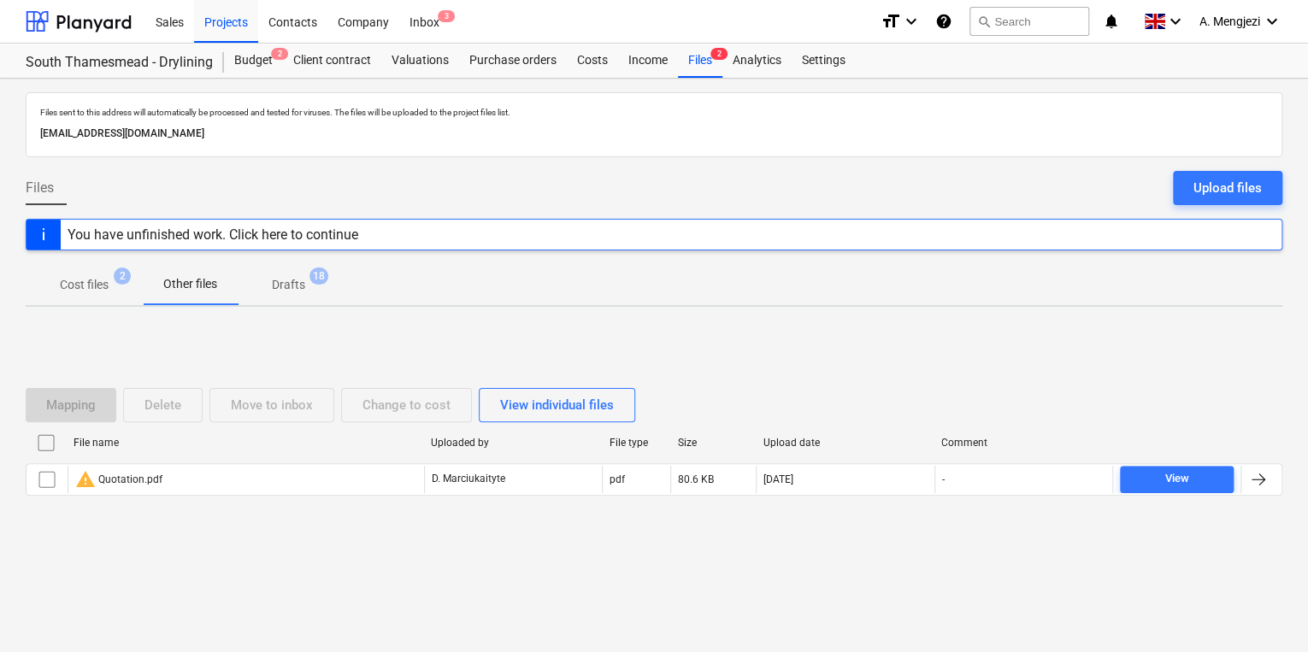
drag, startPoint x: 264, startPoint y: 198, endPoint x: 212, endPoint y: 202, distance: 52.3
click at [264, 197] on div "Files Upload files" at bounding box center [654, 195] width 1257 height 48
click at [121, 291] on span "Cost files 2" at bounding box center [84, 285] width 76 height 18
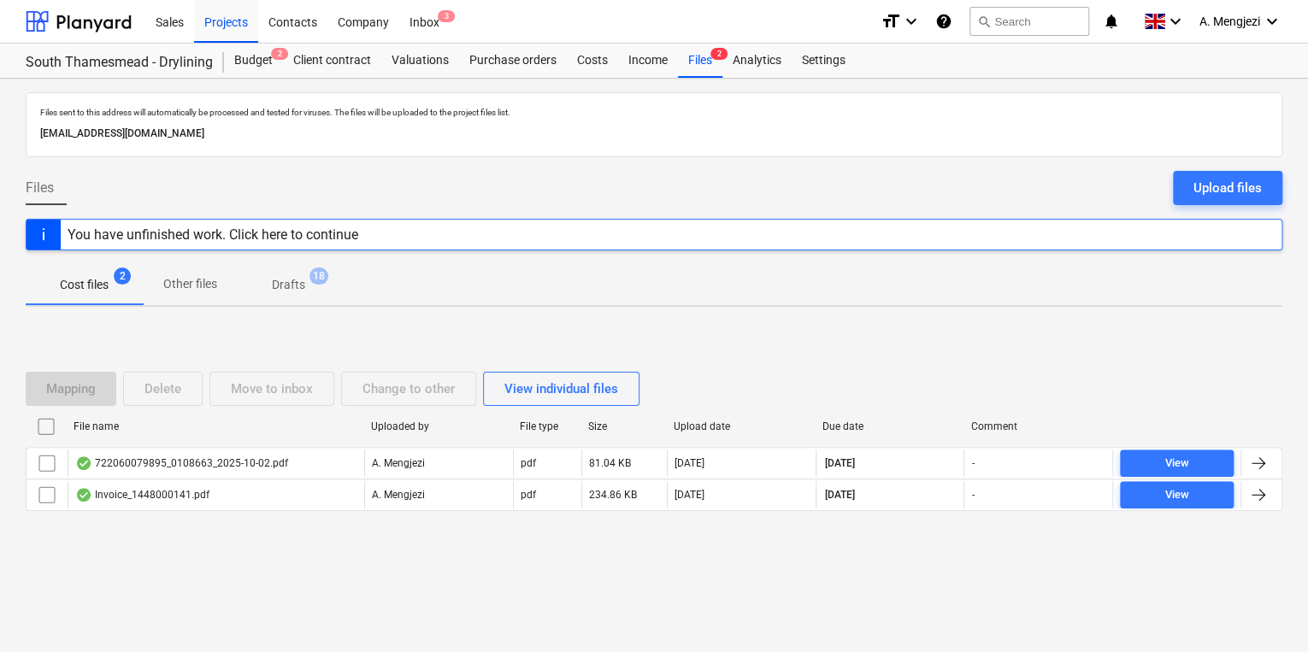
click at [637, 187] on div "Files Upload files" at bounding box center [654, 195] width 1257 height 48
click at [534, 67] on div "Purchase orders" at bounding box center [513, 61] width 108 height 34
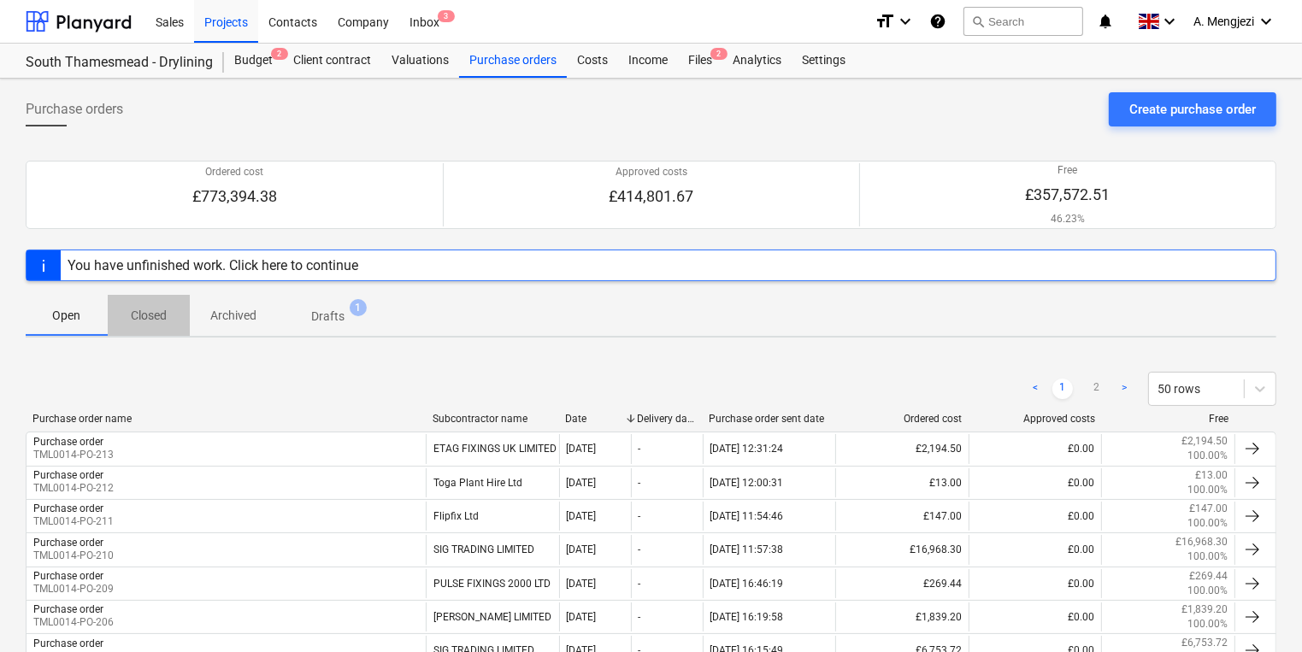
click at [173, 321] on span "Closed" at bounding box center [149, 316] width 82 height 28
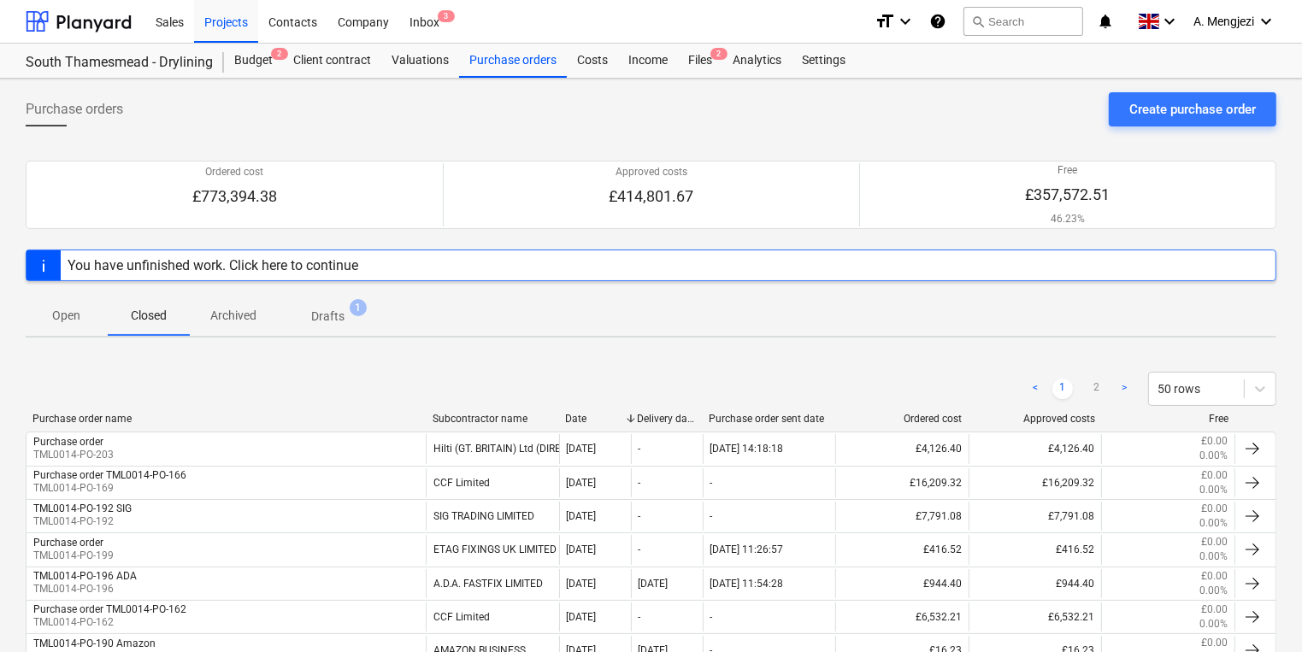
click at [356, 310] on span "1" at bounding box center [358, 307] width 17 height 17
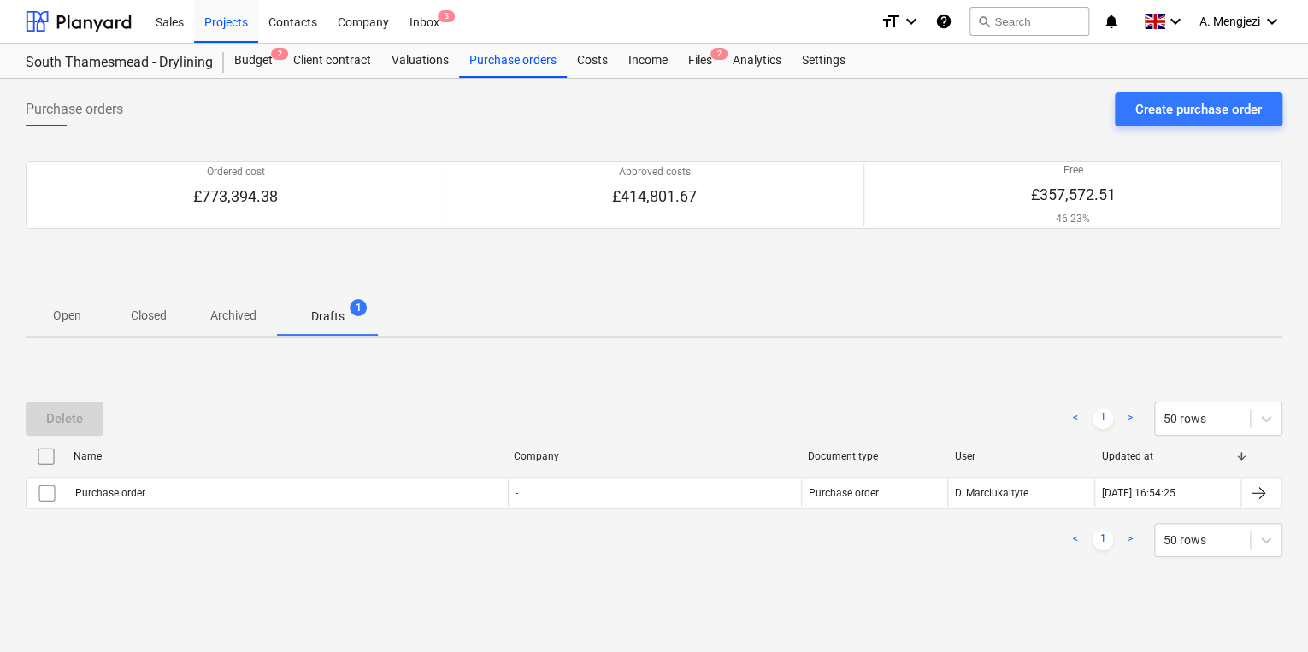
click at [186, 474] on div "Name Company Document type User Updated at" at bounding box center [654, 460] width 1257 height 34
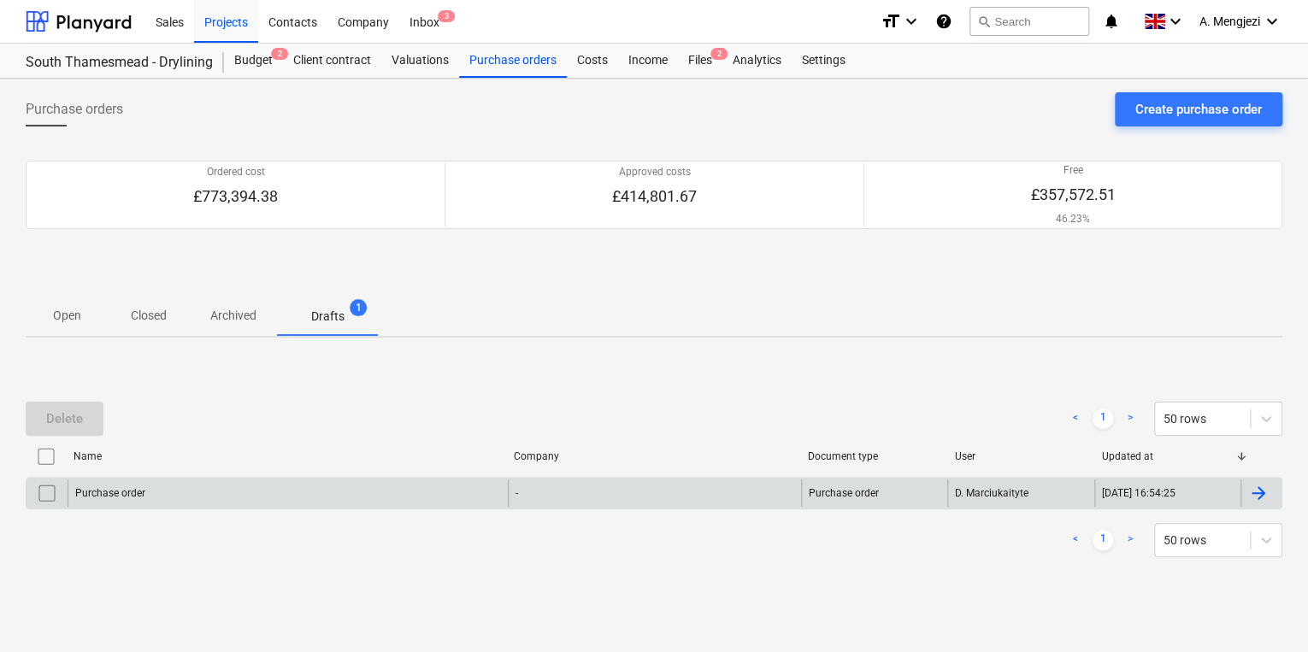
click at [192, 501] on div "Purchase order" at bounding box center [288, 493] width 440 height 27
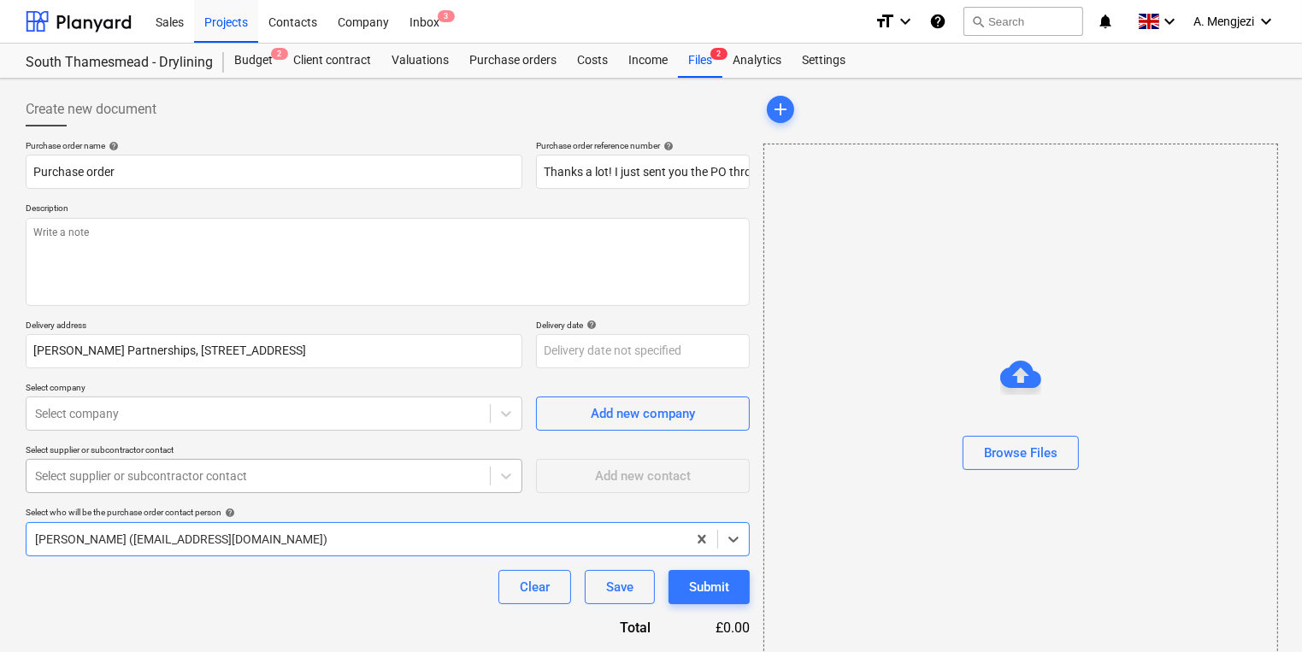
type textarea "x"
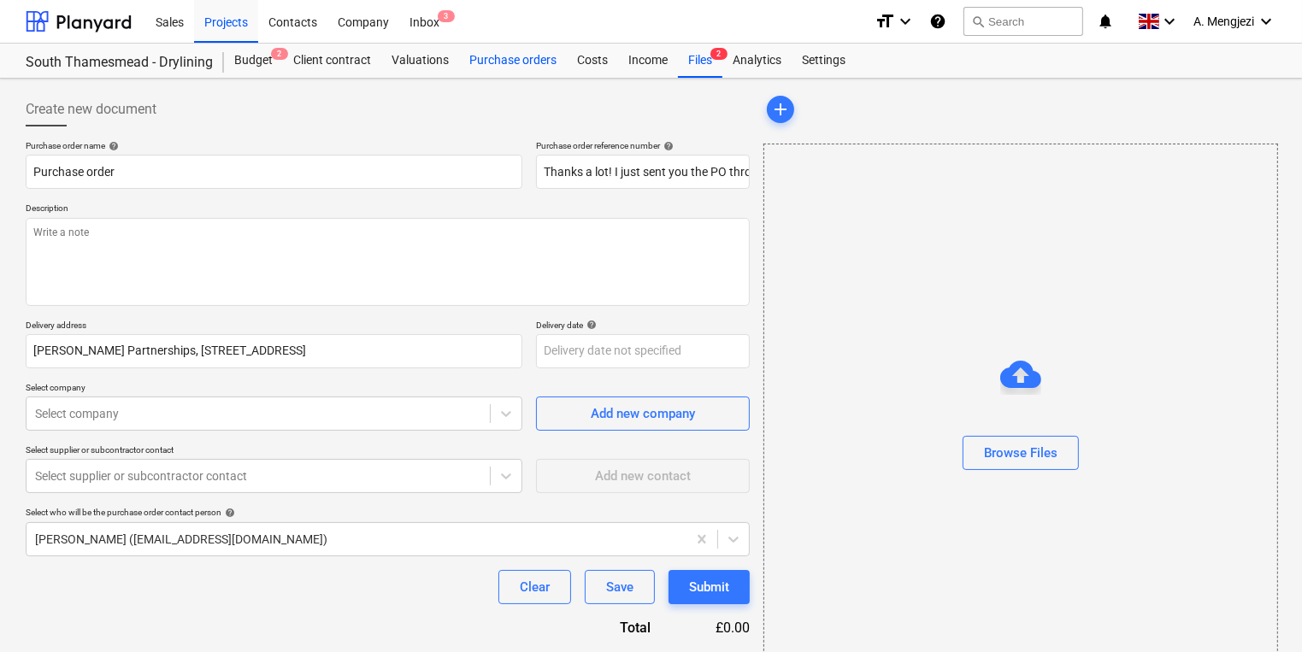
click at [503, 70] on div "Purchase orders" at bounding box center [513, 61] width 108 height 34
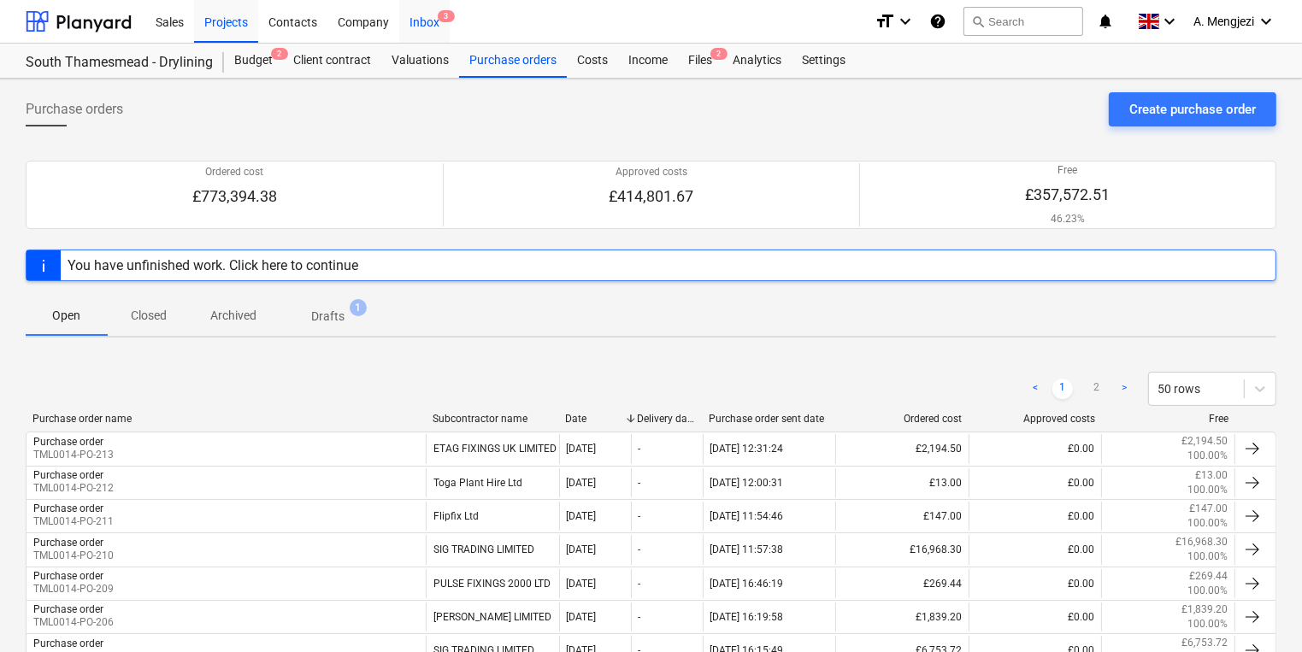
click at [446, 17] on span "3" at bounding box center [446, 16] width 17 height 12
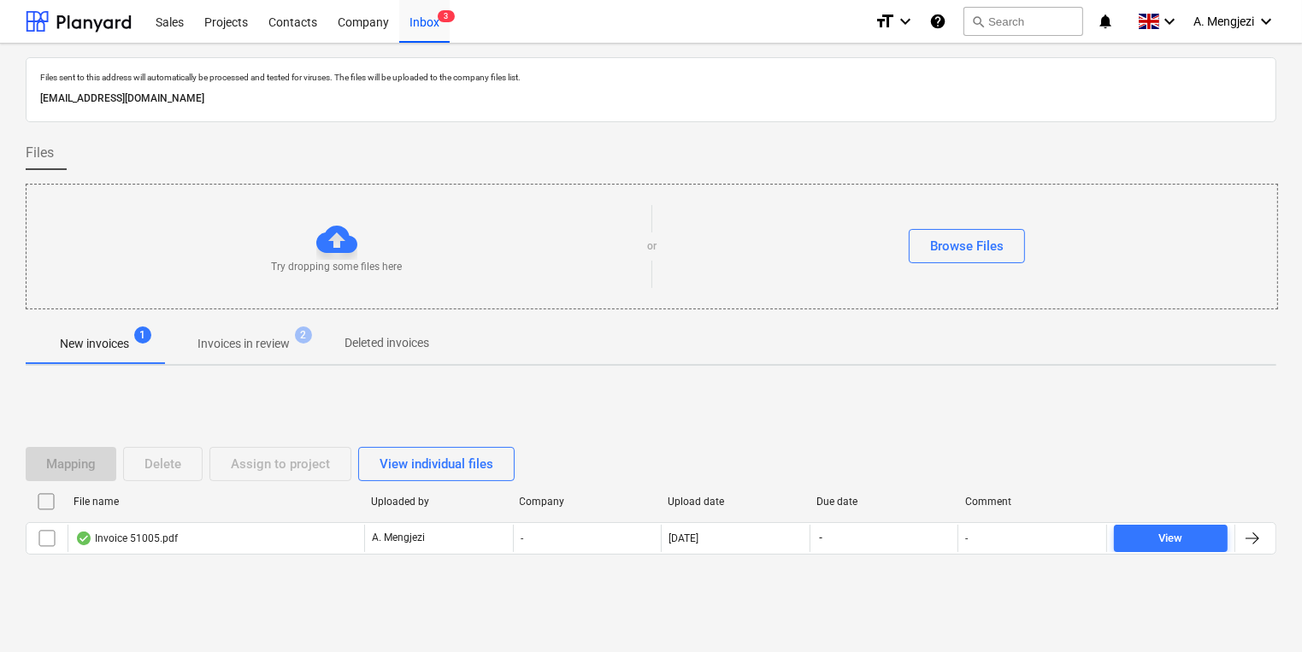
click at [250, 350] on p "Invoices in review" at bounding box center [243, 344] width 92 height 18
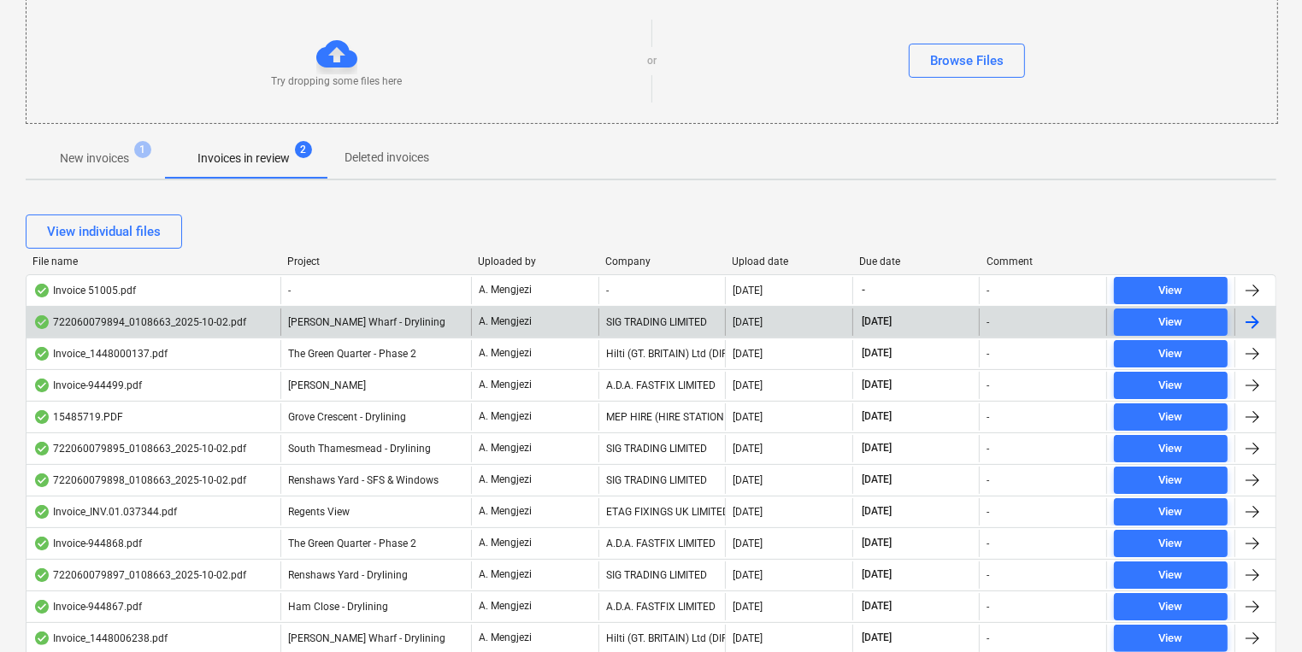
scroll to position [274, 0]
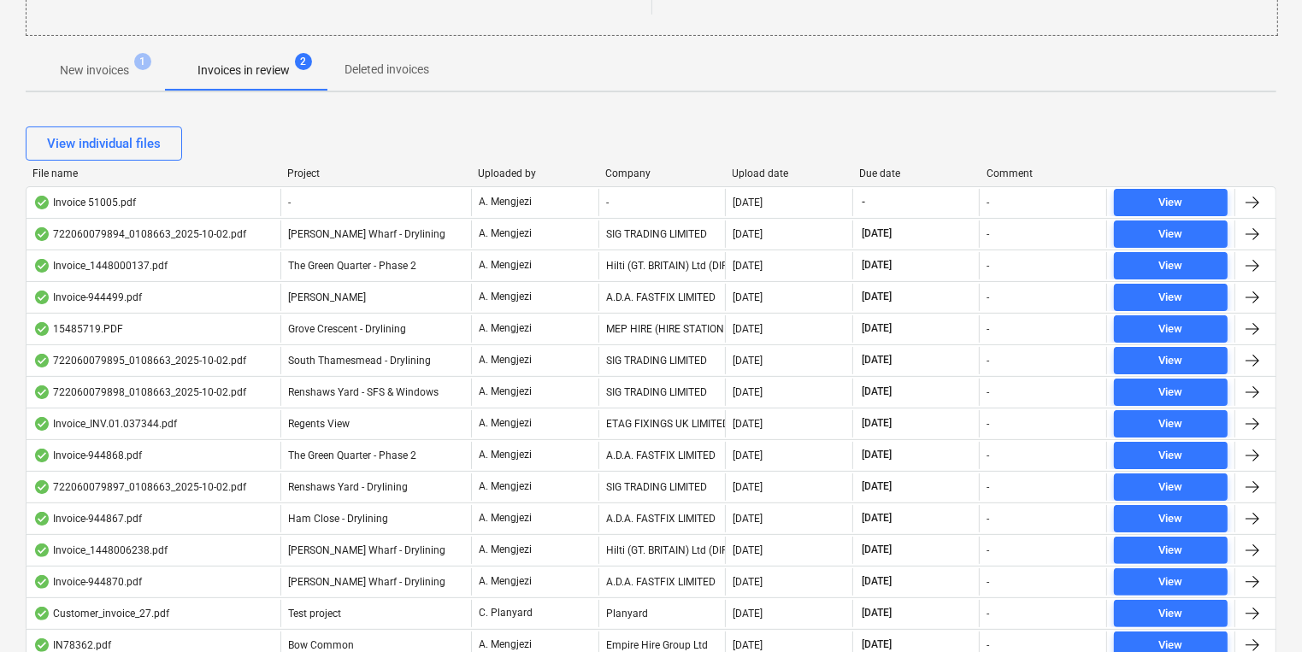
click at [759, 169] on div "Upload date" at bounding box center [790, 174] width 114 height 12
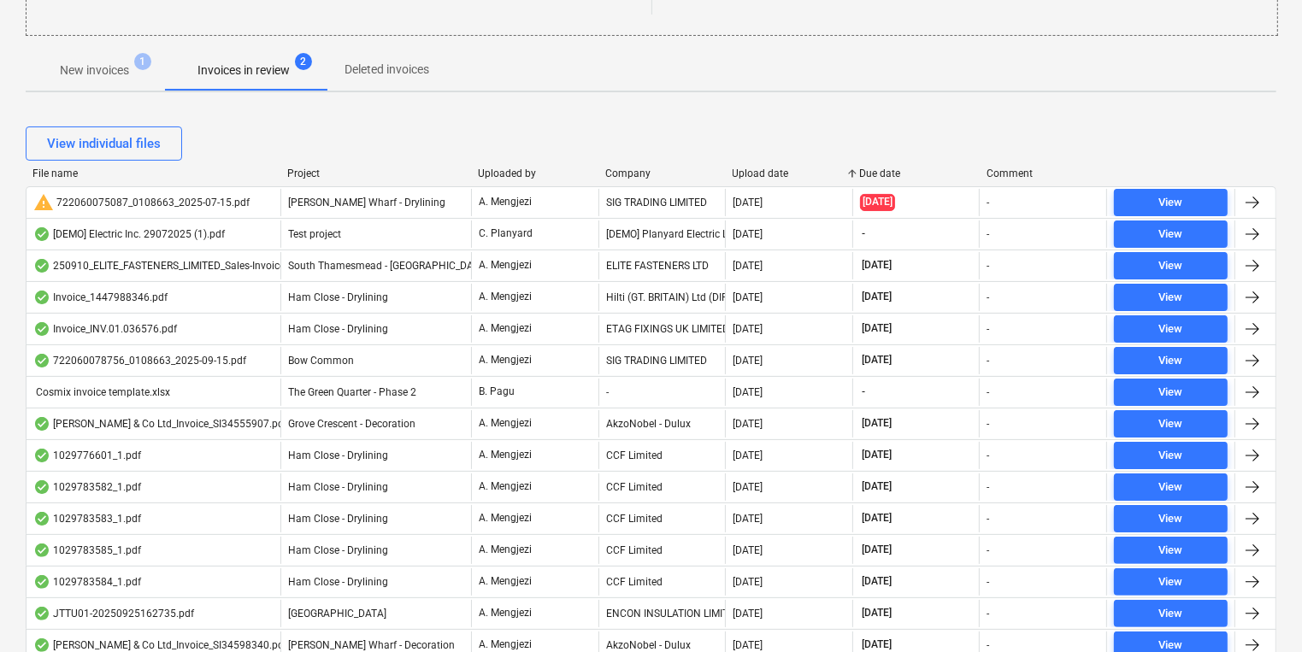
click at [759, 169] on div "Upload date" at bounding box center [790, 174] width 114 height 12
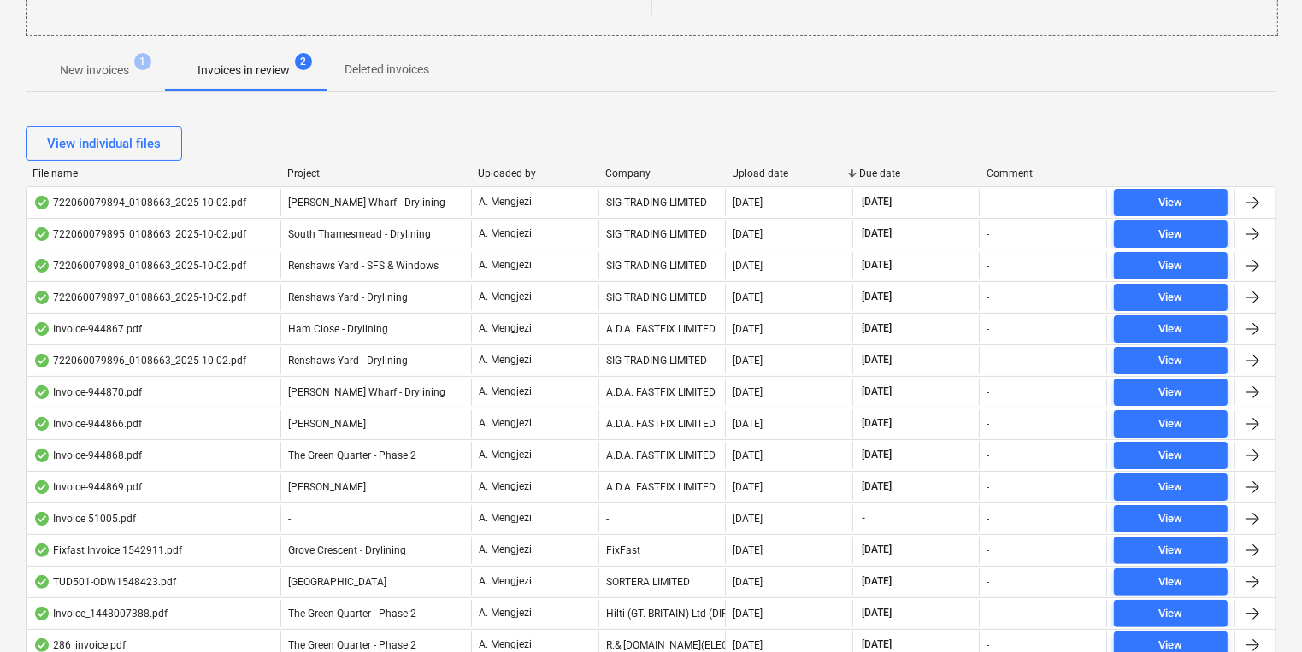
click at [465, 189] on div "[PERSON_NAME] Wharf - Drylining" at bounding box center [375, 202] width 191 height 27
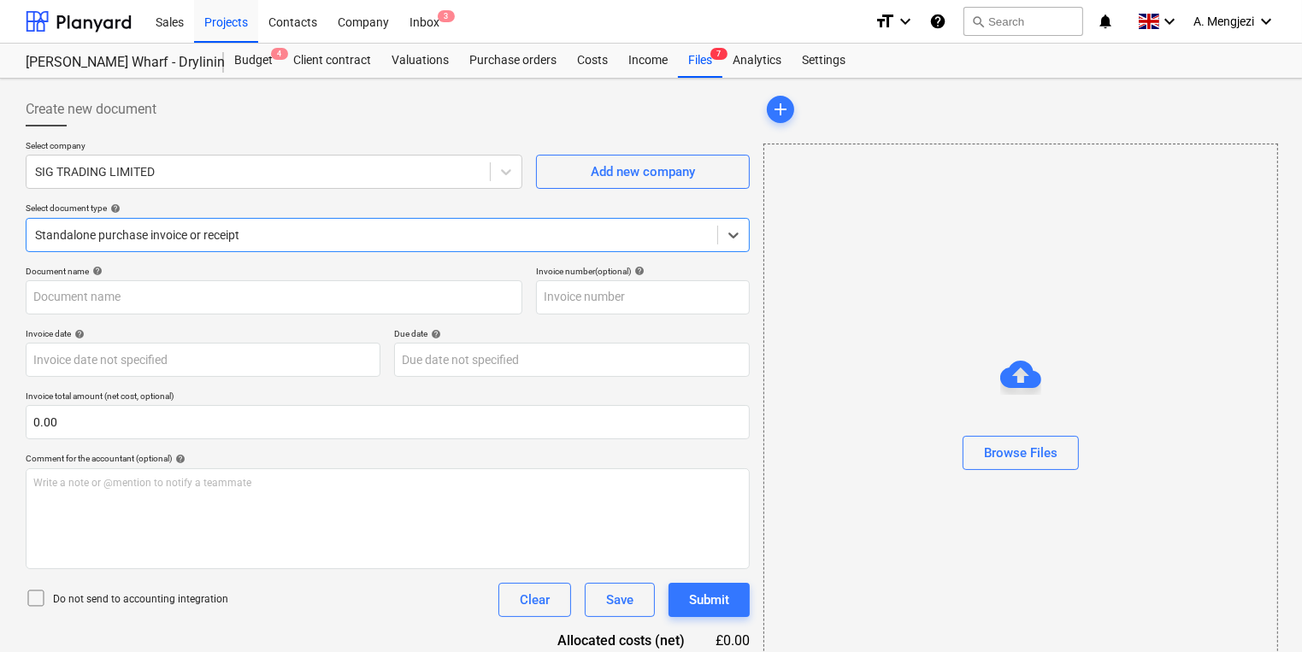
type input "722060079894"
type input "[DATE]"
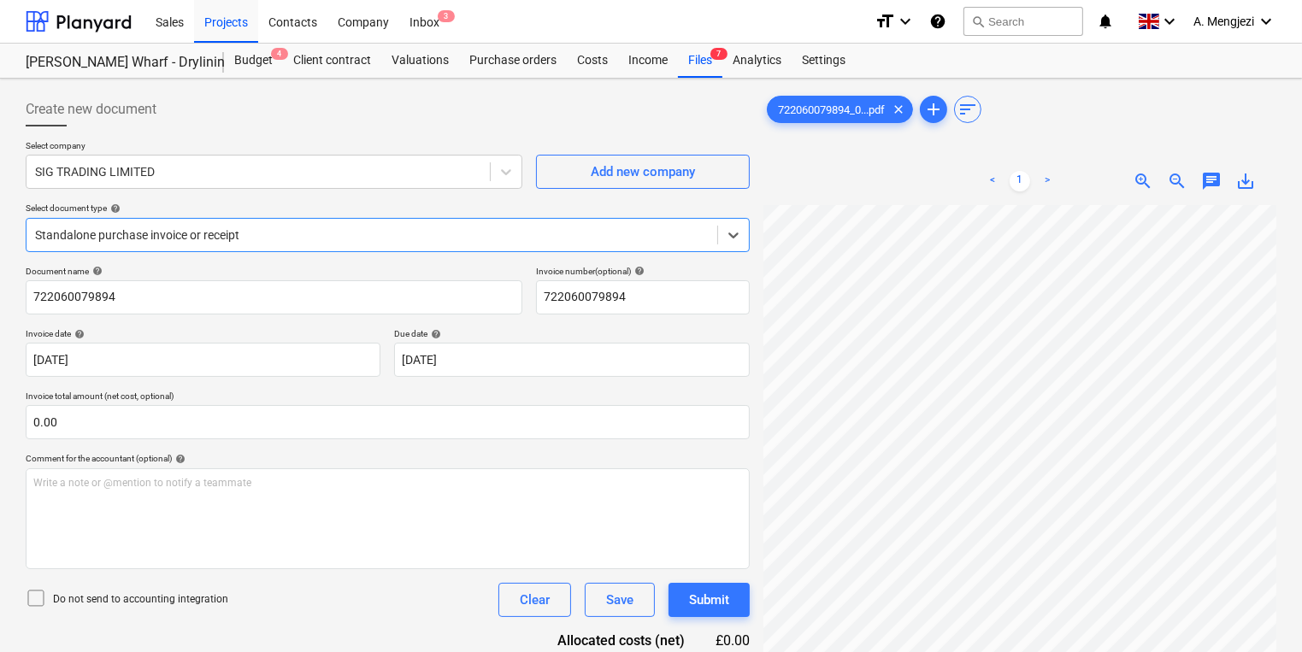
click at [450, 24] on div "Sales Projects Contacts Company Inbox 3" at bounding box center [503, 21] width 716 height 43
click at [248, 18] on div "Projects" at bounding box center [226, 21] width 64 height 44
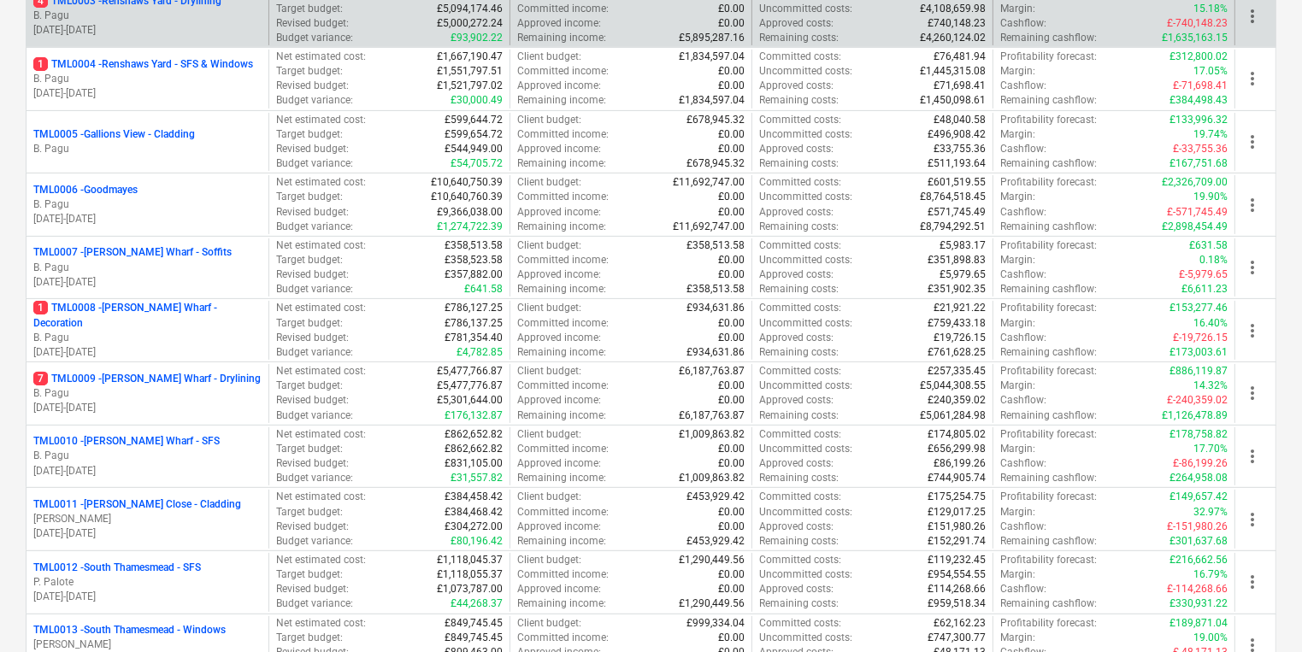
scroll to position [616, 0]
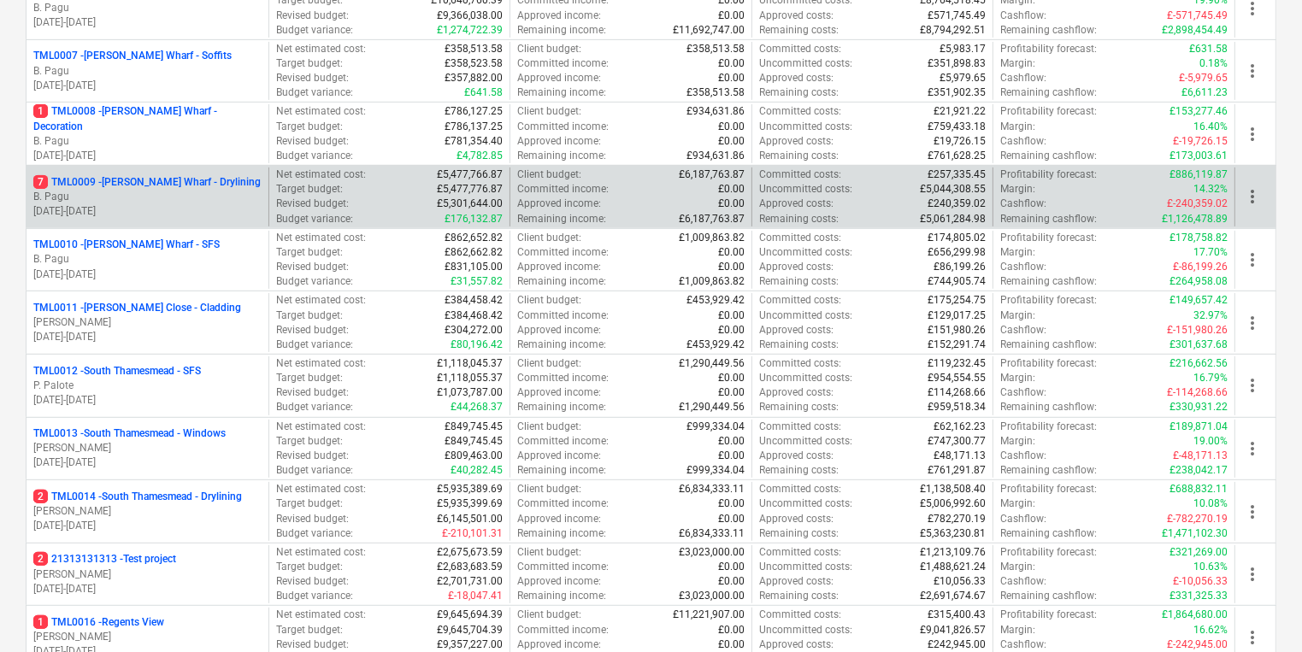
click at [233, 179] on p "7 TML0009 - [PERSON_NAME] Wharf - Drylining" at bounding box center [146, 182] width 227 height 15
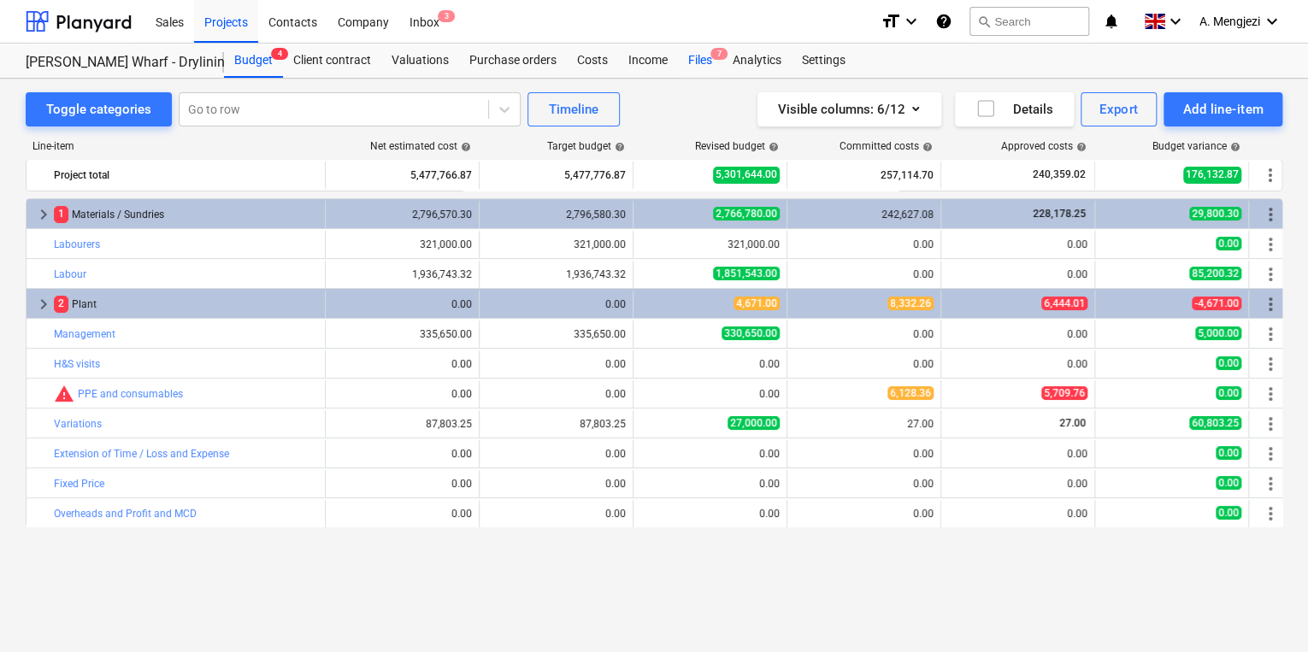
click at [689, 56] on div "Files 7" at bounding box center [700, 61] width 44 height 34
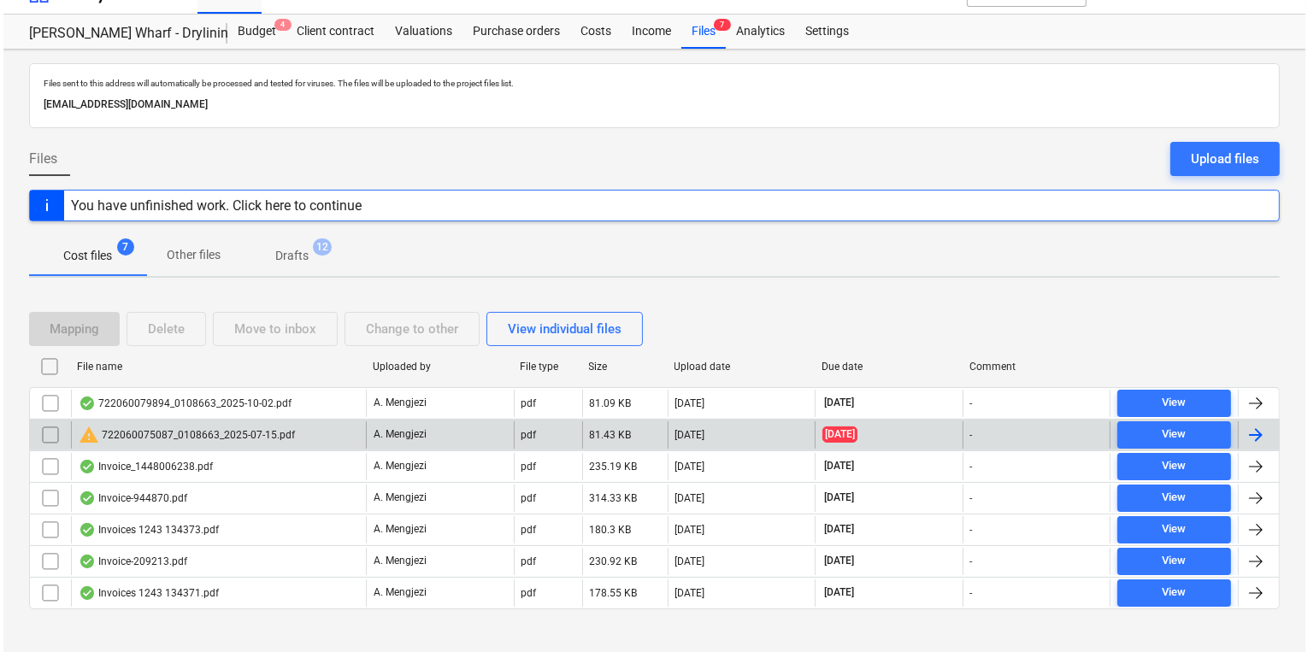
scroll to position [44, 0]
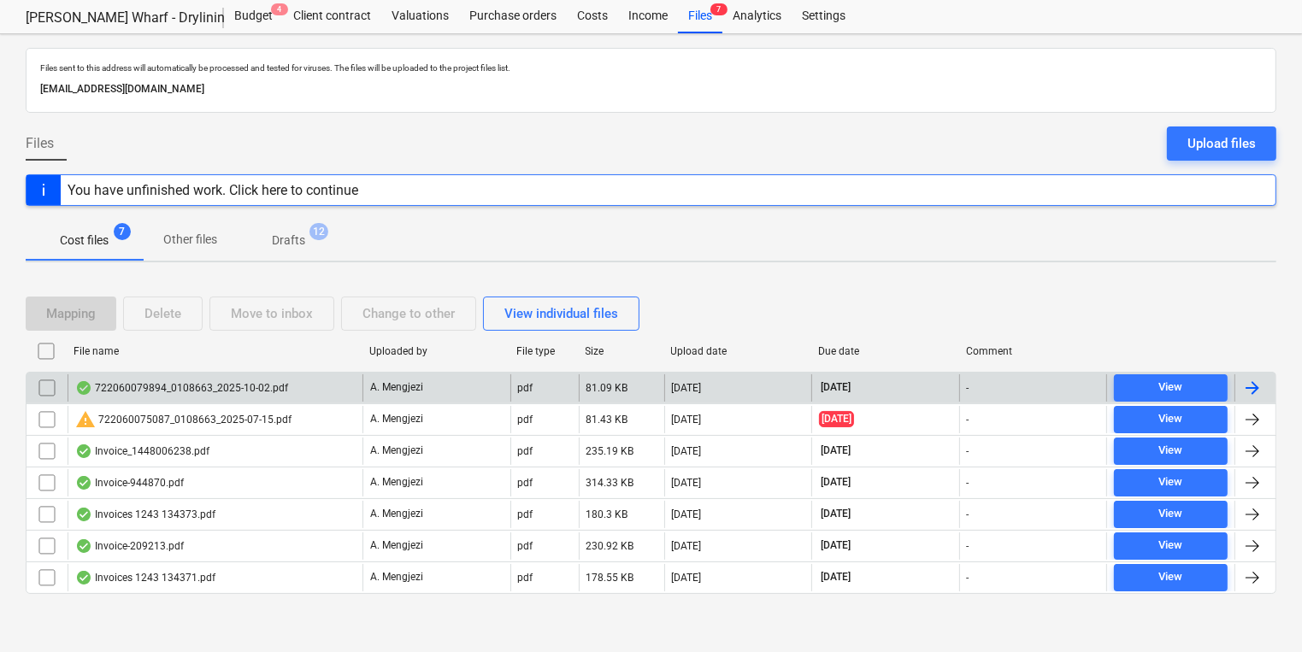
click at [286, 380] on div "722060079894_0108663_2025-10-02.pdf" at bounding box center [215, 387] width 295 height 27
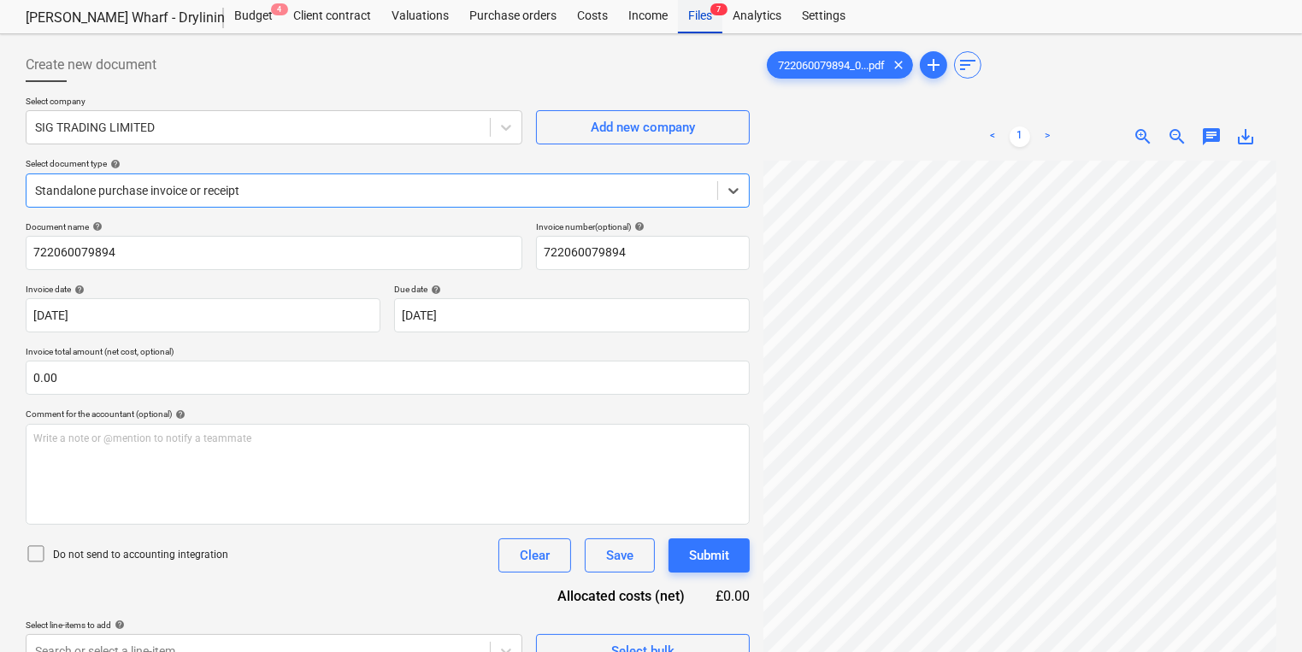
click at [702, 26] on div "Files 7" at bounding box center [700, 16] width 44 height 34
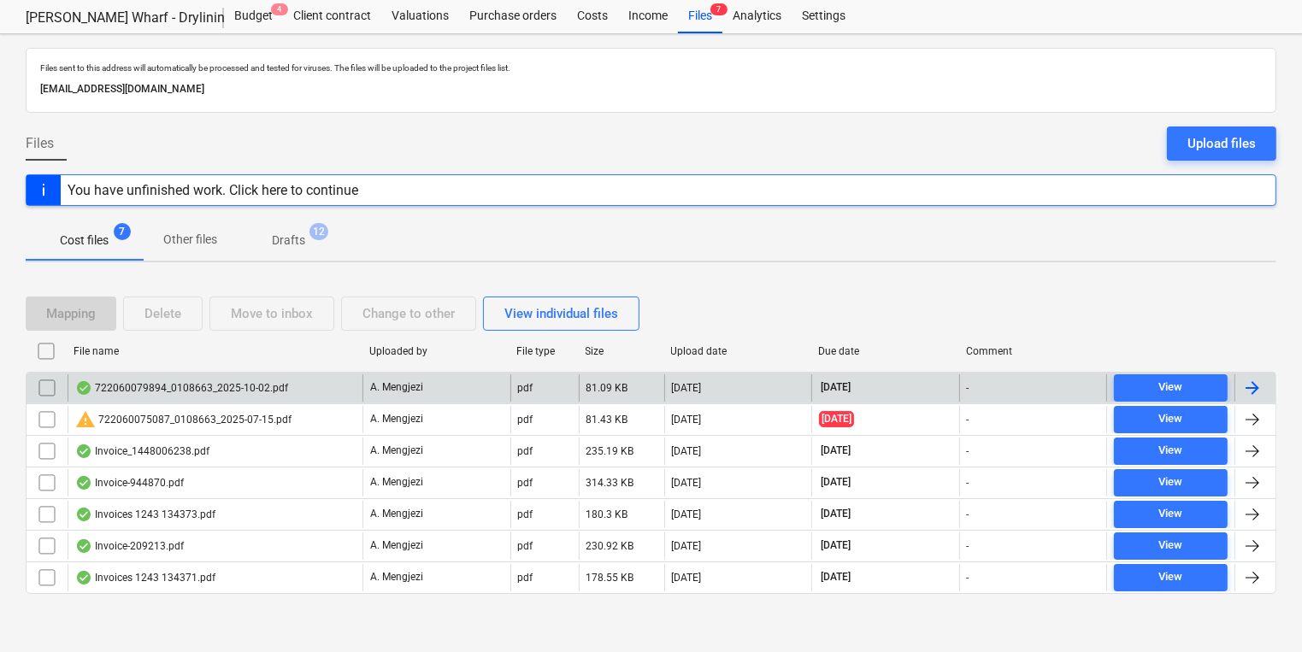
click at [57, 382] on input "checkbox" at bounding box center [46, 387] width 27 height 27
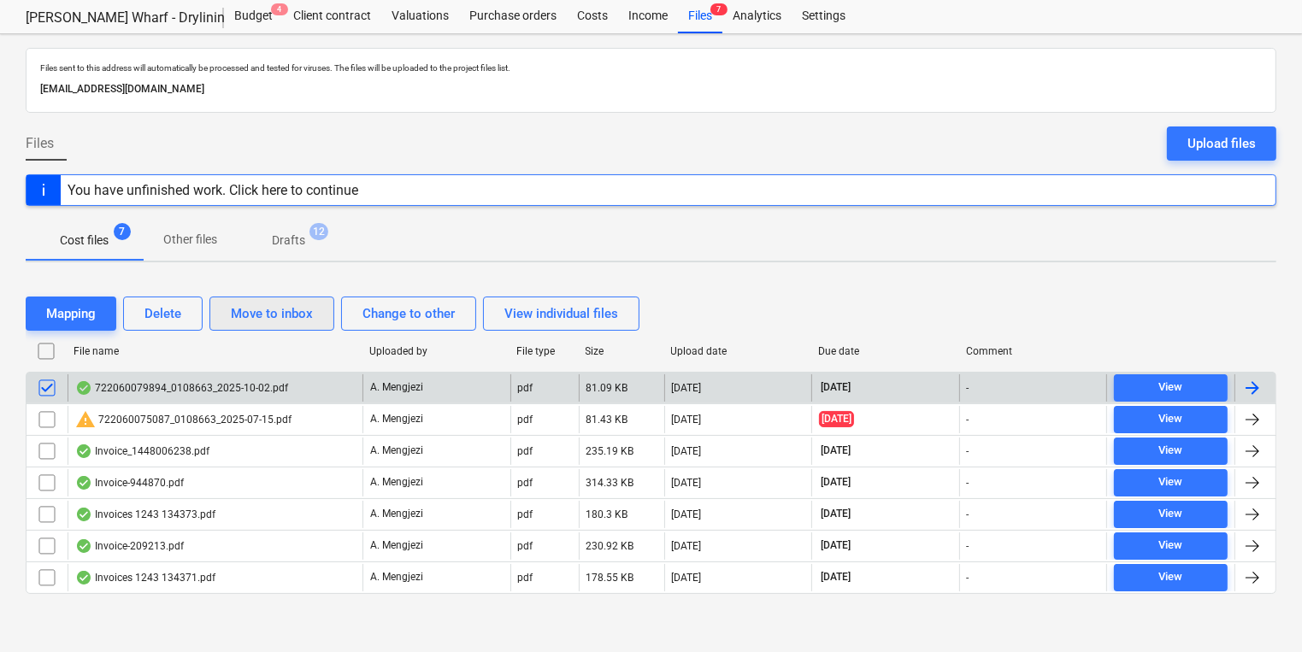
click at [318, 307] on button "Move to inbox" at bounding box center [271, 314] width 125 height 34
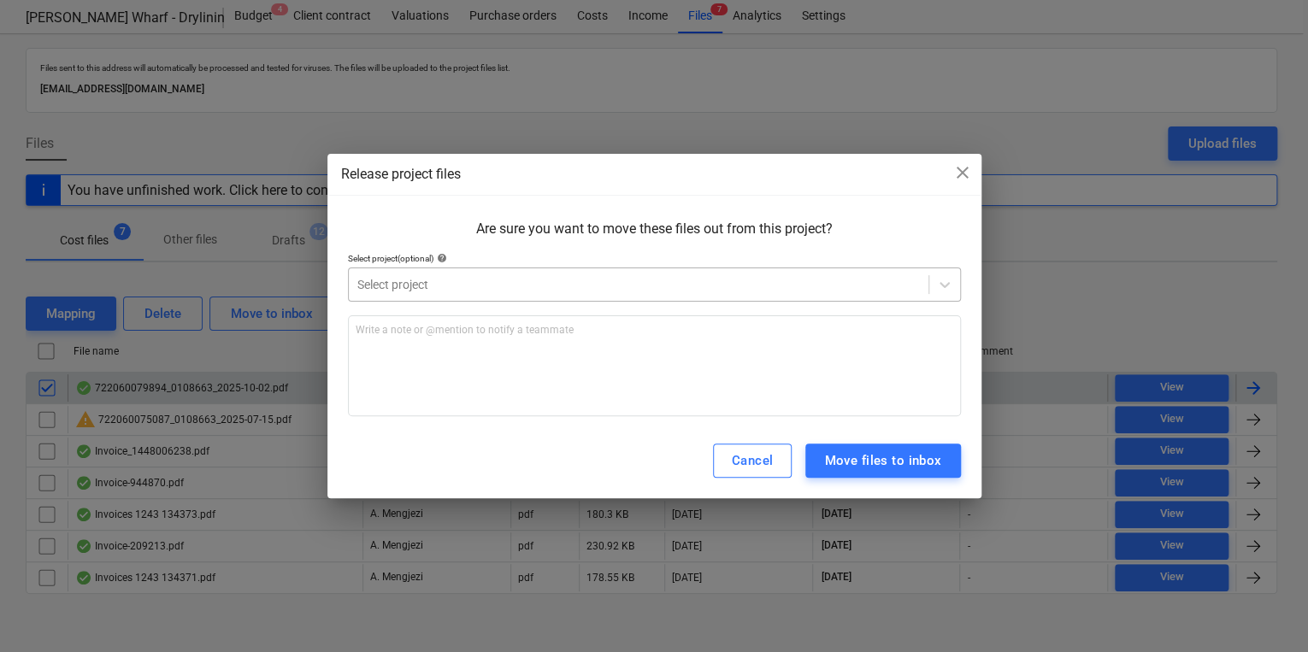
click at [629, 273] on div "Select project" at bounding box center [639, 285] width 580 height 24
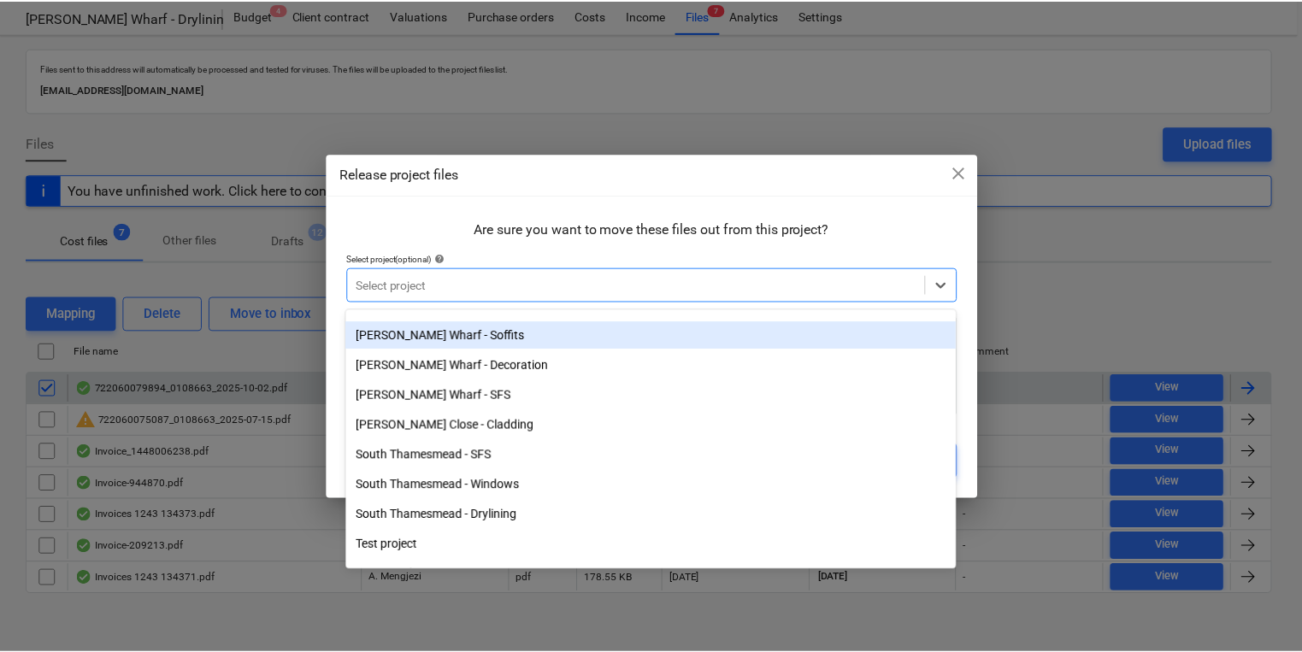
scroll to position [205, 0]
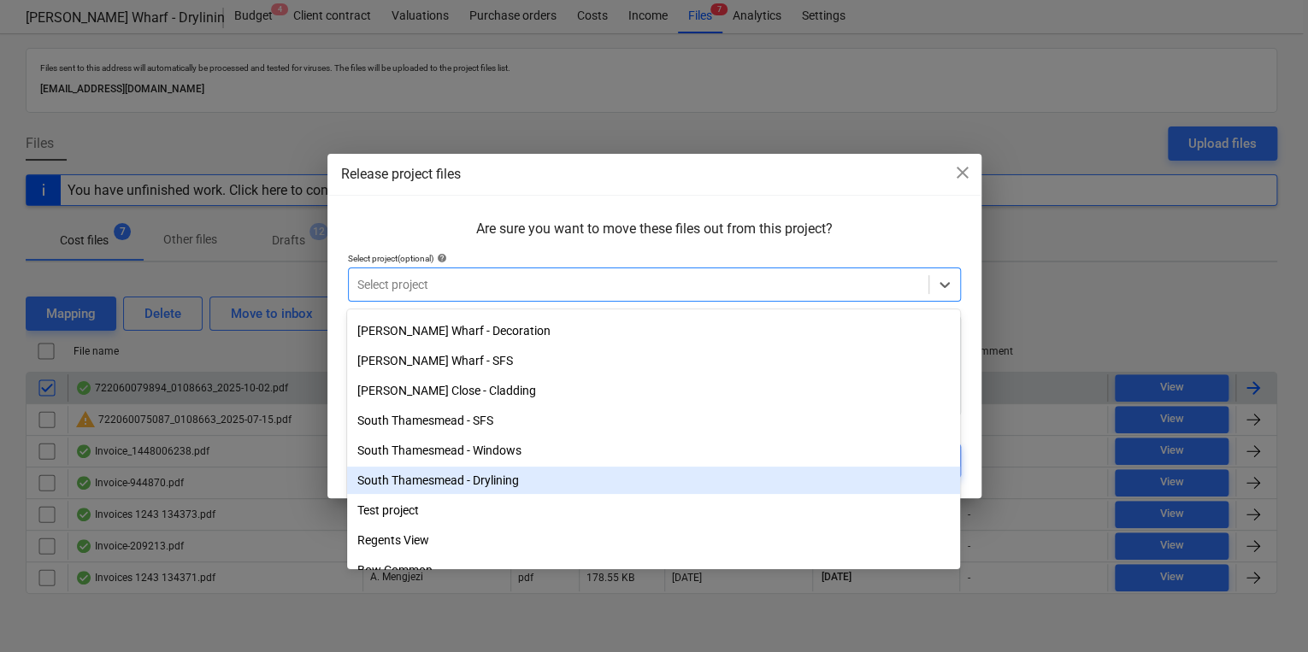
click at [507, 494] on div "South Thamesmead - Drylining" at bounding box center [653, 482] width 613 height 30
click at [499, 489] on div "South Thamesmead - Drylining" at bounding box center [653, 480] width 613 height 27
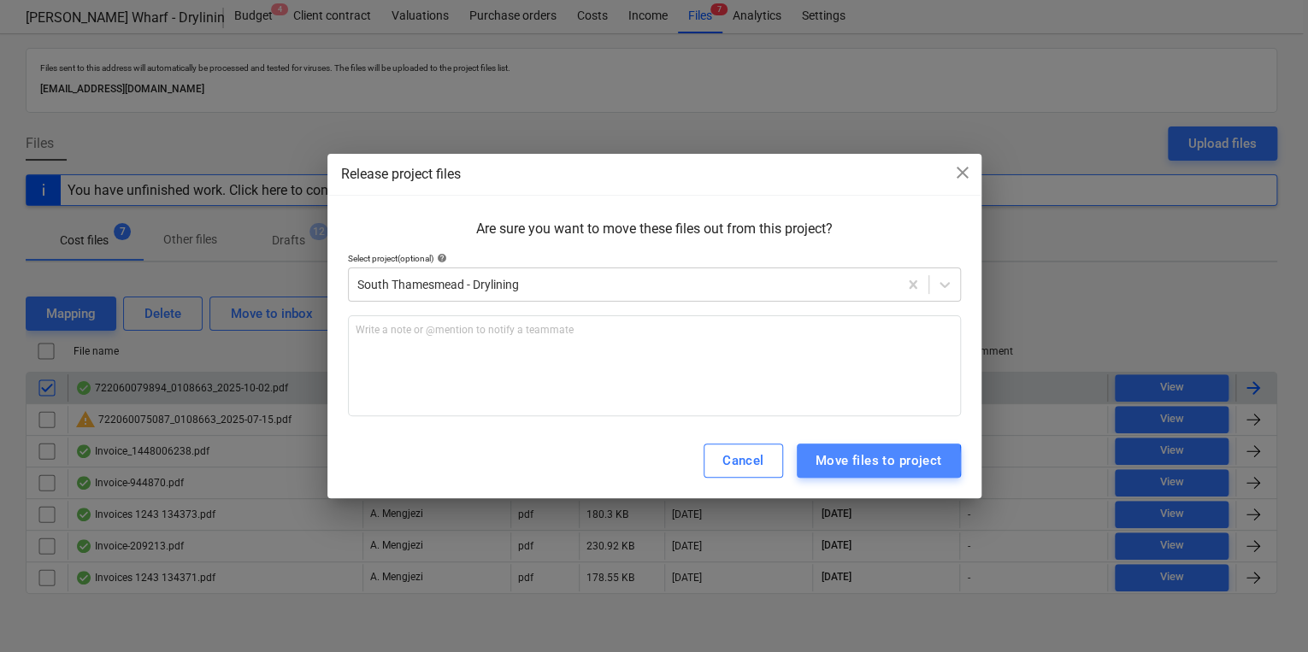
click at [829, 462] on div "Move files to project" at bounding box center [879, 461] width 127 height 22
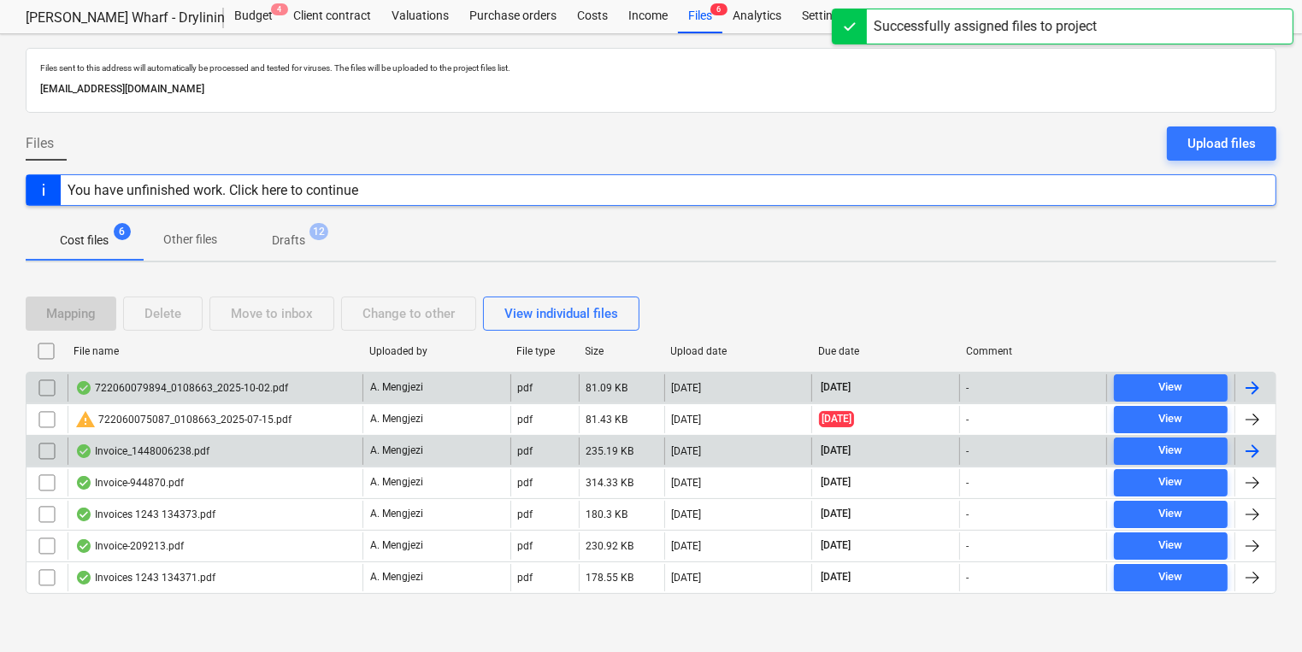
scroll to position [14, 0]
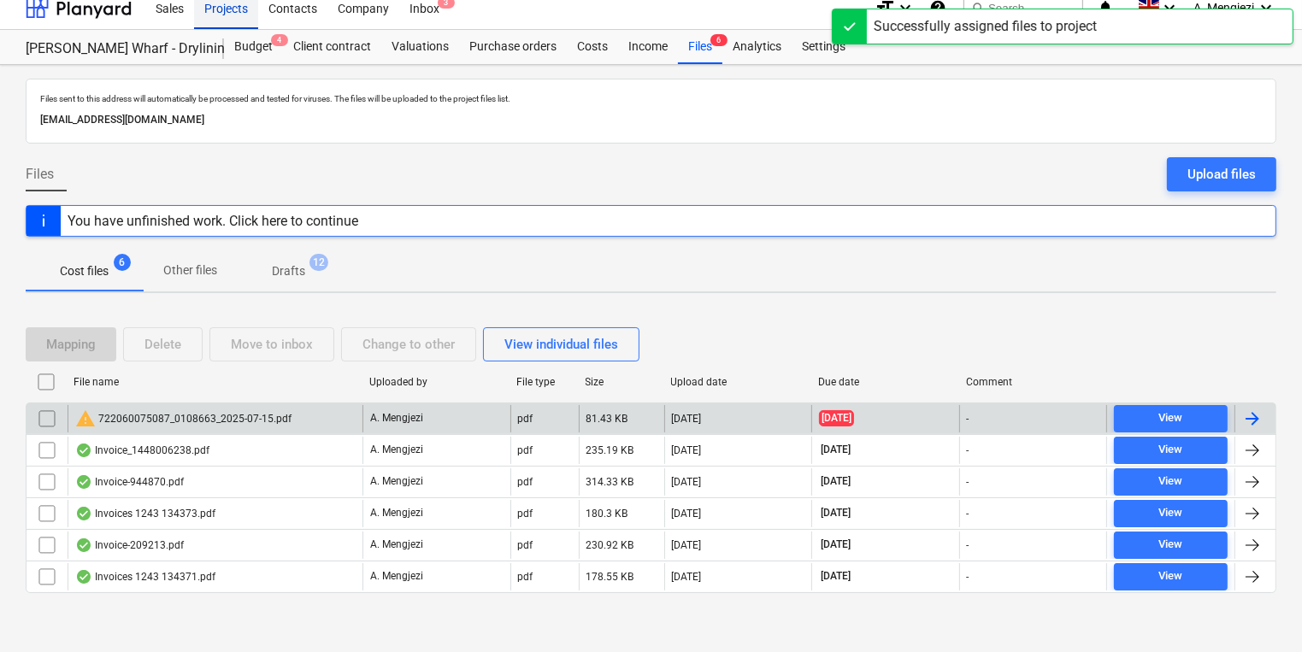
click at [219, 11] on div "Projects" at bounding box center [226, 7] width 64 height 44
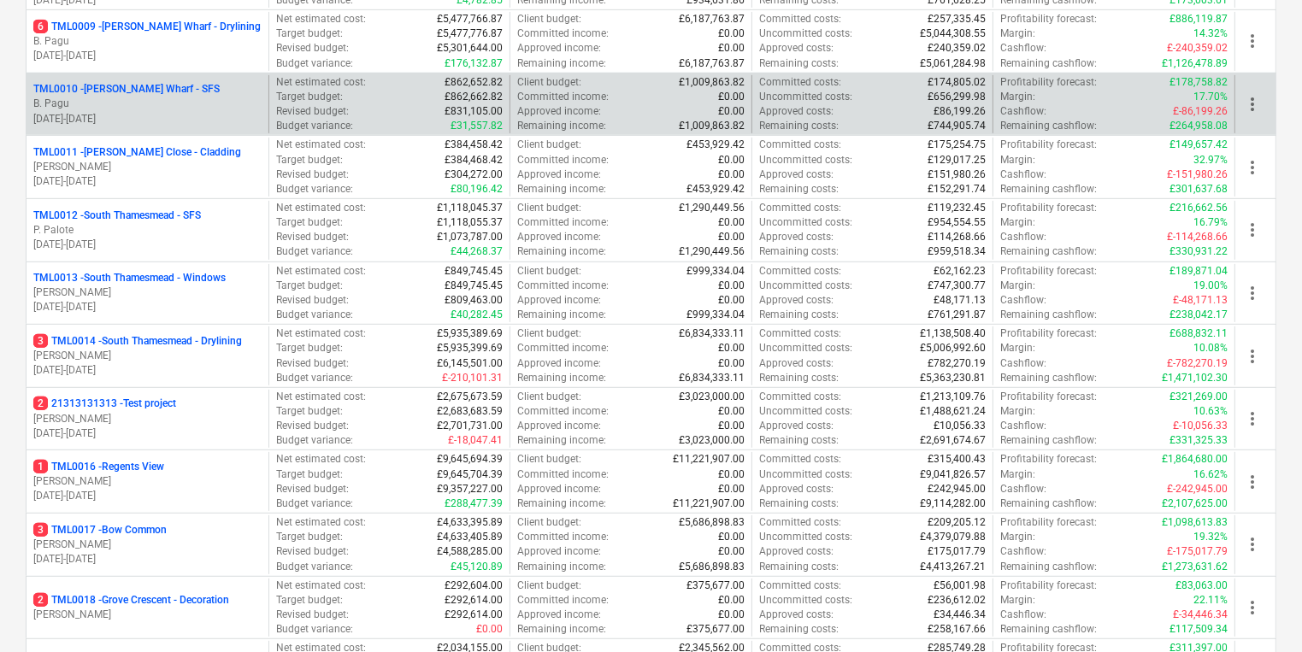
scroll to position [903, 0]
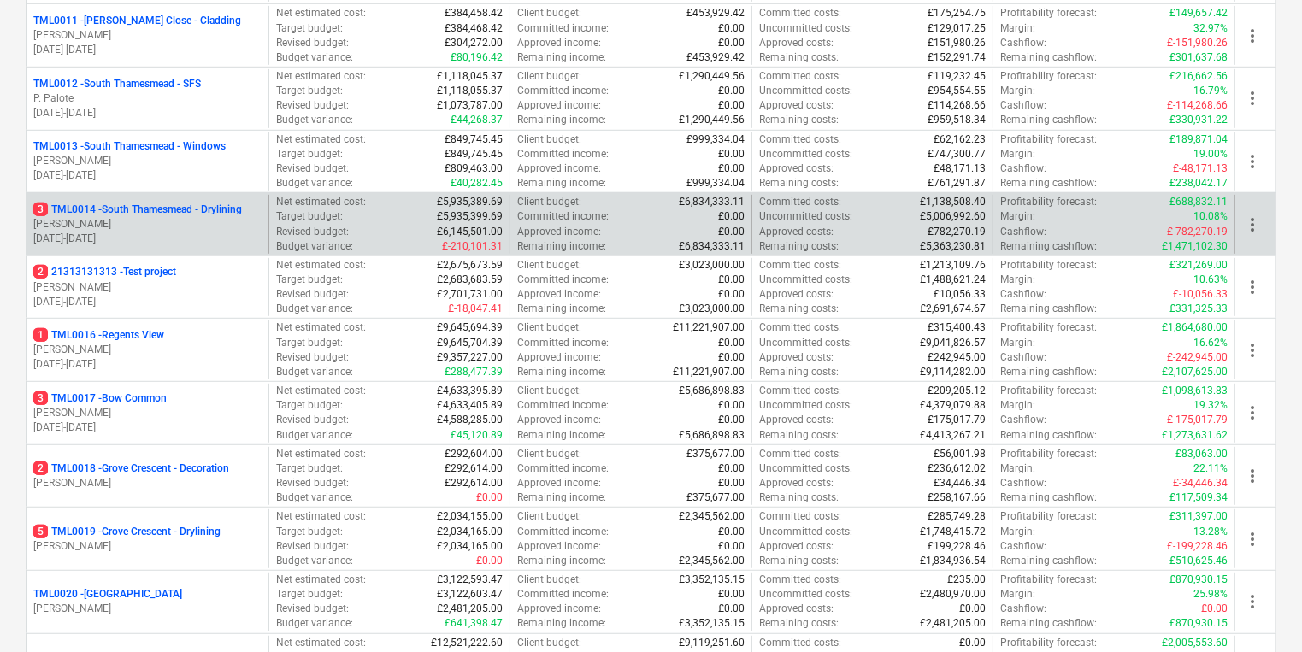
click at [167, 251] on div "3 TML0014 - [GEOGRAPHIC_DATA] - Drylining [PERSON_NAME] [DATE] - [DATE] Net est…" at bounding box center [651, 223] width 1251 height 63
click at [247, 245] on div "3 TML0014 - [GEOGRAPHIC_DATA] - Drylining [PERSON_NAME] [DATE] - [DATE]" at bounding box center [148, 224] width 242 height 59
click at [242, 239] on p "[DATE] - [DATE]" at bounding box center [147, 239] width 228 height 15
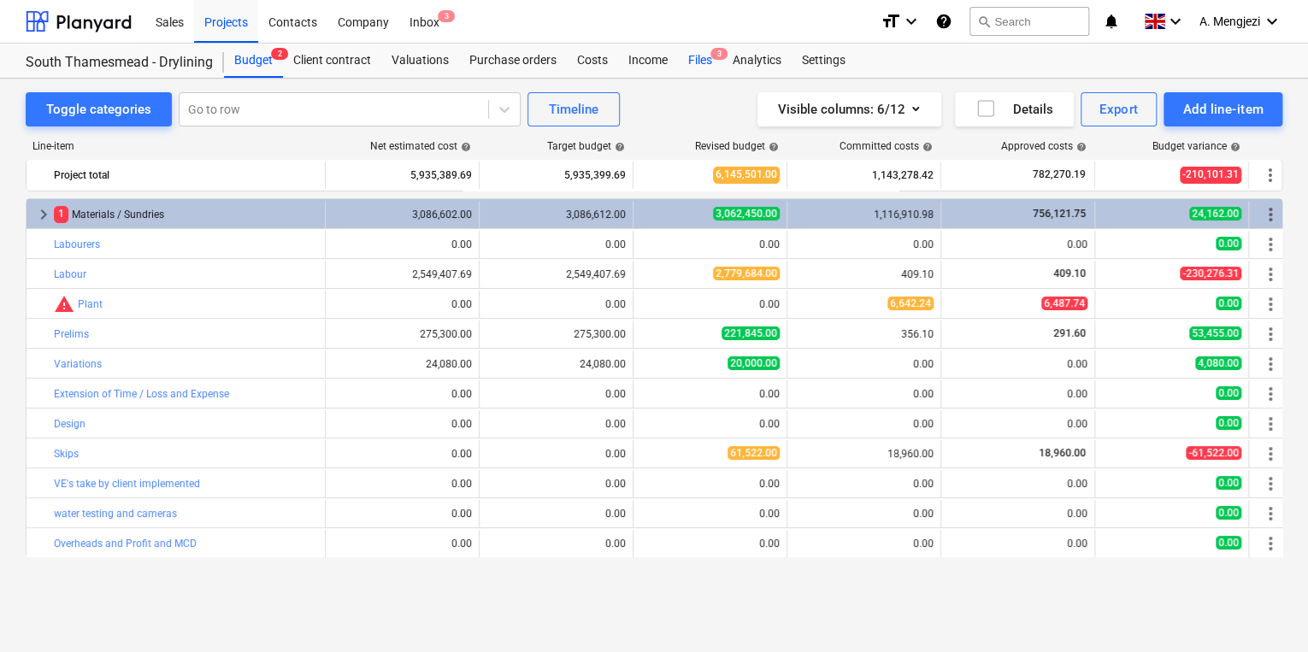
click at [700, 72] on div "Files 3" at bounding box center [700, 61] width 44 height 34
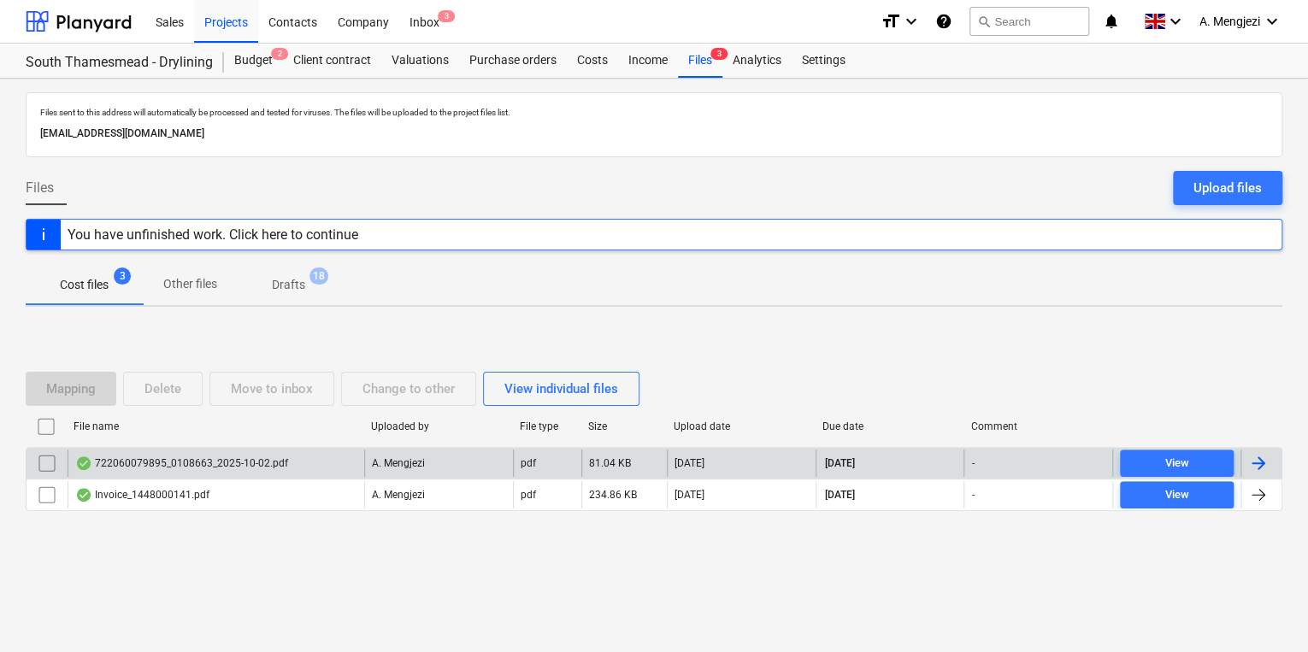
click at [293, 459] on div "722060079895_0108663_2025-10-02.pdf" at bounding box center [216, 463] width 297 height 27
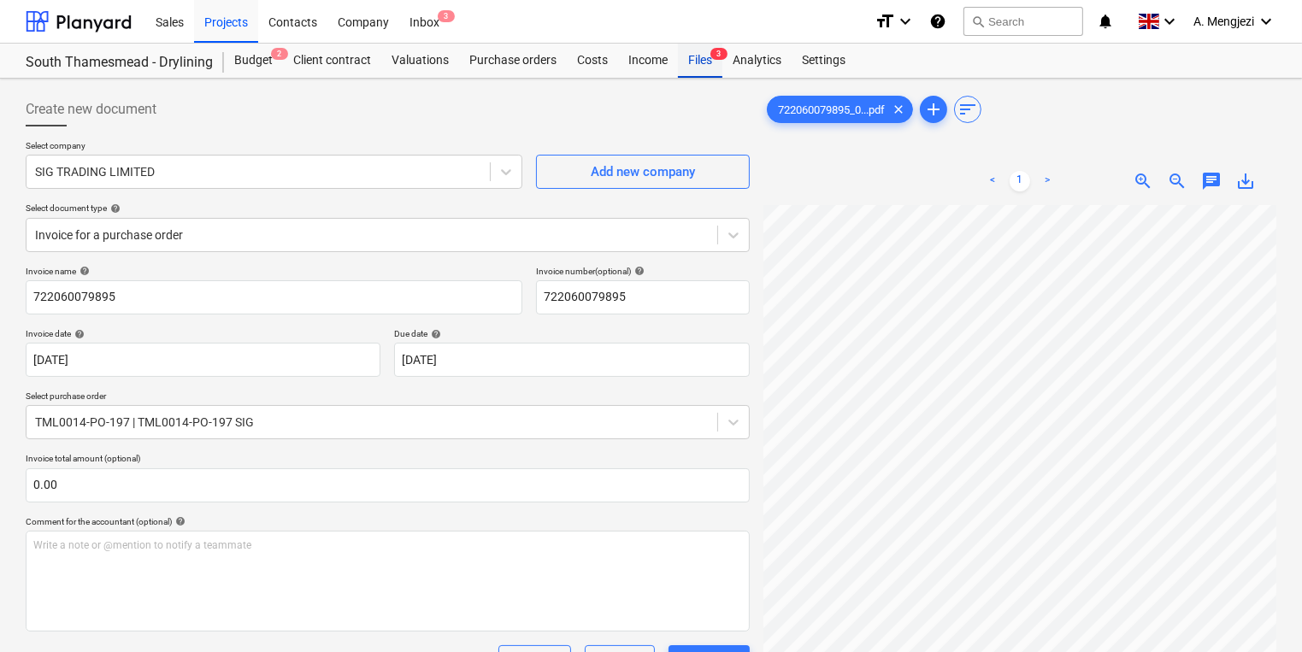
click at [718, 74] on div "Files 3" at bounding box center [700, 61] width 44 height 34
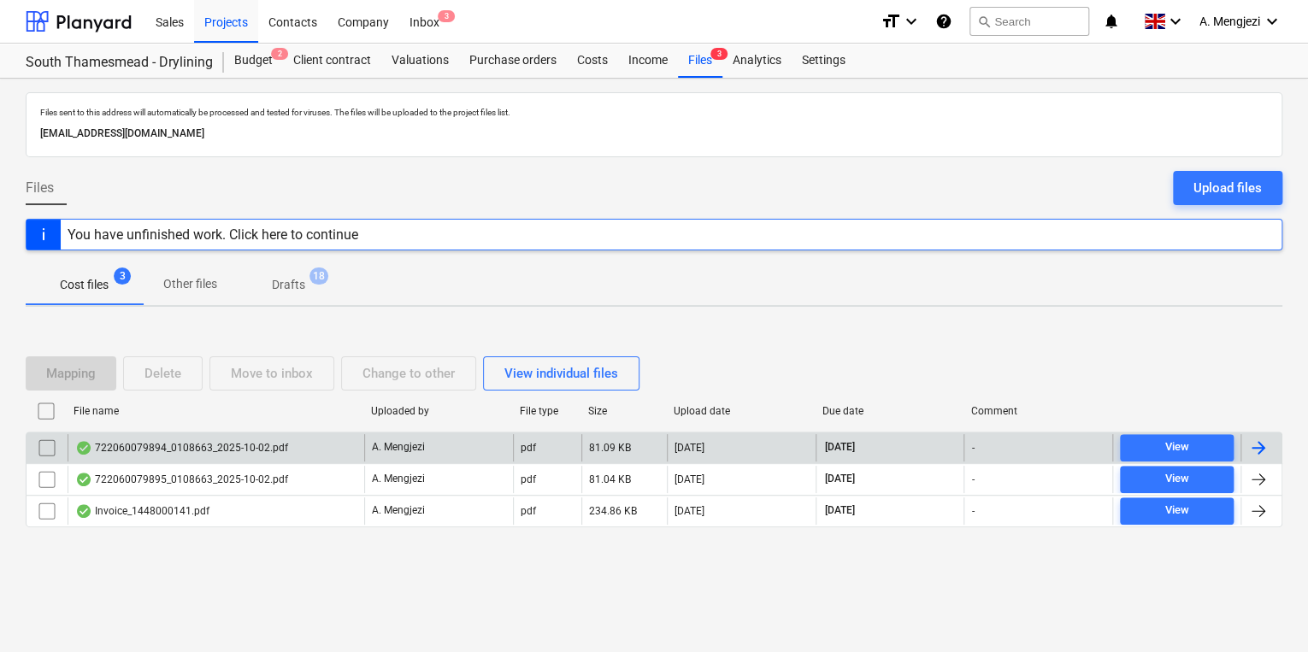
click at [277, 448] on div "722060079894_0108663_2025-10-02.pdf" at bounding box center [181, 448] width 213 height 14
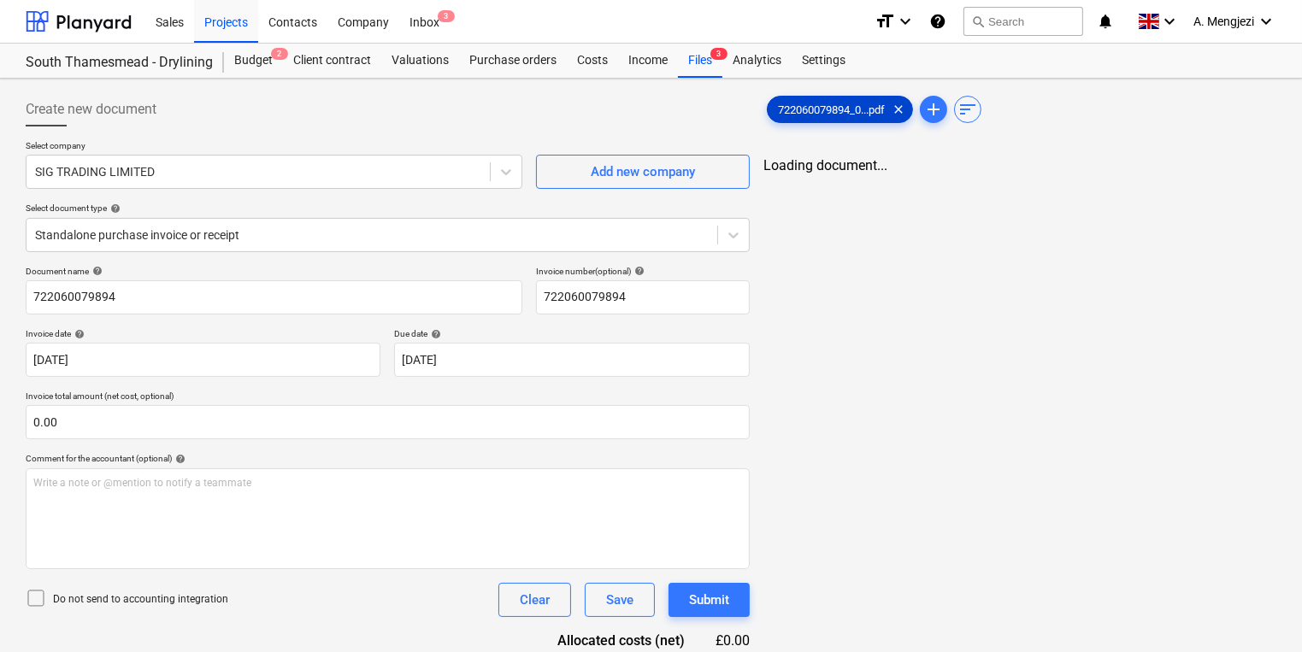
click at [847, 104] on span "722060079894_0...pdf" at bounding box center [831, 109] width 127 height 13
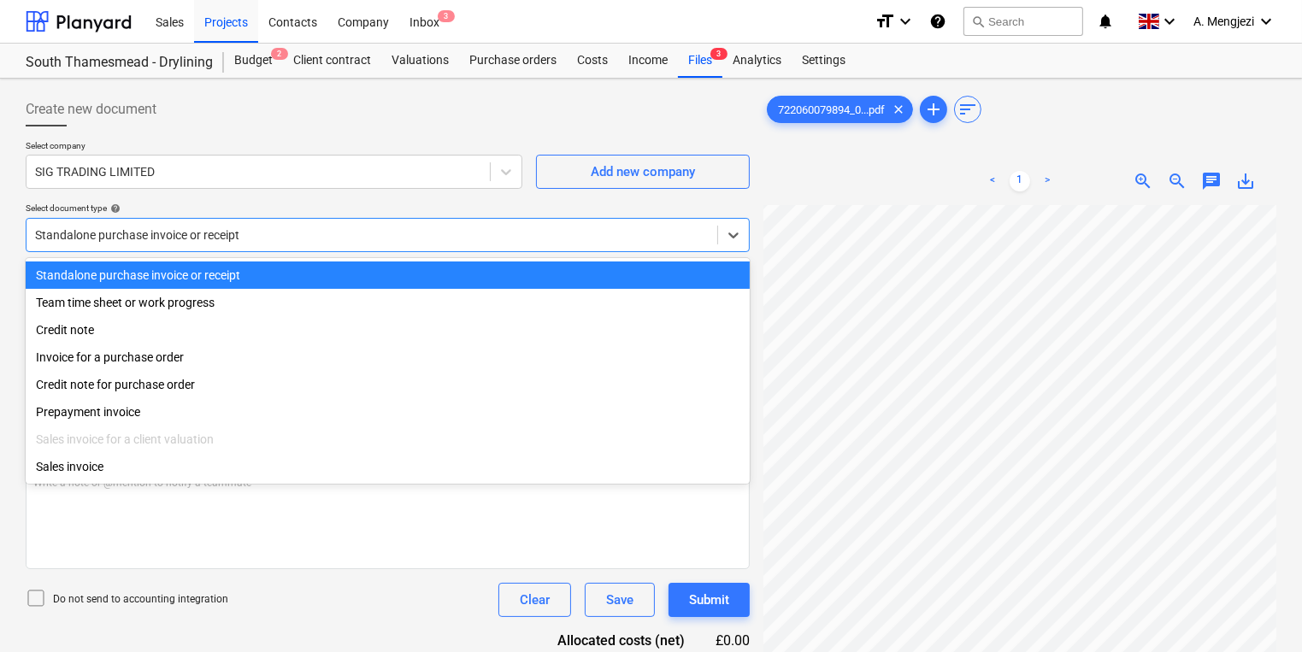
click at [345, 250] on div "Standalone purchase invoice or receipt" at bounding box center [388, 235] width 724 height 34
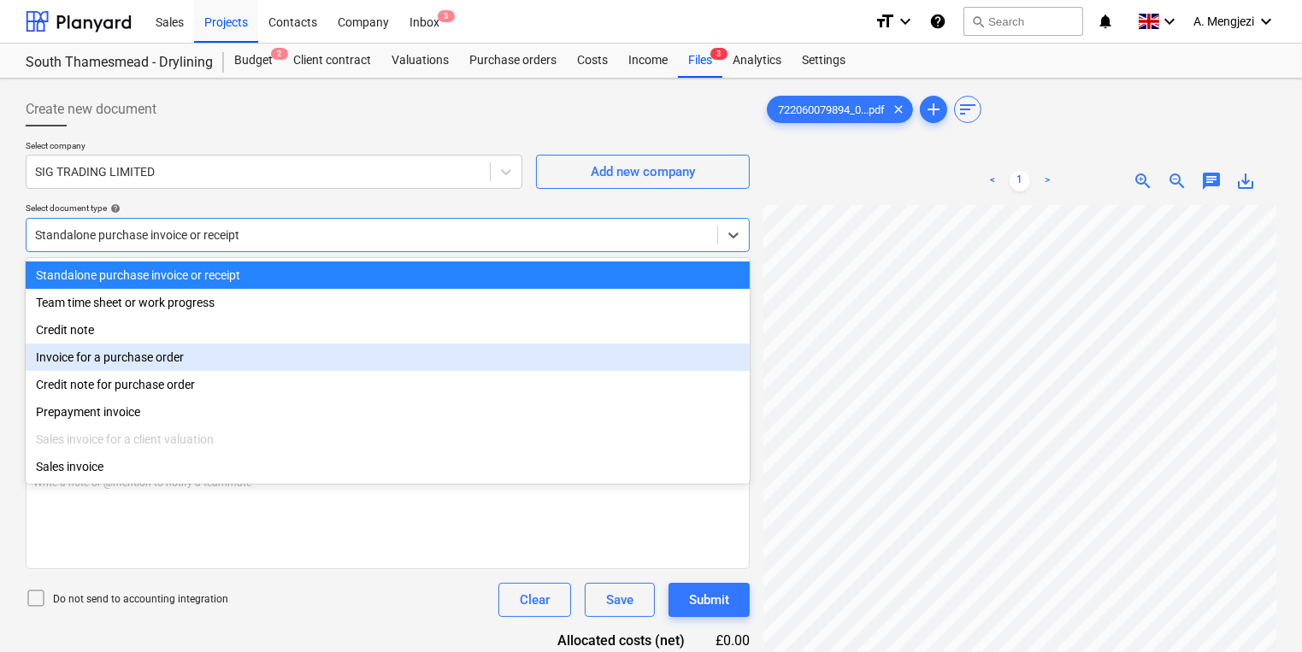
click at [351, 341] on div "Credit note" at bounding box center [388, 329] width 724 height 27
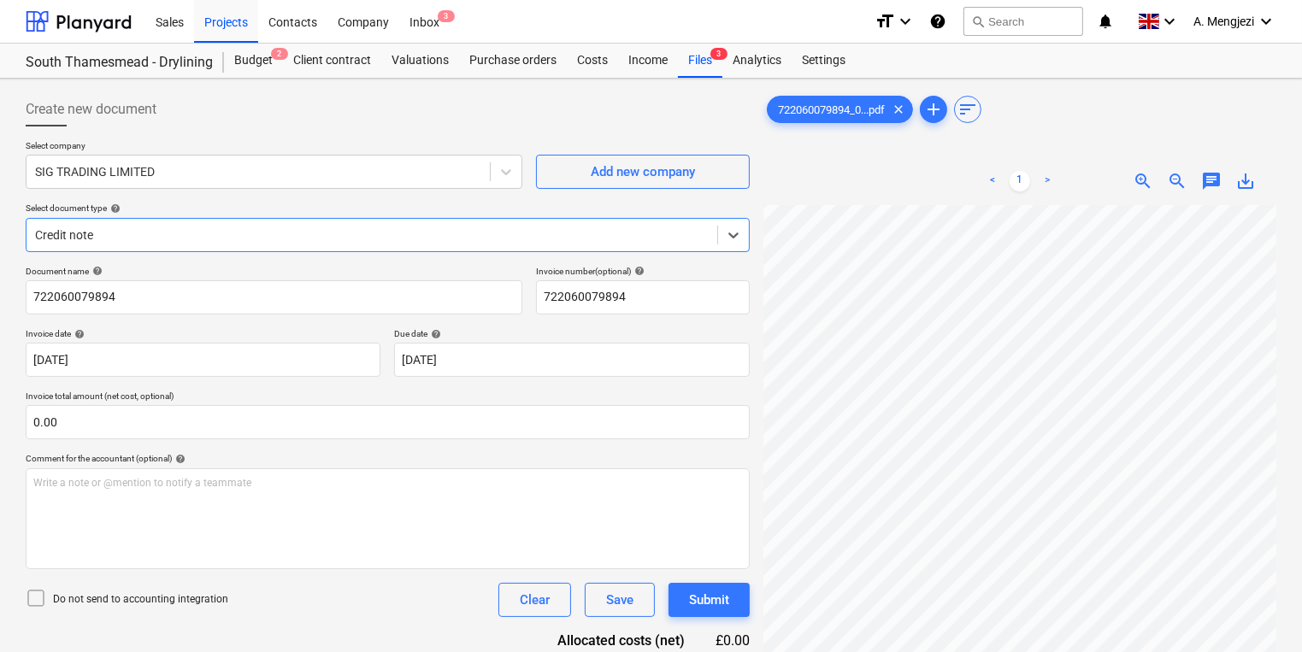
click at [342, 223] on div "Credit note" at bounding box center [372, 235] width 691 height 24
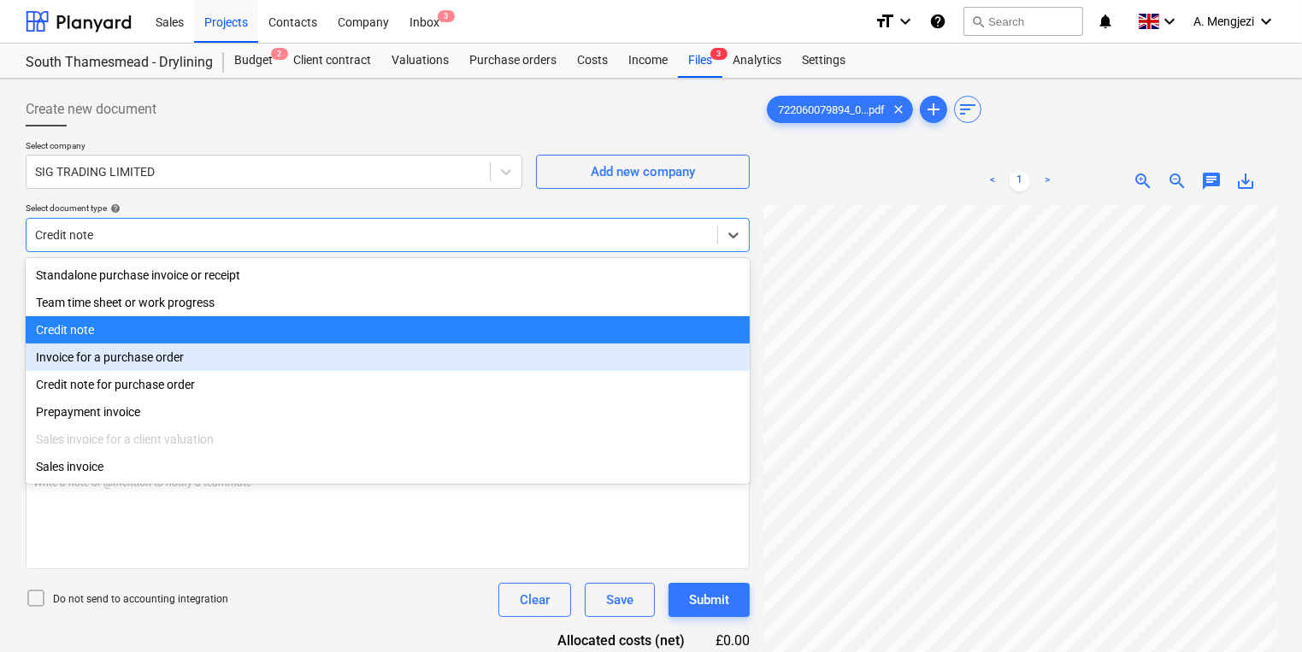
click at [315, 355] on div "Invoice for a purchase order" at bounding box center [388, 357] width 724 height 27
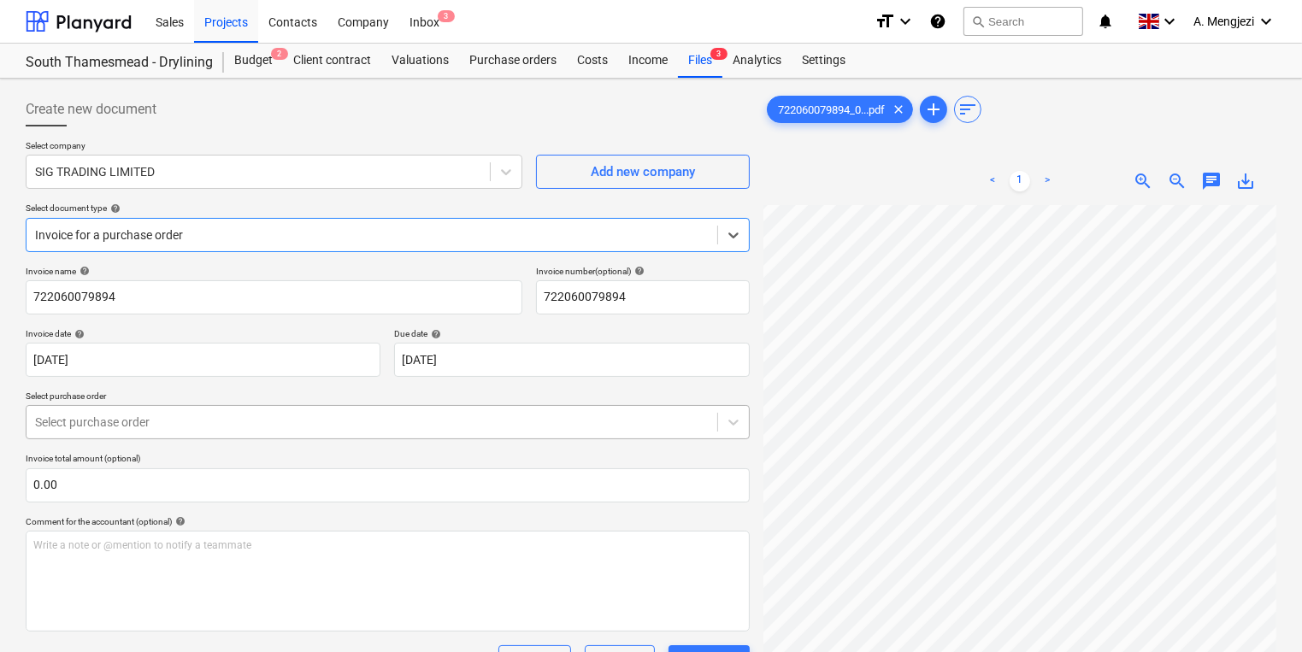
click at [318, 422] on body "Sales Projects Contacts Company Inbox 3 format_size keyboard_arrow_down help se…" at bounding box center [651, 326] width 1302 height 652
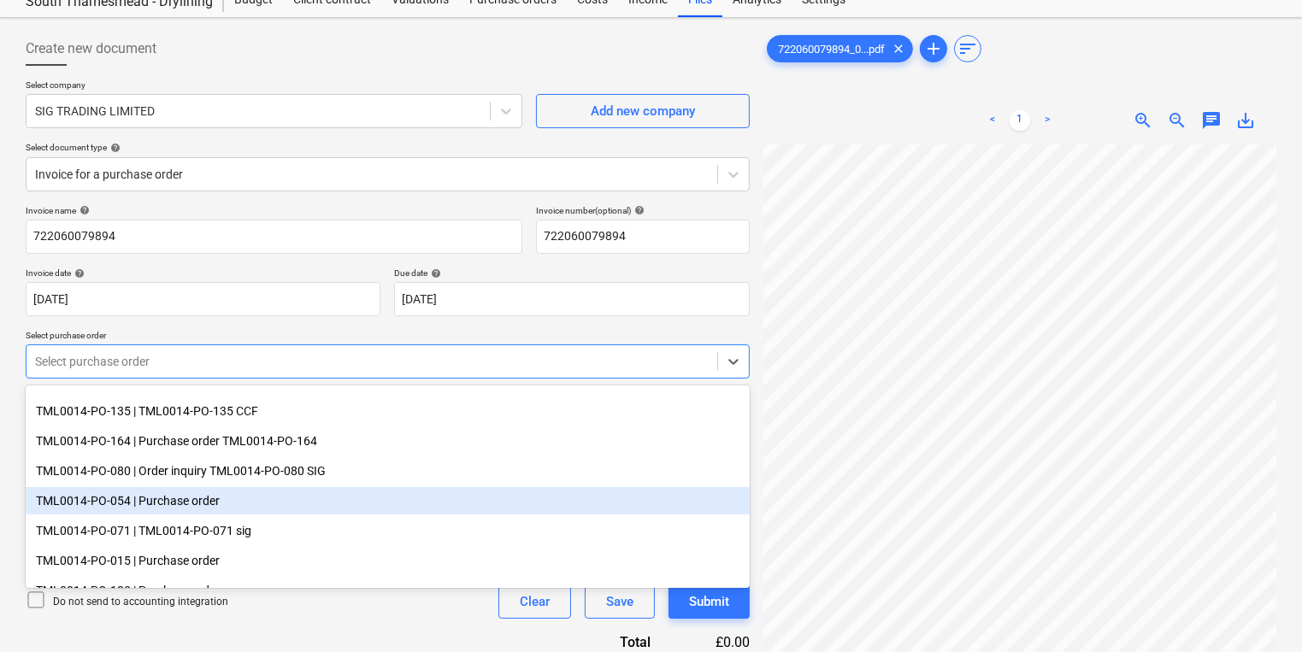
scroll to position [547, 0]
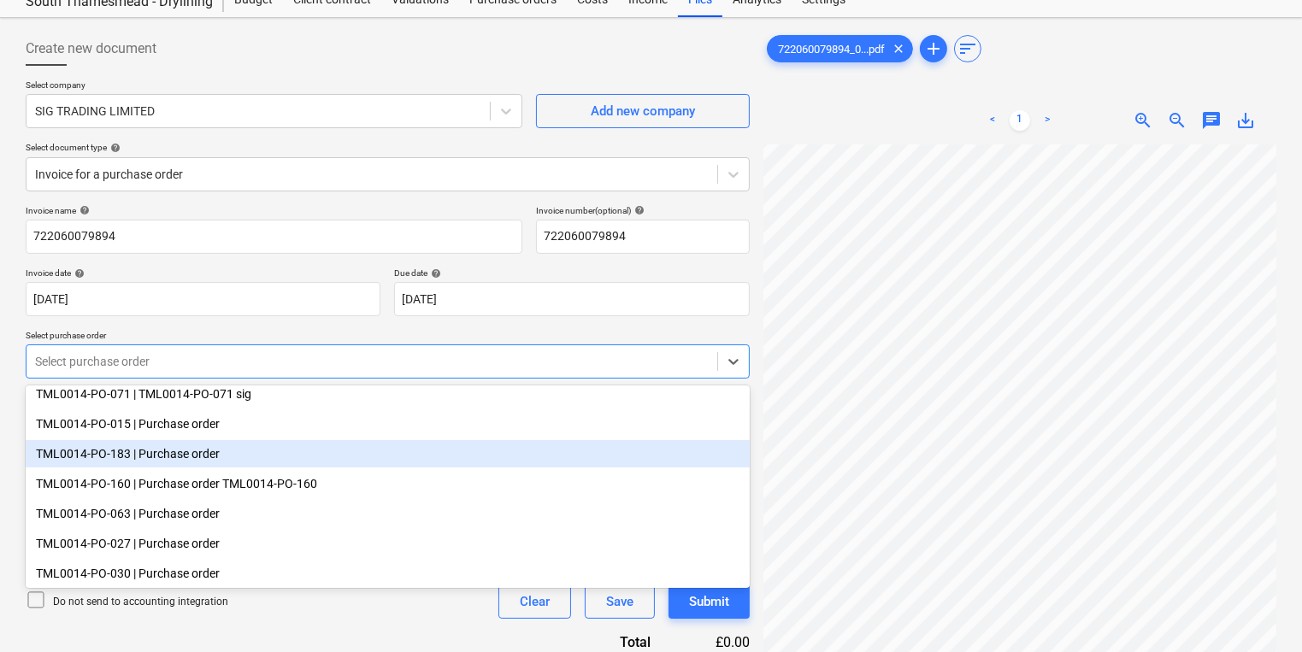
click at [246, 439] on div "TML0014-PO-015 | Purchase order" at bounding box center [388, 425] width 724 height 30
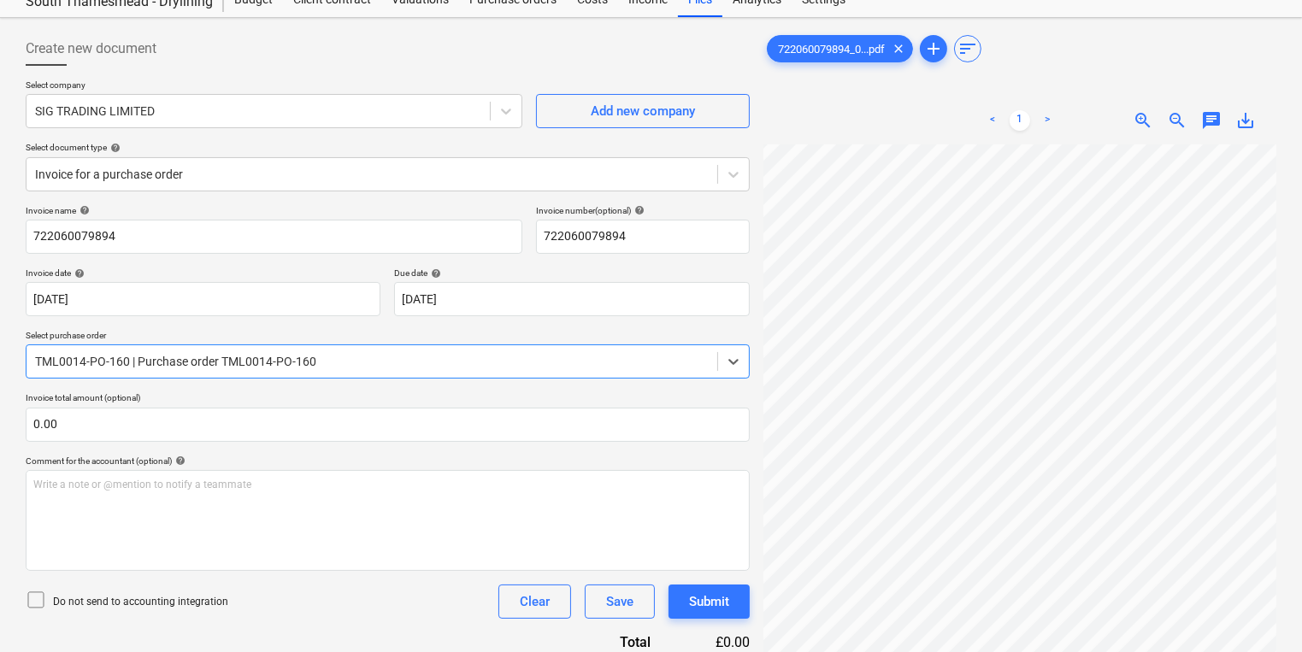
click at [233, 369] on div at bounding box center [372, 361] width 674 height 17
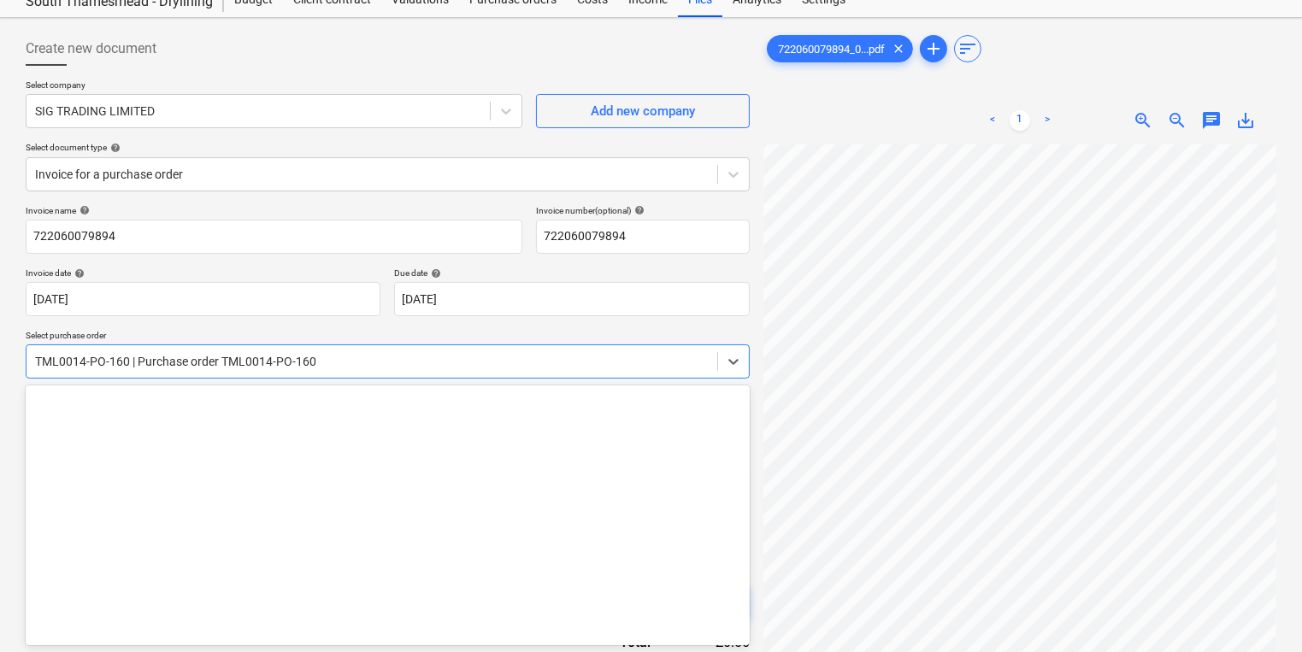
scroll to position [551, 0]
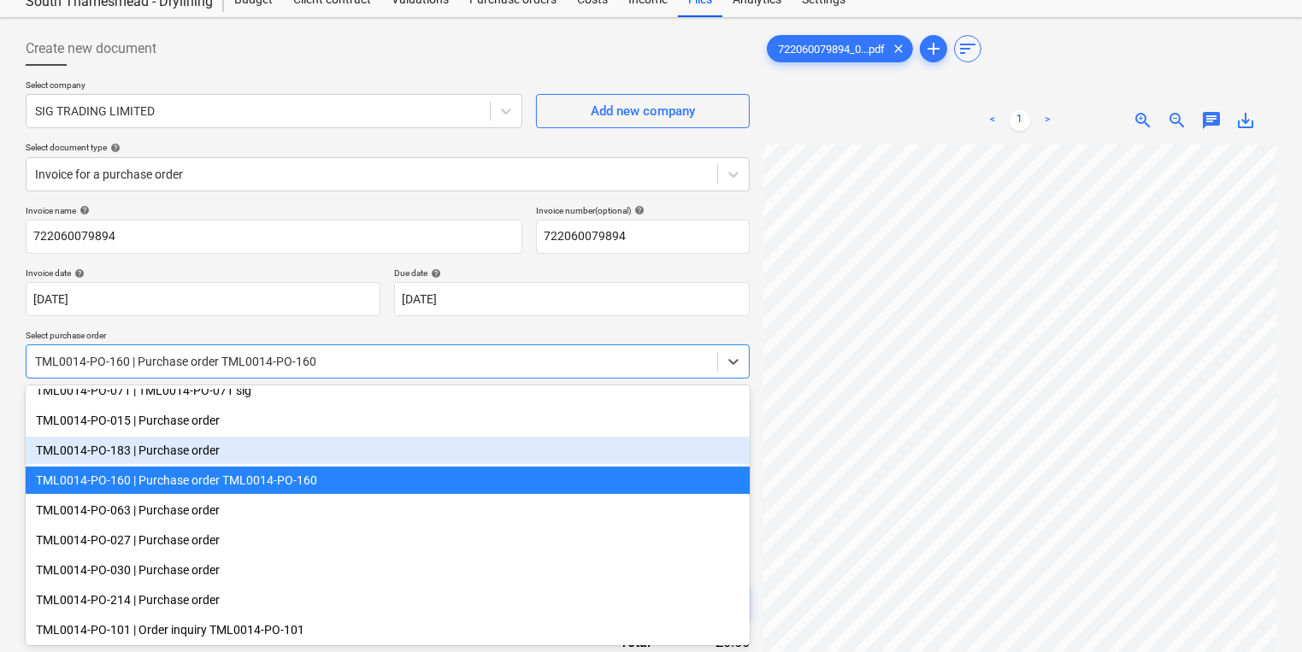
drag, startPoint x: 233, startPoint y: 436, endPoint x: 236, endPoint y: 448, distance: 12.2
click at [236, 448] on div "TML0014-PO-183 | Purchase order" at bounding box center [388, 450] width 724 height 27
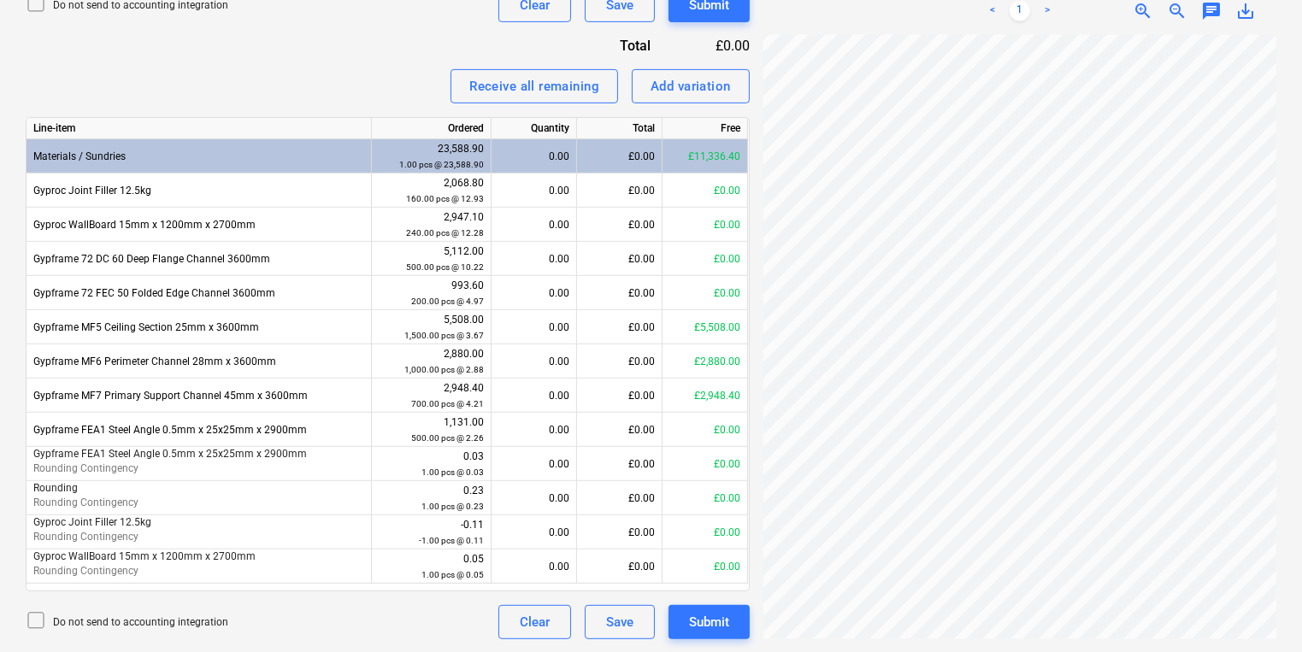
scroll to position [292, 88]
click at [575, 354] on div "0.00" at bounding box center [534, 362] width 85 height 34
type input "1000"
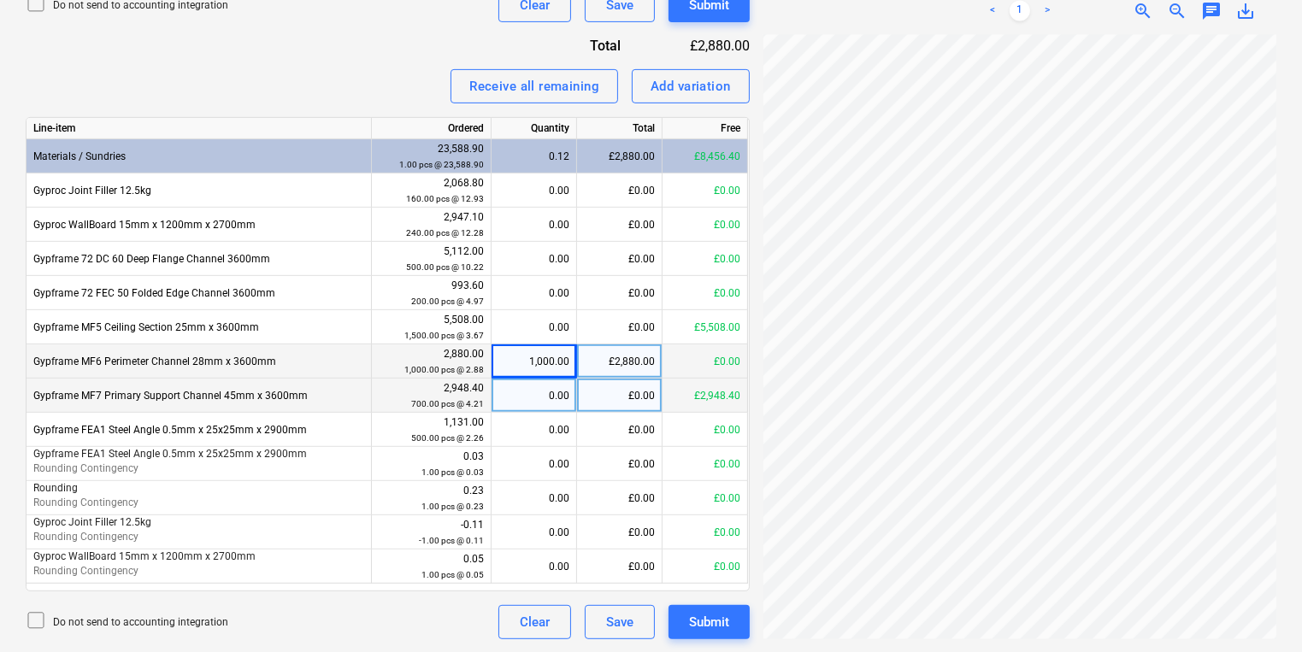
click at [522, 383] on div "0.00" at bounding box center [533, 396] width 71 height 34
type input "700"
click at [504, 345] on div "1,000.00" at bounding box center [533, 362] width 71 height 34
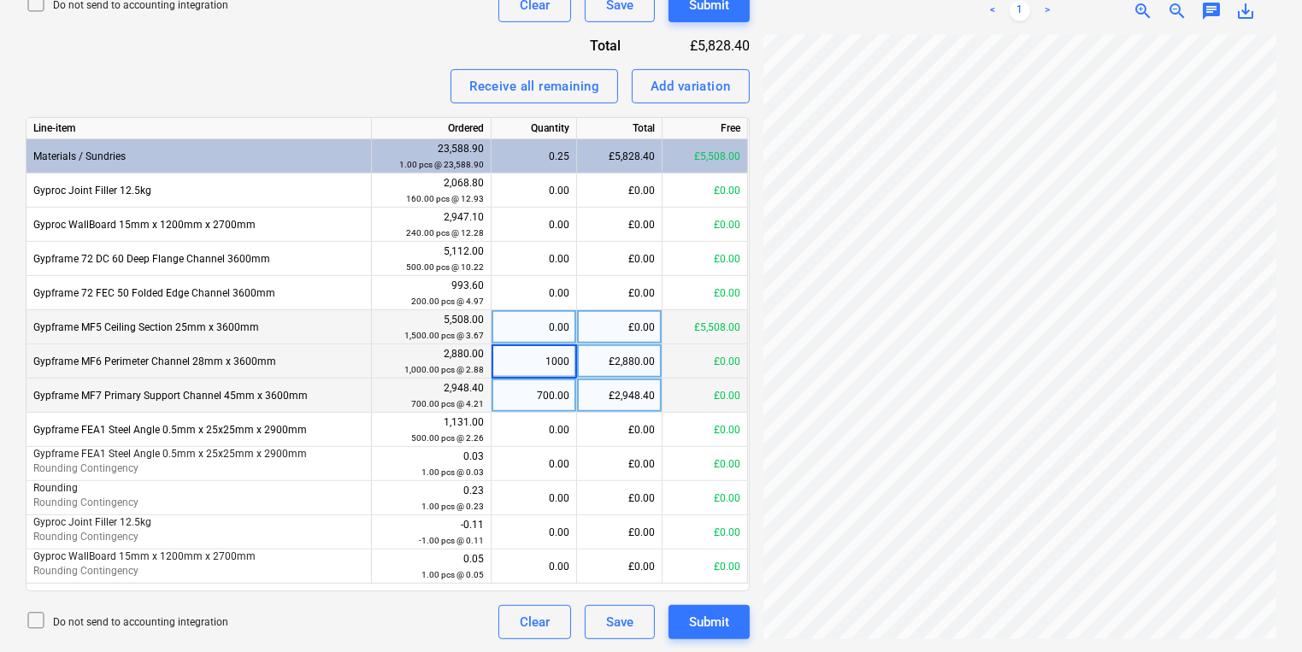
click at [501, 327] on div "0.00" at bounding box center [533, 327] width 71 height 34
type input "1500"
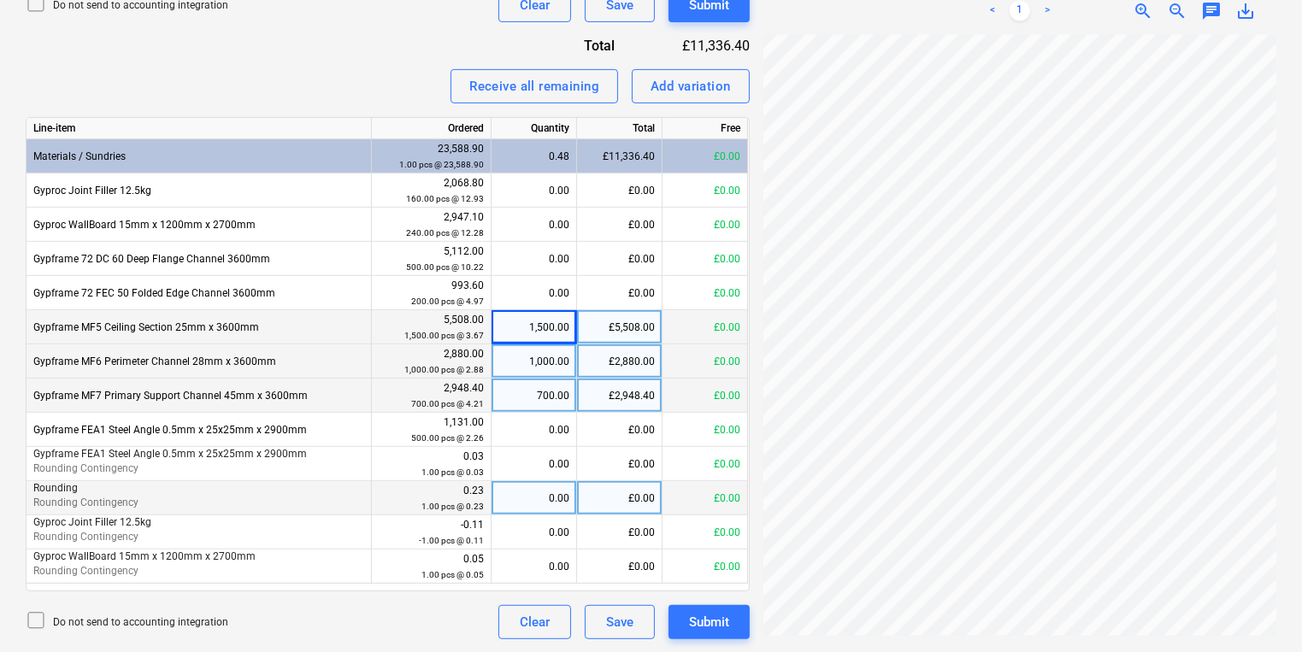
scroll to position [487, 259]
click at [642, 503] on div "Create new document Select company SIG TRADING LIMITED Add new company Select d…" at bounding box center [651, 37] width 1265 height 1218
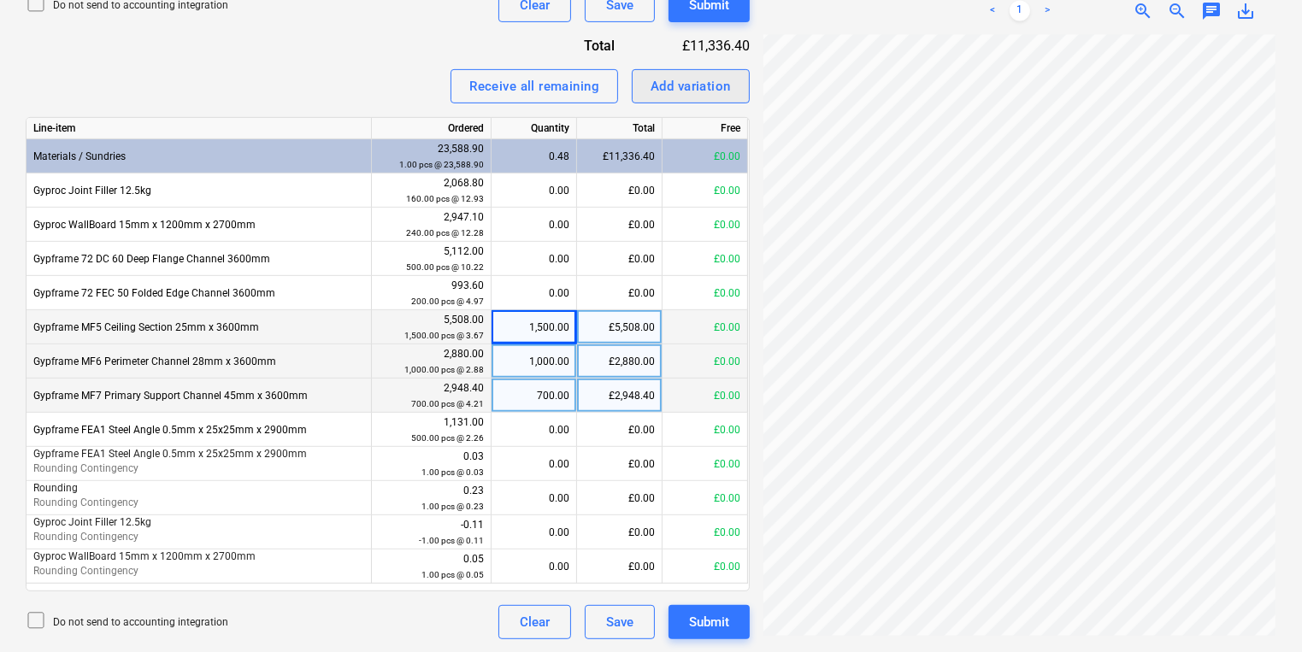
click at [746, 93] on button "Add variation" at bounding box center [691, 86] width 118 height 34
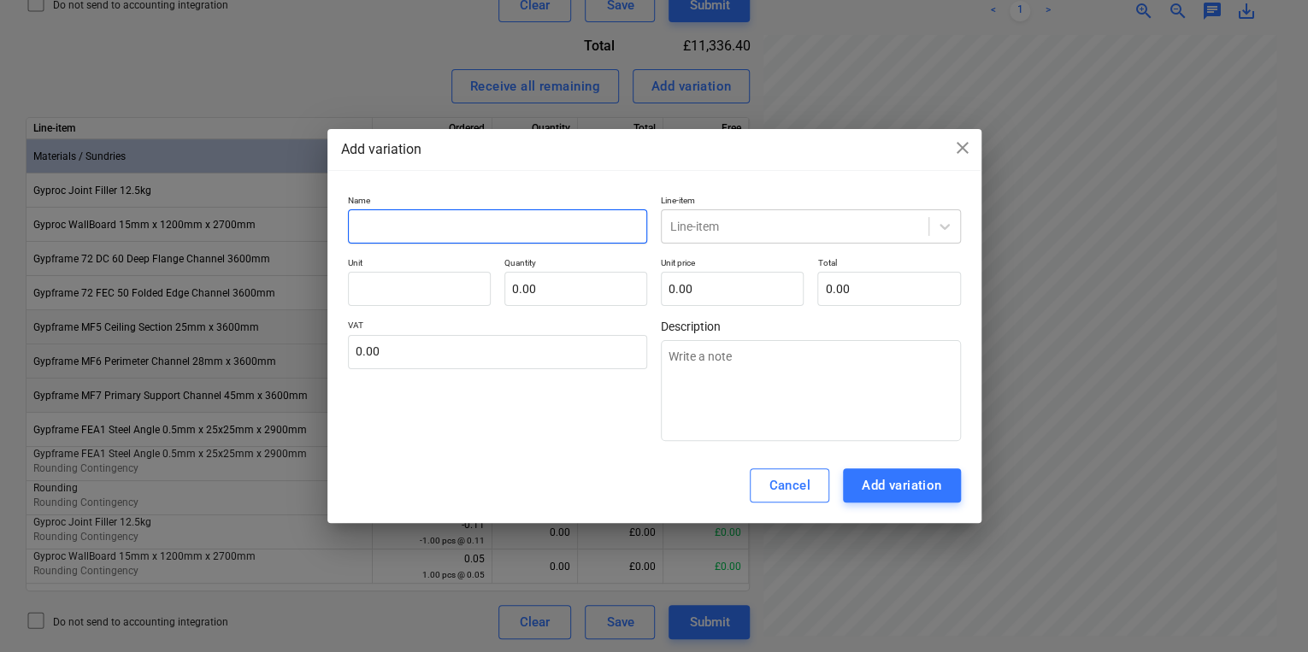
click at [502, 232] on input "text" at bounding box center [498, 226] width 300 height 34
type textarea "x"
type input "Ro"
type textarea "x"
type input "Rou"
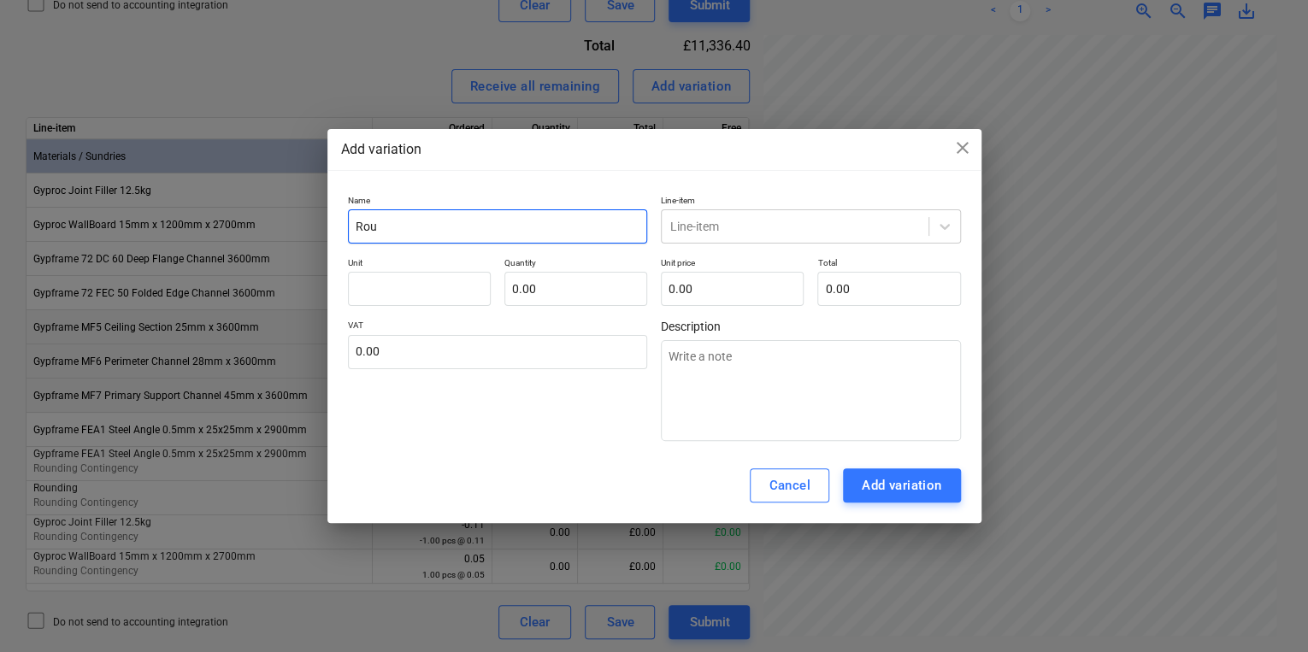
type textarea "x"
type input "Roun"
type textarea "x"
type input "Roundi"
type textarea "x"
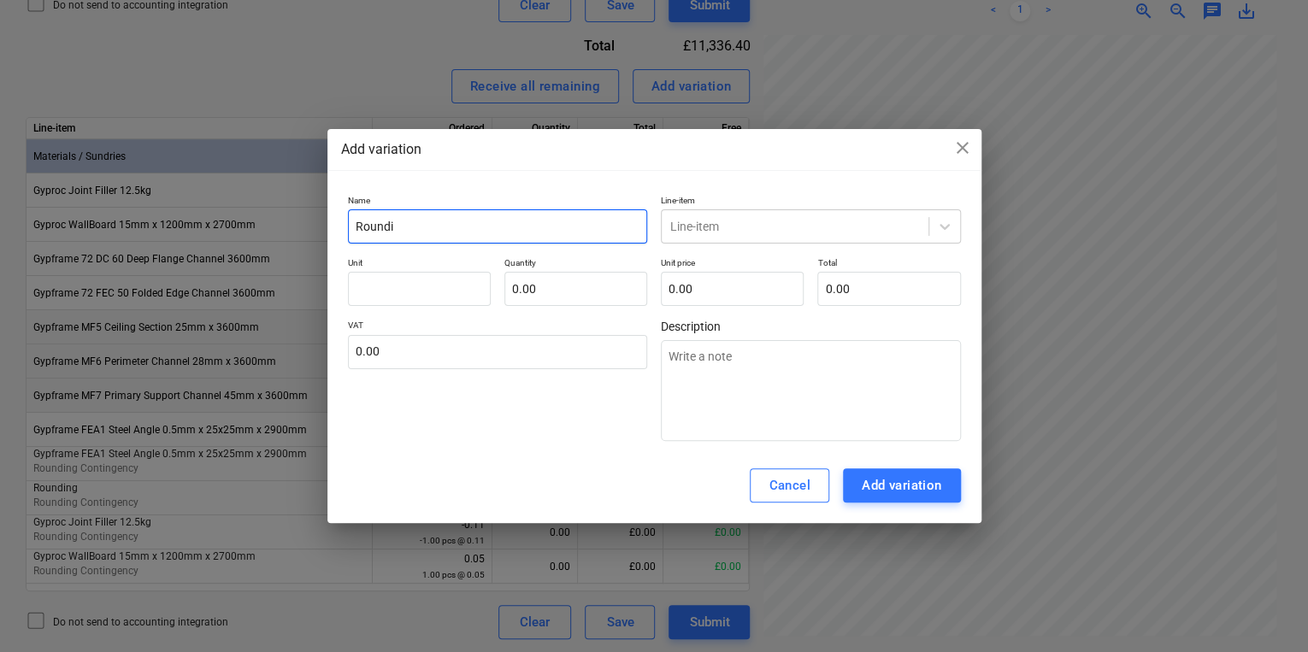
type input "Roundin"
type textarea "x"
type input "Rounding"
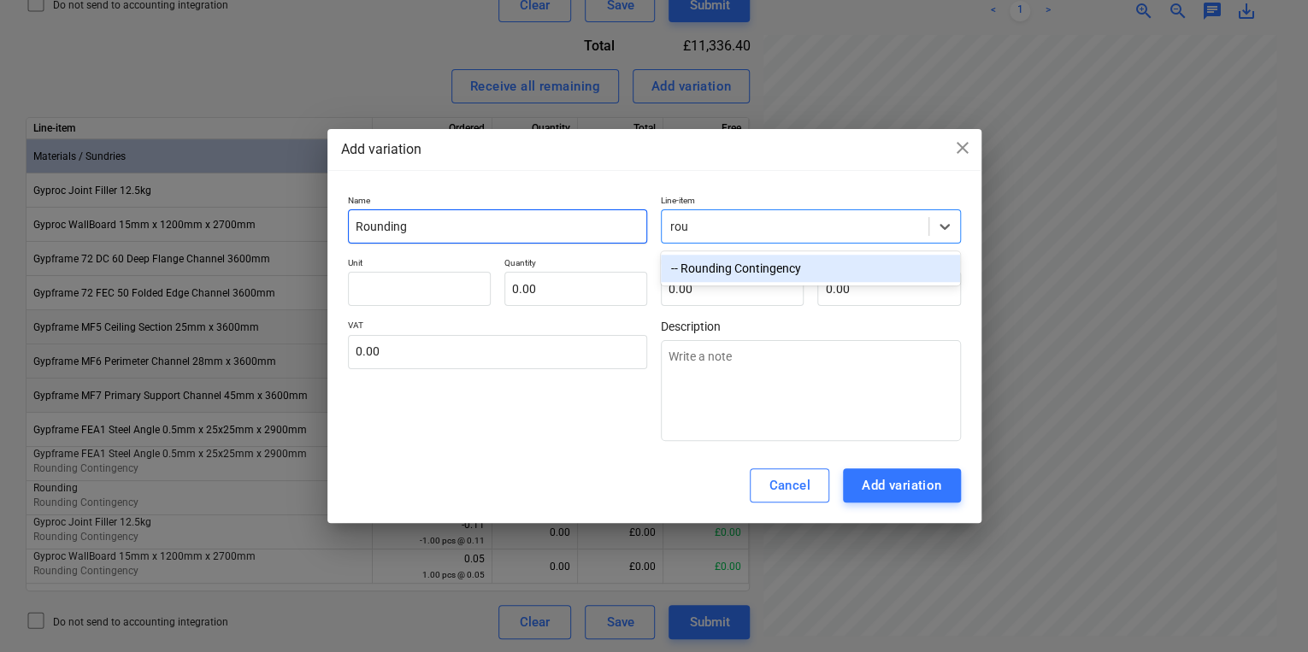
type input "roun"
type textarea "x"
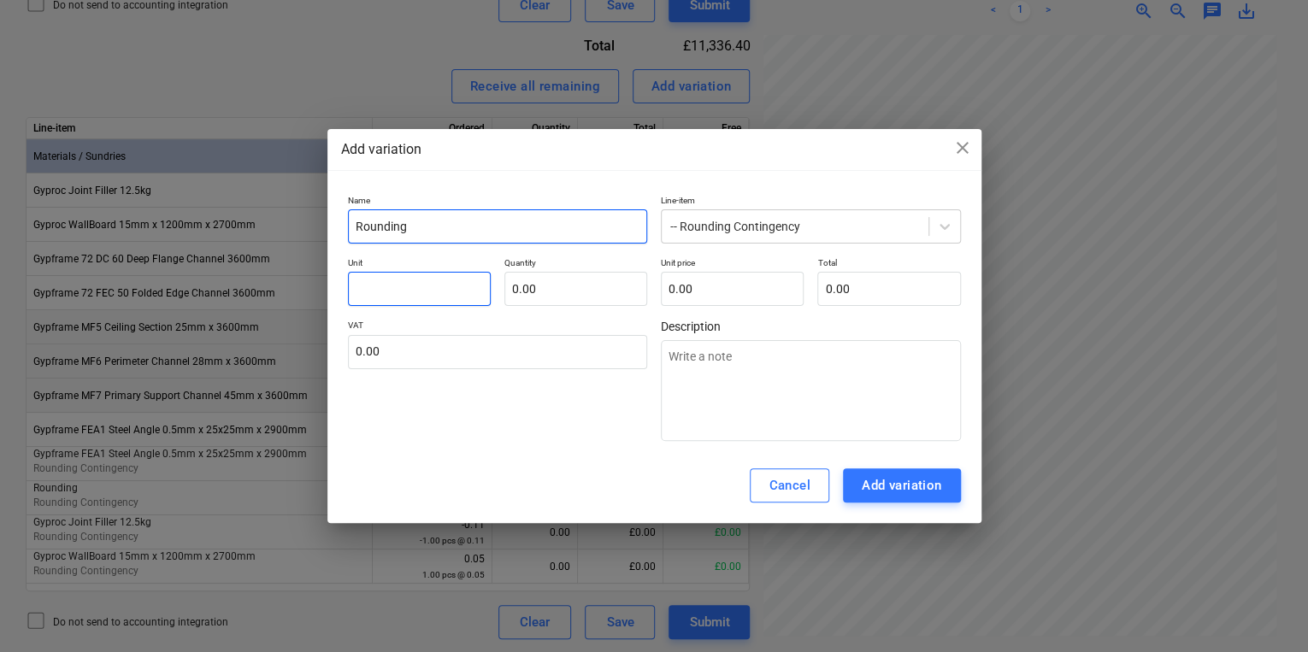
type textarea "x"
type input "p"
type textarea "x"
type input "pc"
type textarea "x"
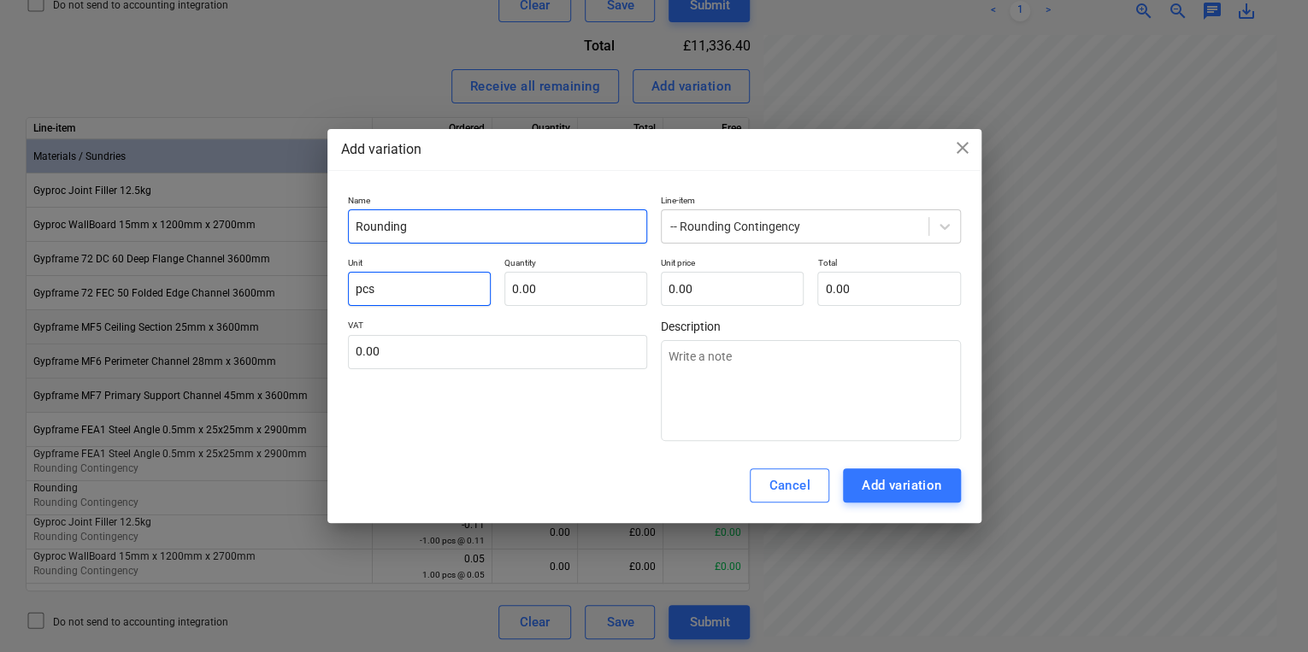
type input "pcs"
type textarea "x"
type input "1.00"
type textarea "x"
type input "0"
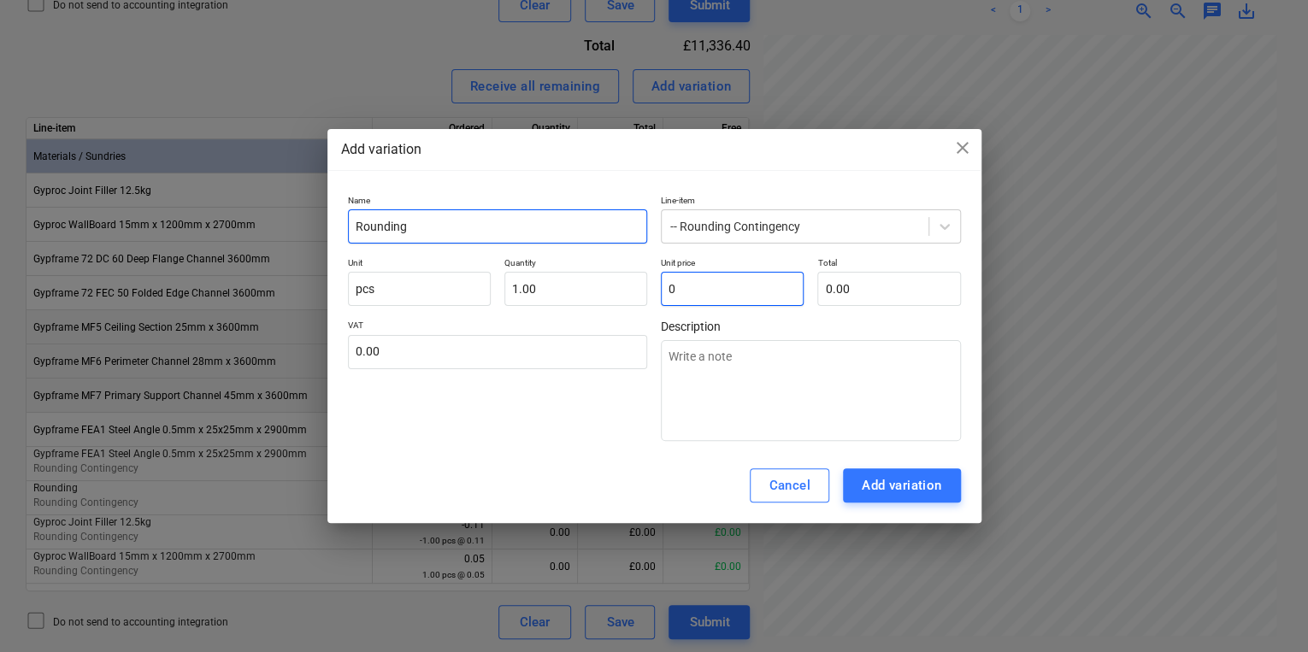
type textarea "x"
type input "0."
type textarea "x"
type input "0.0"
type textarea "x"
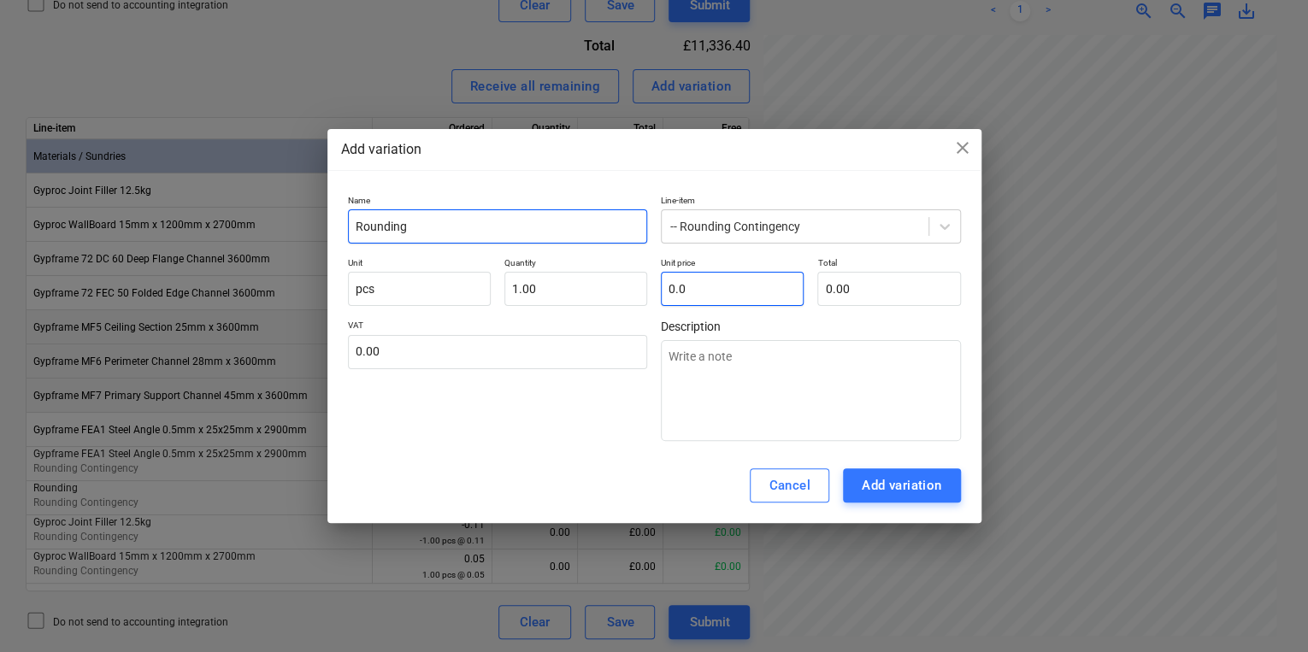
type input "0.07"
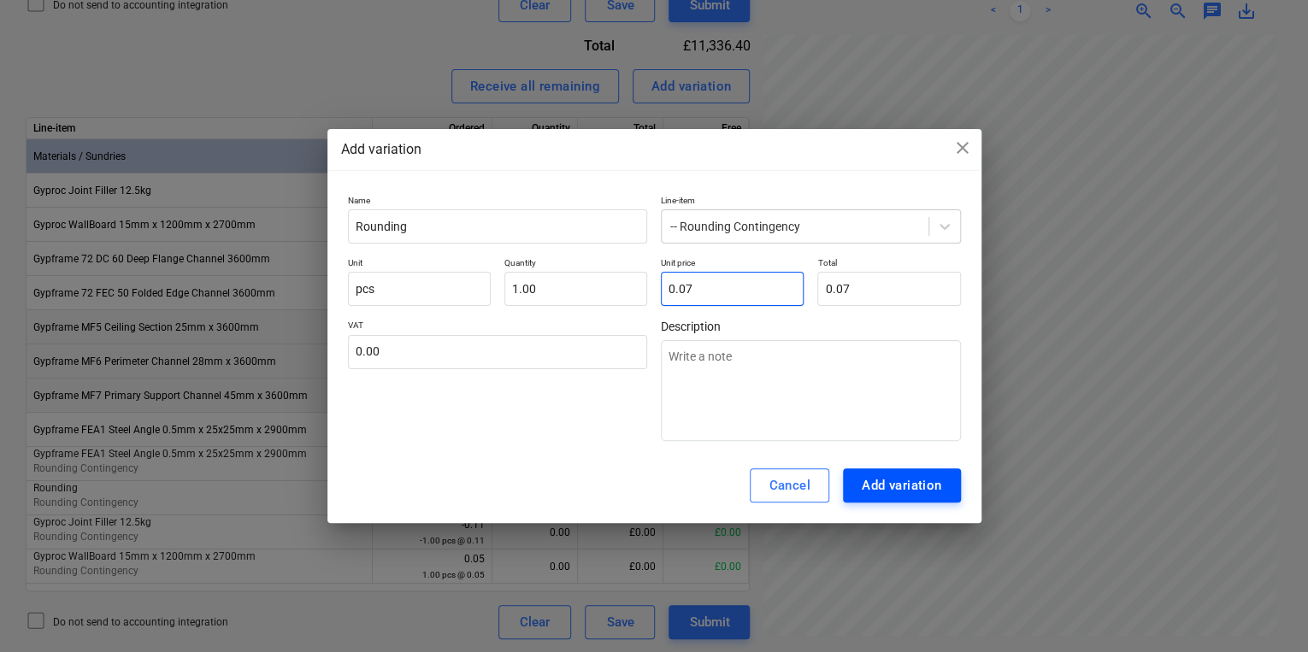
type input "0.07"
click at [851, 480] on button "Add variation" at bounding box center [902, 486] width 118 height 34
type textarea "x"
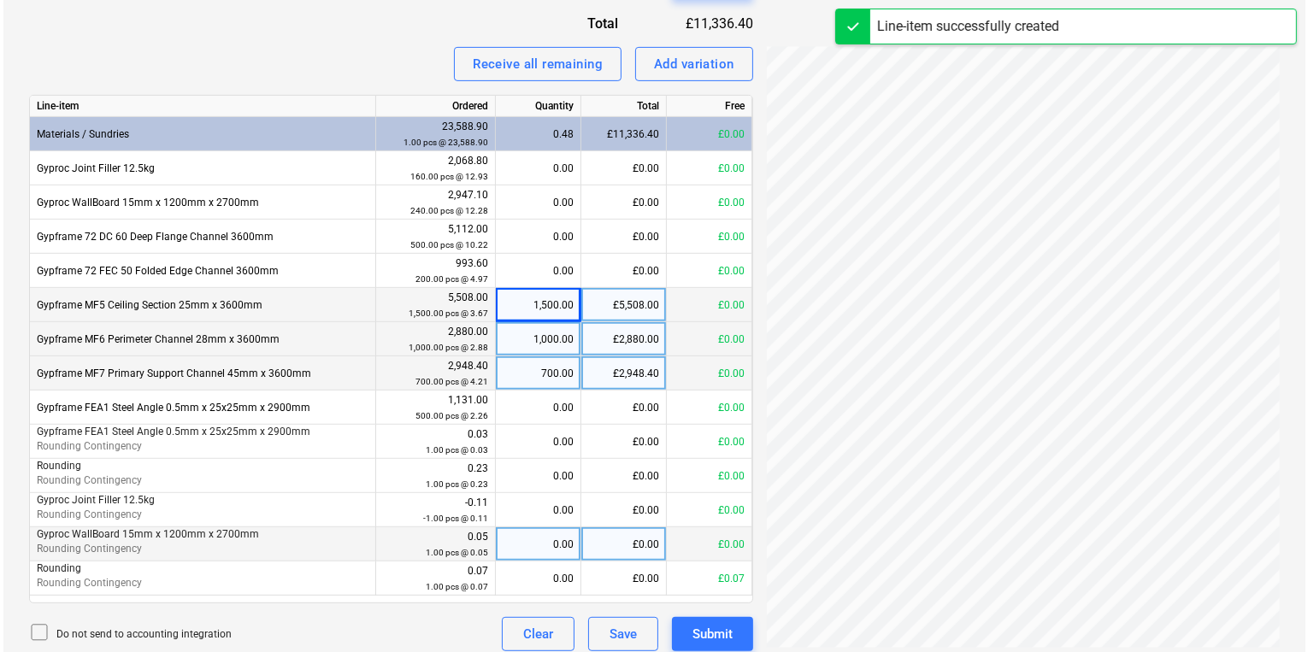
scroll to position [692, 0]
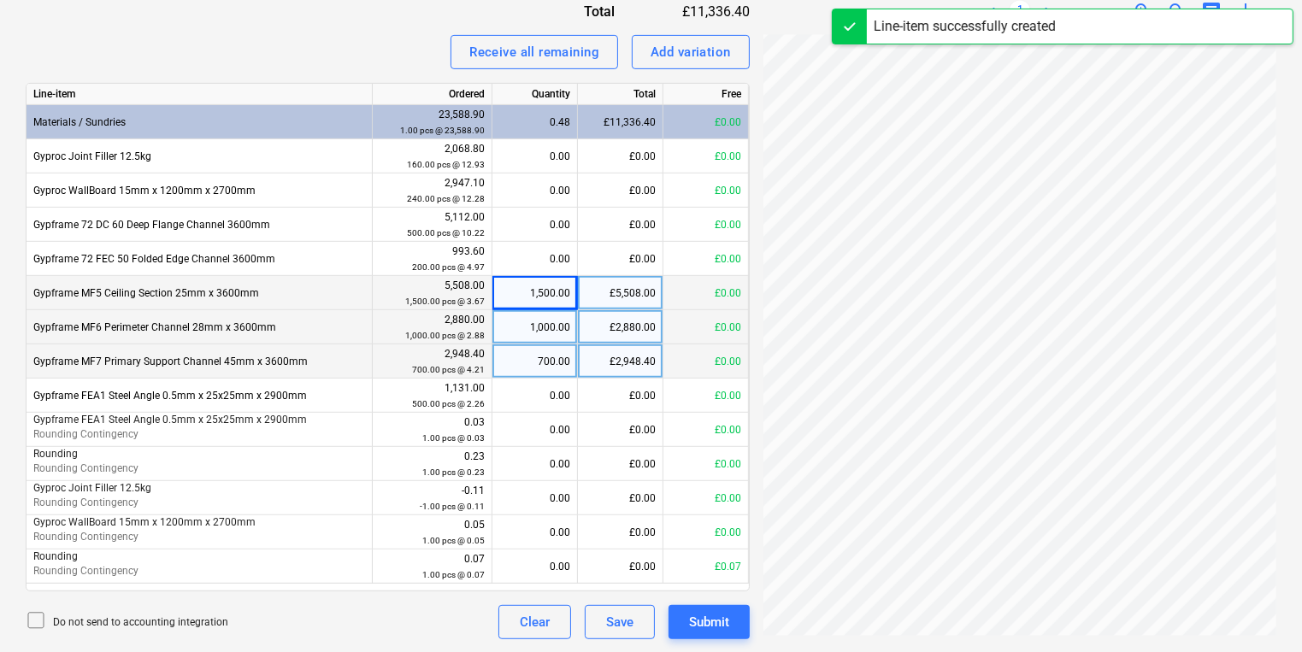
click at [518, 585] on div "Line-item Ordered Quantity Total Free Materials / Sundries 23,588.90 1.00 pcs @…" at bounding box center [388, 337] width 724 height 509
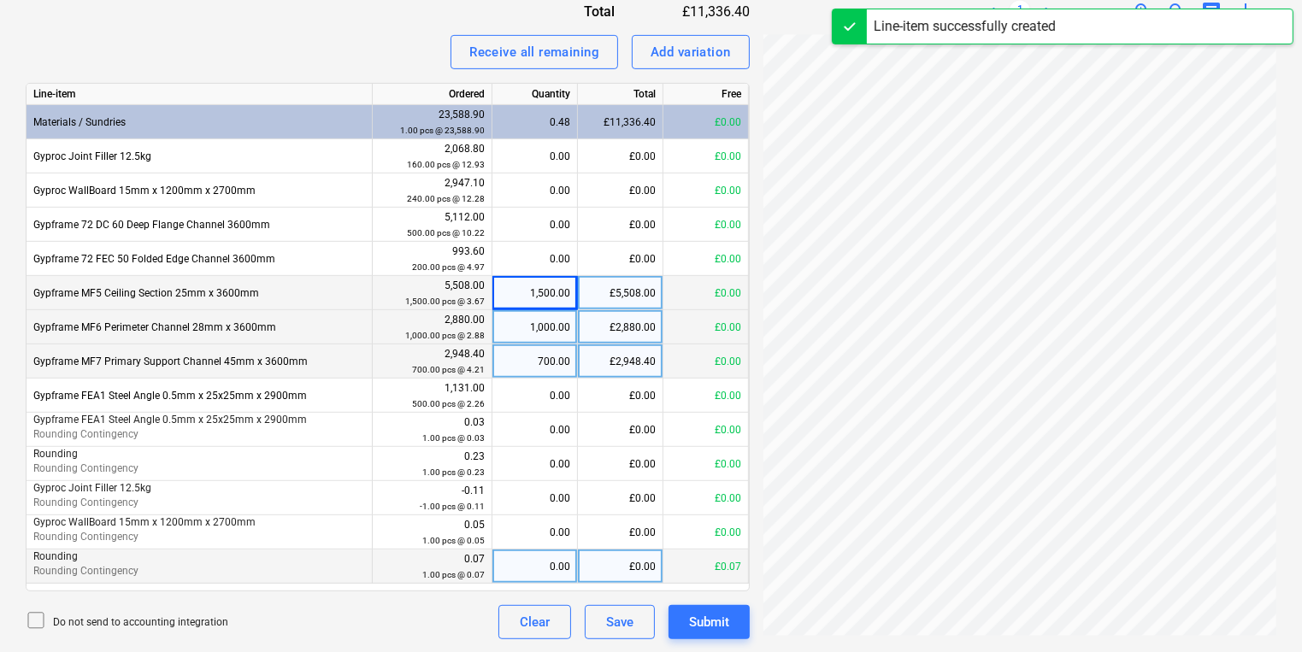
click at [538, 557] on div "0.00" at bounding box center [534, 567] width 71 height 34
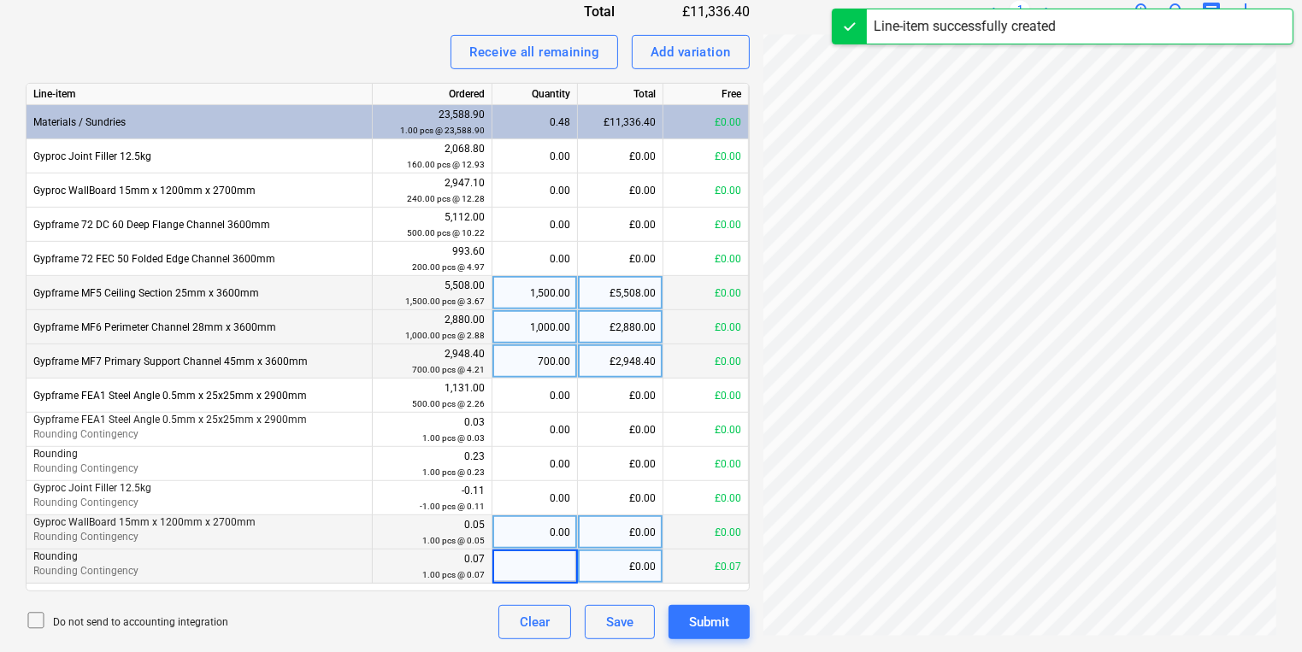
type input "1"
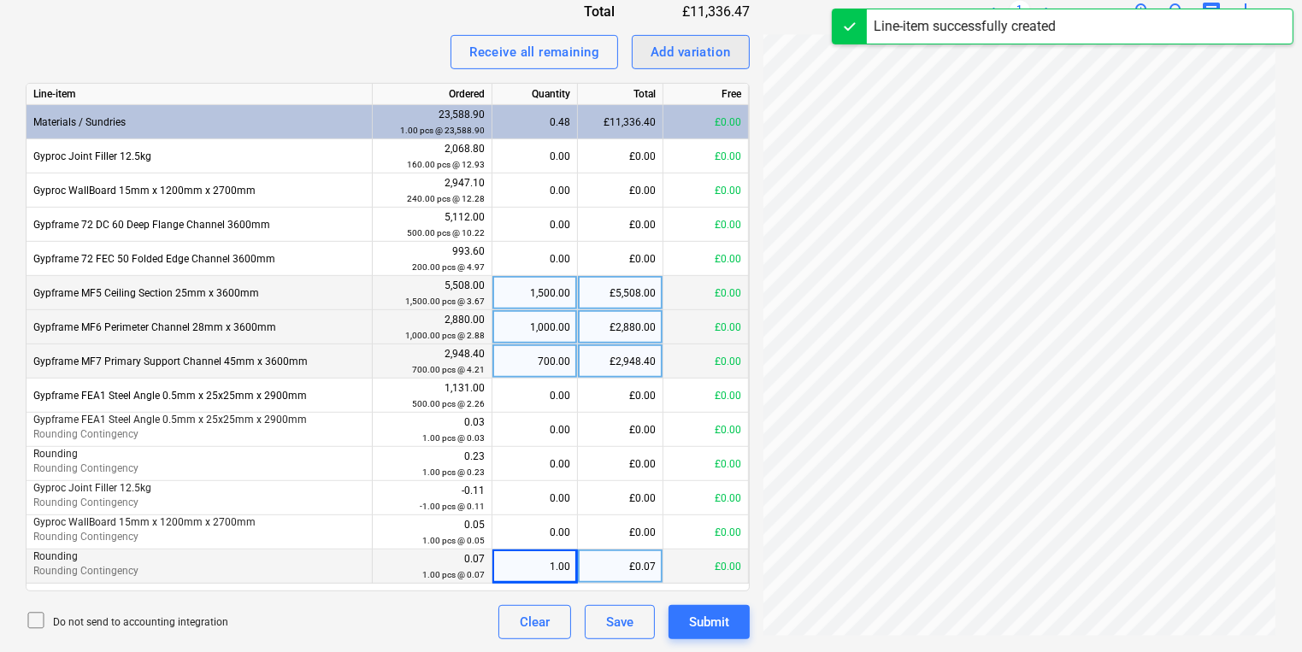
click at [689, 42] on div "Add variation" at bounding box center [691, 52] width 80 height 22
type textarea "x"
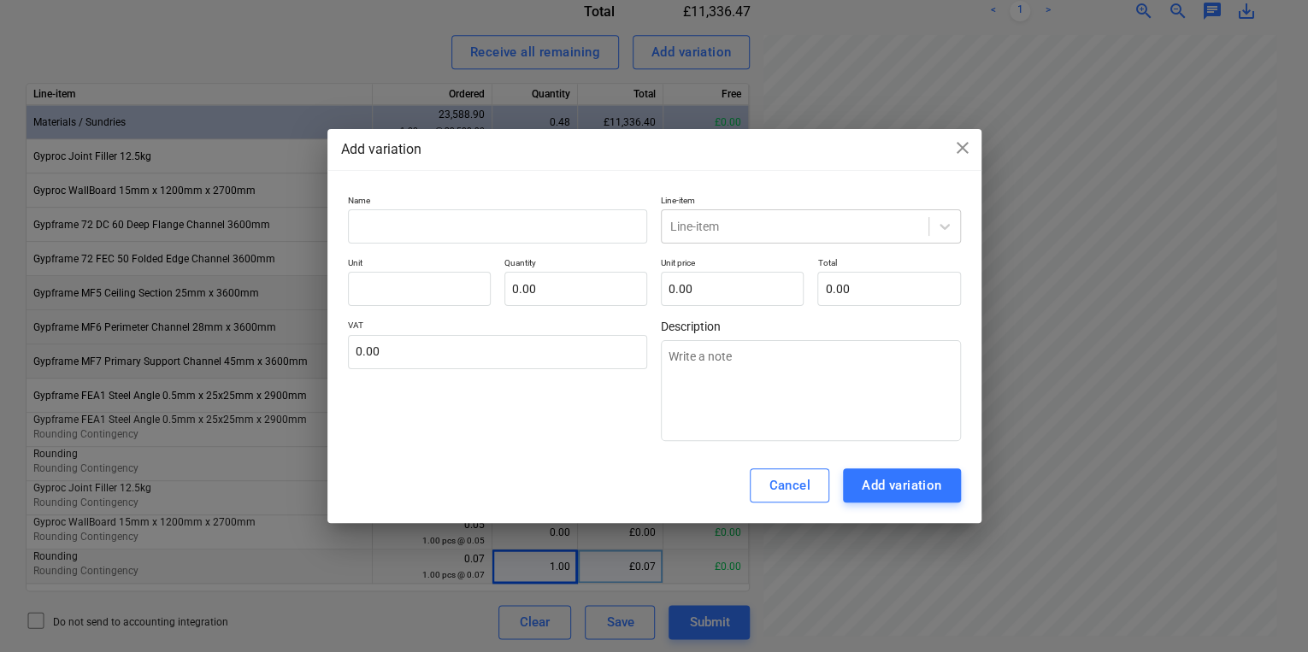
click at [886, 513] on div "Cancel Add variation" at bounding box center [654, 485] width 654 height 75
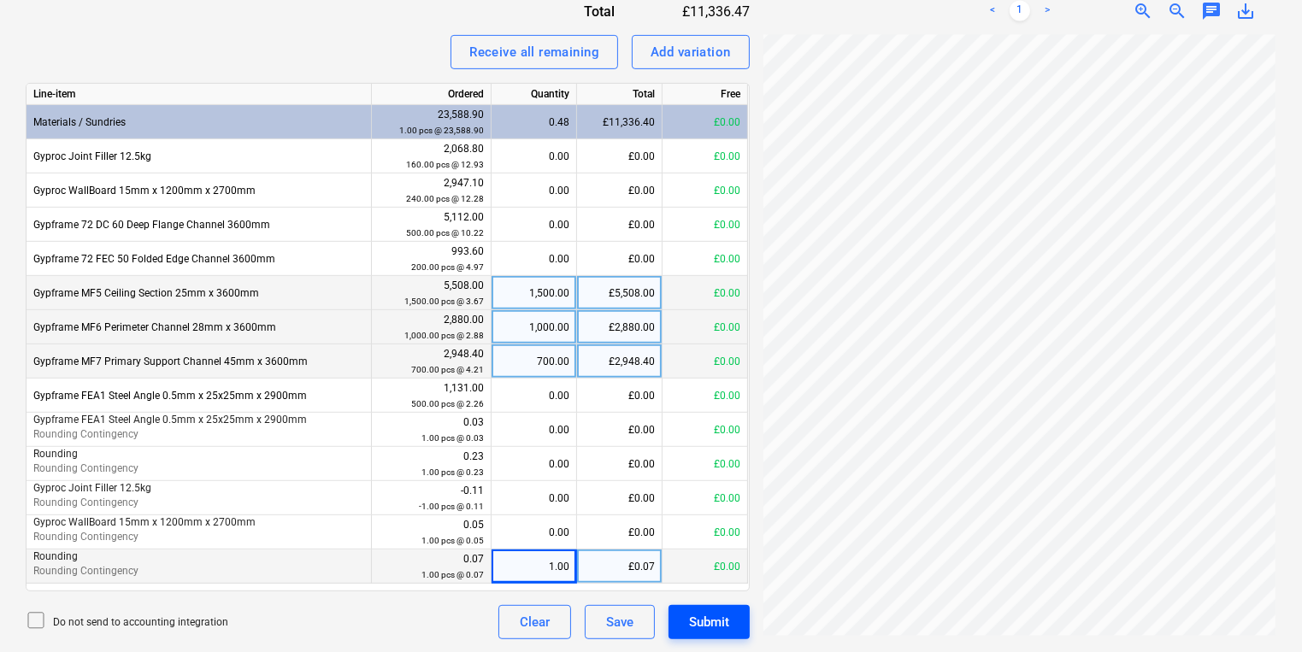
click at [740, 620] on button "Submit" at bounding box center [709, 622] width 81 height 34
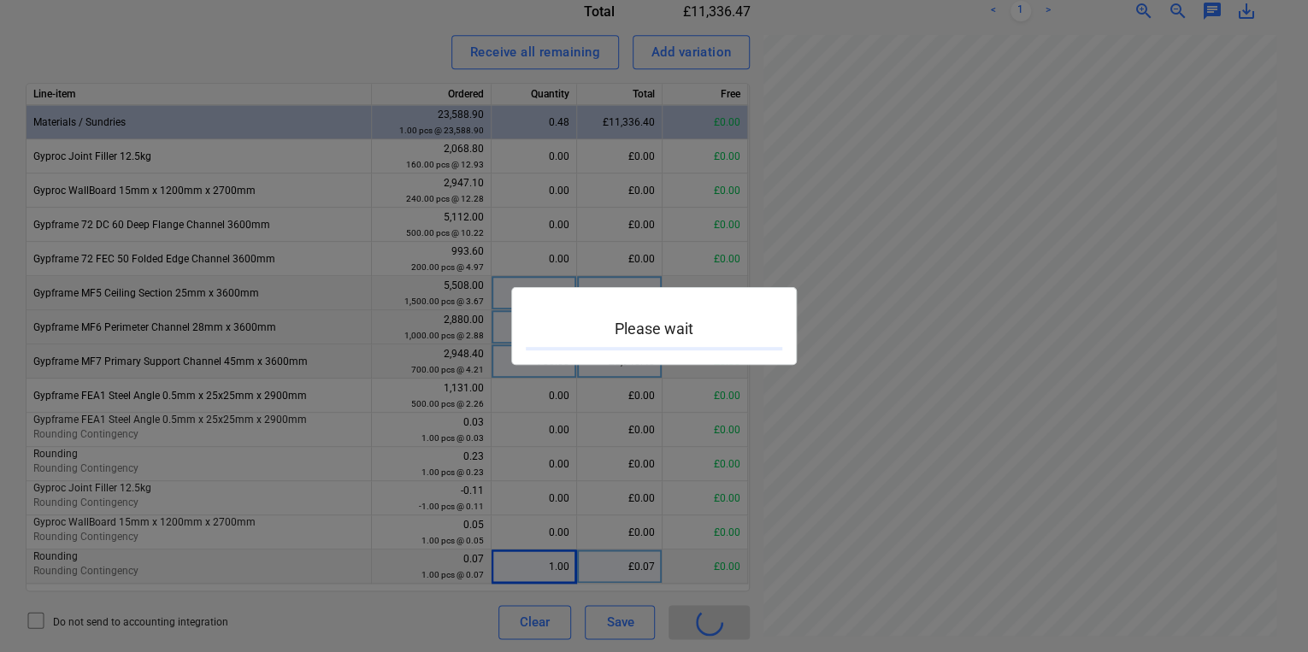
scroll to position [487, 258]
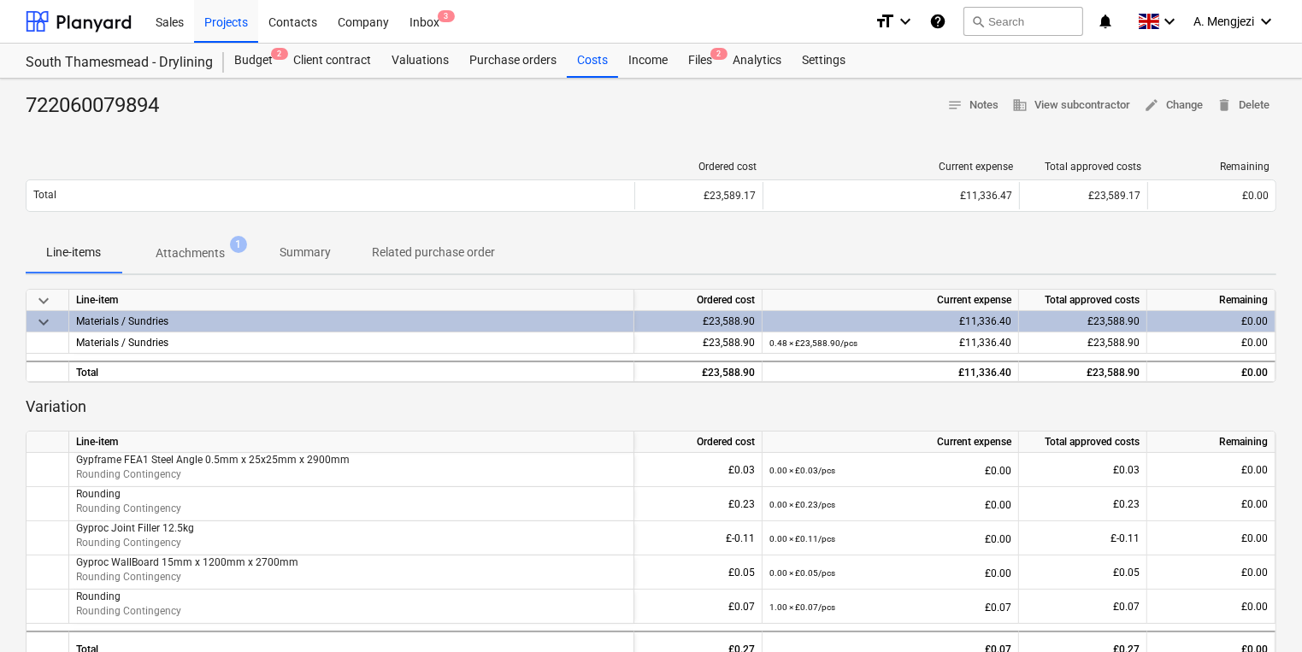
click at [734, 120] on div at bounding box center [651, 127] width 1251 height 14
click at [701, 69] on div "Files 2" at bounding box center [700, 61] width 44 height 34
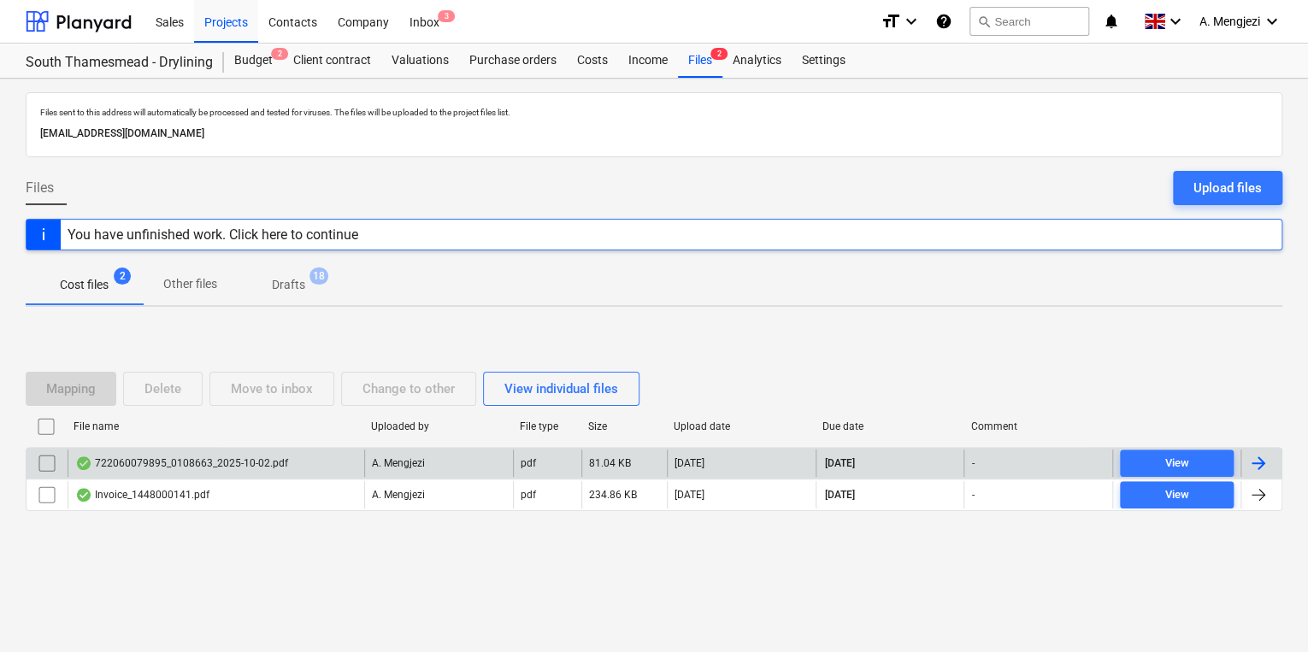
click at [194, 470] on div "722060079895_0108663_2025-10-02.pdf" at bounding box center [216, 463] width 297 height 27
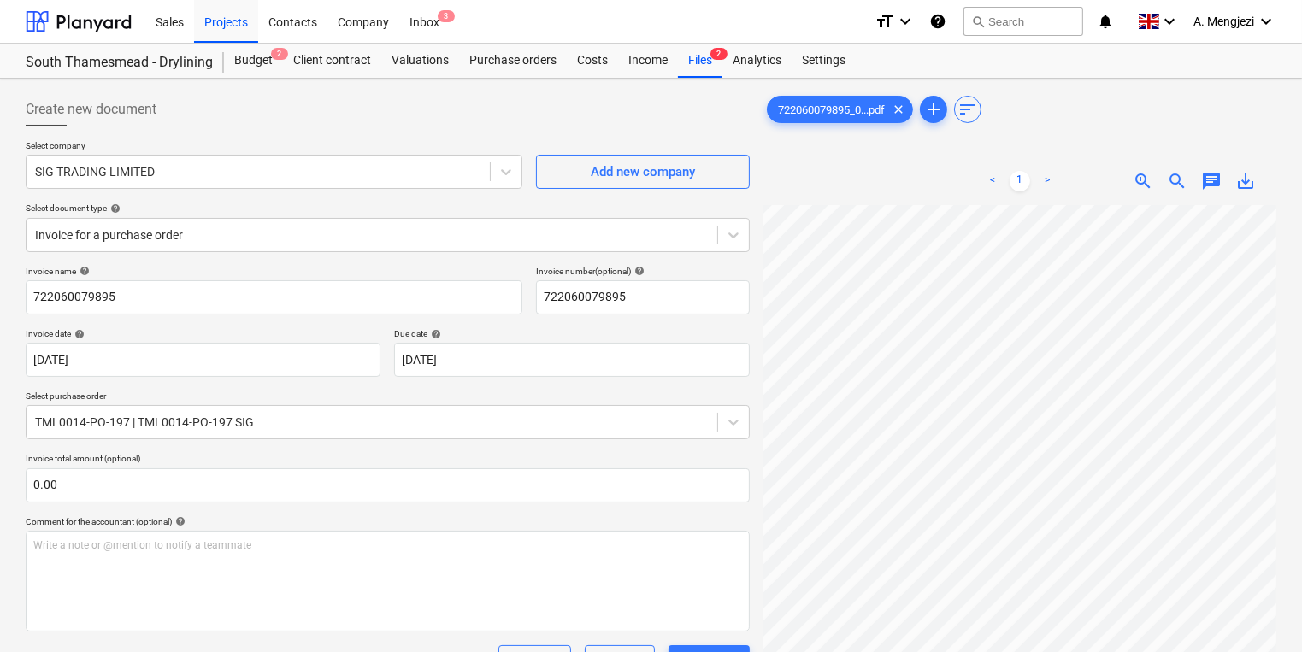
click at [1036, 143] on div "722060079895_0...pdf clear add sort < 1 > zoom_in zoom_out chat 0 save_alt" at bounding box center [1019, 450] width 513 height 717
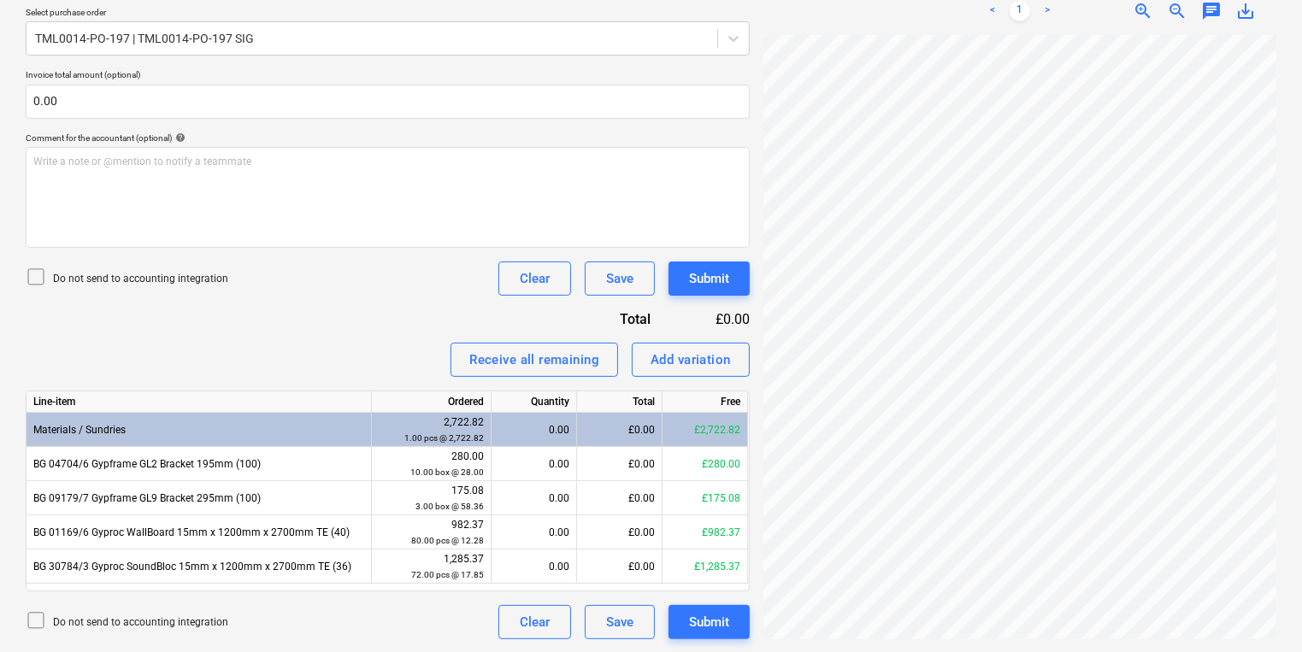
scroll to position [161, 89]
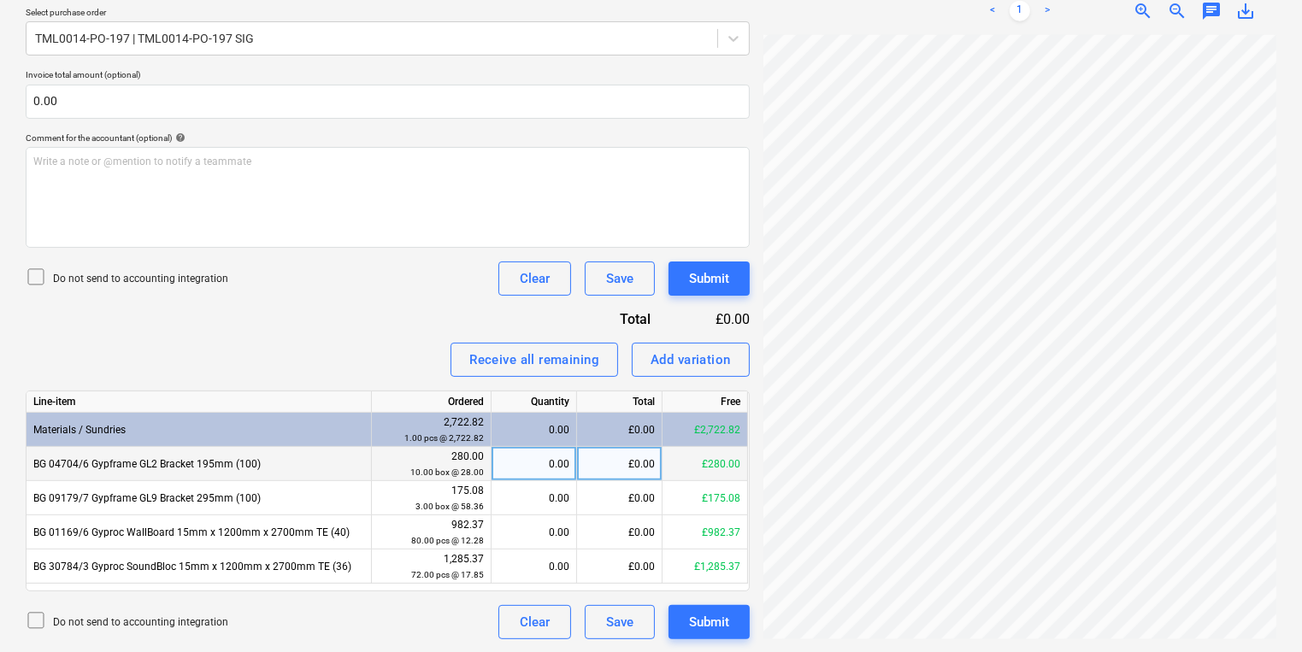
click at [516, 447] on div "0.00" at bounding box center [533, 464] width 71 height 34
type input "10"
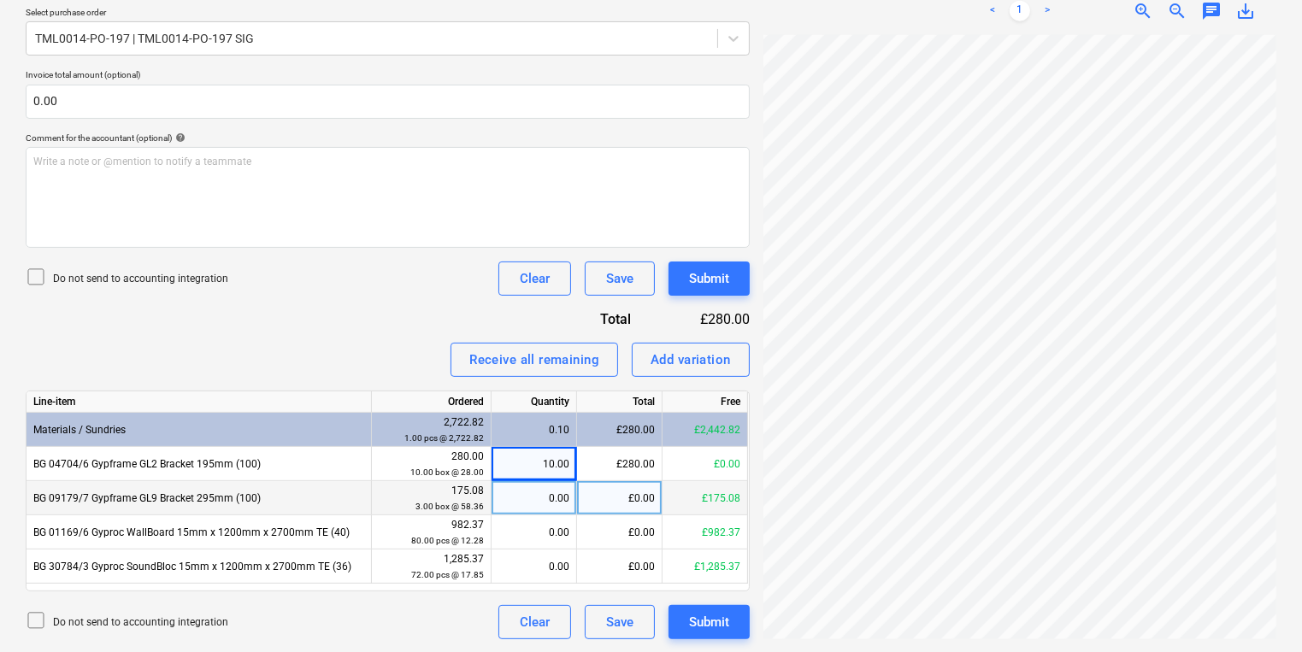
click at [540, 496] on div "0.00" at bounding box center [533, 498] width 71 height 34
type input "3"
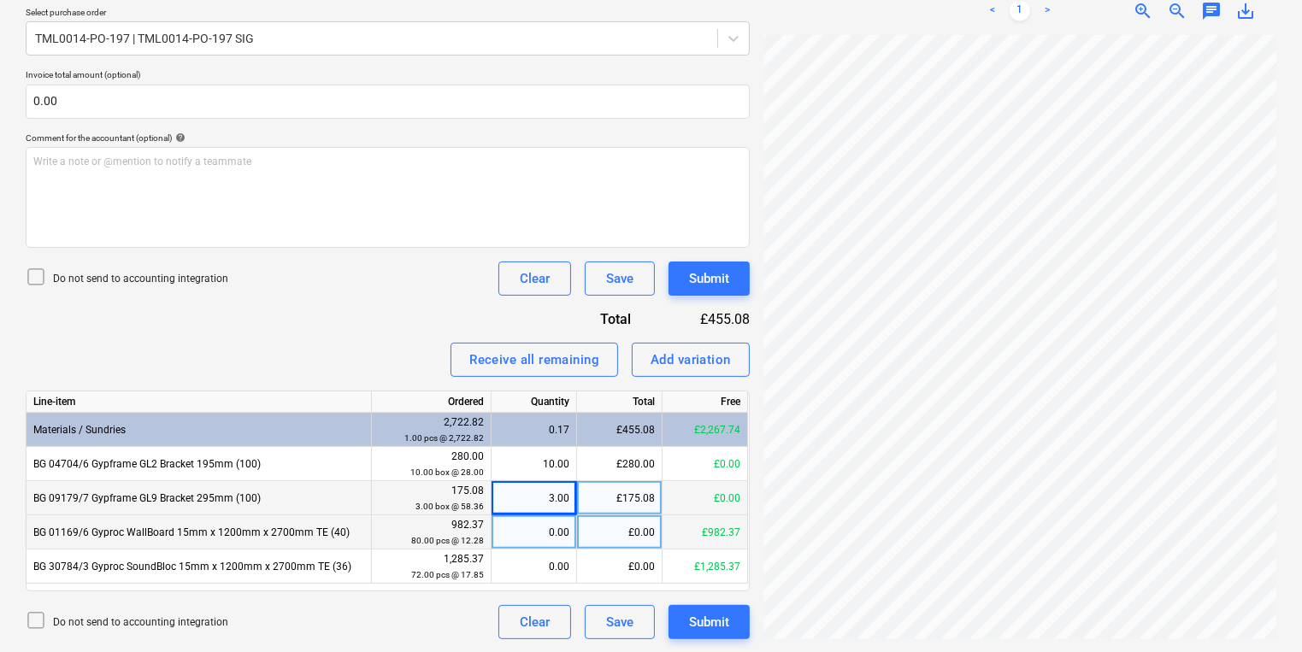
click at [523, 517] on div "0.00" at bounding box center [533, 533] width 71 height 34
type input "80"
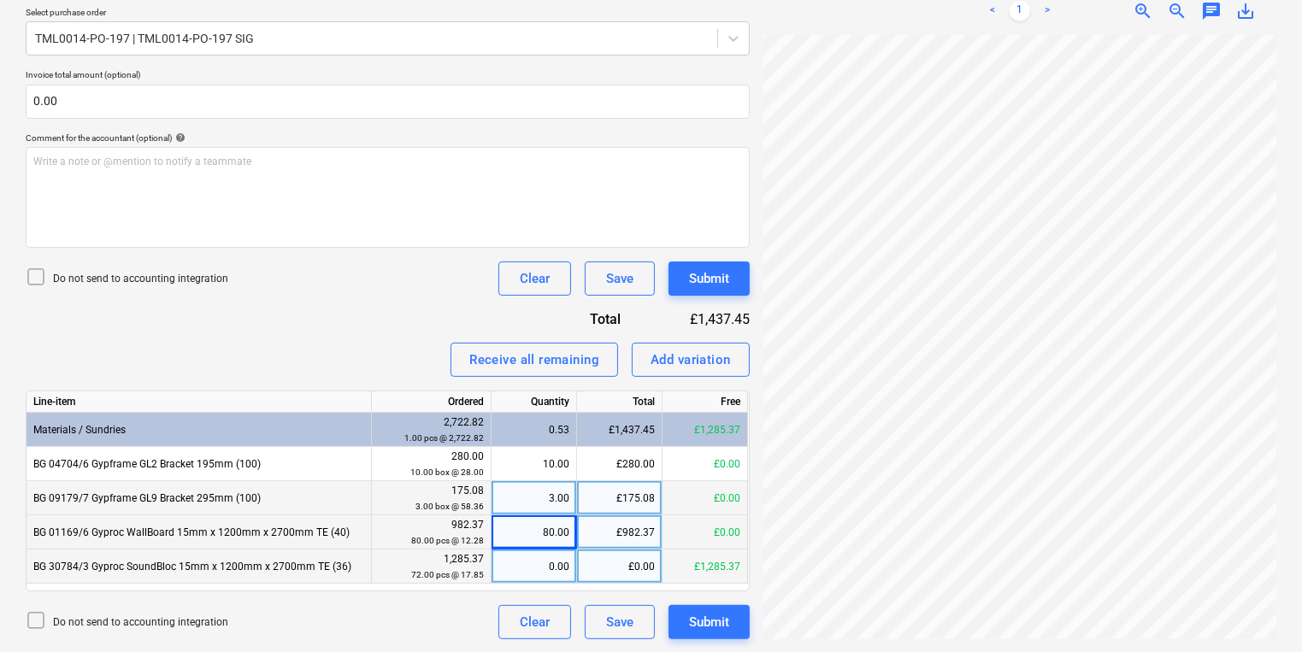
click at [542, 550] on div "0.00" at bounding box center [533, 567] width 71 height 34
type input "72"
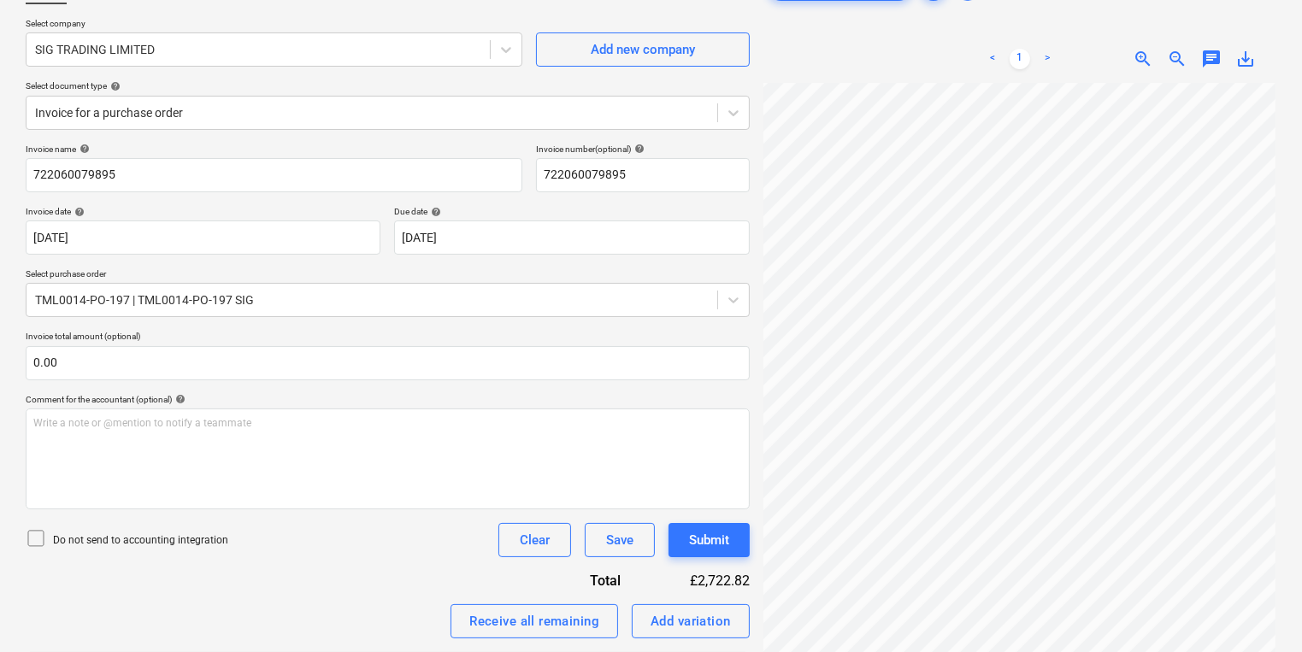
scroll to position [0, 0]
